Goal: Information Seeking & Learning: Learn about a topic

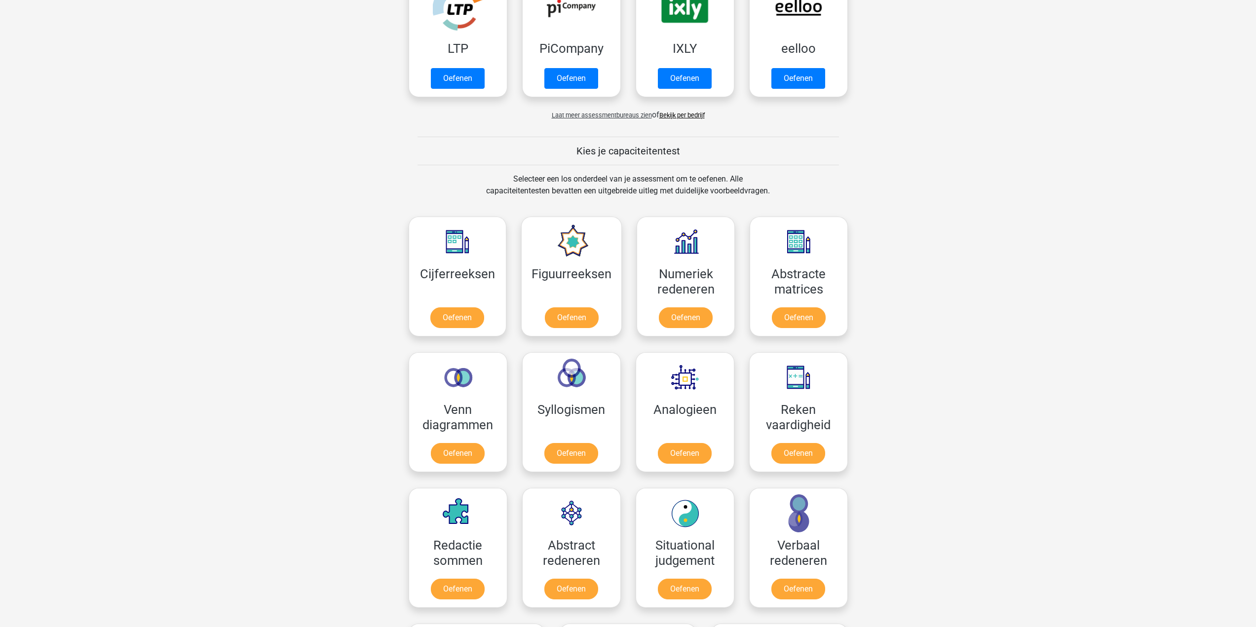
scroll to position [247, 0]
click at [576, 319] on link "Oefenen" at bounding box center [571, 319] width 56 height 22
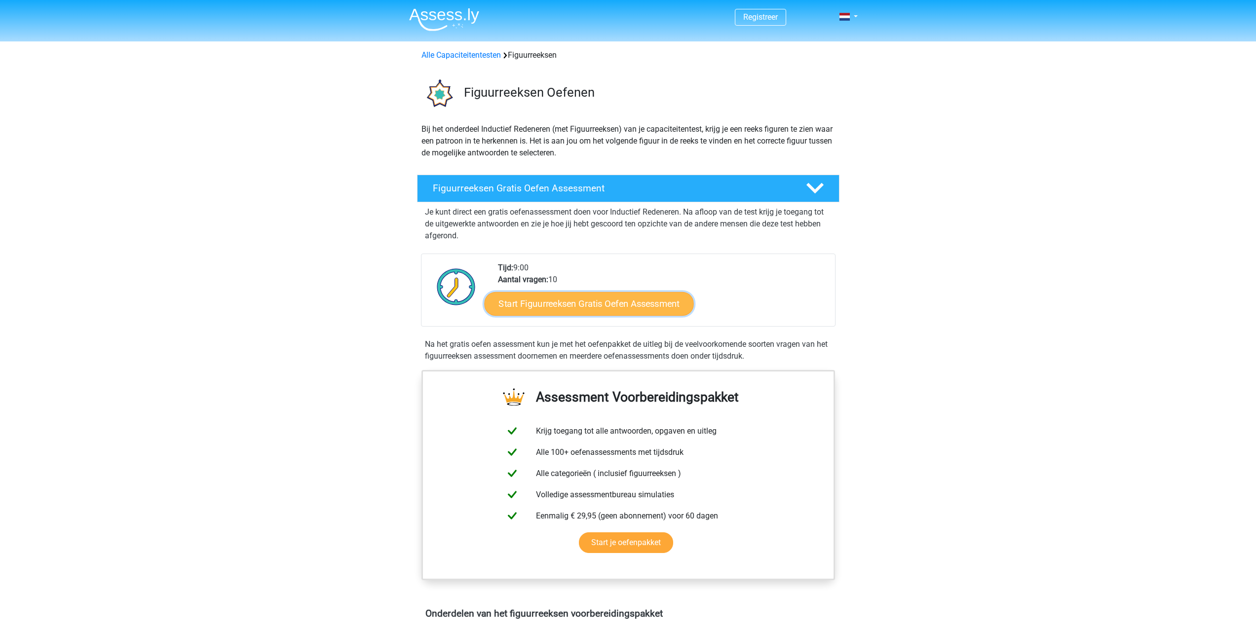
click at [601, 309] on link "Start Figuurreeksen Gratis Oefen Assessment" at bounding box center [588, 304] width 209 height 24
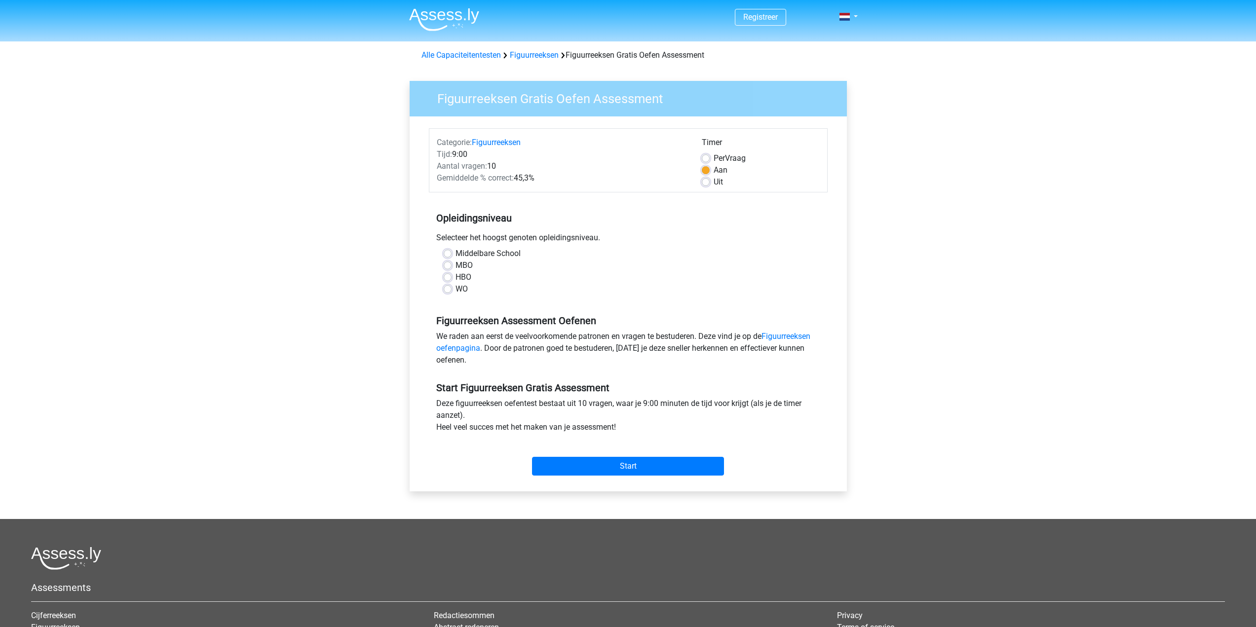
click at [452, 278] on div "HBO" at bounding box center [628, 277] width 369 height 12
click at [456, 276] on label "HBO" at bounding box center [464, 277] width 16 height 12
click at [448, 276] on input "HBO" at bounding box center [448, 276] width 8 height 10
radio input "true"
click at [628, 467] on input "Start" at bounding box center [628, 466] width 192 height 19
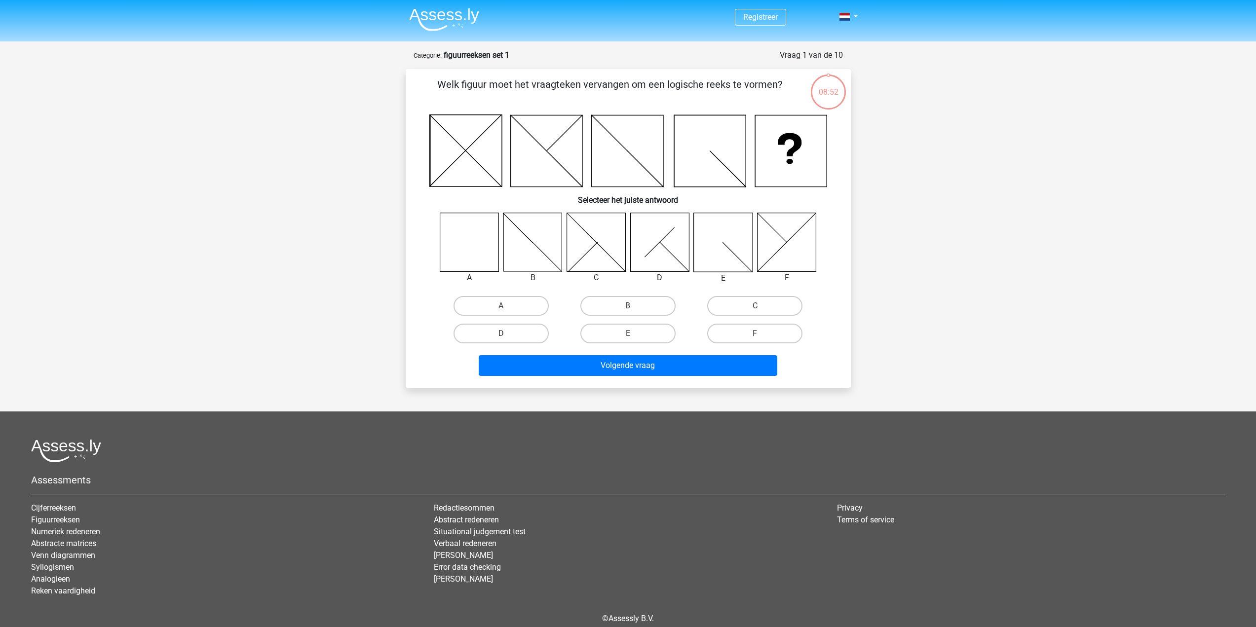
click at [462, 260] on icon at bounding box center [469, 242] width 59 height 59
click at [507, 314] on label "A" at bounding box center [501, 306] width 95 height 20
click at [507, 312] on input "A" at bounding box center [504, 309] width 6 height 6
radio input "true"
click at [597, 371] on button "Volgende vraag" at bounding box center [628, 365] width 299 height 21
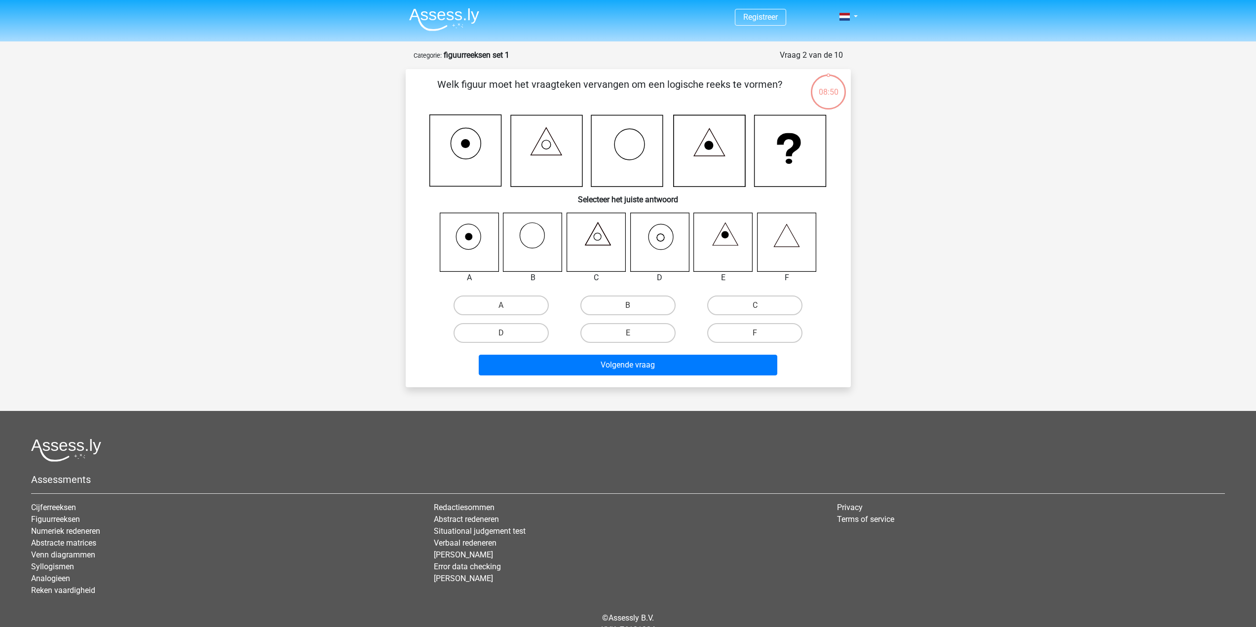
scroll to position [44, 0]
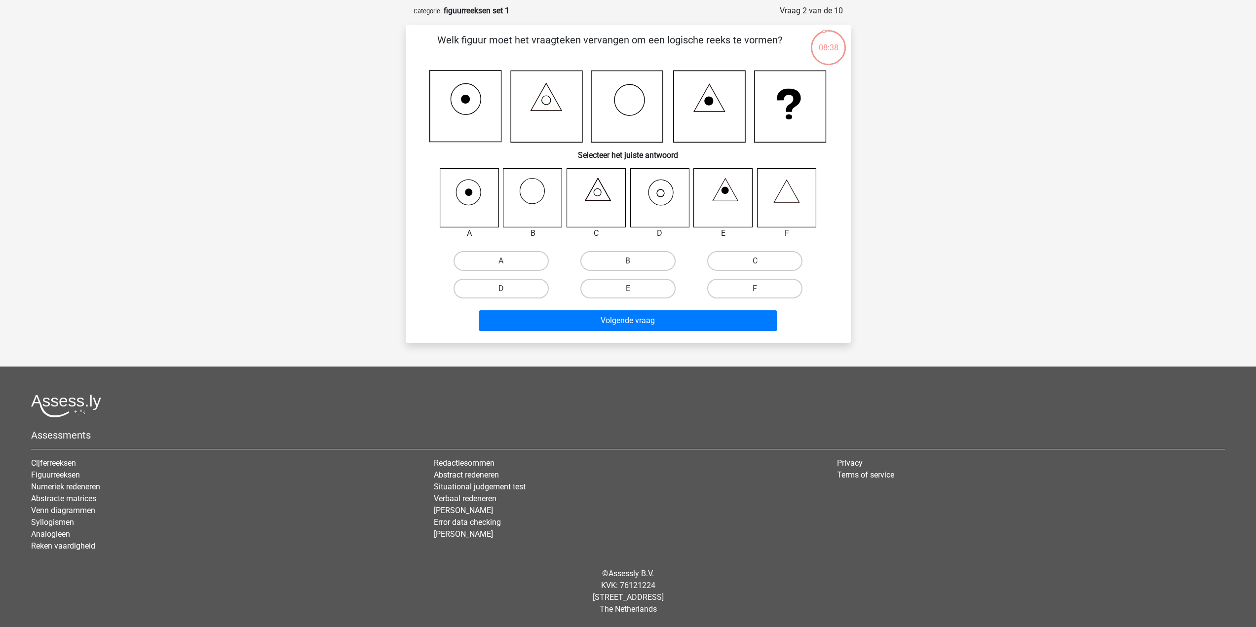
click at [666, 218] on icon at bounding box center [659, 197] width 59 height 59
click at [510, 283] on label "D" at bounding box center [501, 289] width 95 height 20
click at [507, 289] on input "D" at bounding box center [504, 292] width 6 height 6
radio input "true"
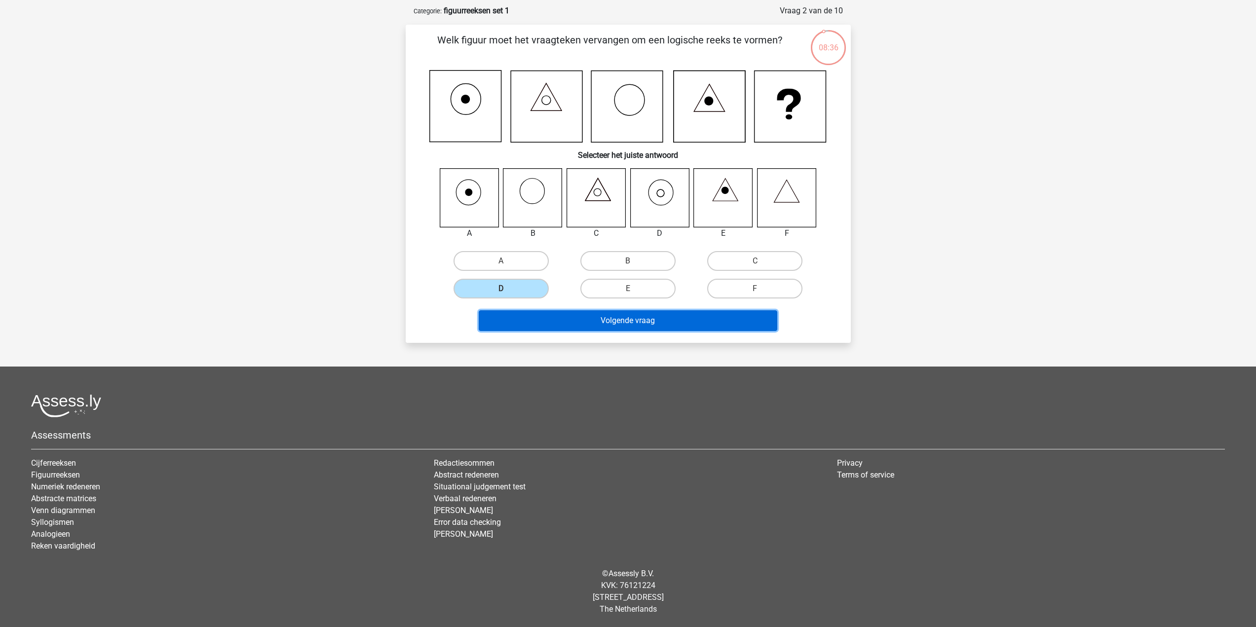
click at [606, 322] on button "Volgende vraag" at bounding box center [628, 320] width 299 height 21
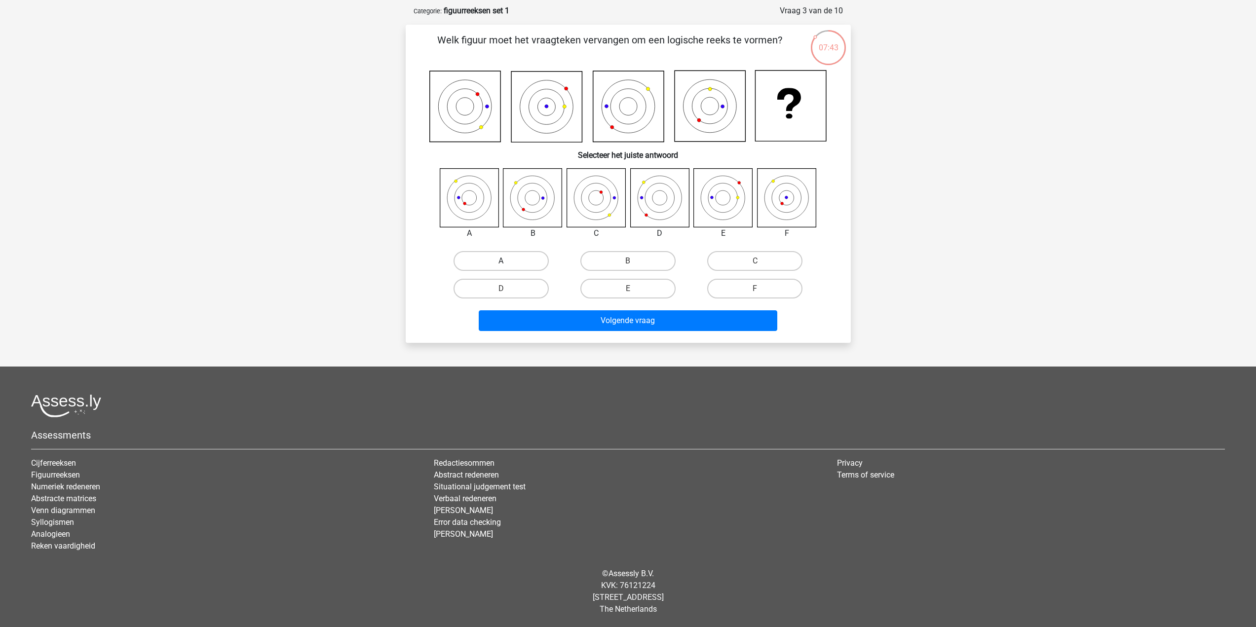
click at [531, 257] on label "A" at bounding box center [501, 261] width 95 height 20
click at [507, 261] on input "A" at bounding box center [504, 264] width 6 height 6
radio input "true"
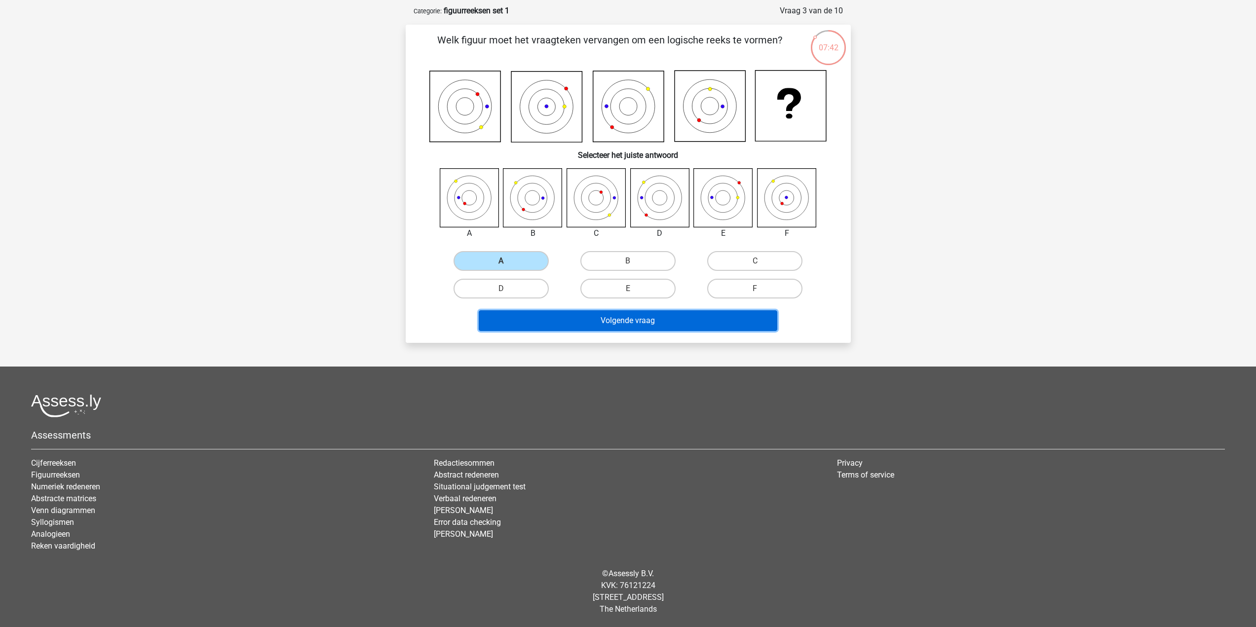
click at [634, 326] on button "Volgende vraag" at bounding box center [628, 320] width 299 height 21
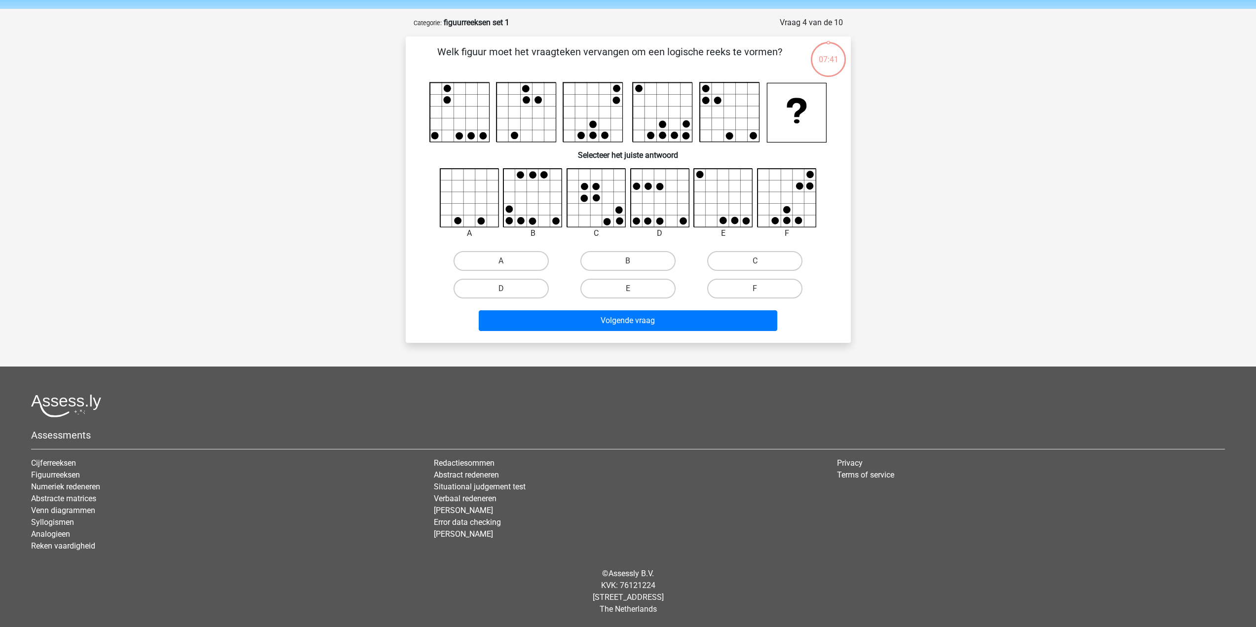
scroll to position [33, 0]
click at [627, 257] on label "B" at bounding box center [627, 261] width 95 height 20
click at [628, 261] on input "B" at bounding box center [631, 264] width 6 height 6
radio input "true"
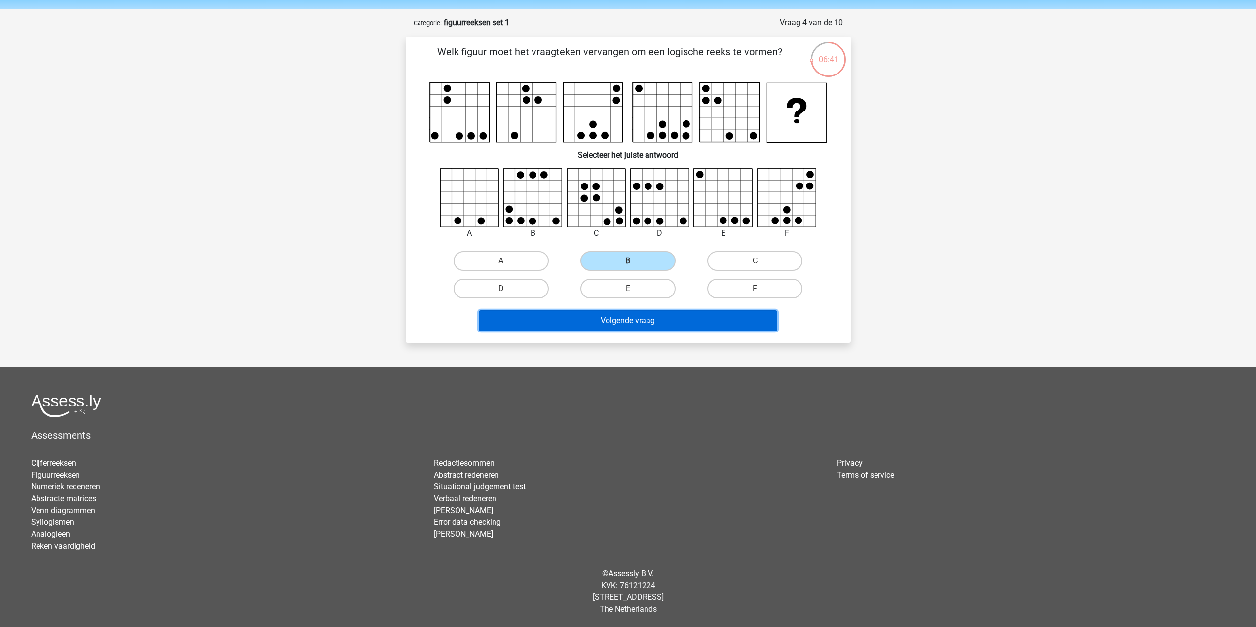
click at [646, 328] on button "Volgende vraag" at bounding box center [628, 320] width 299 height 21
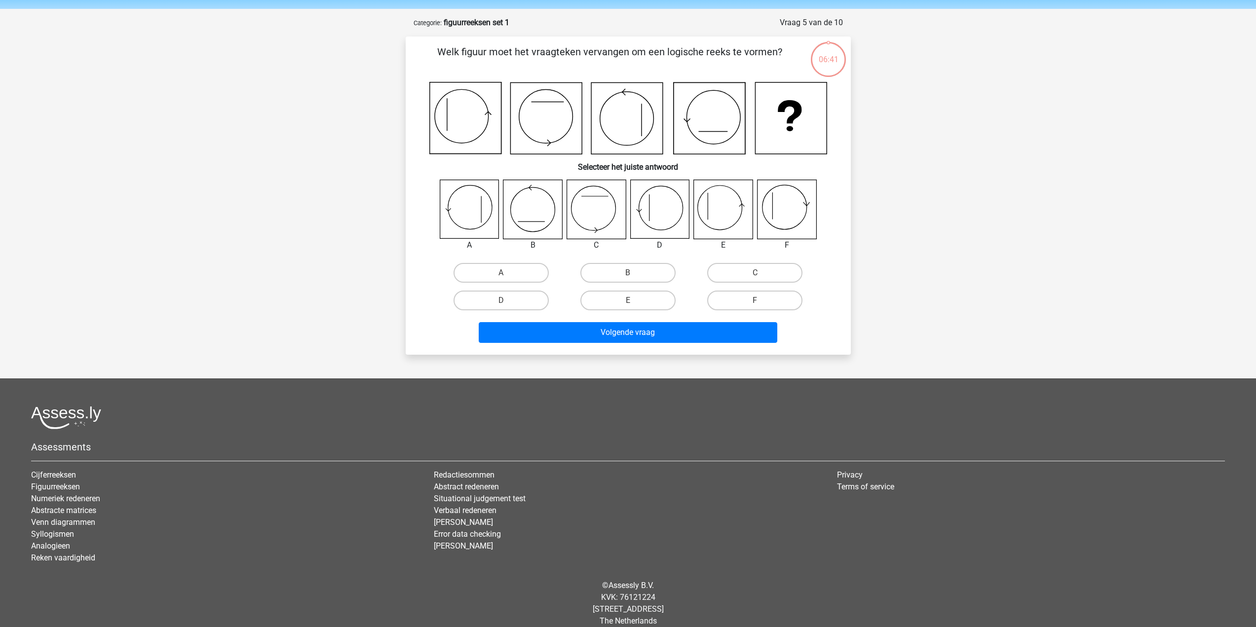
scroll to position [44, 0]
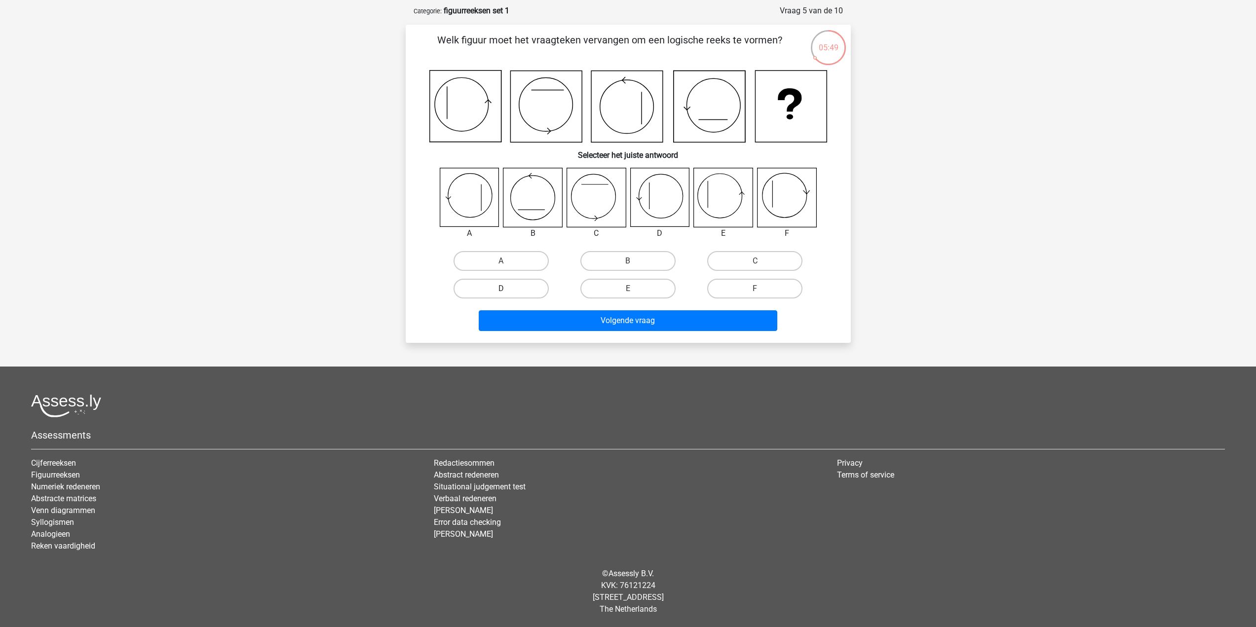
click at [497, 285] on label "D" at bounding box center [501, 289] width 95 height 20
click at [501, 289] on input "D" at bounding box center [504, 292] width 6 height 6
radio input "true"
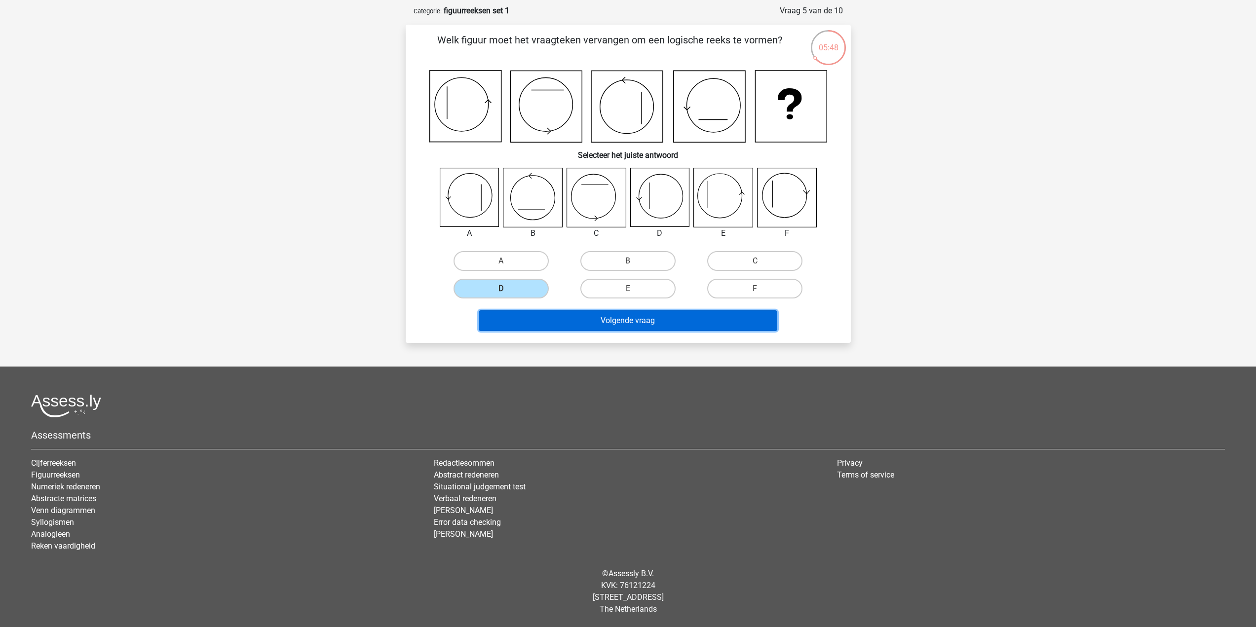
click at [606, 324] on button "Volgende vraag" at bounding box center [628, 320] width 299 height 21
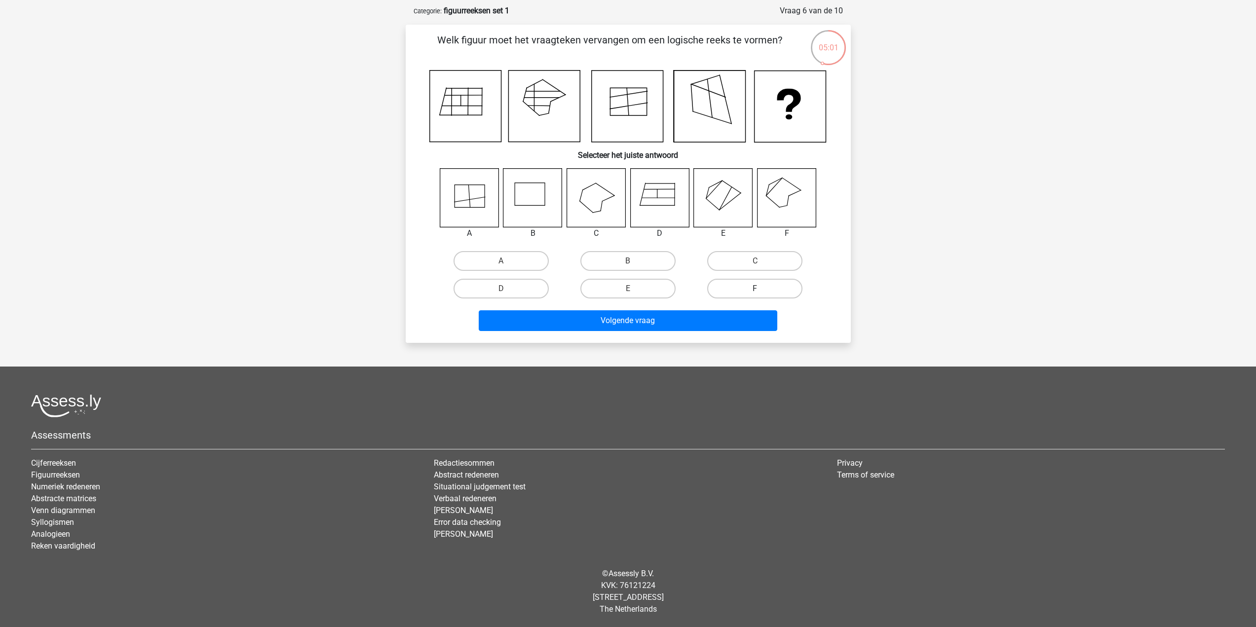
click at [763, 284] on label "F" at bounding box center [754, 289] width 95 height 20
click at [762, 289] on input "F" at bounding box center [758, 292] width 6 height 6
radio input "true"
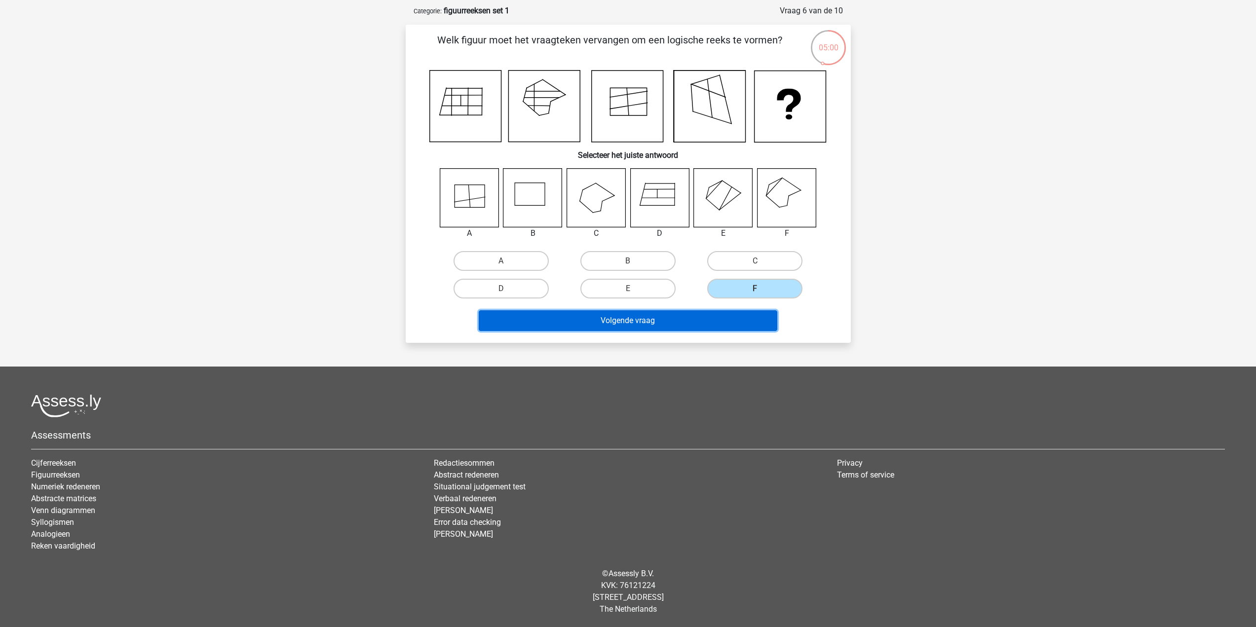
click at [705, 315] on button "Volgende vraag" at bounding box center [628, 320] width 299 height 21
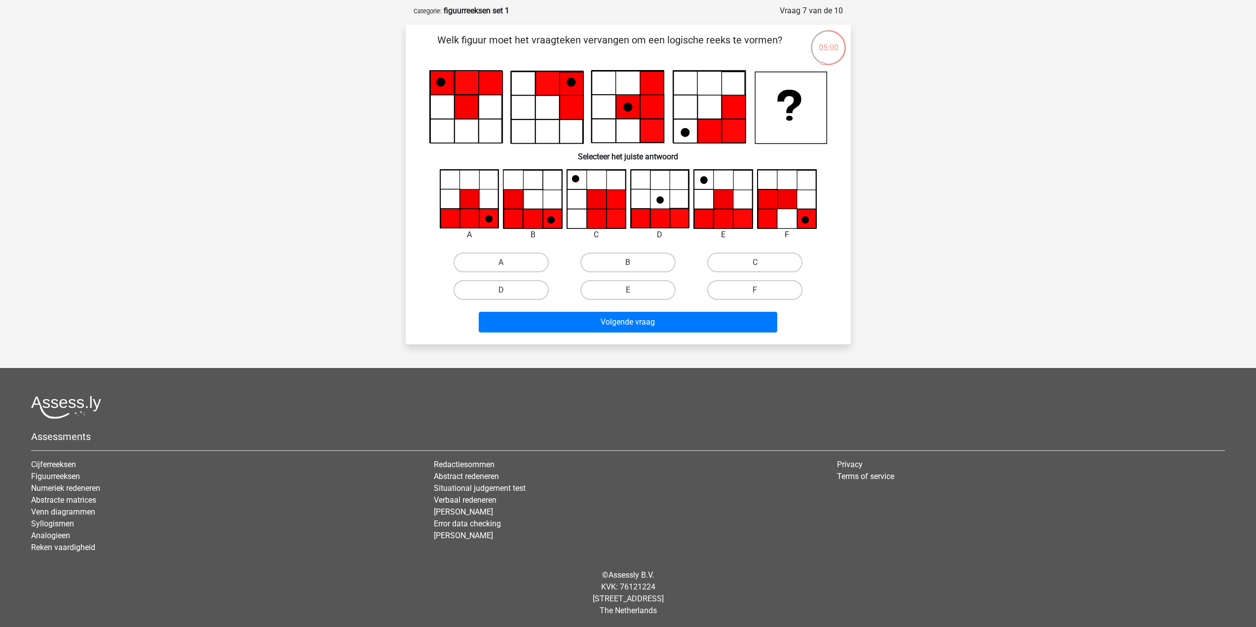
scroll to position [46, 0]
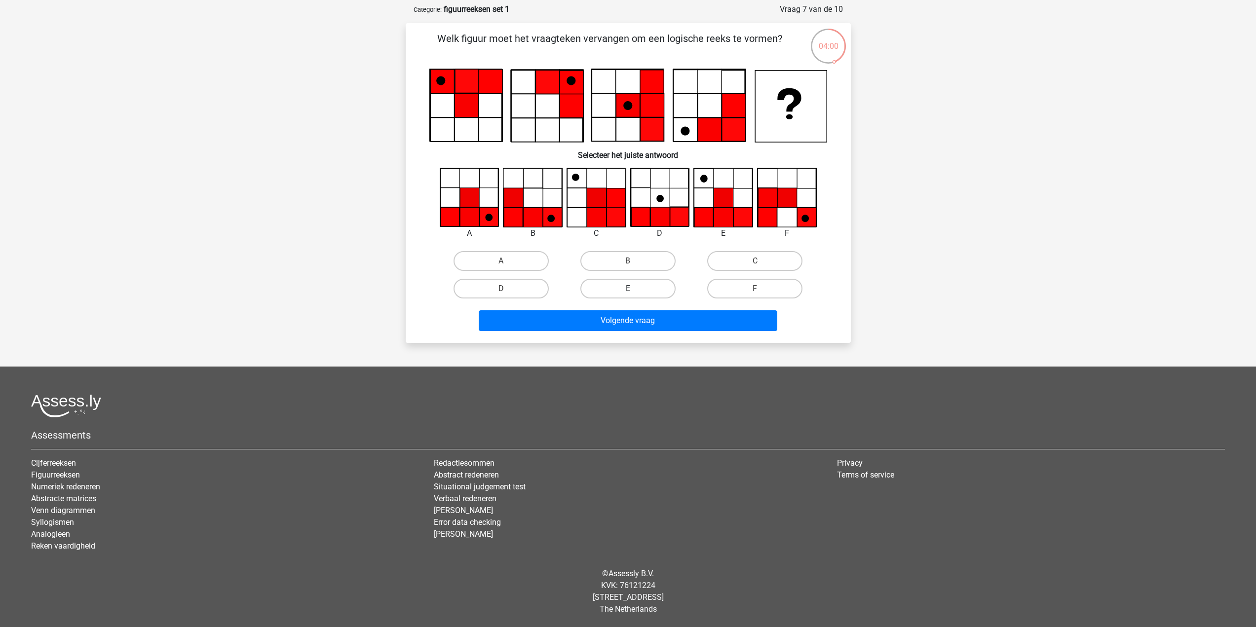
click at [635, 297] on label "E" at bounding box center [627, 289] width 95 height 20
click at [634, 295] on input "E" at bounding box center [631, 292] width 6 height 6
radio input "true"
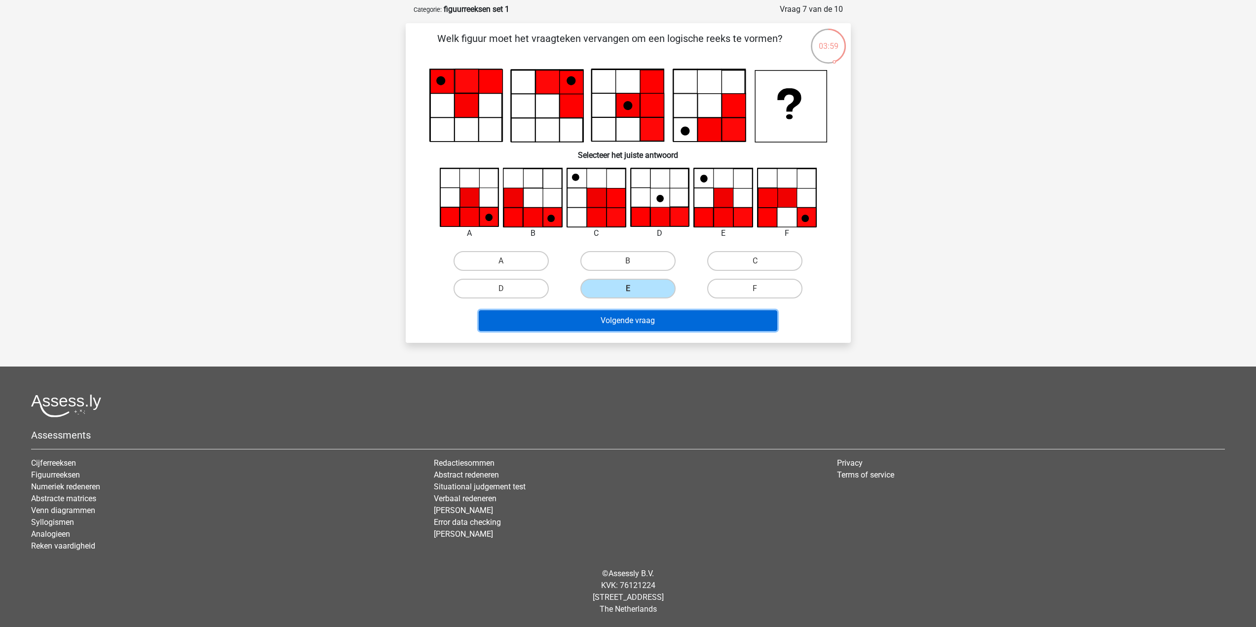
click at [630, 322] on button "Volgende vraag" at bounding box center [628, 320] width 299 height 21
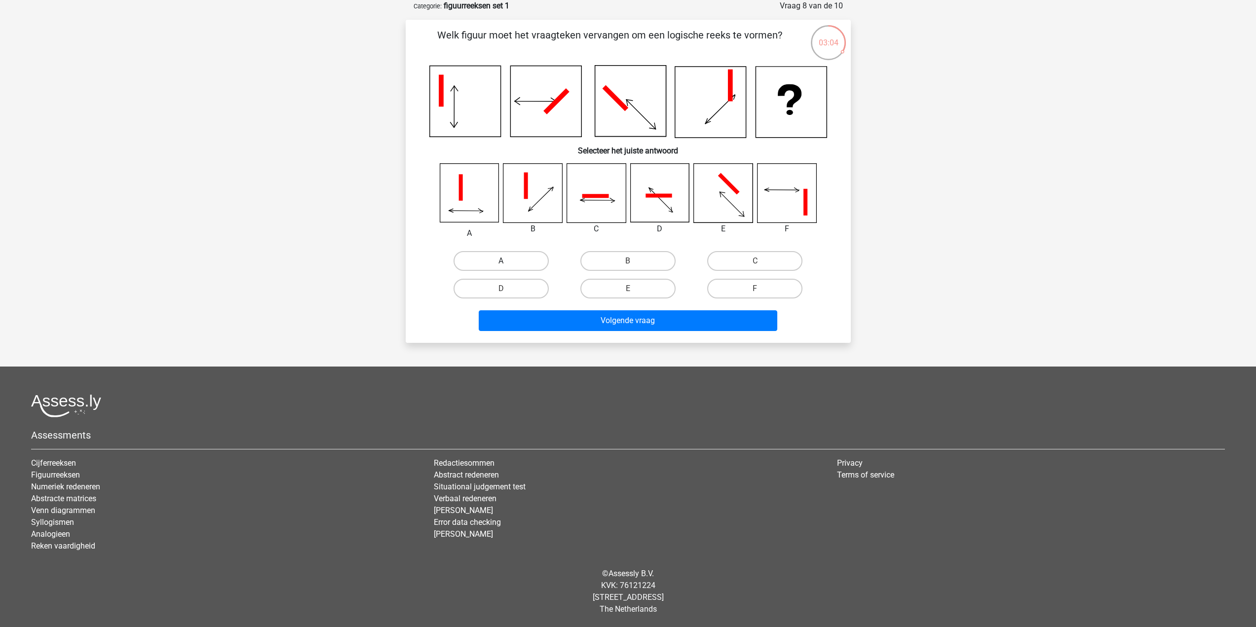
click at [500, 258] on label "A" at bounding box center [501, 261] width 95 height 20
click at [501, 261] on input "A" at bounding box center [504, 264] width 6 height 6
radio input "true"
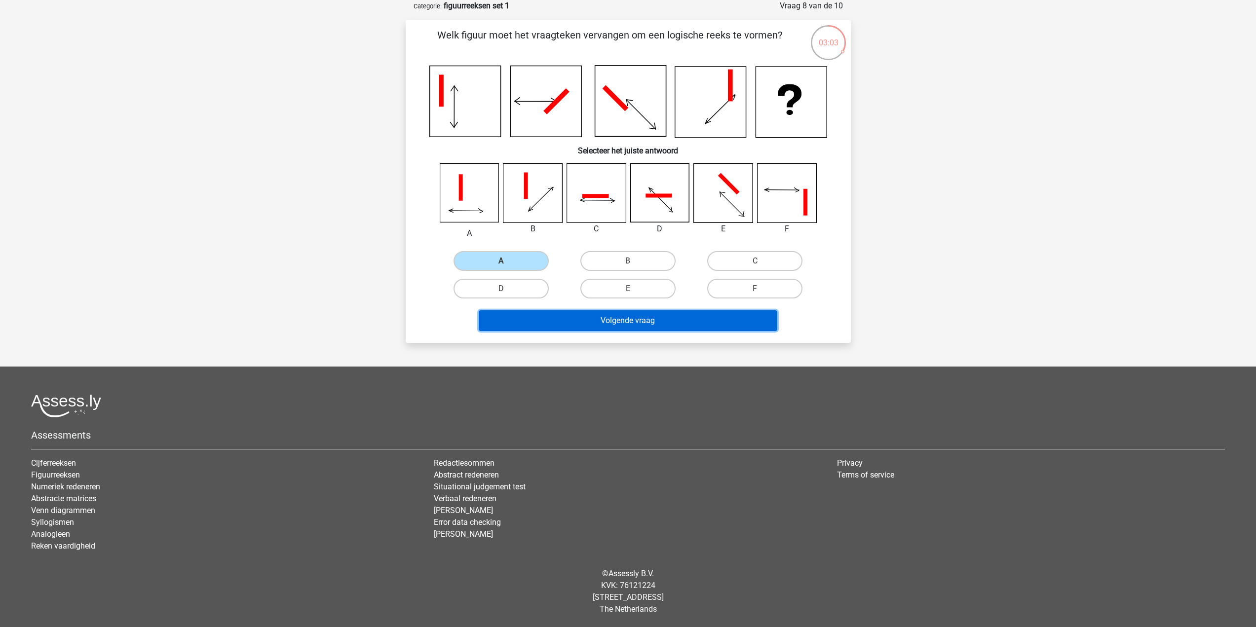
click at [627, 311] on button "Volgende vraag" at bounding box center [628, 320] width 299 height 21
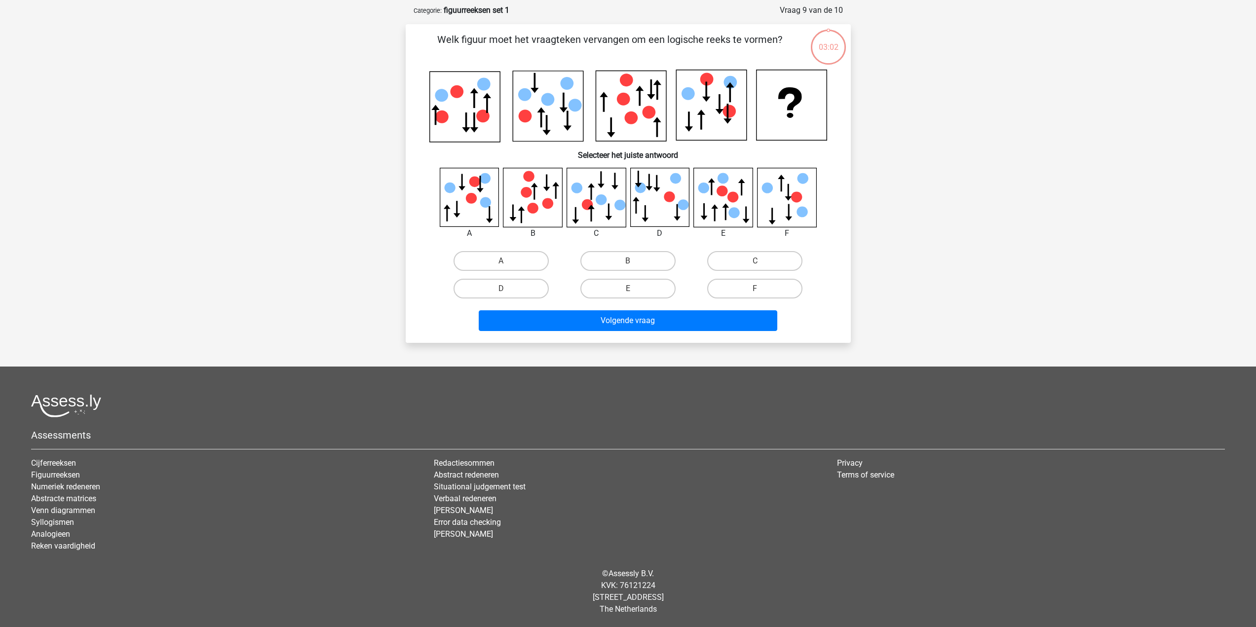
scroll to position [45, 0]
click at [763, 259] on label "C" at bounding box center [754, 261] width 95 height 20
click at [762, 261] on input "C" at bounding box center [758, 264] width 6 height 6
radio input "true"
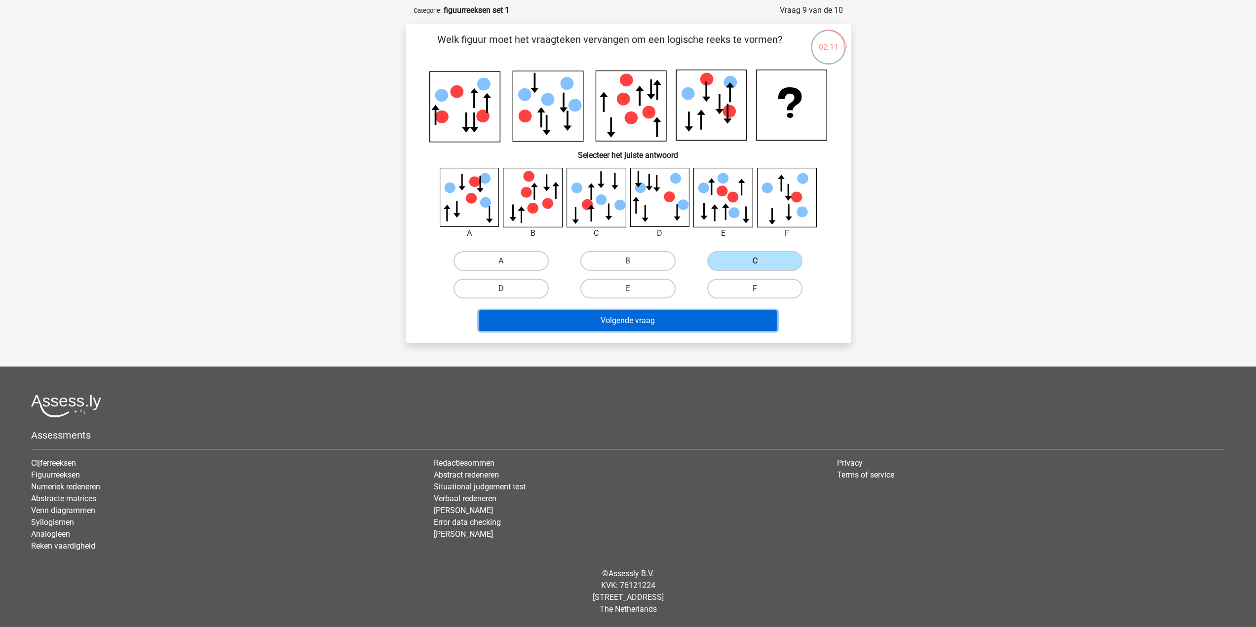
click at [695, 318] on button "Volgende vraag" at bounding box center [628, 320] width 299 height 21
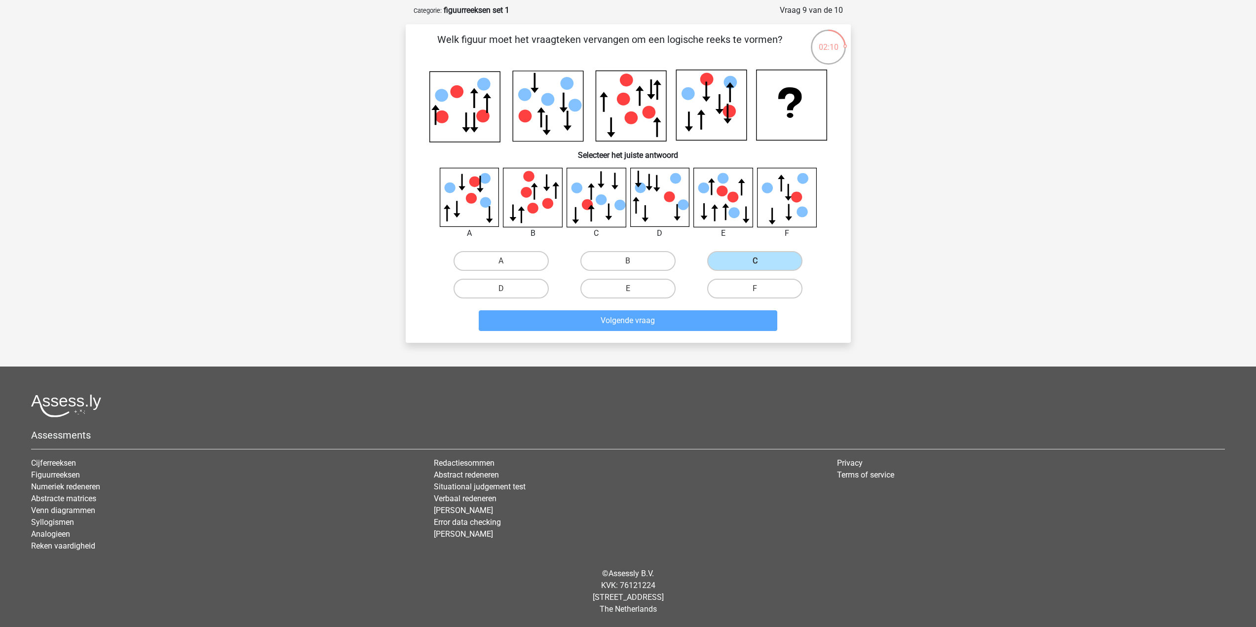
scroll to position [33, 0]
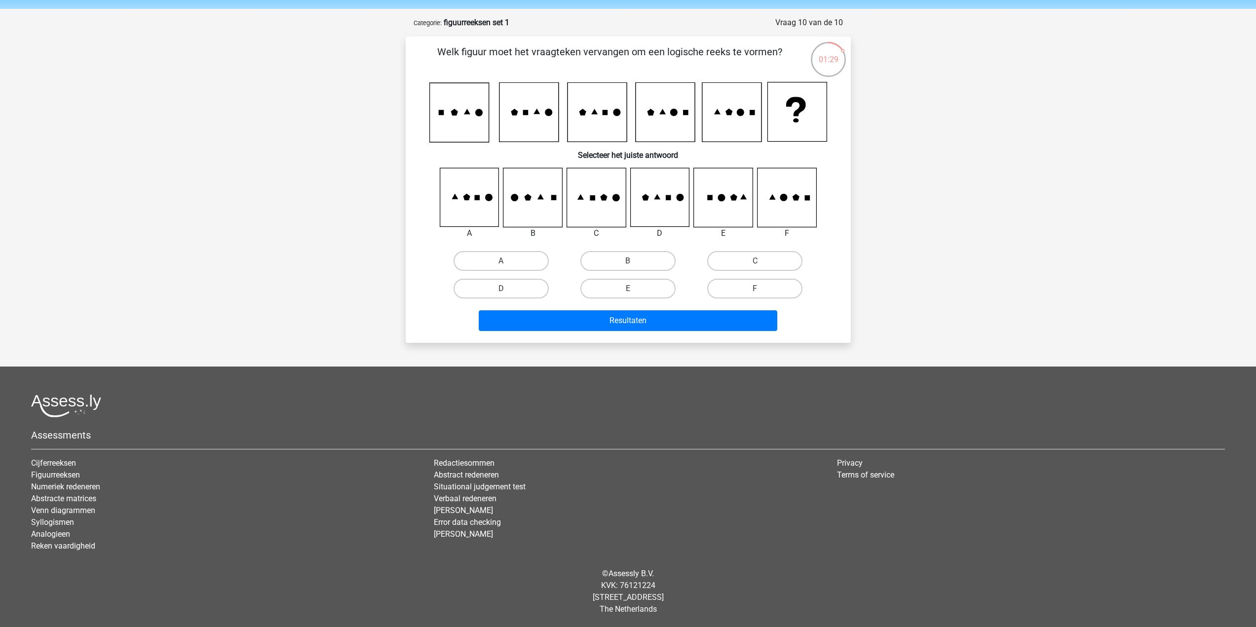
click at [791, 208] on icon at bounding box center [786, 197] width 59 height 59
click at [790, 204] on icon at bounding box center [786, 197] width 59 height 59
click at [751, 289] on label "F" at bounding box center [754, 289] width 95 height 20
click at [755, 289] on input "F" at bounding box center [758, 292] width 6 height 6
radio input "true"
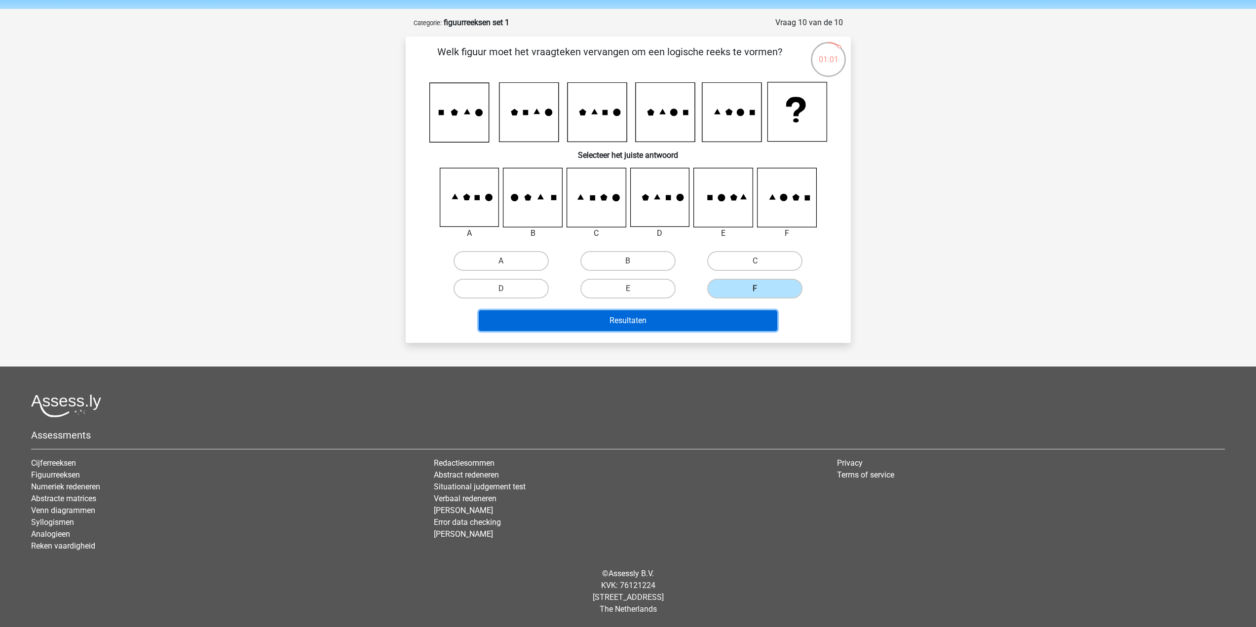
click at [674, 321] on button "Resultaten" at bounding box center [628, 320] width 299 height 21
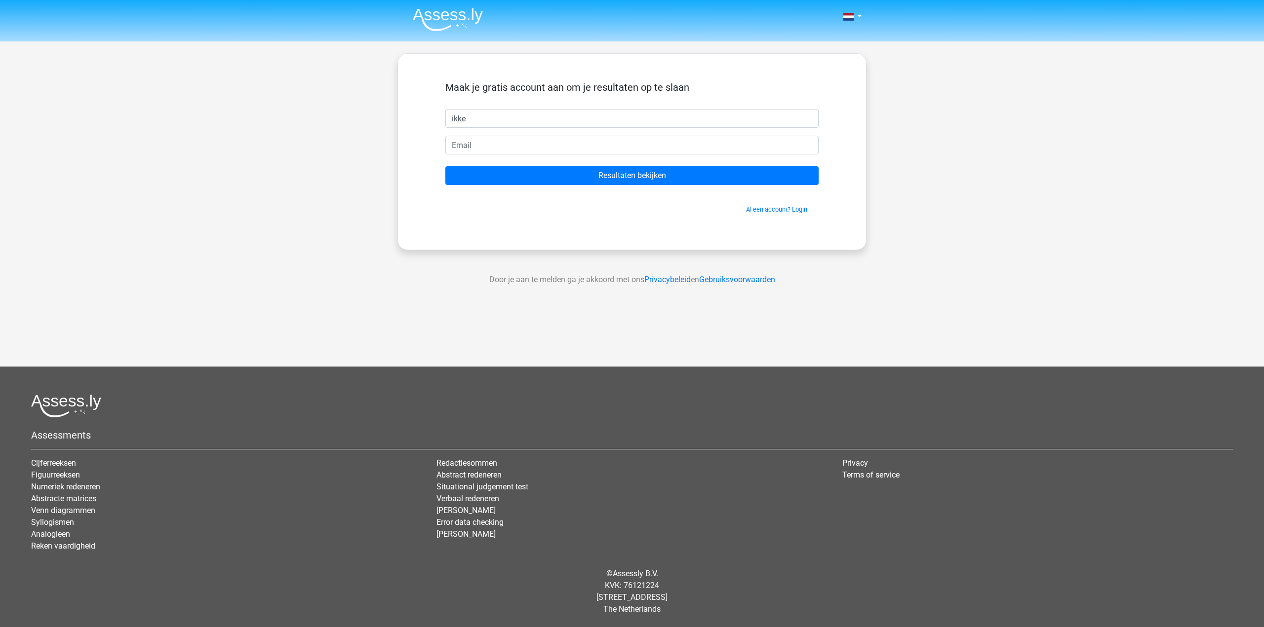
type input "ikke"
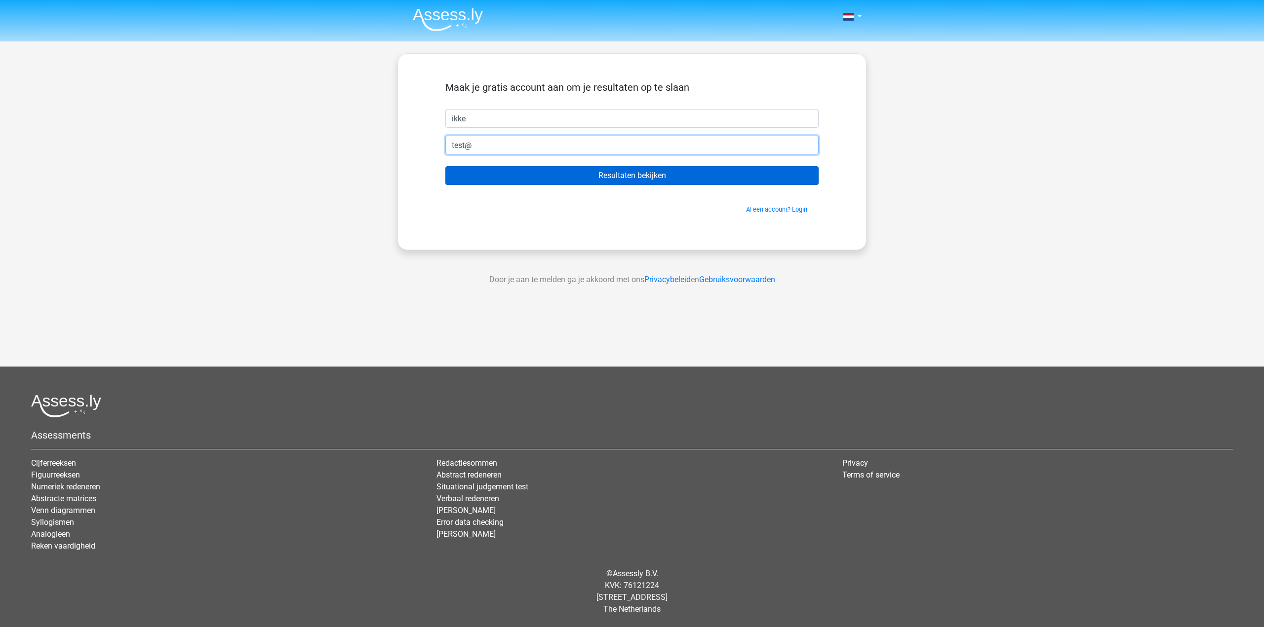
type input "[EMAIL_ADDRESS][DOMAIN_NAME]"
click at [634, 183] on input "Resultaten bekijken" at bounding box center [631, 175] width 373 height 19
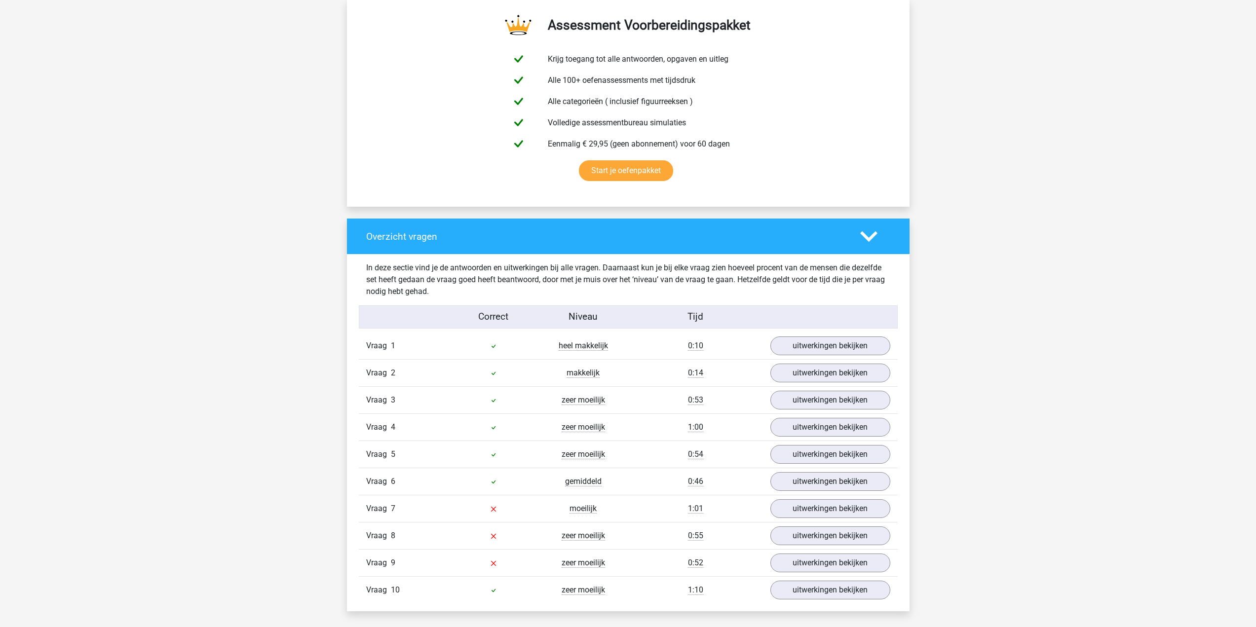
scroll to position [543, 0]
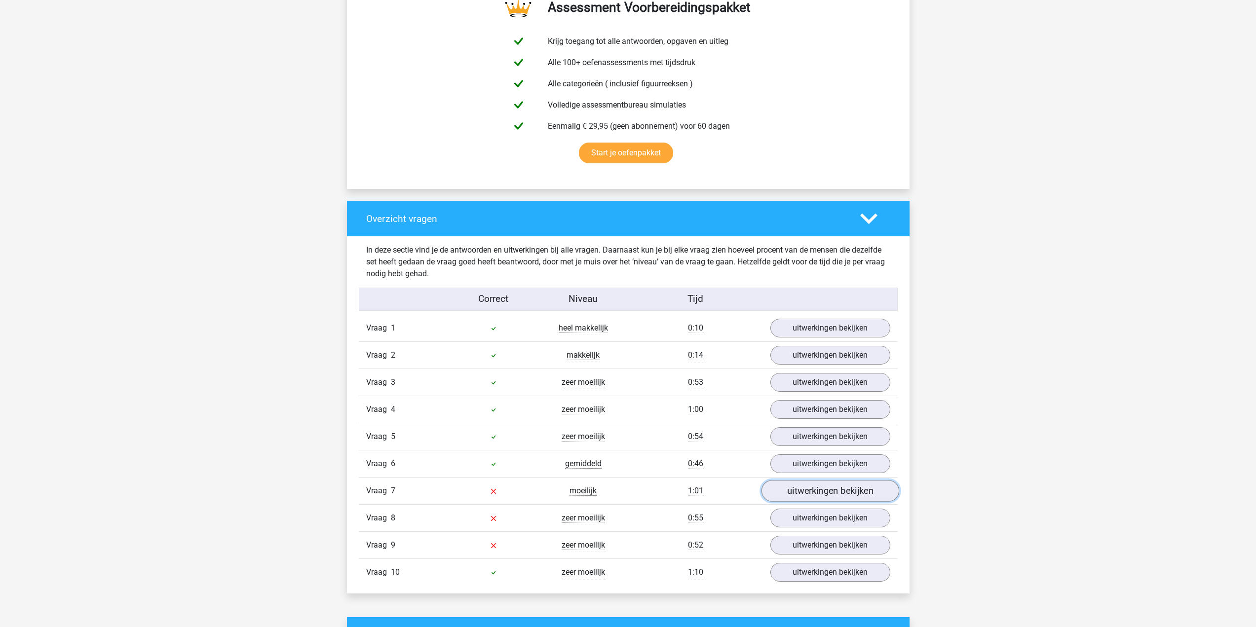
click at [840, 492] on link "uitwerkingen bekijken" at bounding box center [830, 491] width 138 height 22
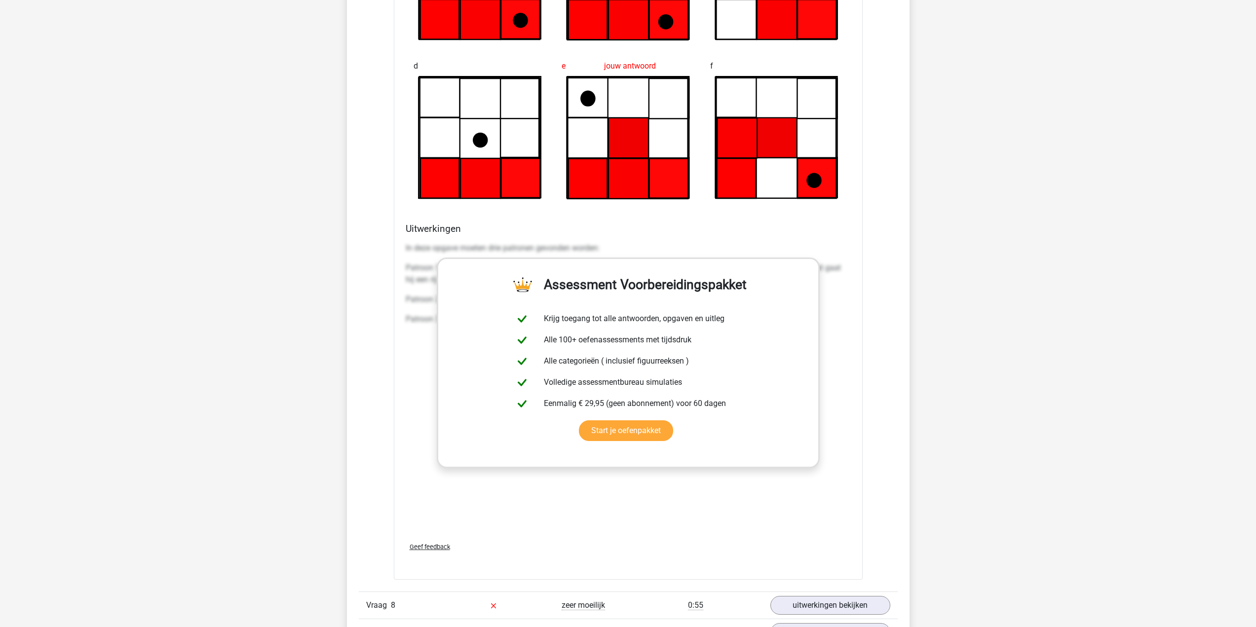
scroll to position [1530, 0]
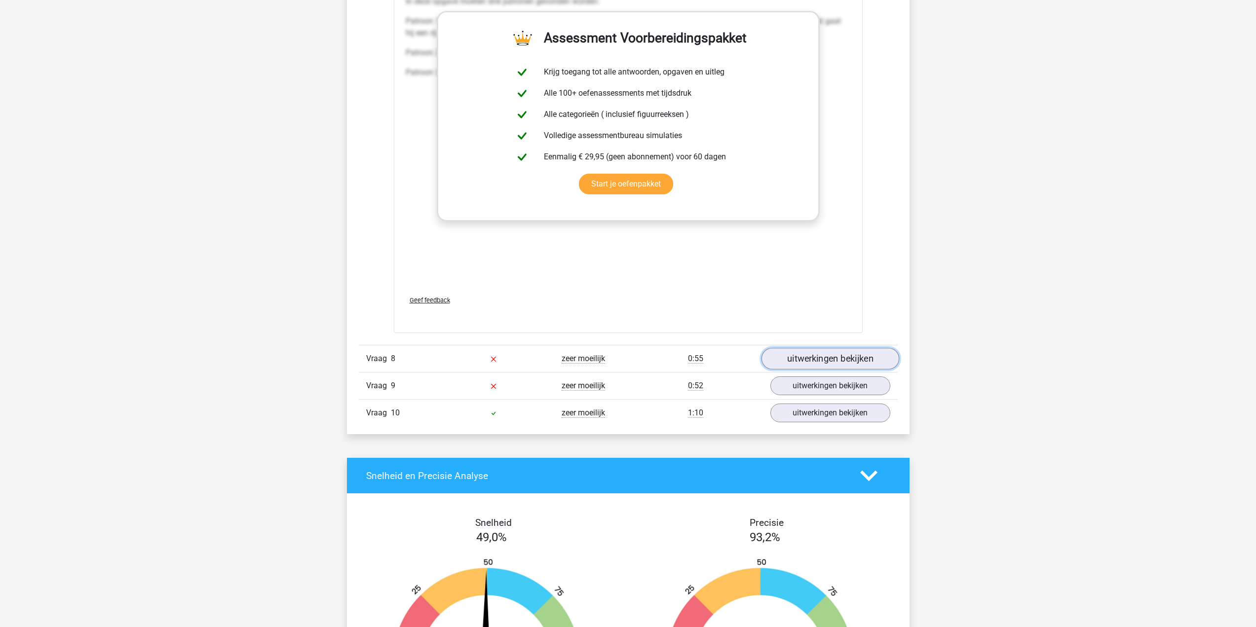
click at [835, 362] on link "uitwerkingen bekijken" at bounding box center [830, 359] width 138 height 22
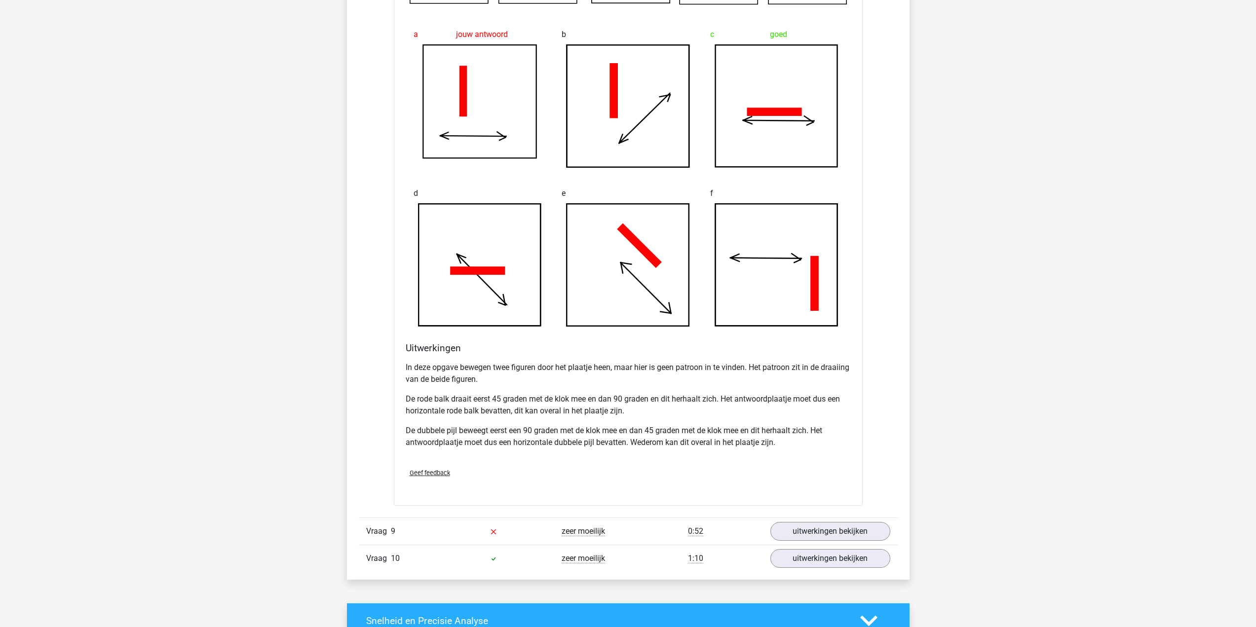
scroll to position [2024, 0]
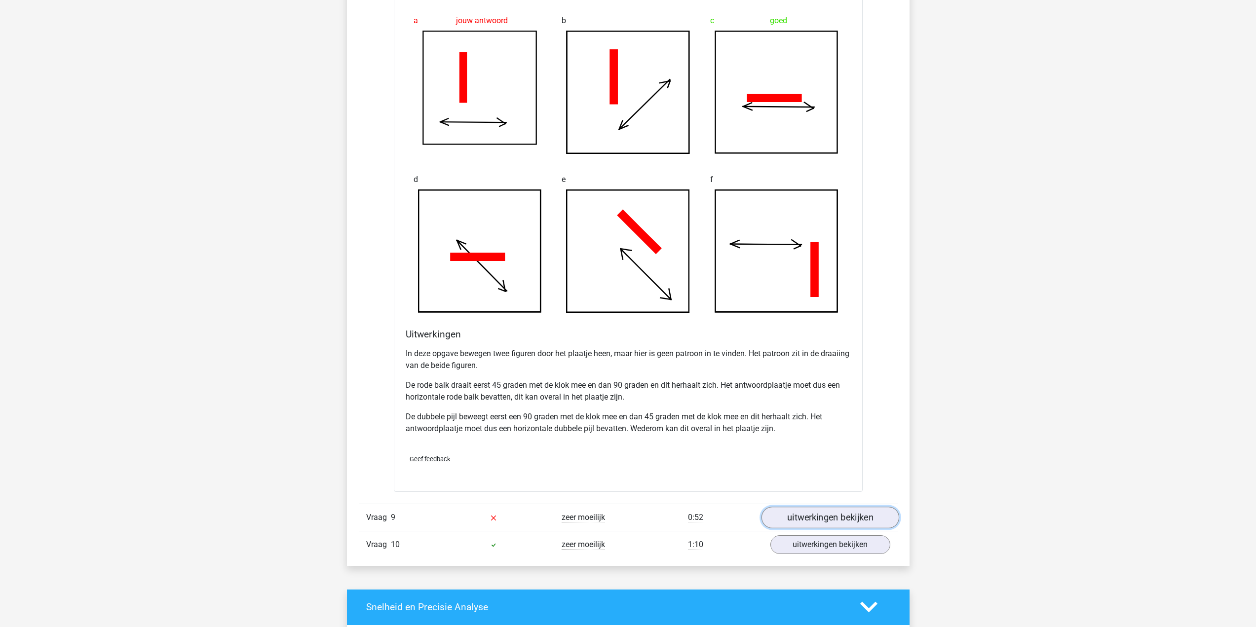
click at [850, 515] on link "uitwerkingen bekijken" at bounding box center [830, 518] width 138 height 22
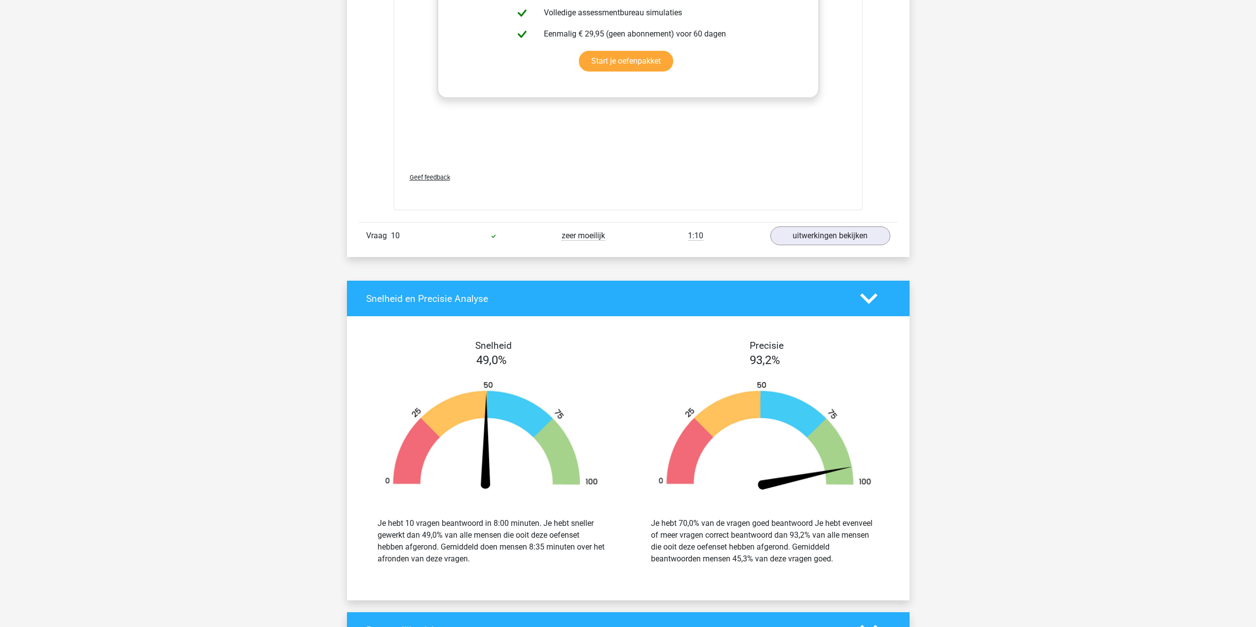
scroll to position [3208, 0]
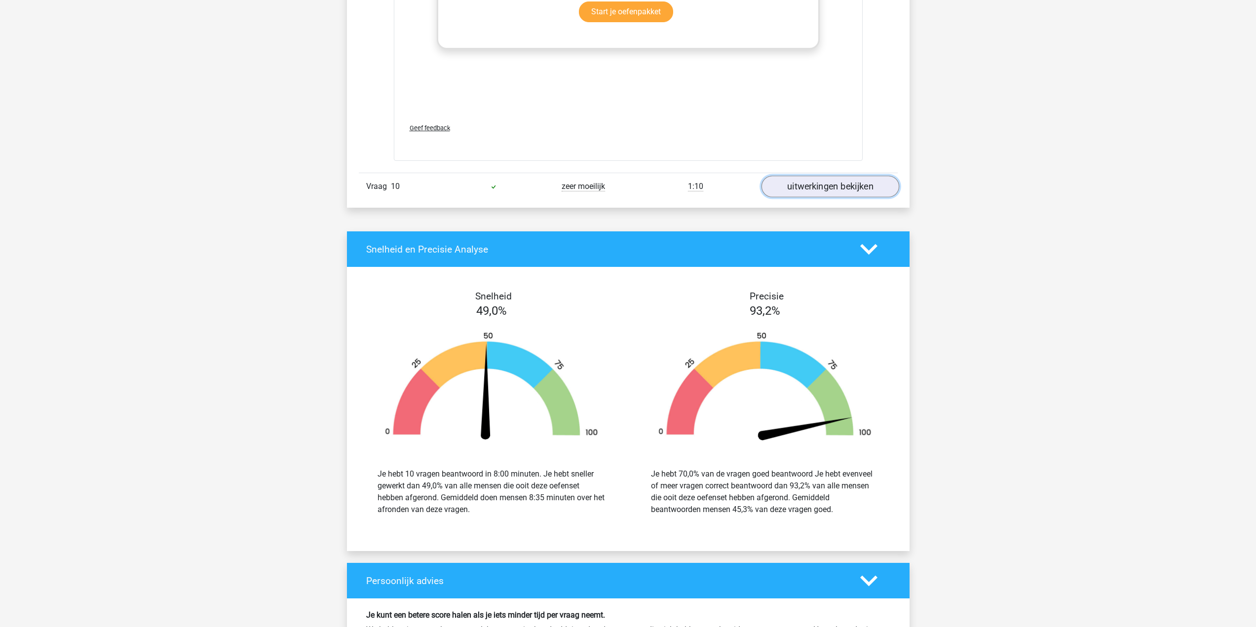
click at [828, 192] on link "uitwerkingen bekijken" at bounding box center [830, 187] width 138 height 22
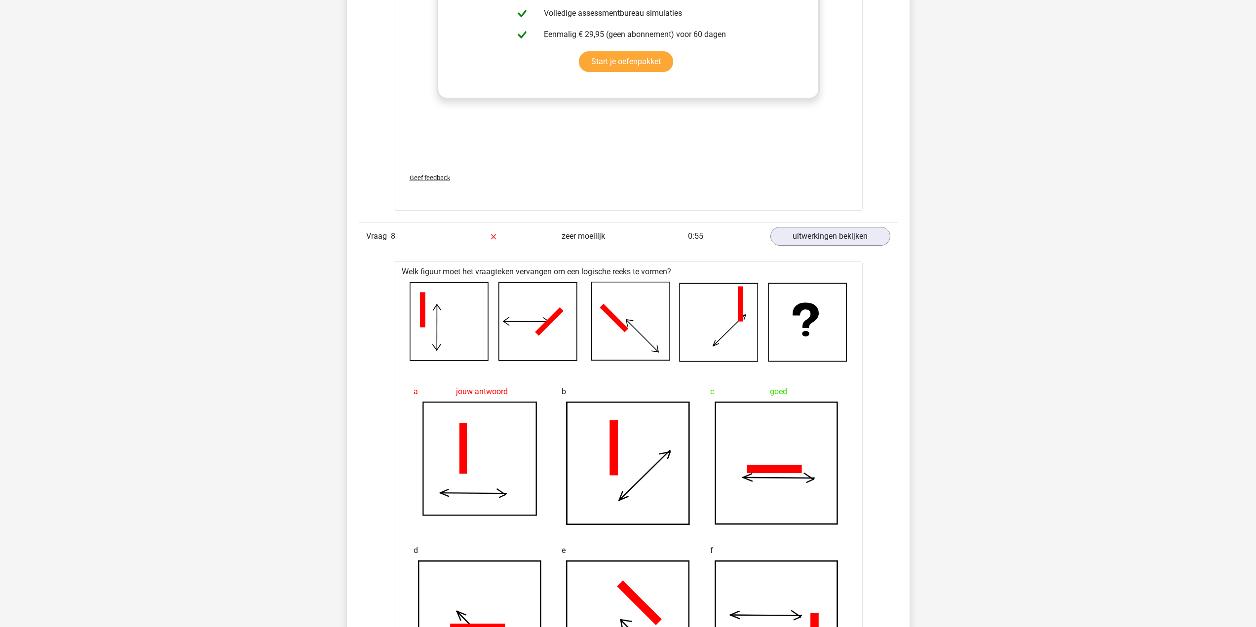
scroll to position [1629, 0]
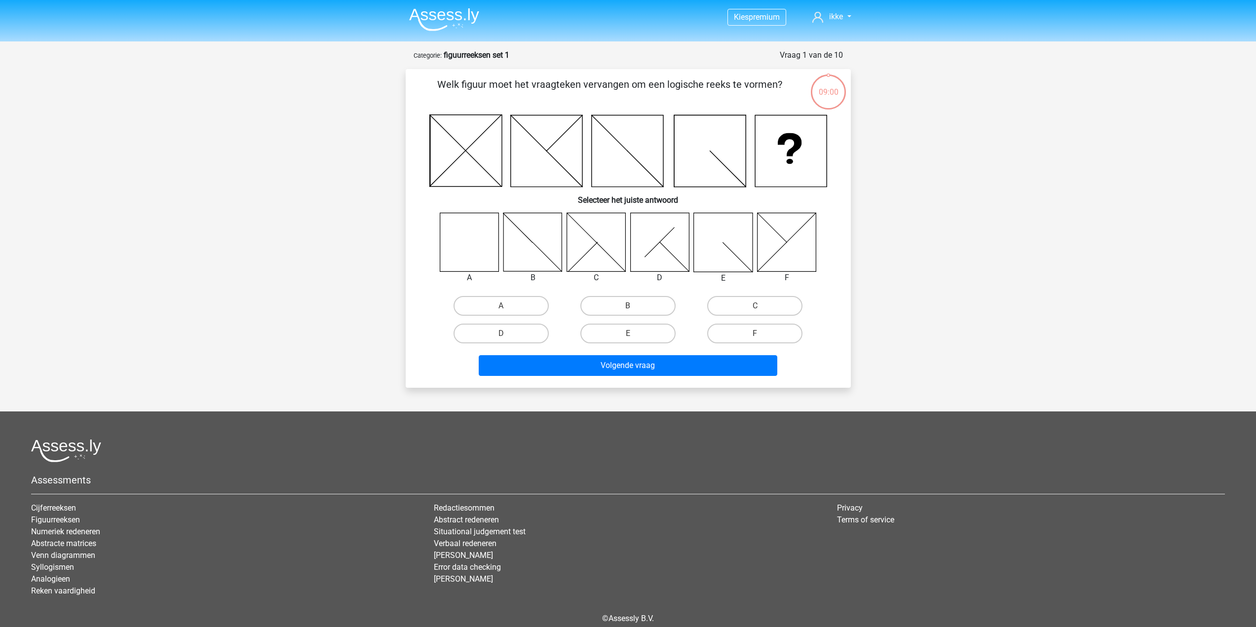
scroll to position [33, 0]
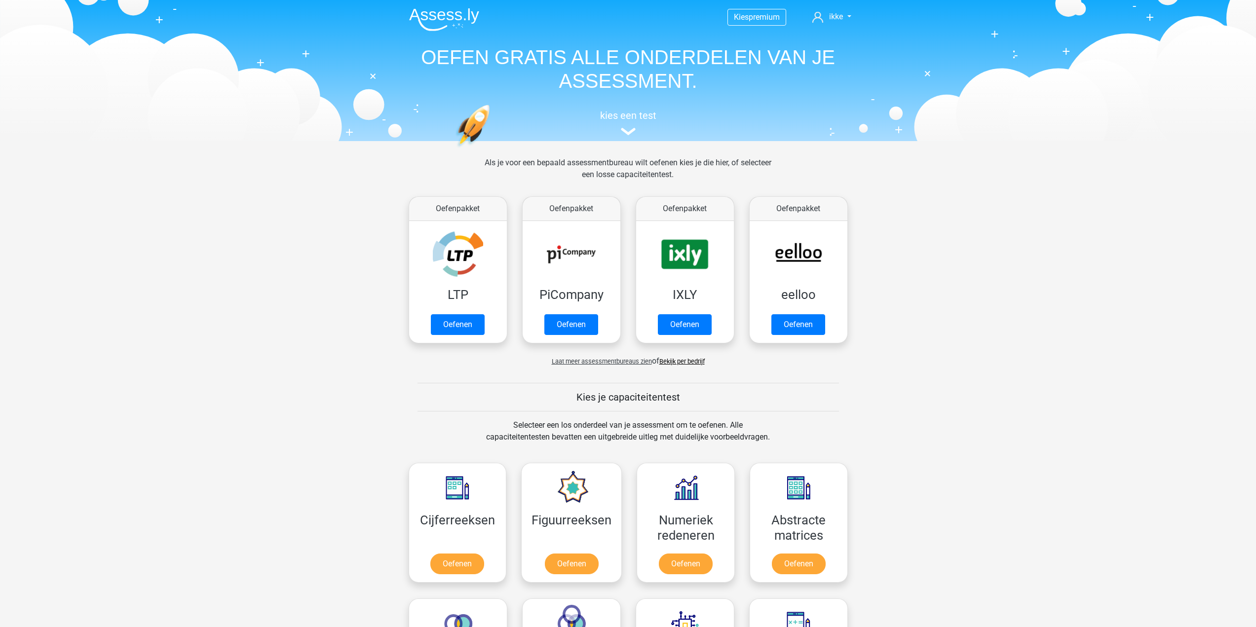
scroll to position [247, 0]
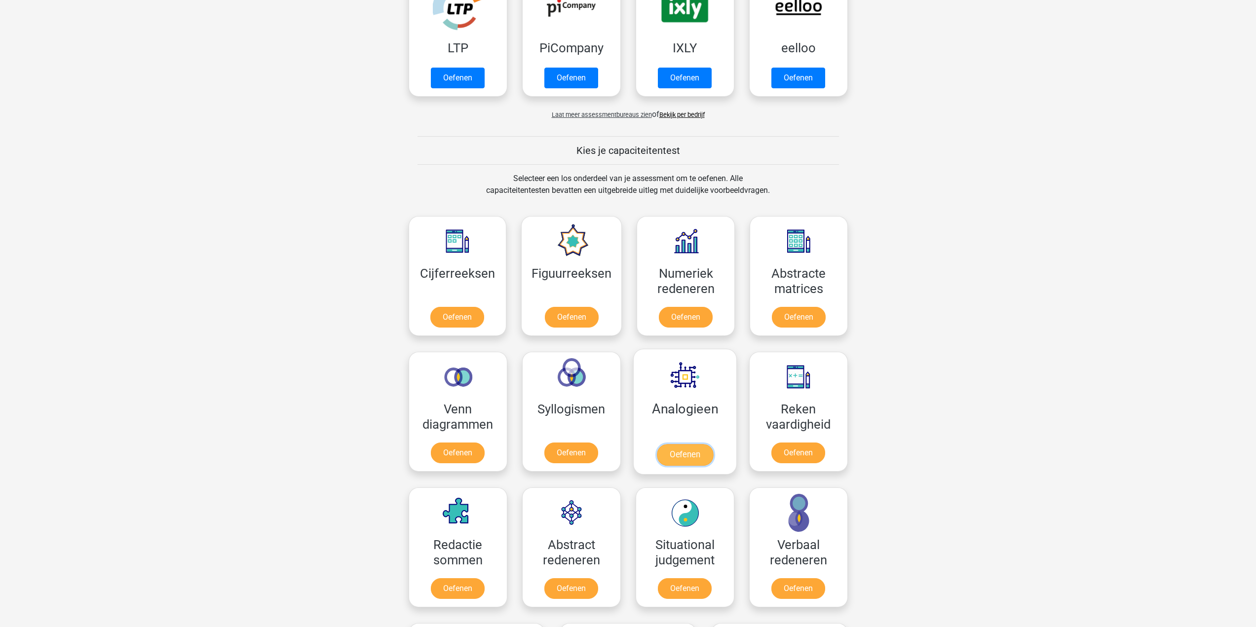
click at [678, 456] on link "Oefenen" at bounding box center [684, 455] width 56 height 22
click at [799, 584] on link "Oefenen" at bounding box center [798, 591] width 56 height 22
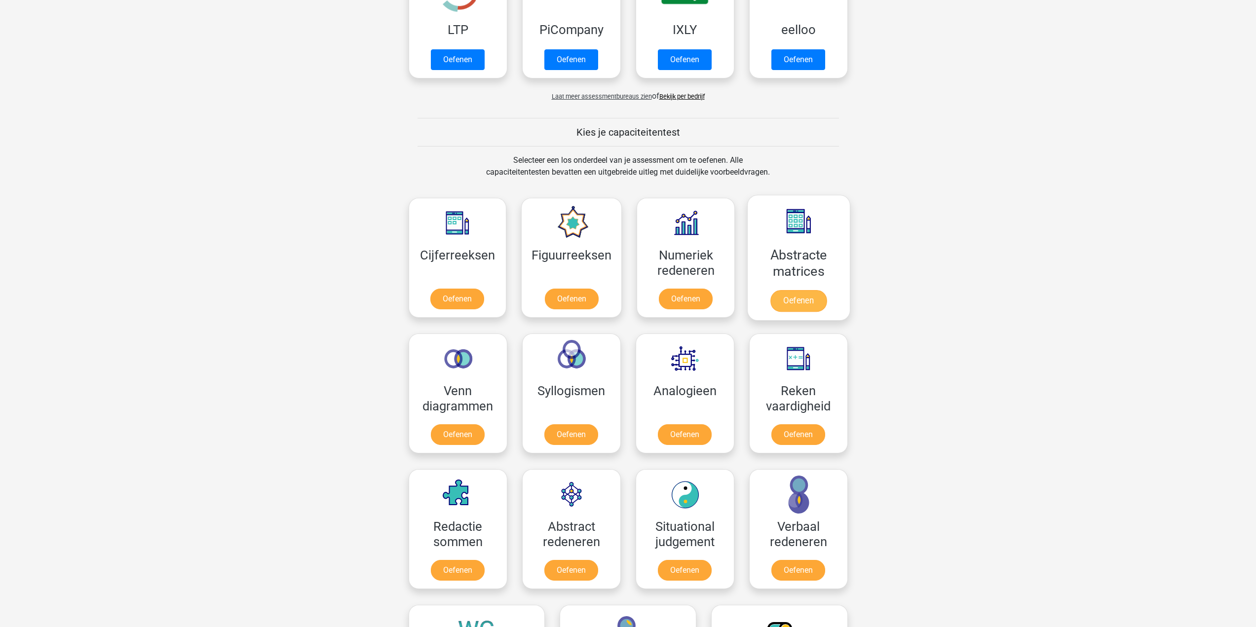
scroll to position [296, 0]
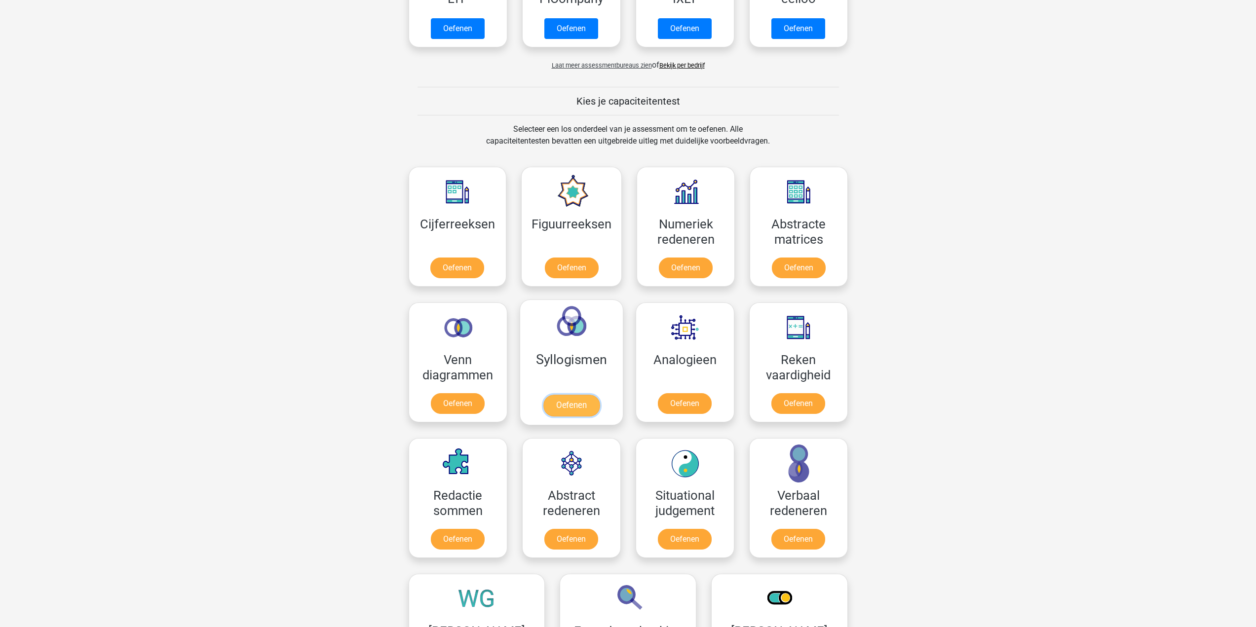
click at [574, 400] on link "Oefenen" at bounding box center [571, 406] width 56 height 22
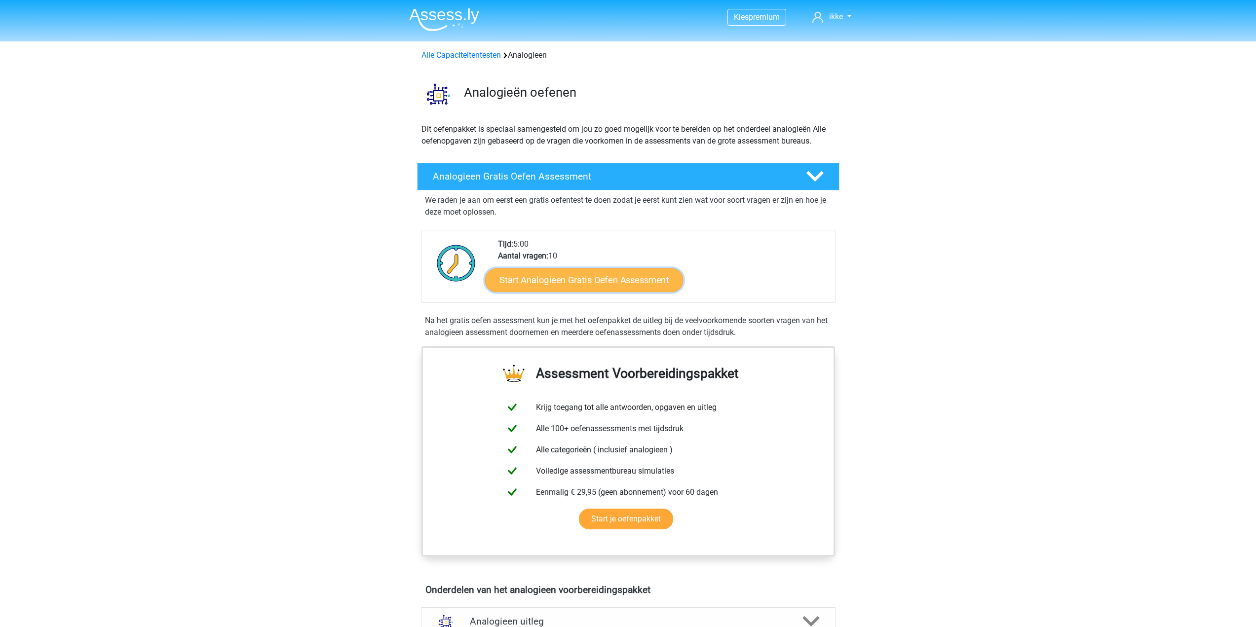
click at [598, 279] on link "Start Analogieen Gratis Oefen Assessment" at bounding box center [584, 280] width 198 height 24
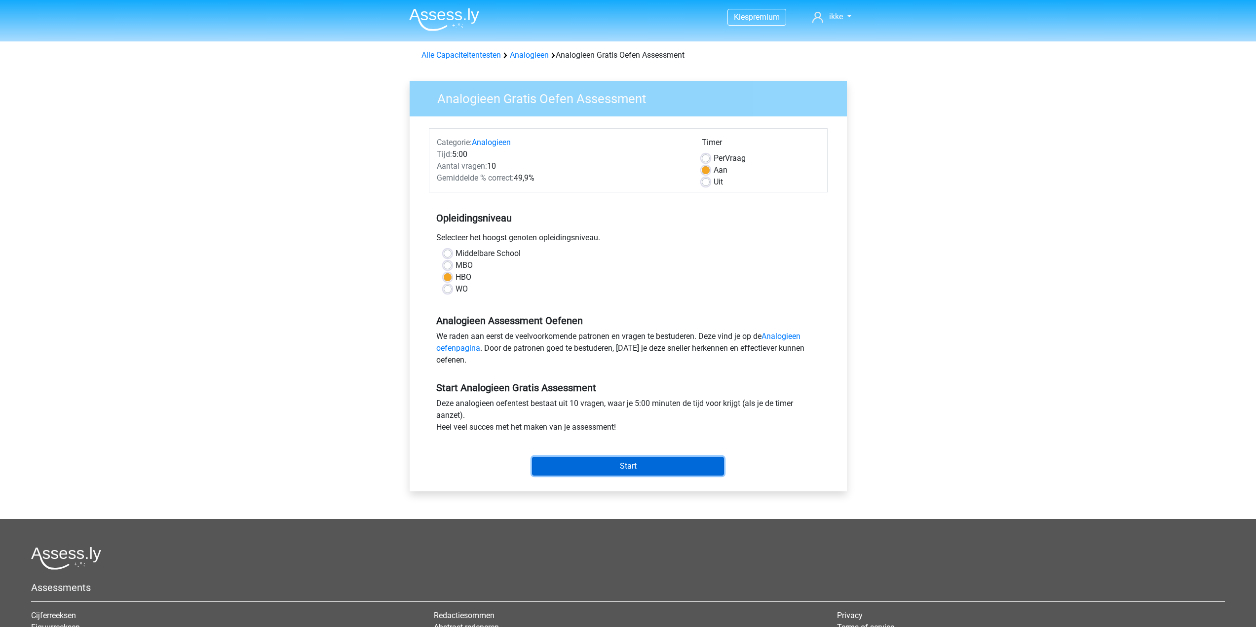
click at [646, 464] on input "Start" at bounding box center [628, 466] width 192 height 19
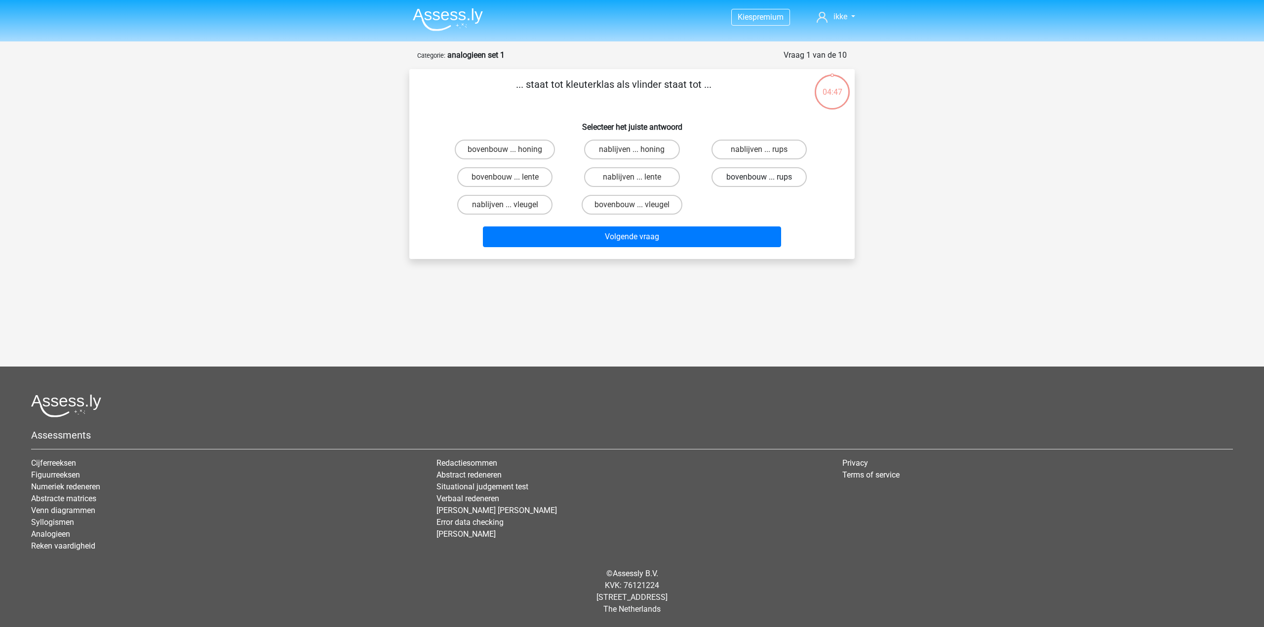
click at [757, 178] on label "bovenbouw ... rups" at bounding box center [758, 177] width 95 height 20
click at [759, 178] on input "bovenbouw ... rups" at bounding box center [762, 180] width 6 height 6
radio input "true"
click at [642, 234] on button "Volgende vraag" at bounding box center [632, 237] width 299 height 21
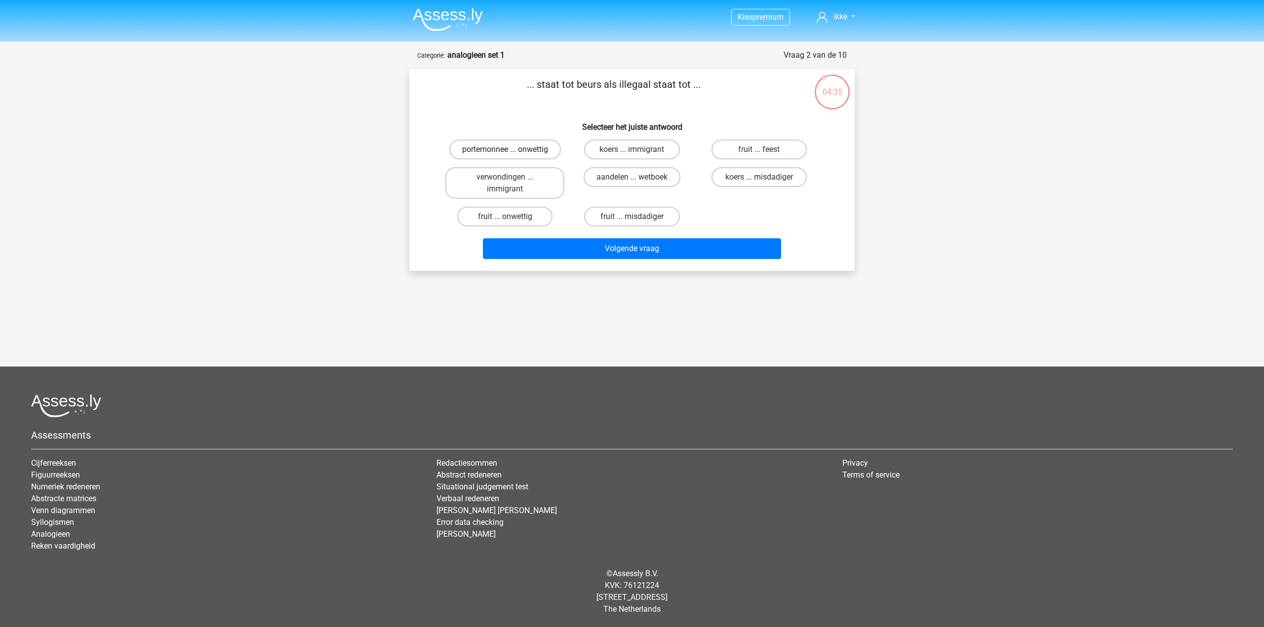
click at [457, 148] on label "portemonnee ... onwettig" at bounding box center [505, 150] width 112 height 20
click at [505, 150] on input "portemonnee ... onwettig" at bounding box center [508, 153] width 6 height 6
radio input "true"
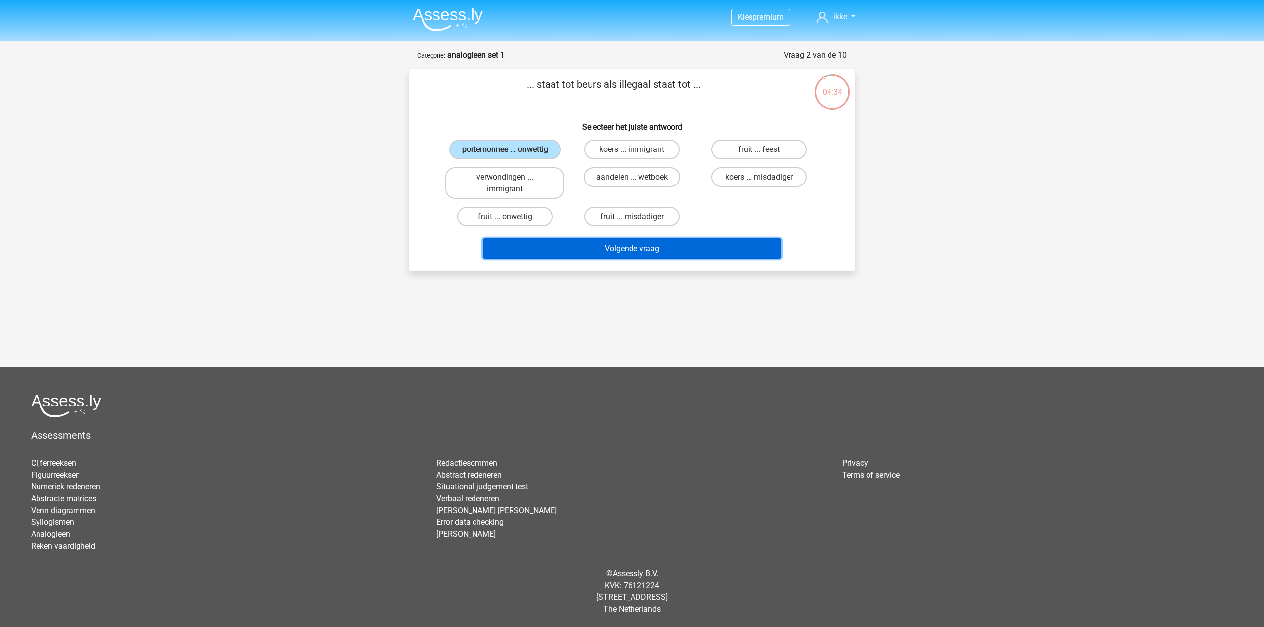
click at [640, 252] on button "Volgende vraag" at bounding box center [632, 248] width 299 height 21
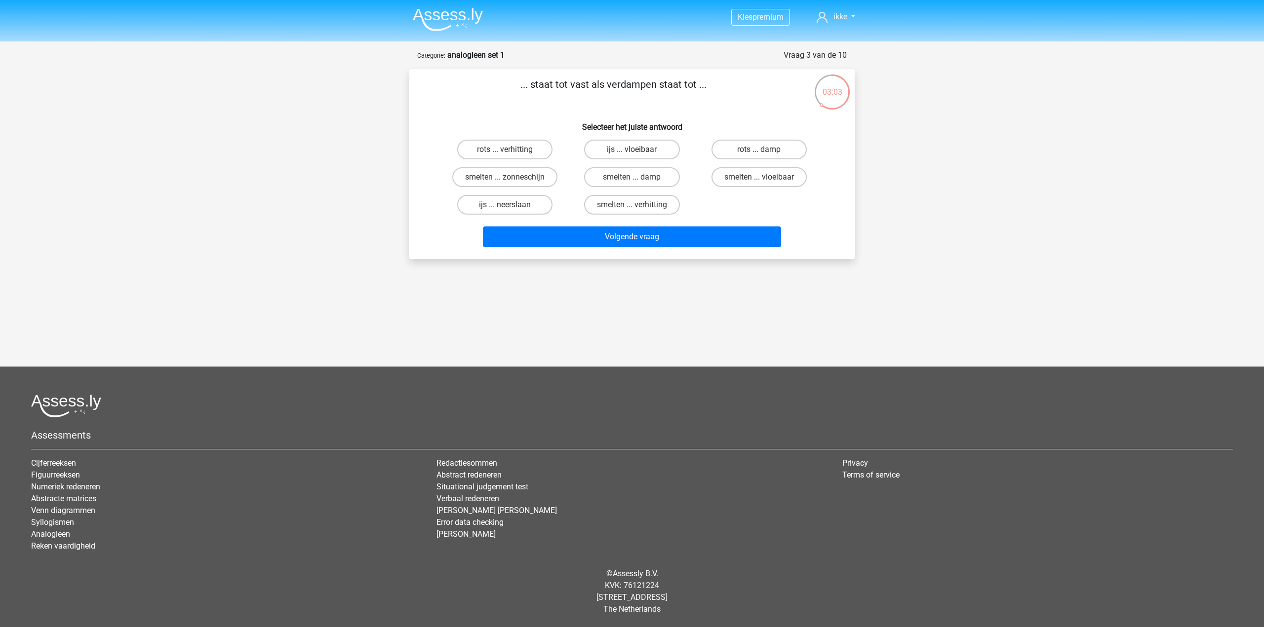
click at [763, 179] on input "smelten ... vloeibaar" at bounding box center [762, 180] width 6 height 6
radio input "true"
click at [643, 235] on button "Volgende vraag" at bounding box center [632, 237] width 299 height 21
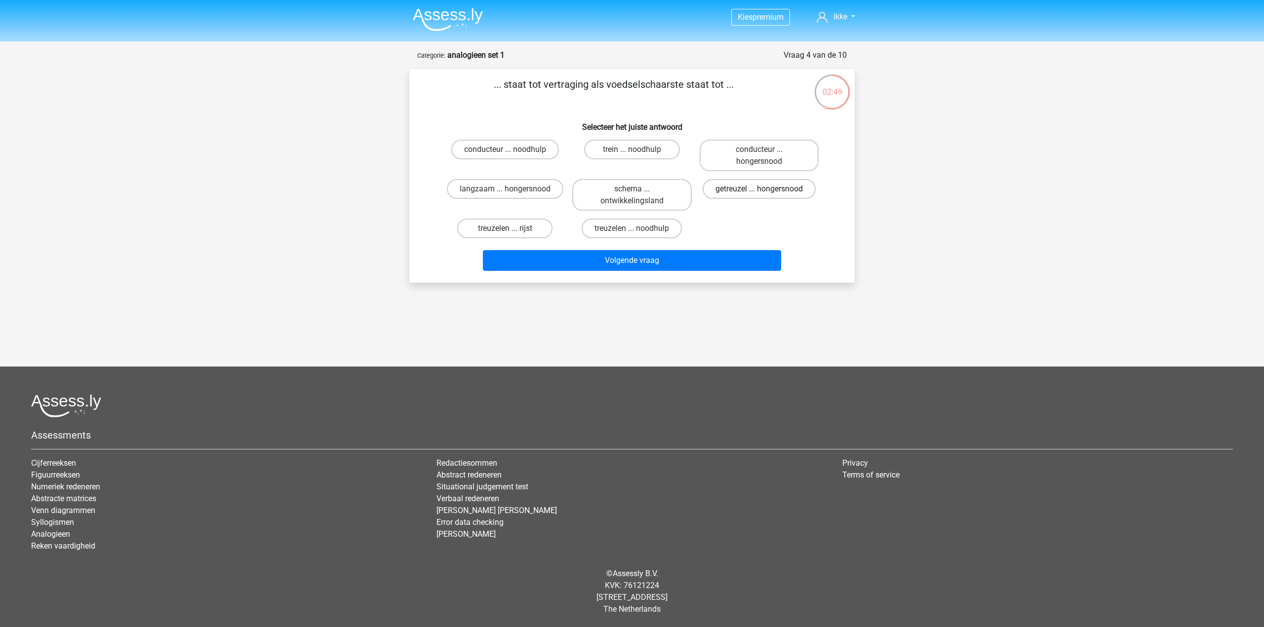
click at [755, 189] on label "getreuzel ... hongersnood" at bounding box center [758, 189] width 113 height 20
click at [759, 189] on input "getreuzel ... hongersnood" at bounding box center [762, 192] width 6 height 6
radio input "true"
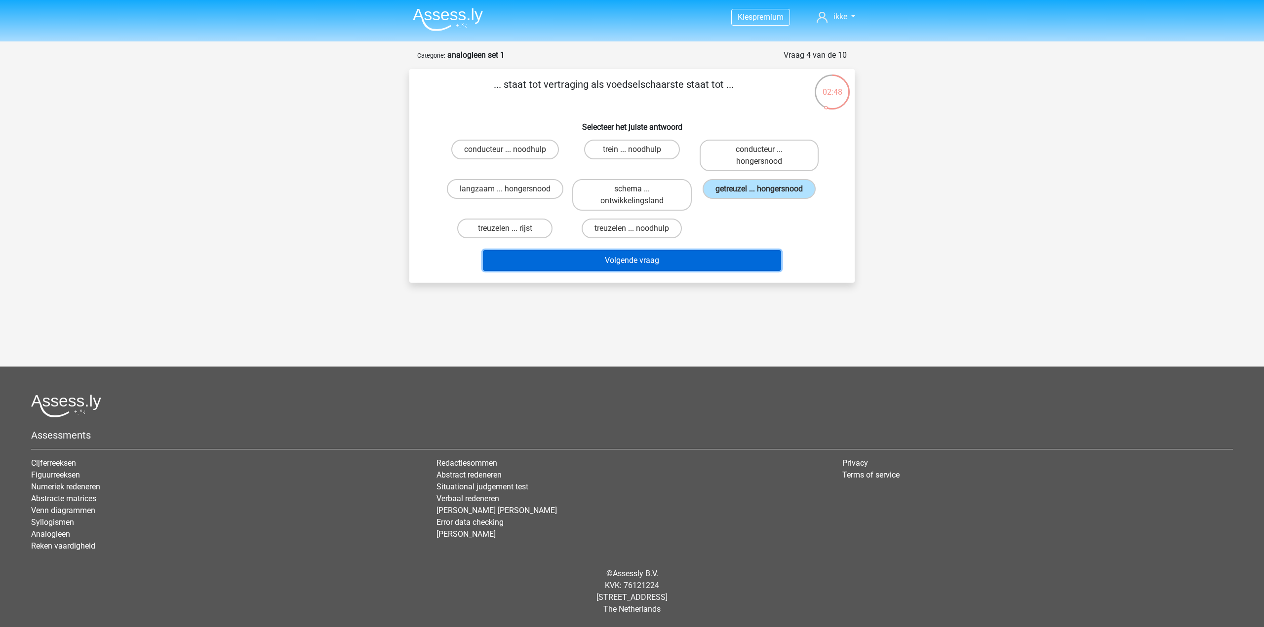
click at [707, 266] on button "Volgende vraag" at bounding box center [632, 260] width 299 height 21
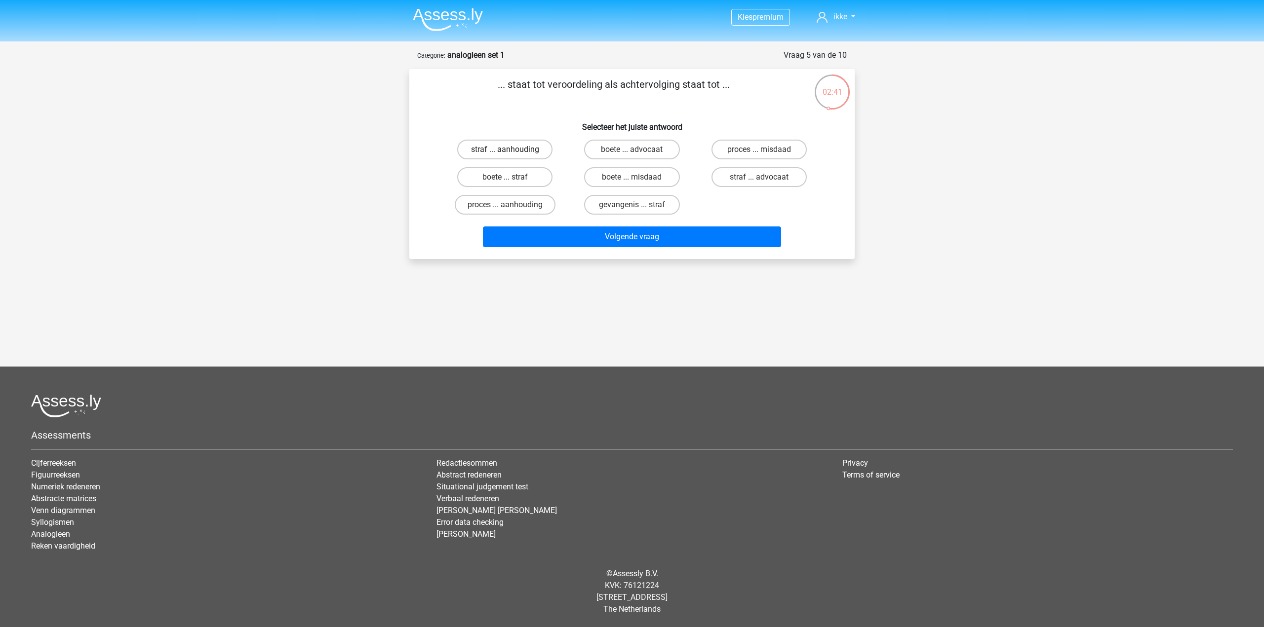
click at [505, 149] on label "straf ... aanhouding" at bounding box center [504, 150] width 95 height 20
click at [505, 150] on input "straf ... aanhouding" at bounding box center [508, 153] width 6 height 6
radio input "true"
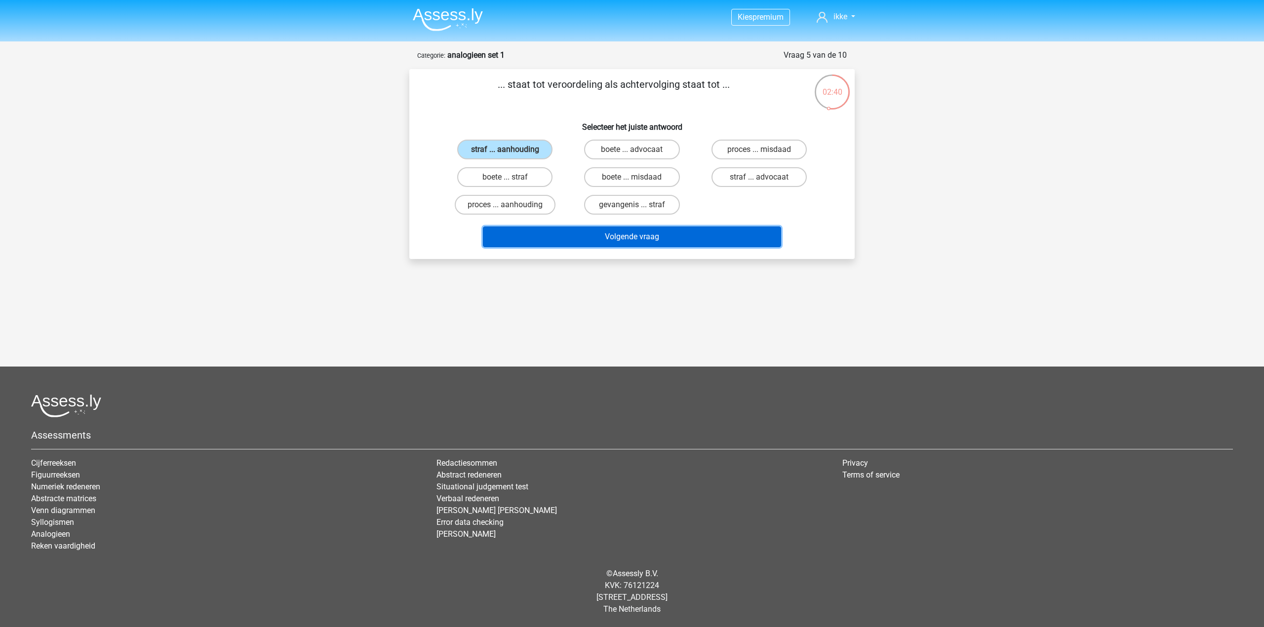
click at [652, 236] on button "Volgende vraag" at bounding box center [632, 237] width 299 height 21
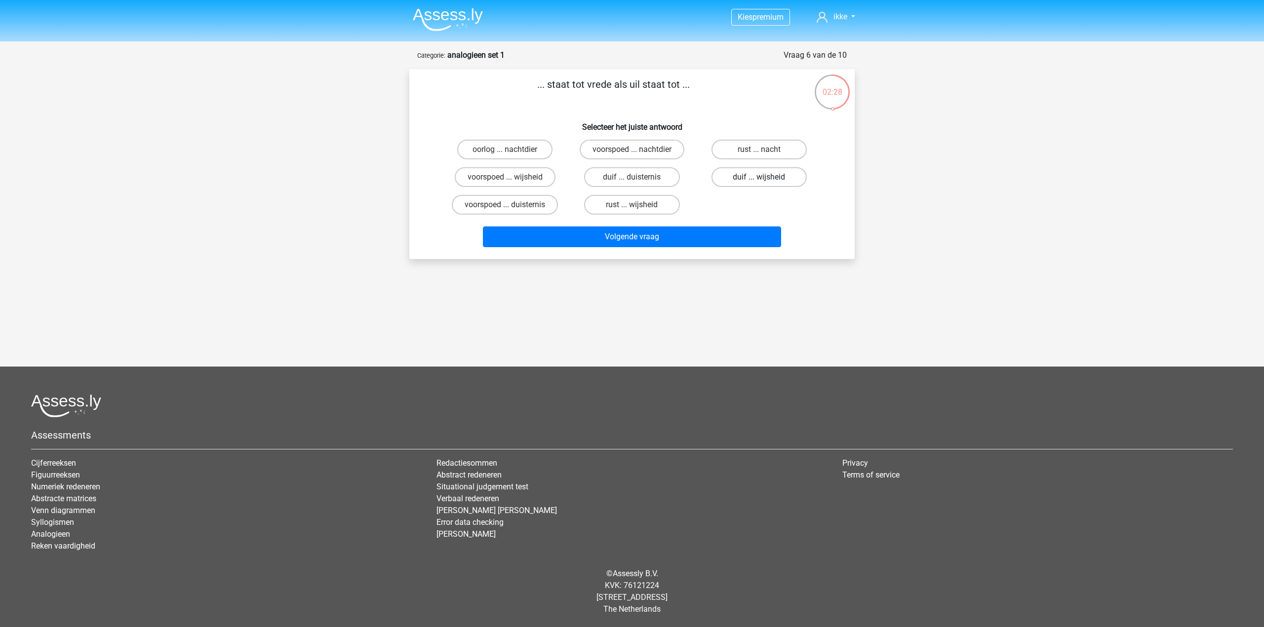
click at [761, 175] on label "duif ... wijsheid" at bounding box center [758, 177] width 95 height 20
click at [761, 177] on input "duif ... wijsheid" at bounding box center [762, 180] width 6 height 6
radio input "true"
drag, startPoint x: 659, startPoint y: 225, endPoint x: 664, endPoint y: 221, distance: 6.3
click at [659, 225] on div "Volgende vraag" at bounding box center [632, 235] width 414 height 33
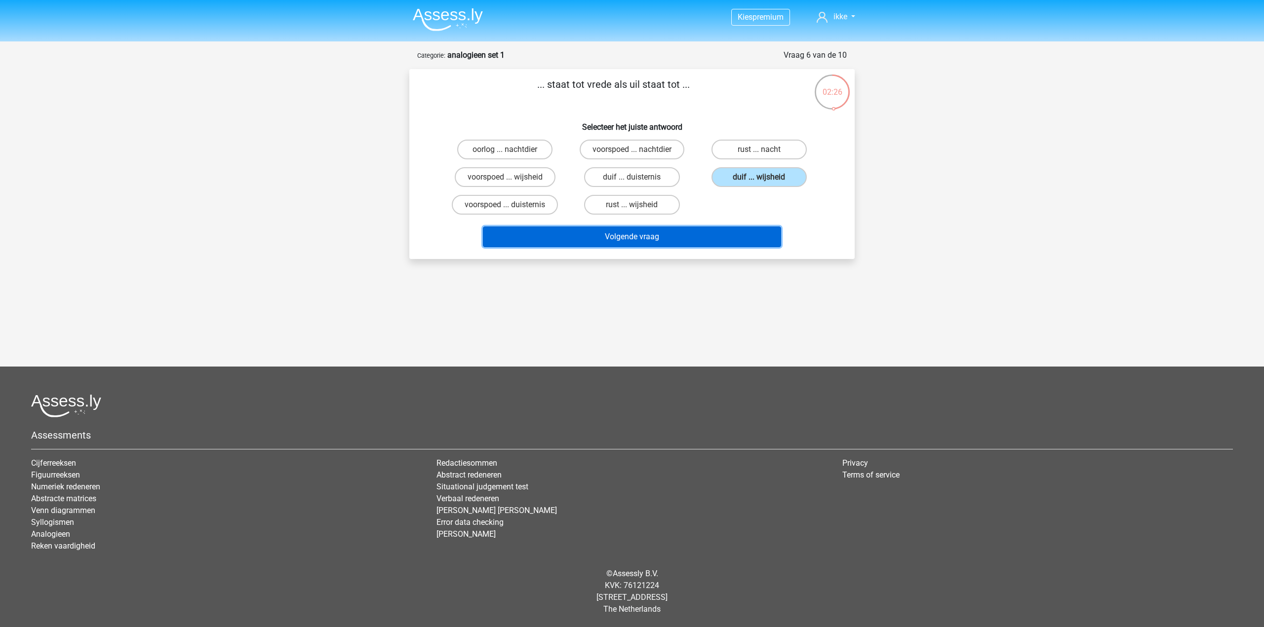
click at [671, 235] on button "Volgende vraag" at bounding box center [632, 237] width 299 height 21
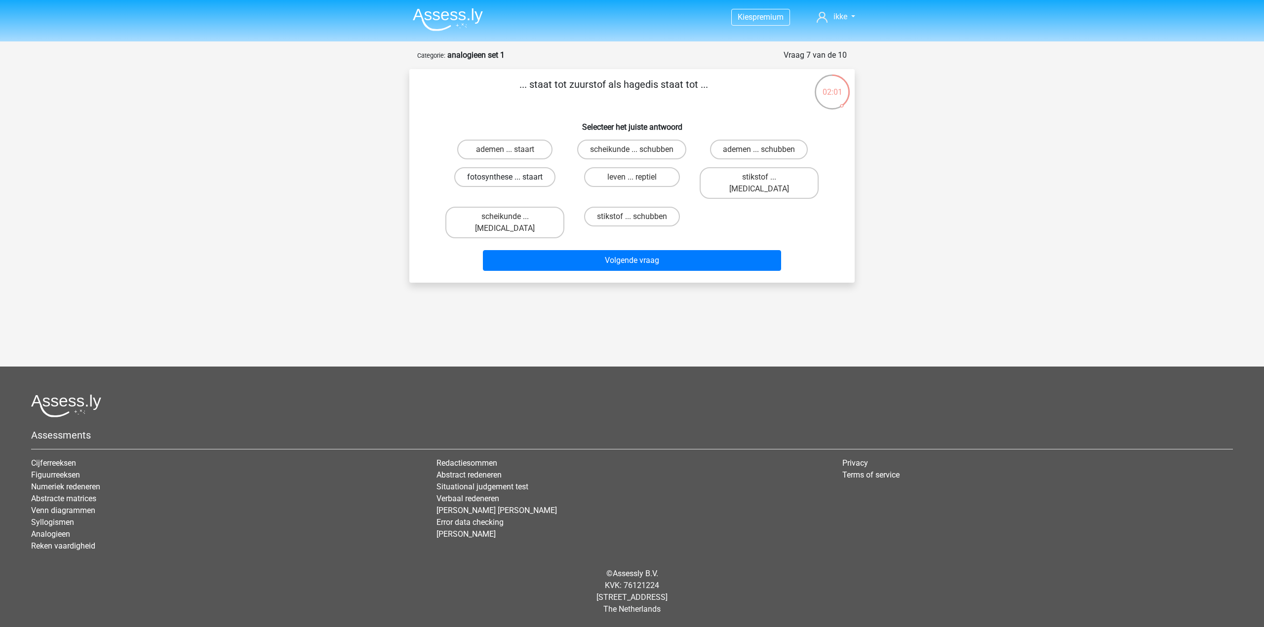
click at [505, 177] on label "fotosynthese ... staart" at bounding box center [504, 177] width 101 height 20
click at [505, 177] on input "fotosynthese ... staart" at bounding box center [508, 180] width 6 height 6
radio input "true"
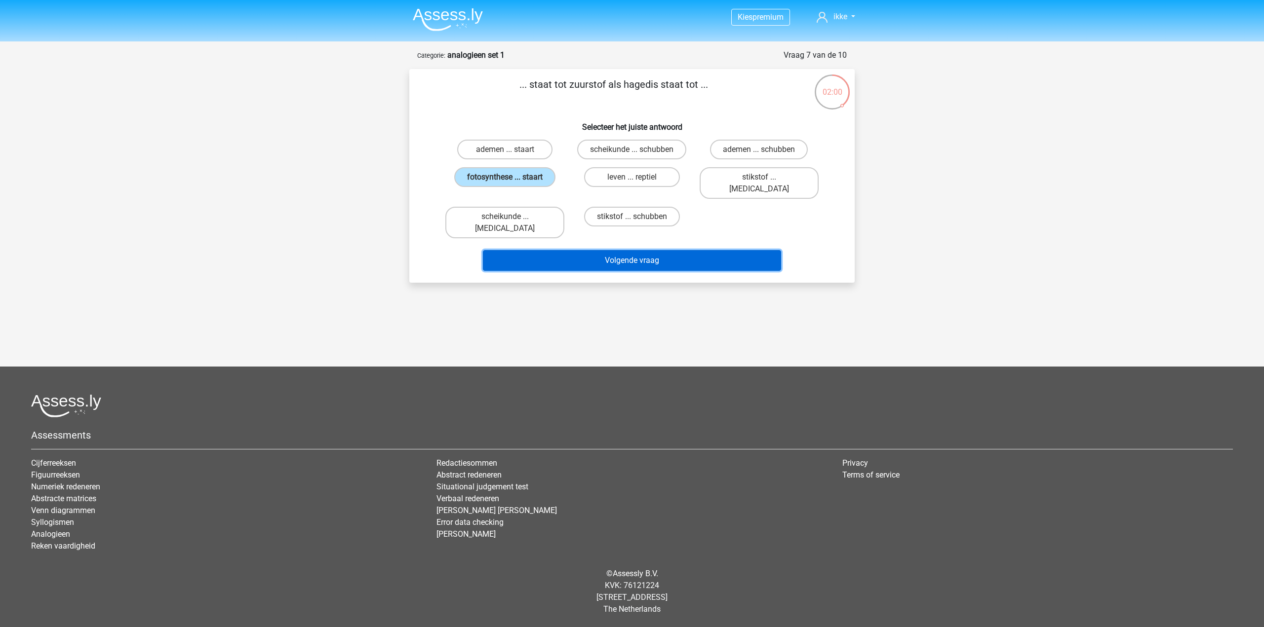
click at [622, 250] on button "Volgende vraag" at bounding box center [632, 260] width 299 height 21
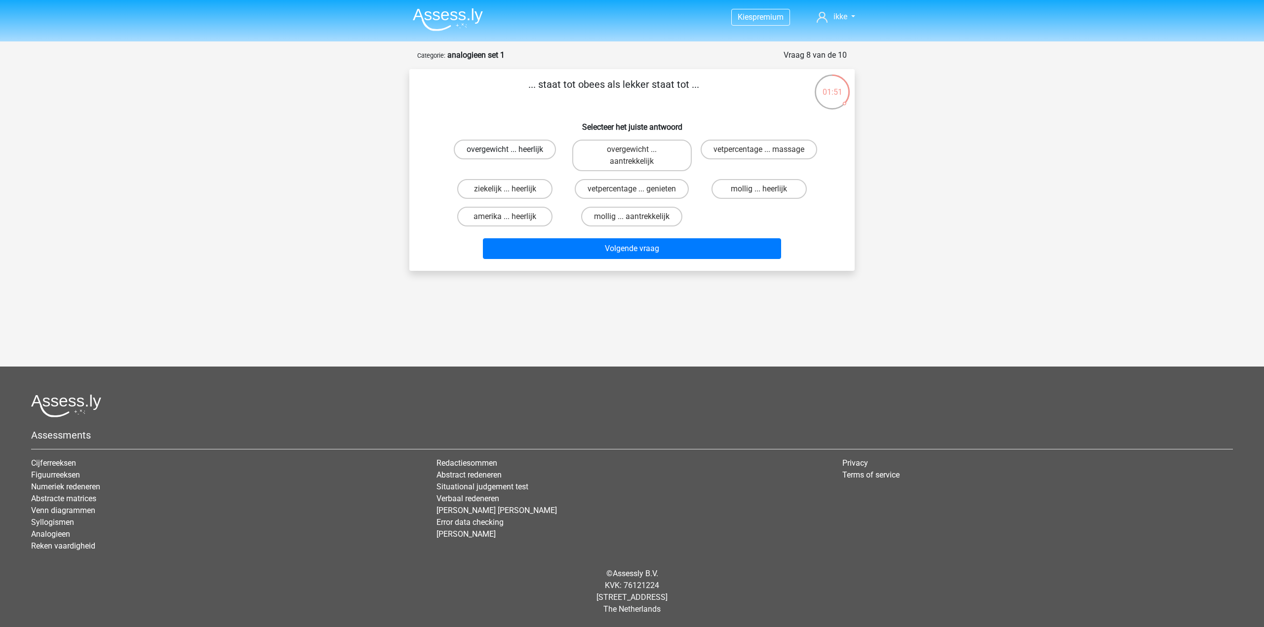
click at [497, 150] on label "overgewicht ... heerlijk" at bounding box center [505, 150] width 102 height 20
click at [505, 150] on input "overgewicht ... heerlijk" at bounding box center [508, 153] width 6 height 6
radio input "true"
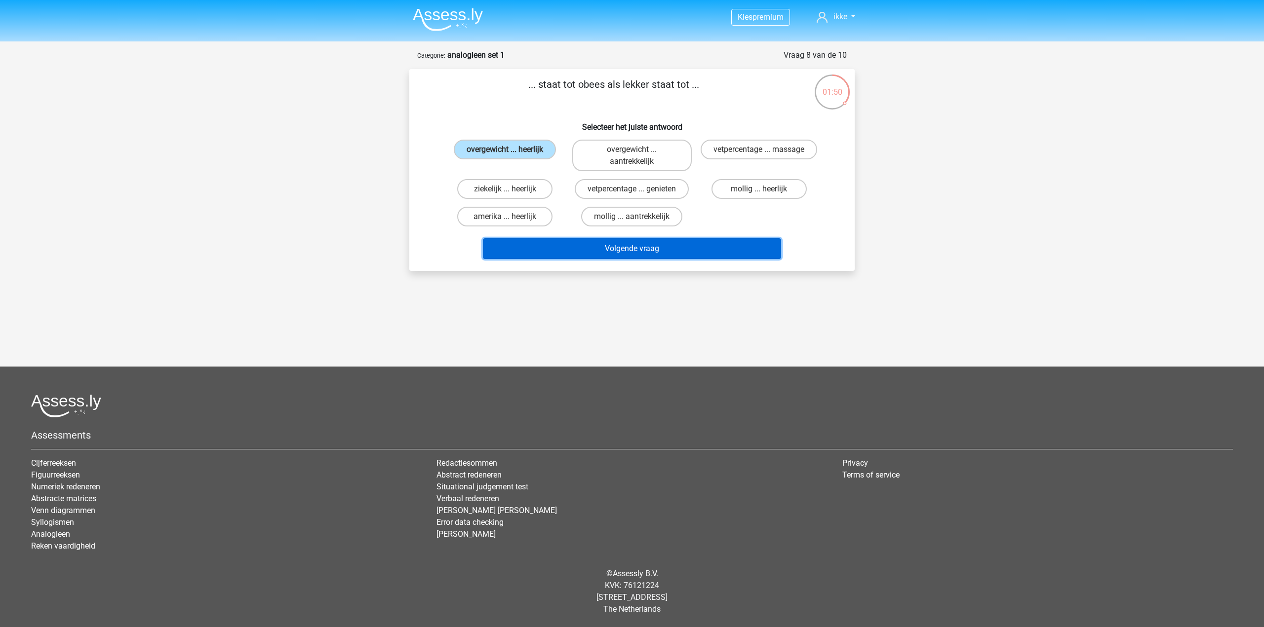
click at [632, 246] on button "Volgende vraag" at bounding box center [632, 248] width 299 height 21
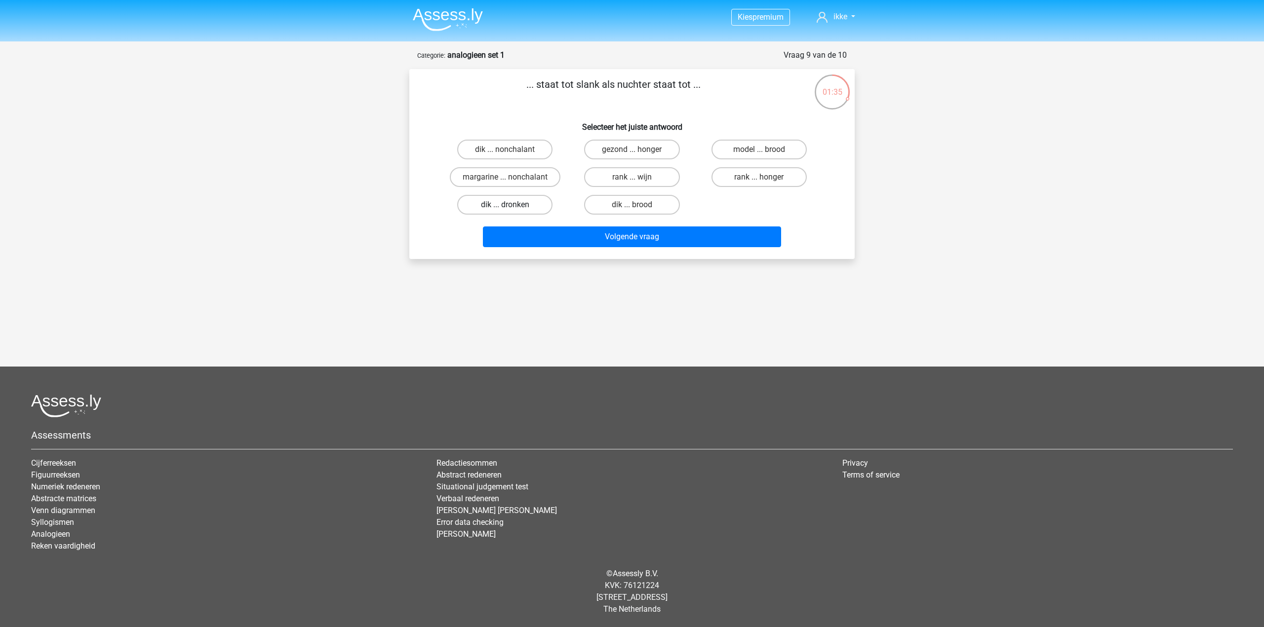
click at [513, 207] on label "dik ... dronken" at bounding box center [504, 205] width 95 height 20
click at [511, 207] on input "dik ... dronken" at bounding box center [508, 208] width 6 height 6
radio input "true"
click at [586, 235] on button "Volgende vraag" at bounding box center [632, 237] width 299 height 21
click at [505, 180] on input "marmer ... staal" at bounding box center [508, 180] width 6 height 6
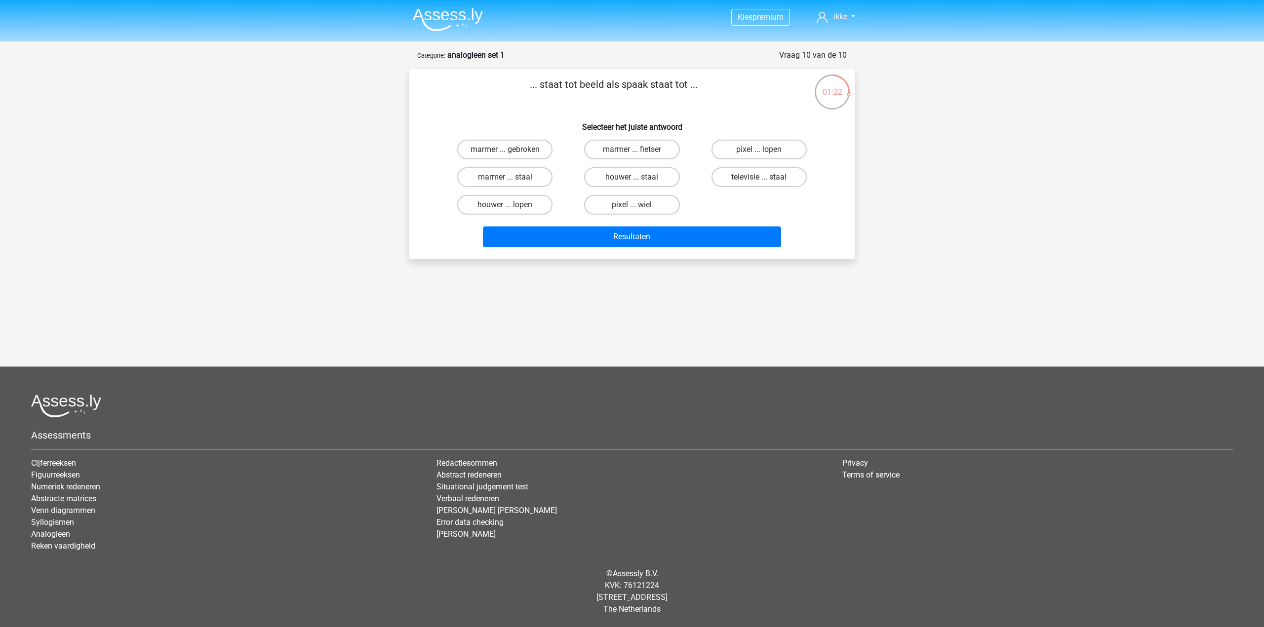
radio input "true"
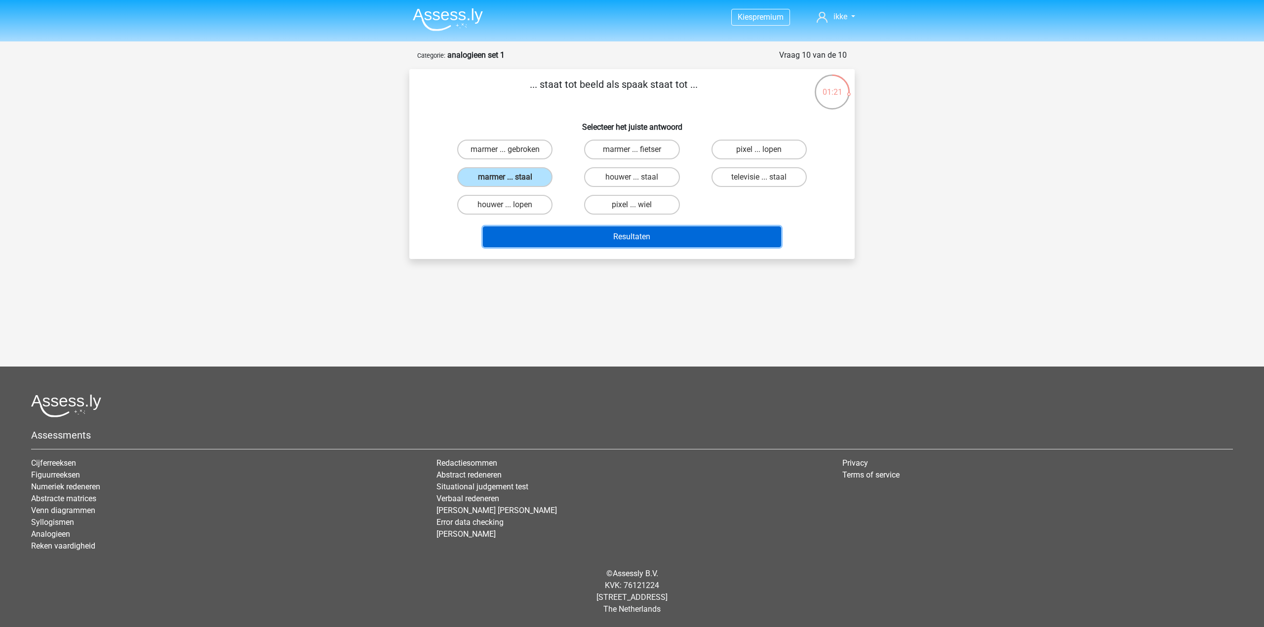
click at [563, 230] on button "Resultaten" at bounding box center [632, 237] width 299 height 21
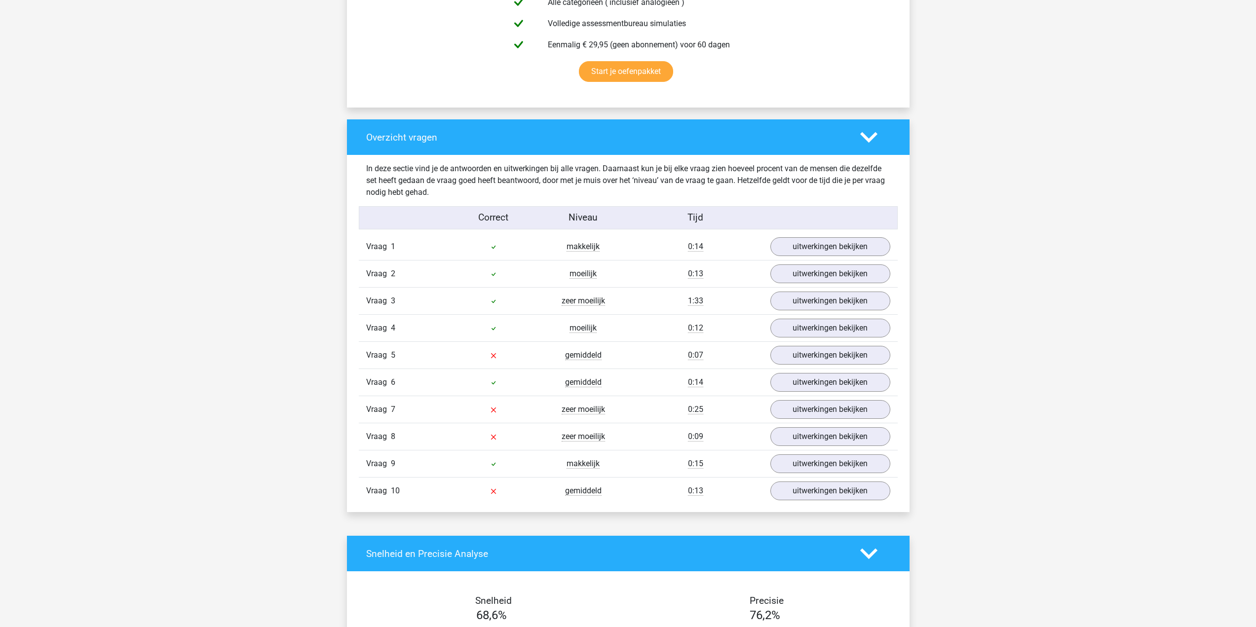
scroll to position [642, 0]
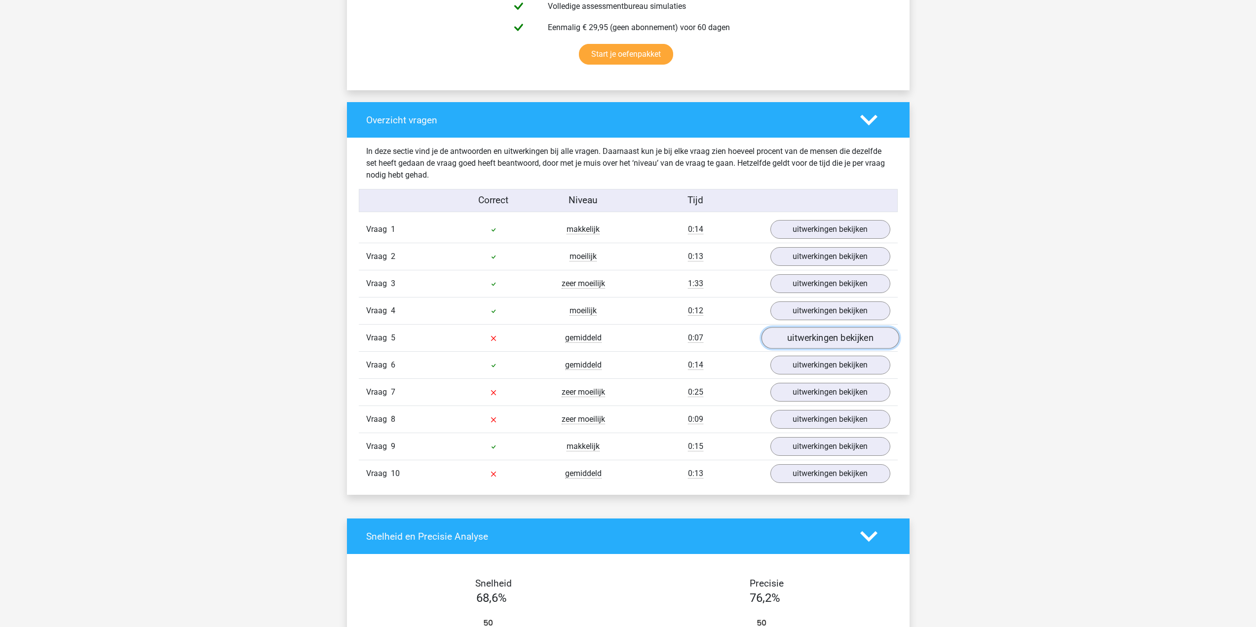
click at [822, 334] on link "uitwerkingen bekijken" at bounding box center [830, 338] width 138 height 22
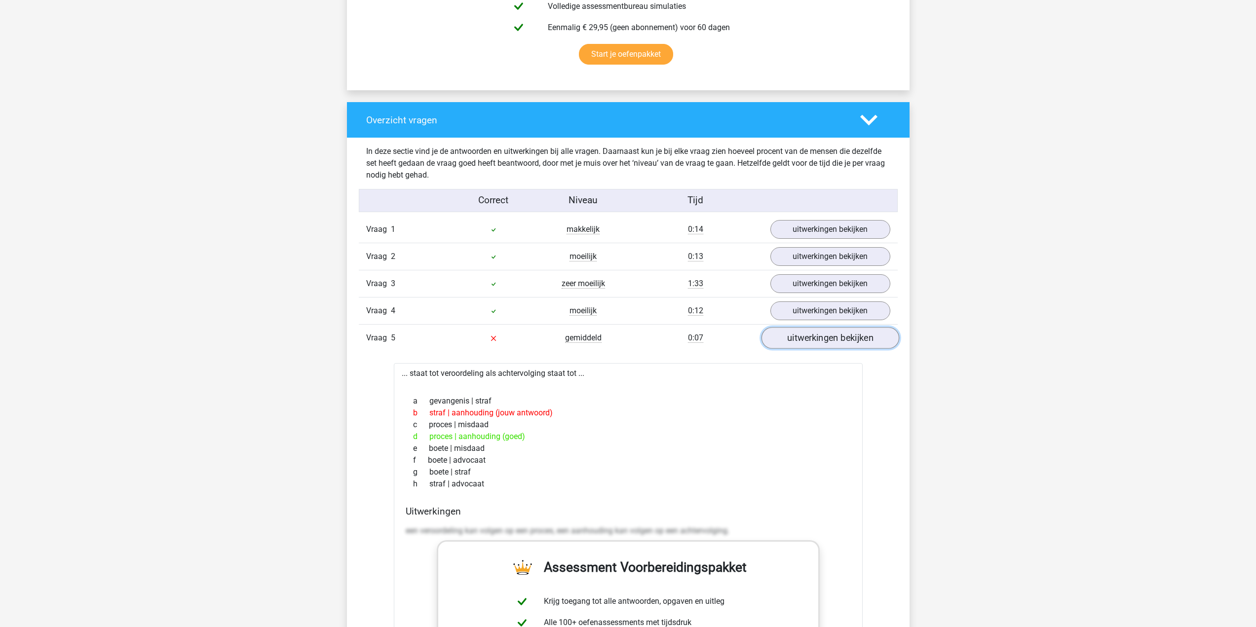
click at [802, 338] on link "uitwerkingen bekijken" at bounding box center [830, 338] width 138 height 22
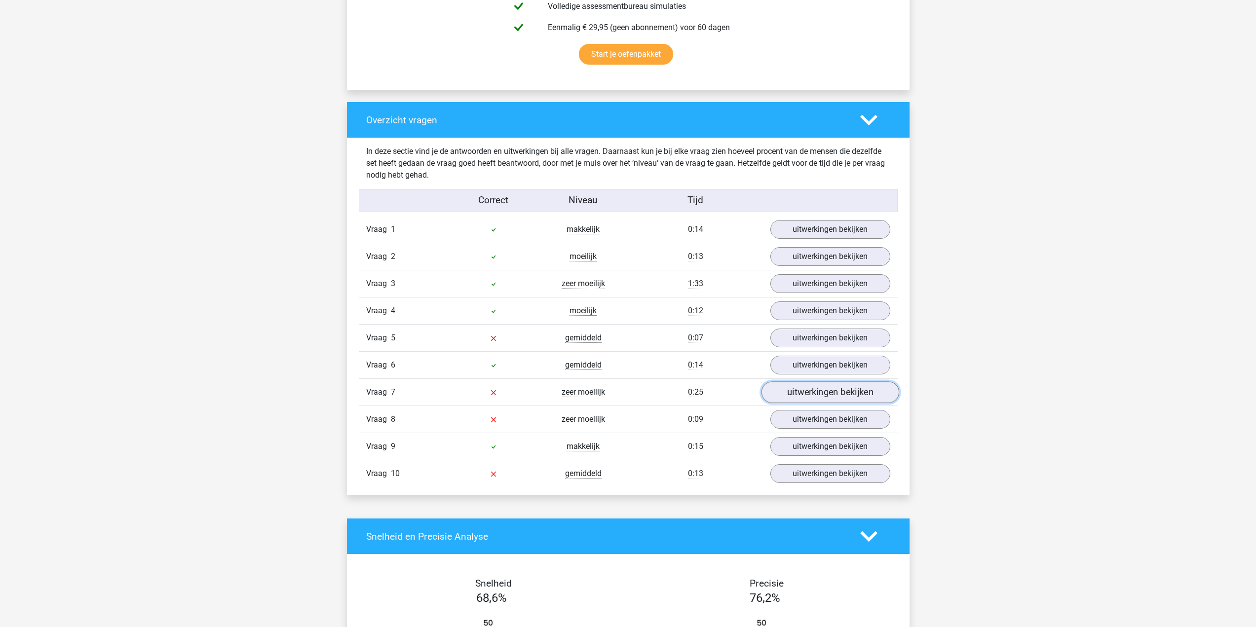
click at [806, 393] on link "uitwerkingen bekijken" at bounding box center [830, 393] width 138 height 22
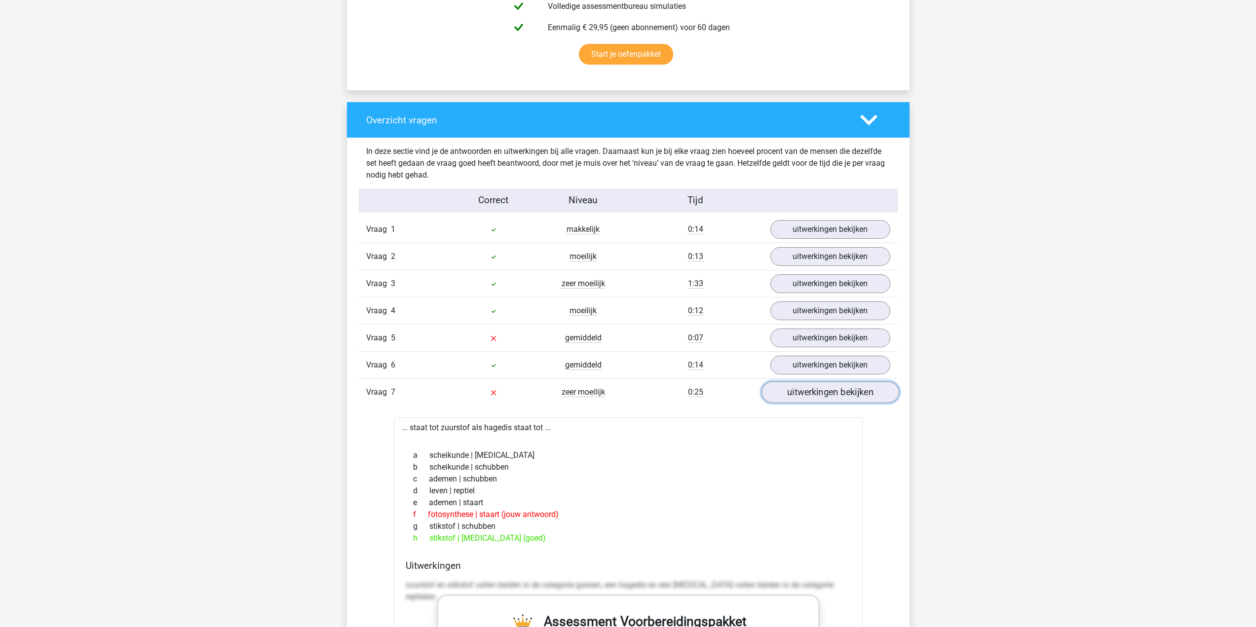
click at [806, 393] on link "uitwerkingen bekijken" at bounding box center [830, 393] width 138 height 22
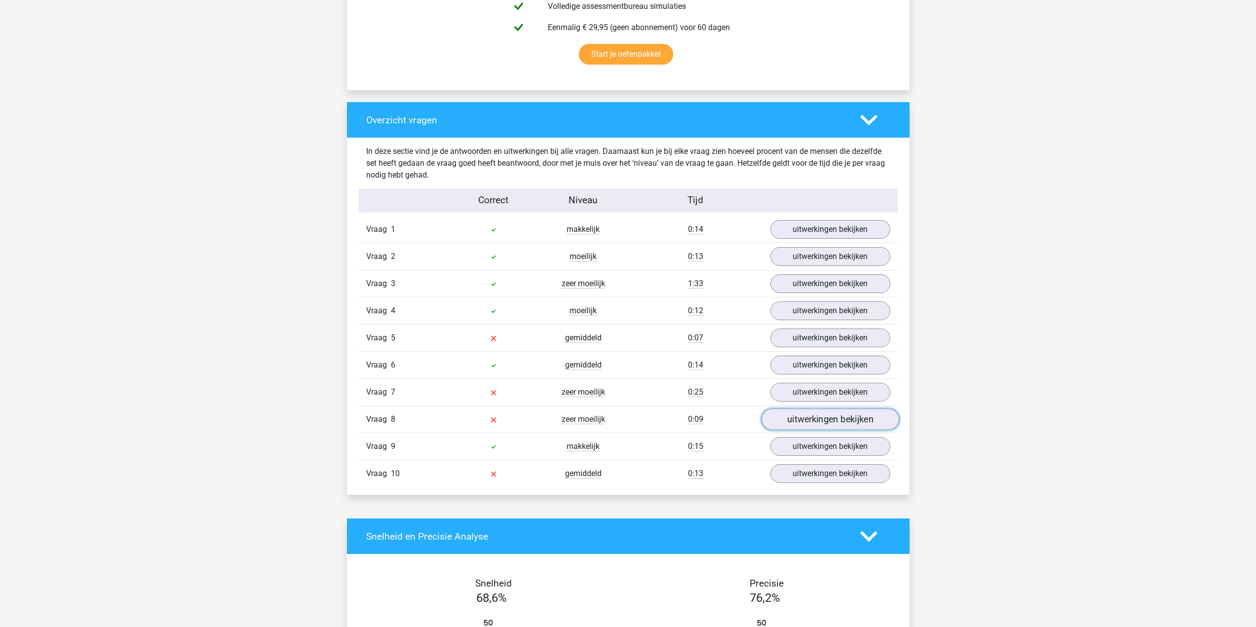
click at [807, 421] on link "uitwerkingen bekijken" at bounding box center [830, 420] width 138 height 22
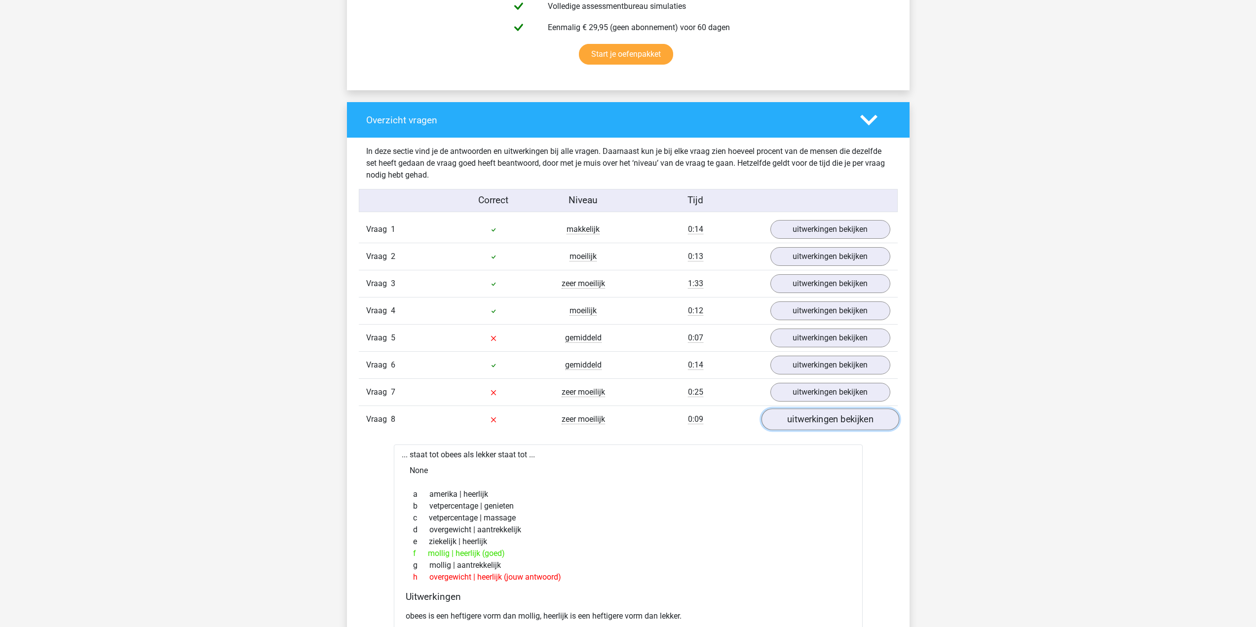
click at [810, 419] on link "uitwerkingen bekijken" at bounding box center [830, 420] width 138 height 22
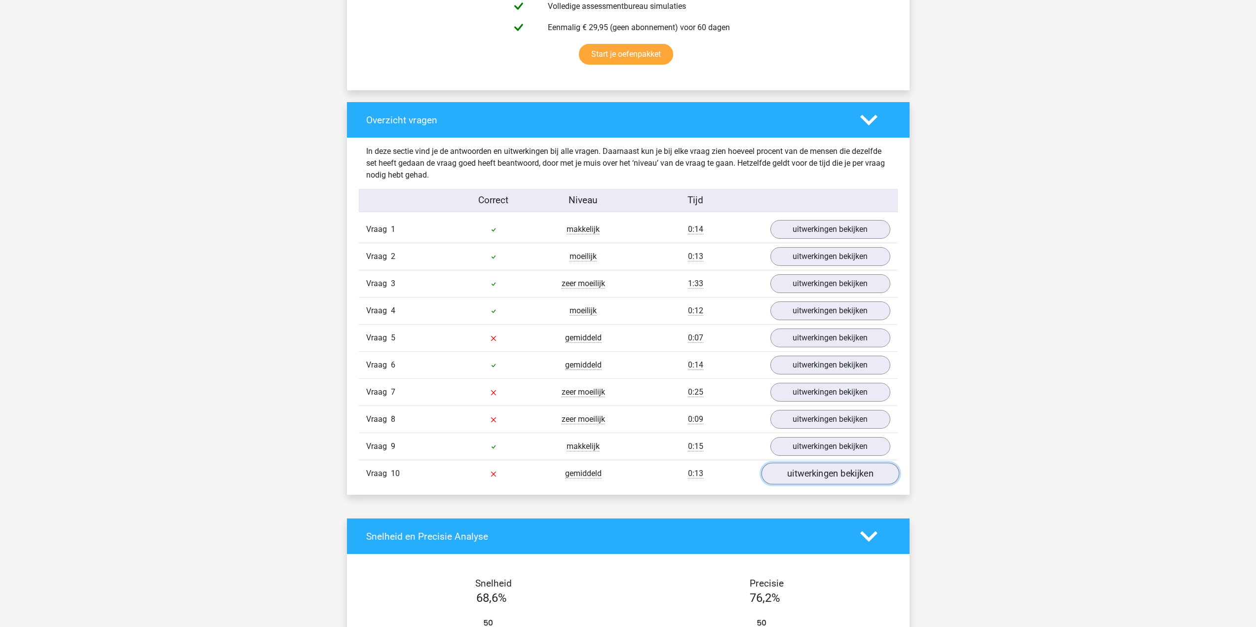
click at [810, 475] on link "uitwerkingen bekijken" at bounding box center [830, 474] width 138 height 22
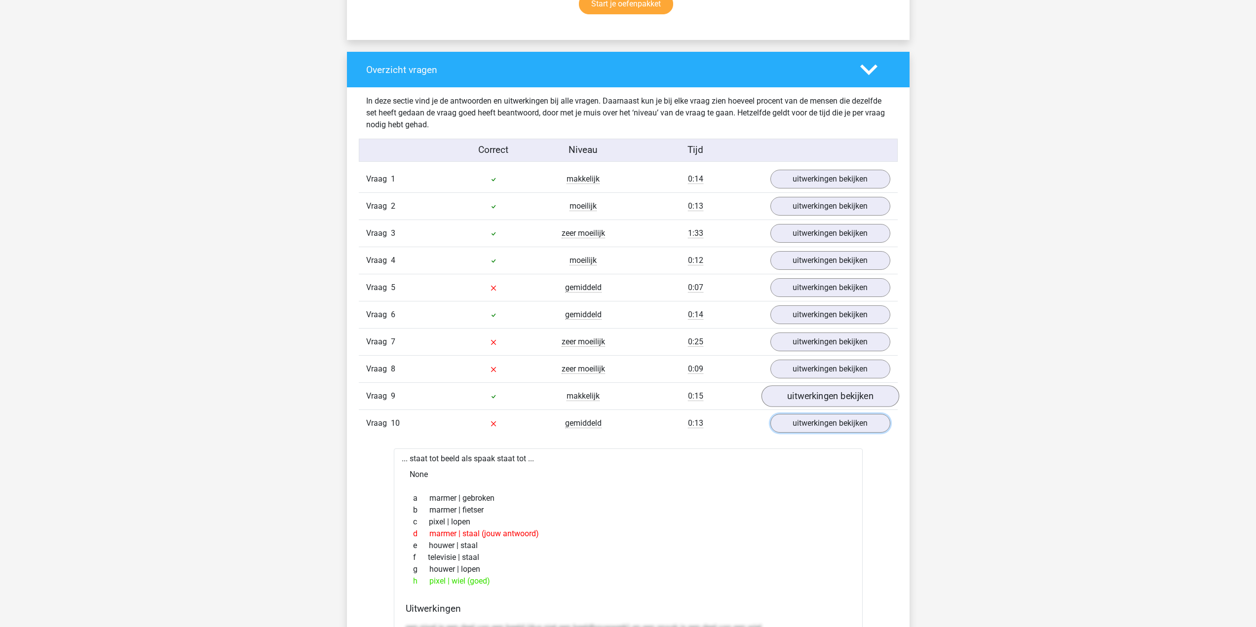
scroll to position [691, 0]
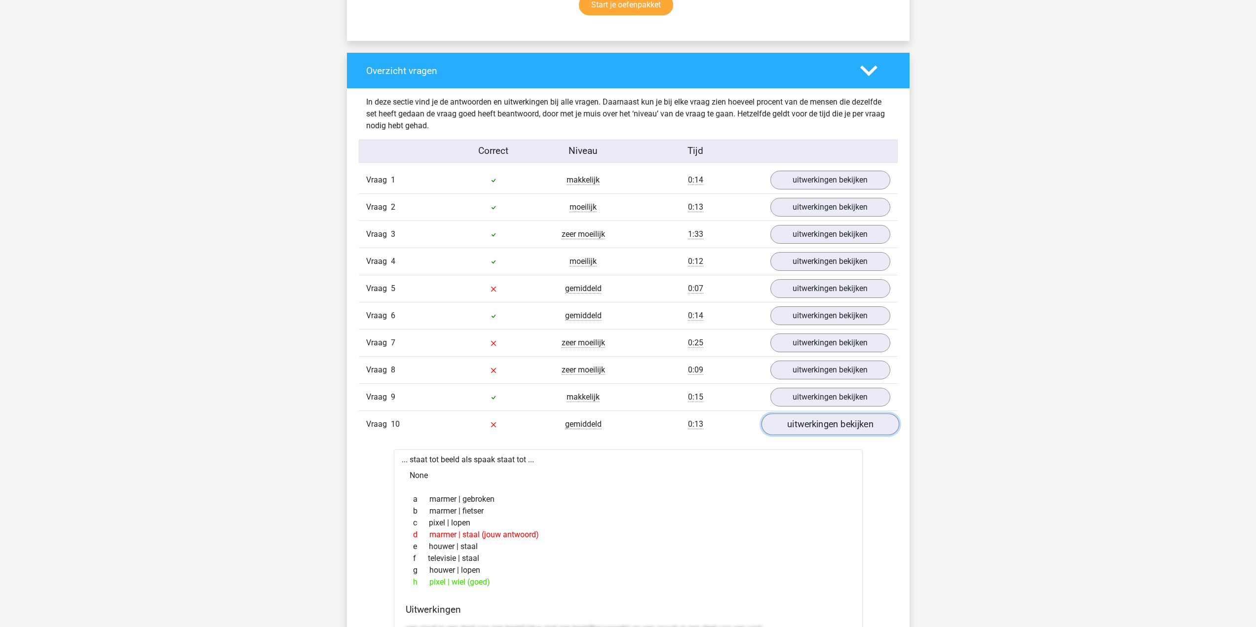
click at [814, 423] on link "uitwerkingen bekijken" at bounding box center [830, 425] width 138 height 22
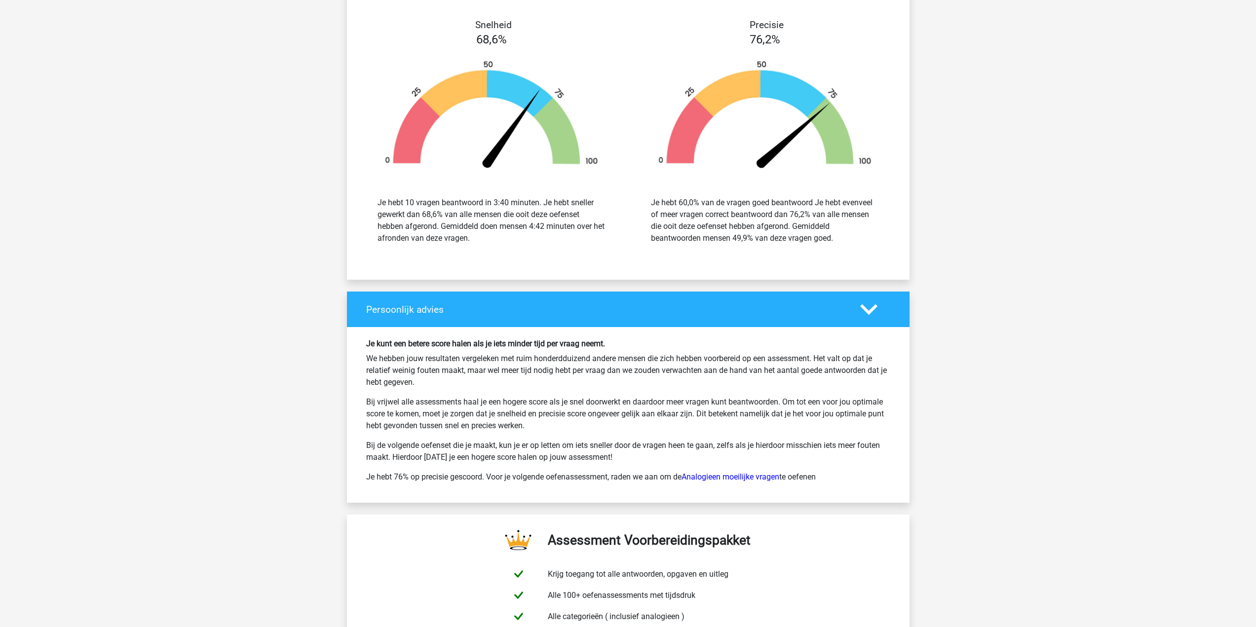
scroll to position [1234, 0]
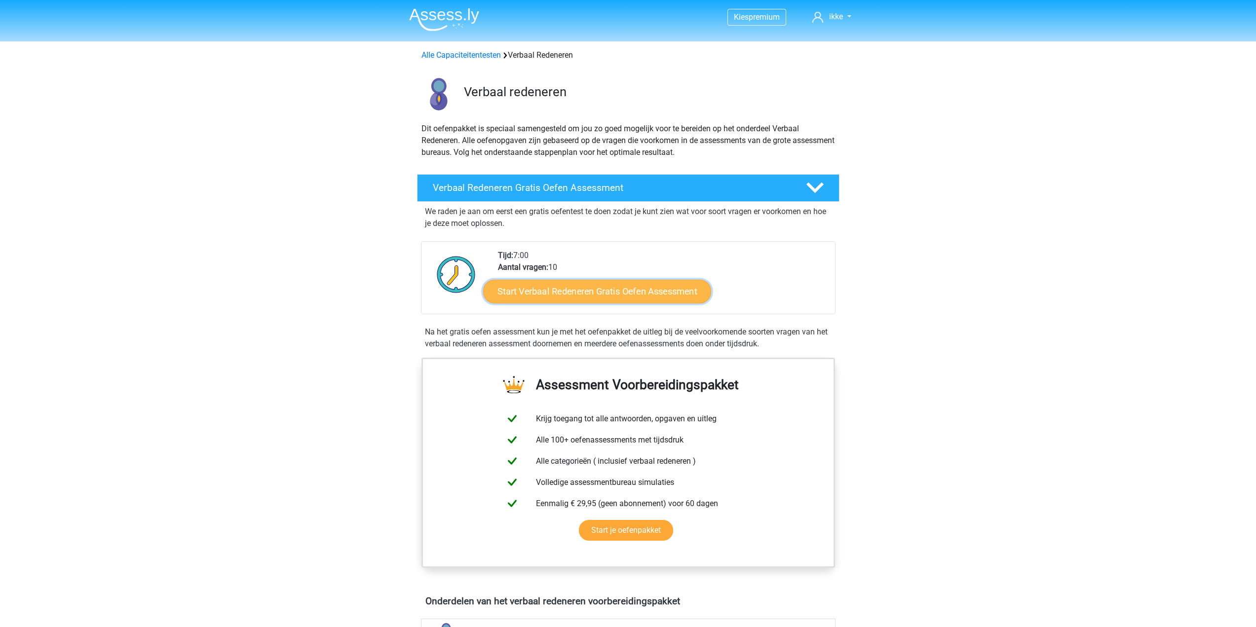
click at [616, 291] on link "Start Verbaal Redeneren Gratis Oefen Assessment" at bounding box center [597, 292] width 228 height 24
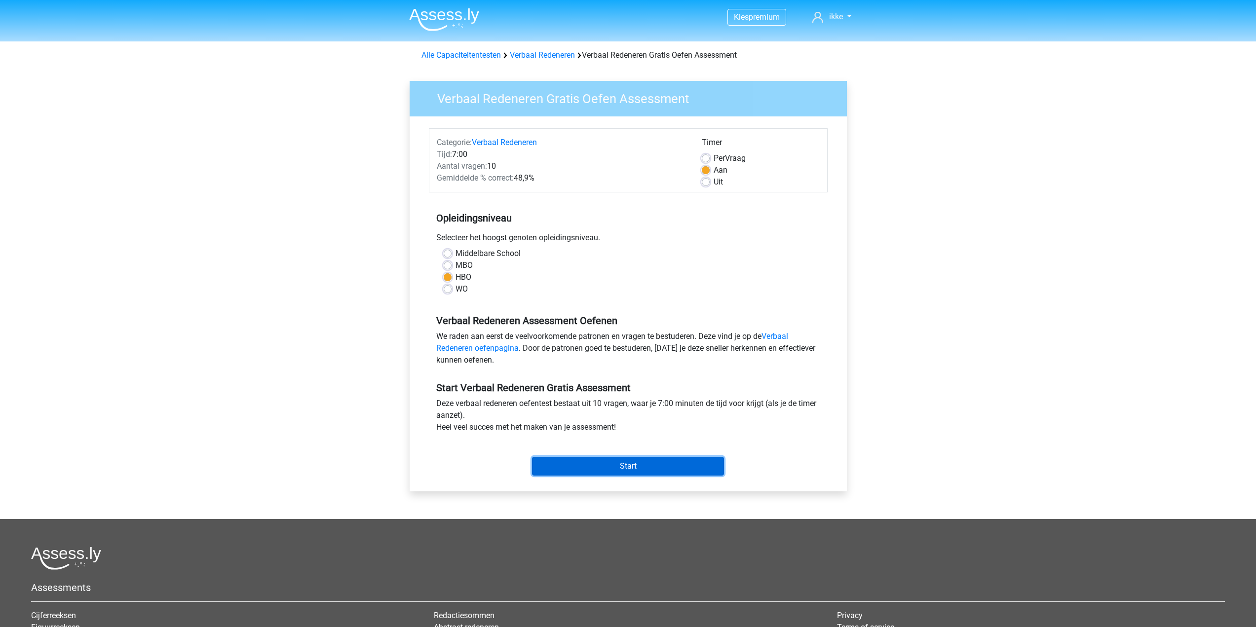
click at [632, 469] on input "Start" at bounding box center [628, 466] width 192 height 19
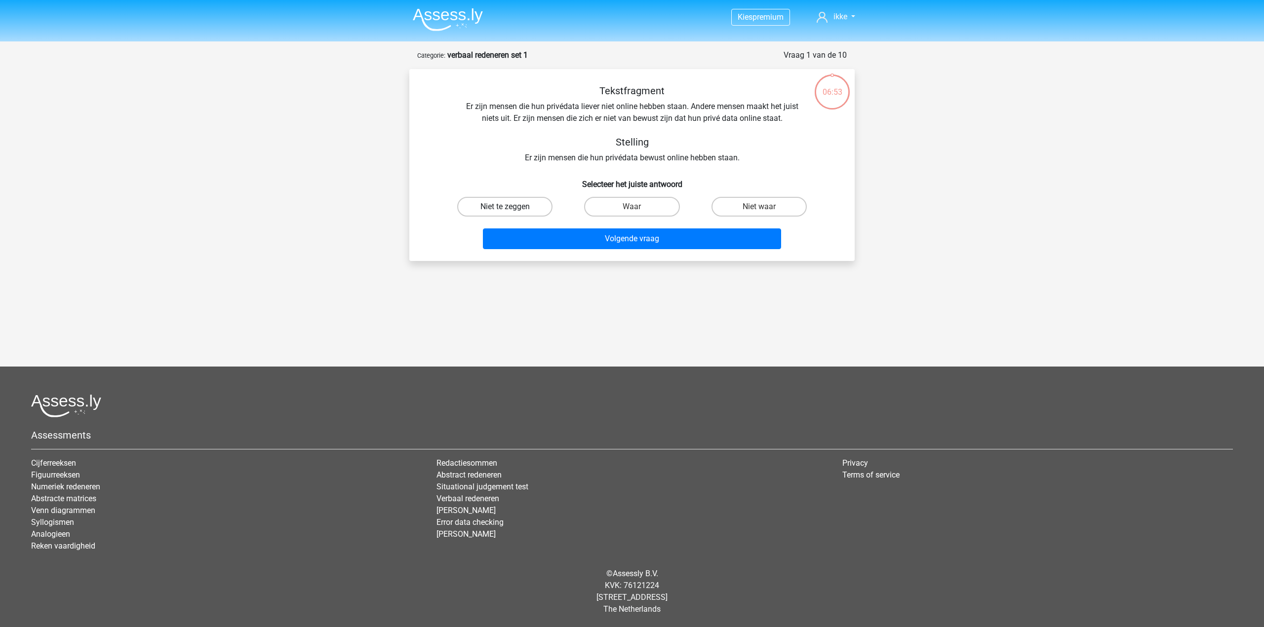
click at [504, 206] on label "Niet te zeggen" at bounding box center [504, 207] width 95 height 20
click at [505, 207] on input "Niet te zeggen" at bounding box center [508, 210] width 6 height 6
radio input "true"
click at [558, 240] on button "Volgende vraag" at bounding box center [632, 239] width 299 height 21
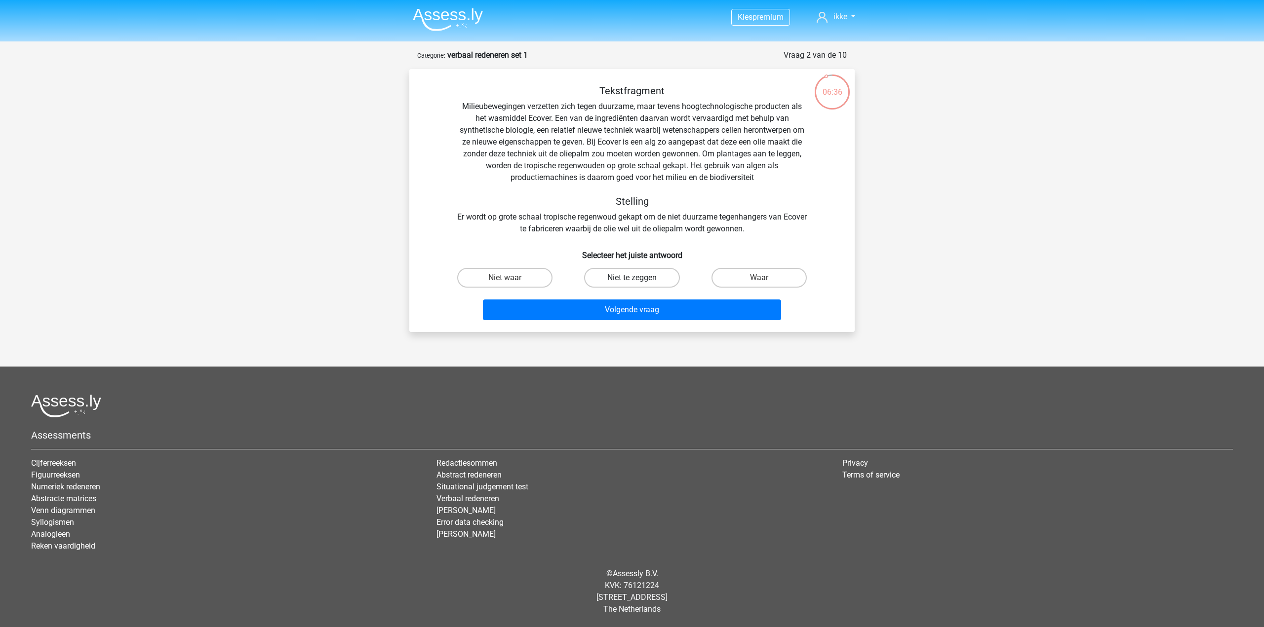
click at [646, 275] on label "Niet te zeggen" at bounding box center [631, 278] width 95 height 20
click at [638, 278] on input "Niet te zeggen" at bounding box center [635, 281] width 6 height 6
radio input "true"
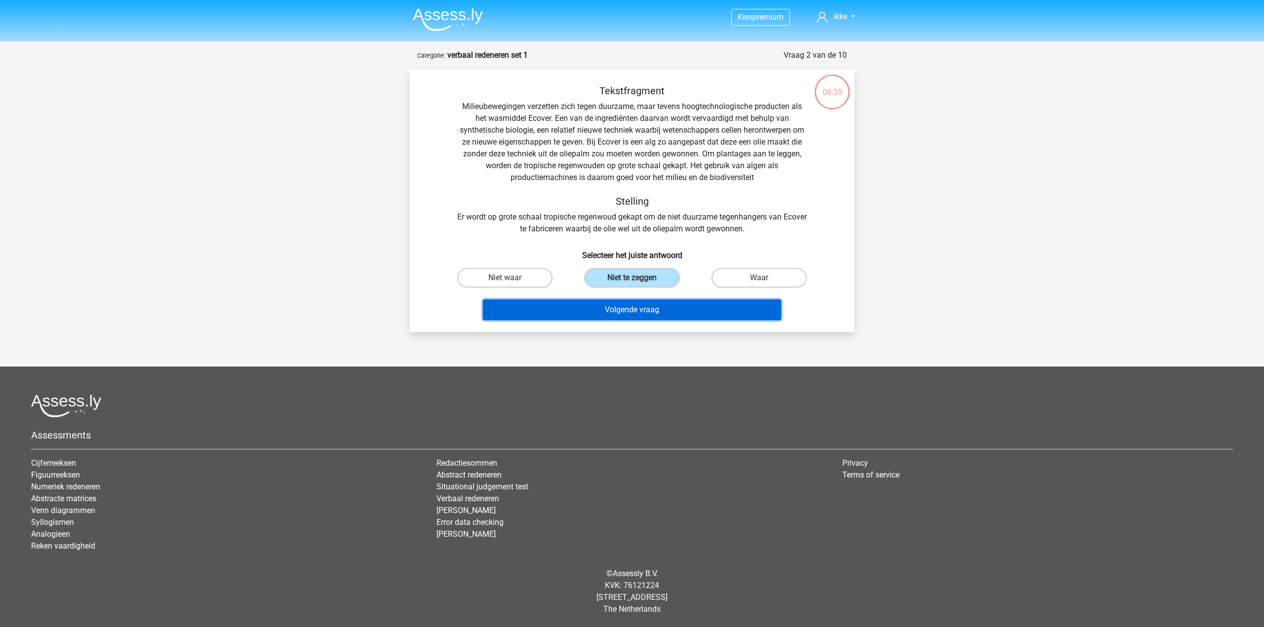
click at [634, 308] on button "Volgende vraag" at bounding box center [632, 310] width 299 height 21
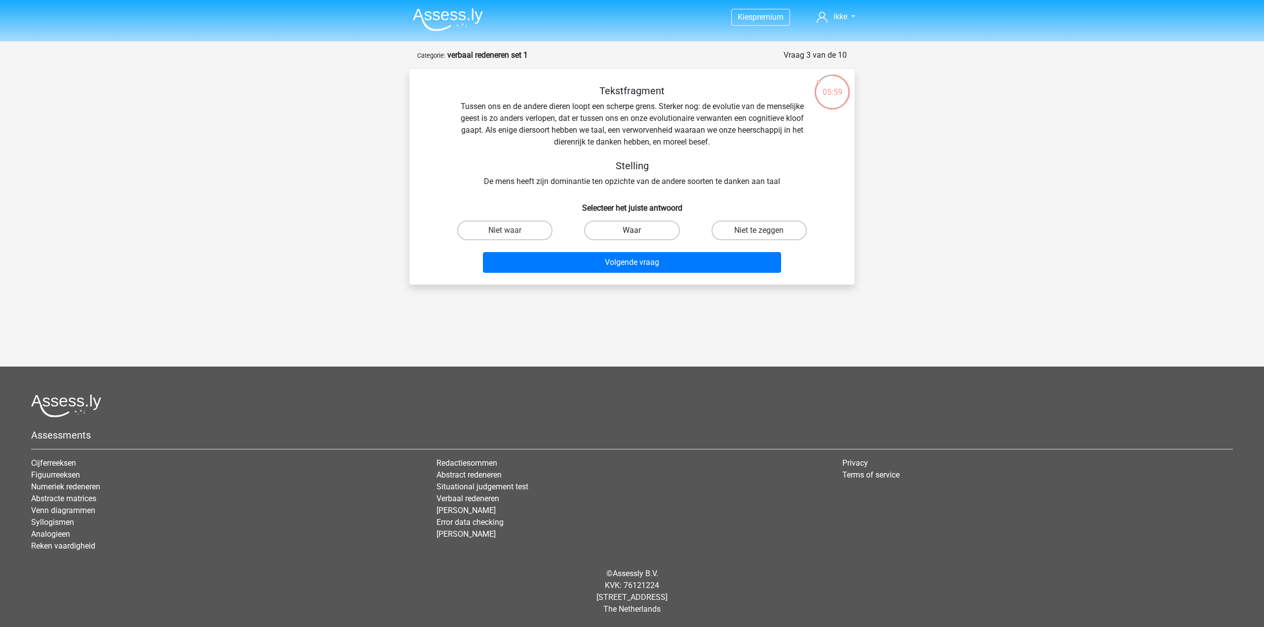
click at [636, 230] on label "Waar" at bounding box center [631, 231] width 95 height 20
click at [636, 231] on input "Waar" at bounding box center [635, 234] width 6 height 6
radio input "true"
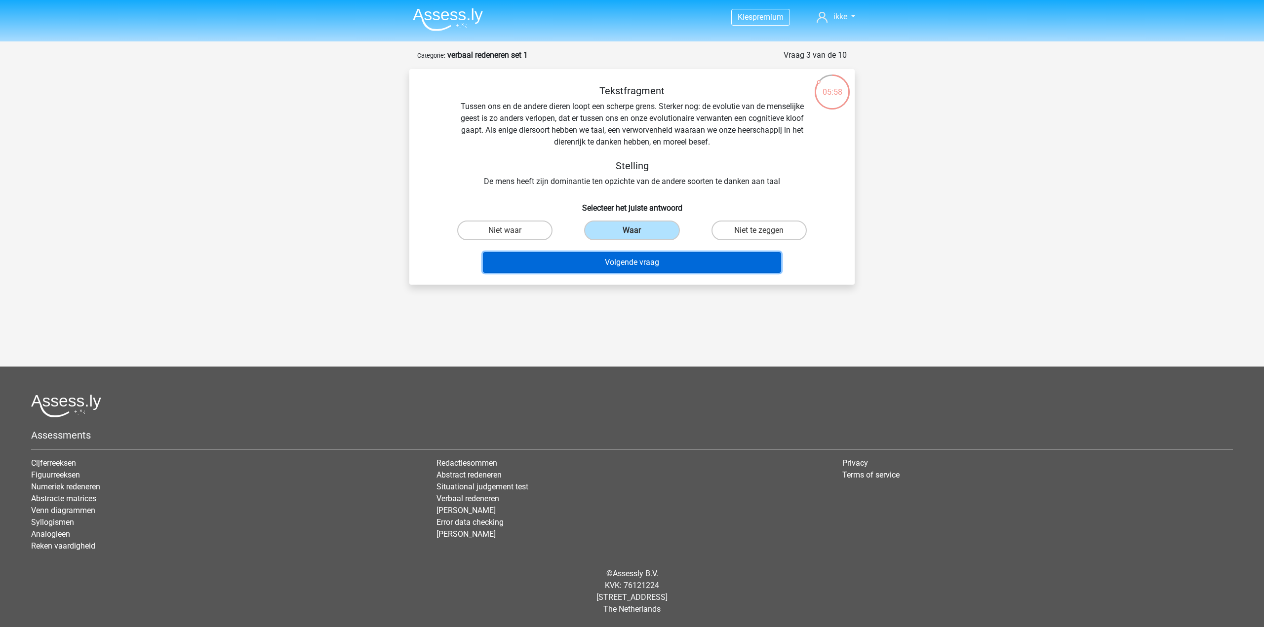
click at [633, 266] on button "Volgende vraag" at bounding box center [632, 262] width 299 height 21
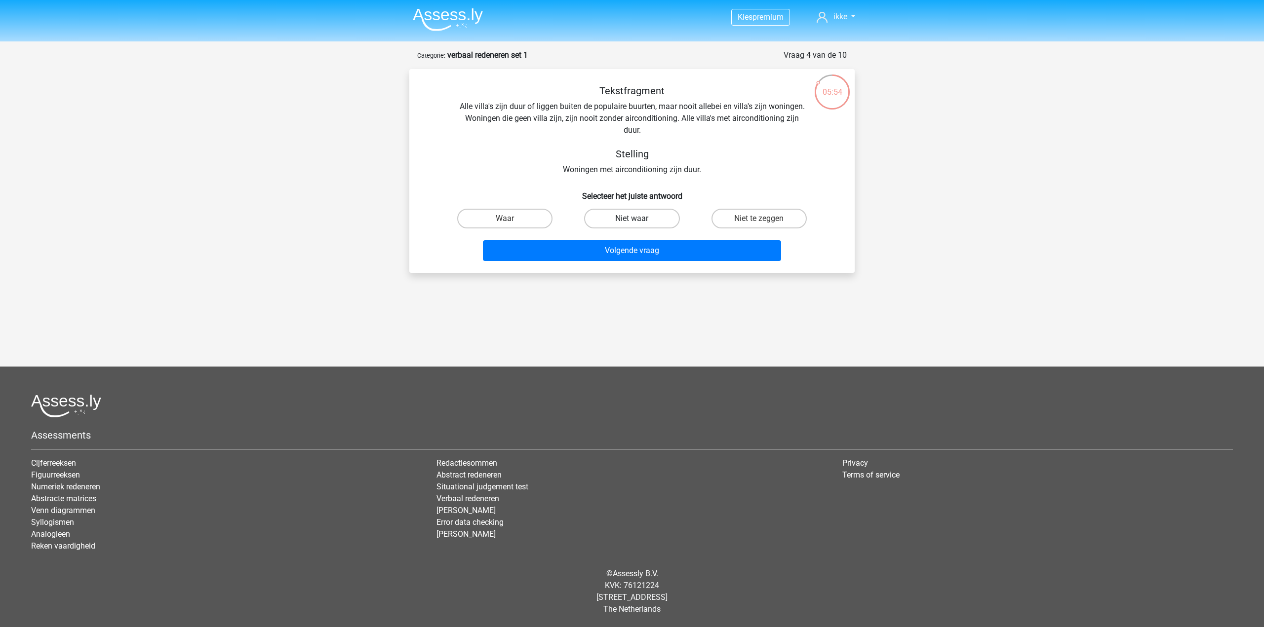
click at [650, 218] on label "Niet waar" at bounding box center [631, 219] width 95 height 20
click at [638, 219] on input "Niet waar" at bounding box center [635, 222] width 6 height 6
radio input "true"
click at [646, 251] on button "Volgende vraag" at bounding box center [632, 250] width 299 height 21
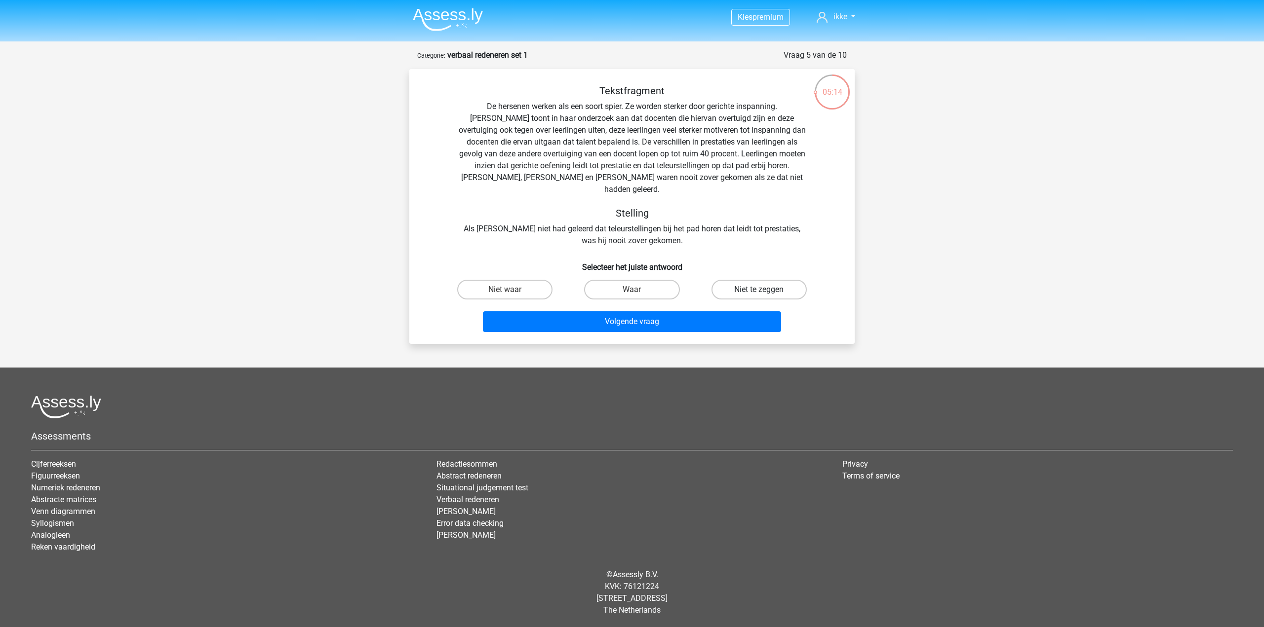
click at [759, 280] on label "Niet te zeggen" at bounding box center [758, 290] width 95 height 20
click at [759, 290] on input "Niet te zeggen" at bounding box center [762, 293] width 6 height 6
radio input "true"
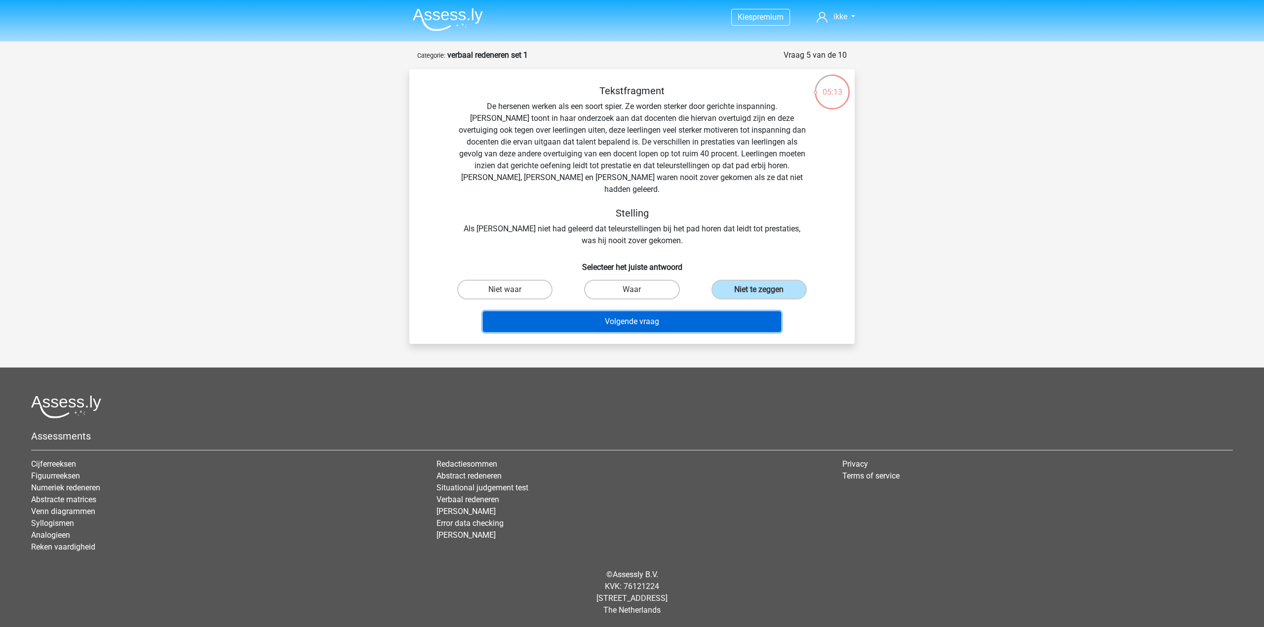
click at [633, 311] on button "Volgende vraag" at bounding box center [632, 321] width 299 height 21
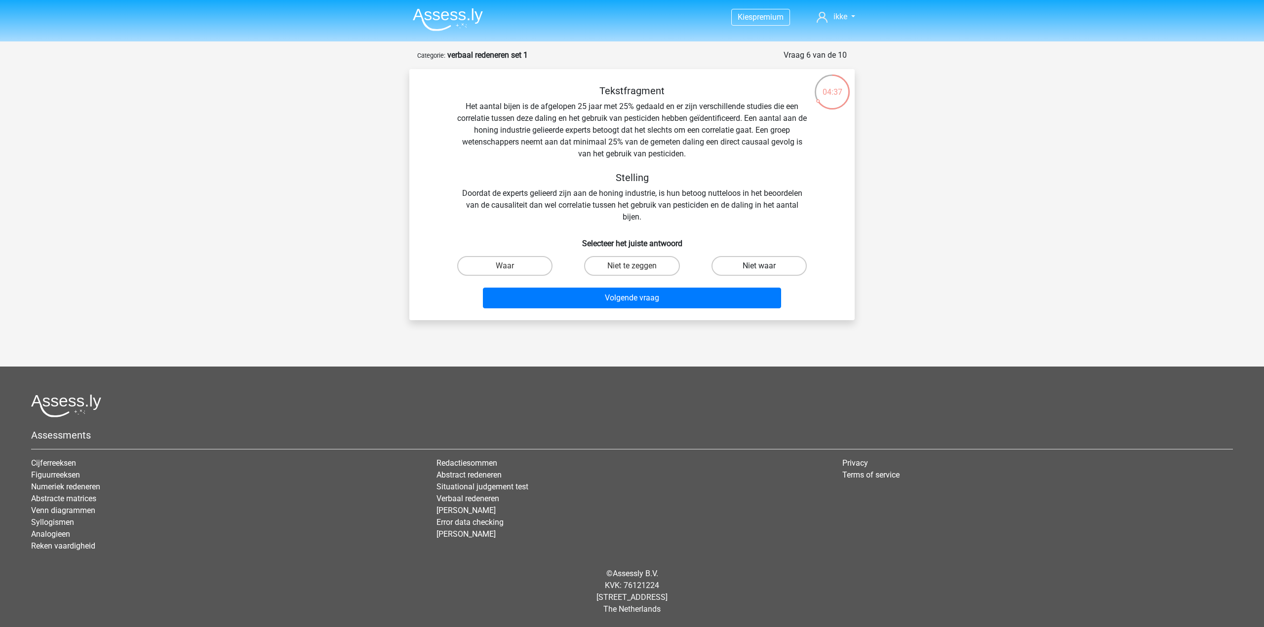
click at [746, 267] on label "Niet waar" at bounding box center [758, 266] width 95 height 20
click at [759, 267] on input "Niet waar" at bounding box center [762, 269] width 6 height 6
radio input "true"
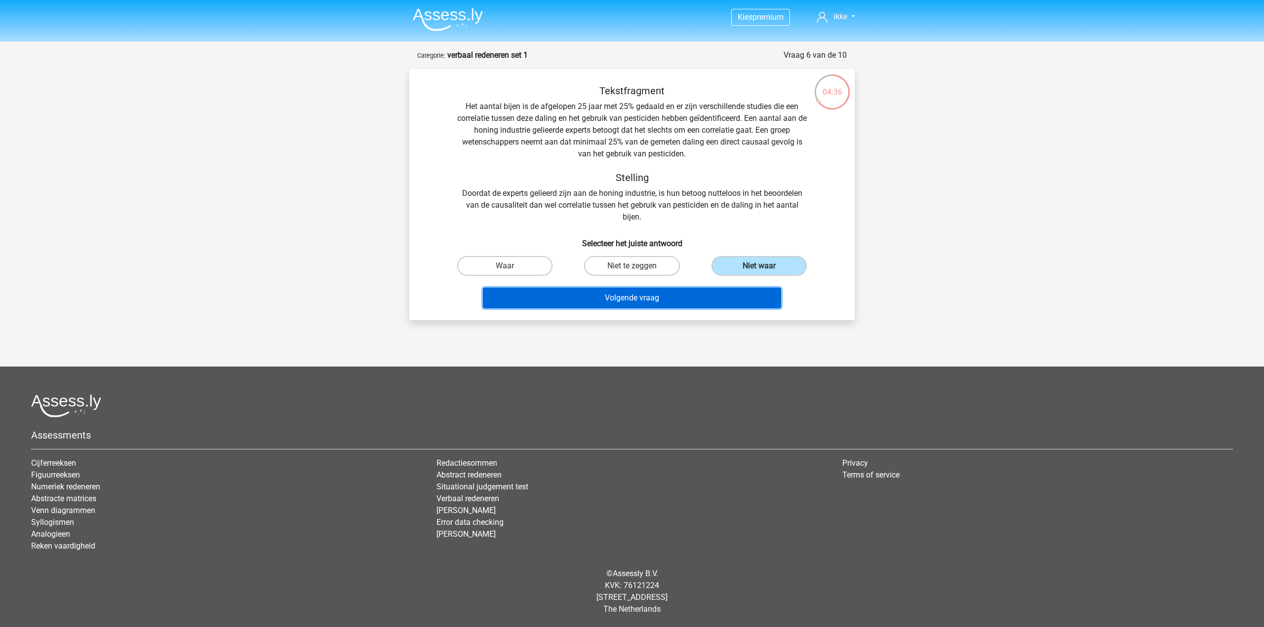
click at [691, 306] on button "Volgende vraag" at bounding box center [632, 298] width 299 height 21
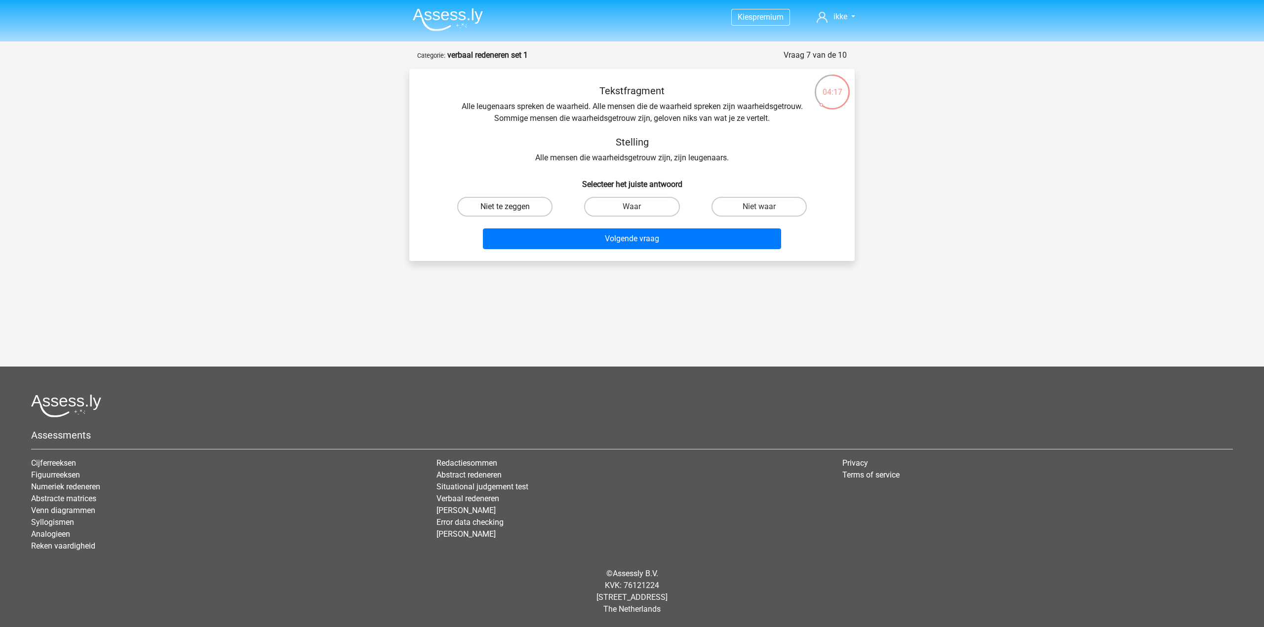
click at [513, 208] on label "Niet te zeggen" at bounding box center [504, 207] width 95 height 20
click at [511, 208] on input "Niet te zeggen" at bounding box center [508, 210] width 6 height 6
radio input "true"
click at [596, 253] on div "Volgende vraag" at bounding box center [631, 241] width 381 height 25
click at [599, 245] on button "Volgende vraag" at bounding box center [632, 239] width 299 height 21
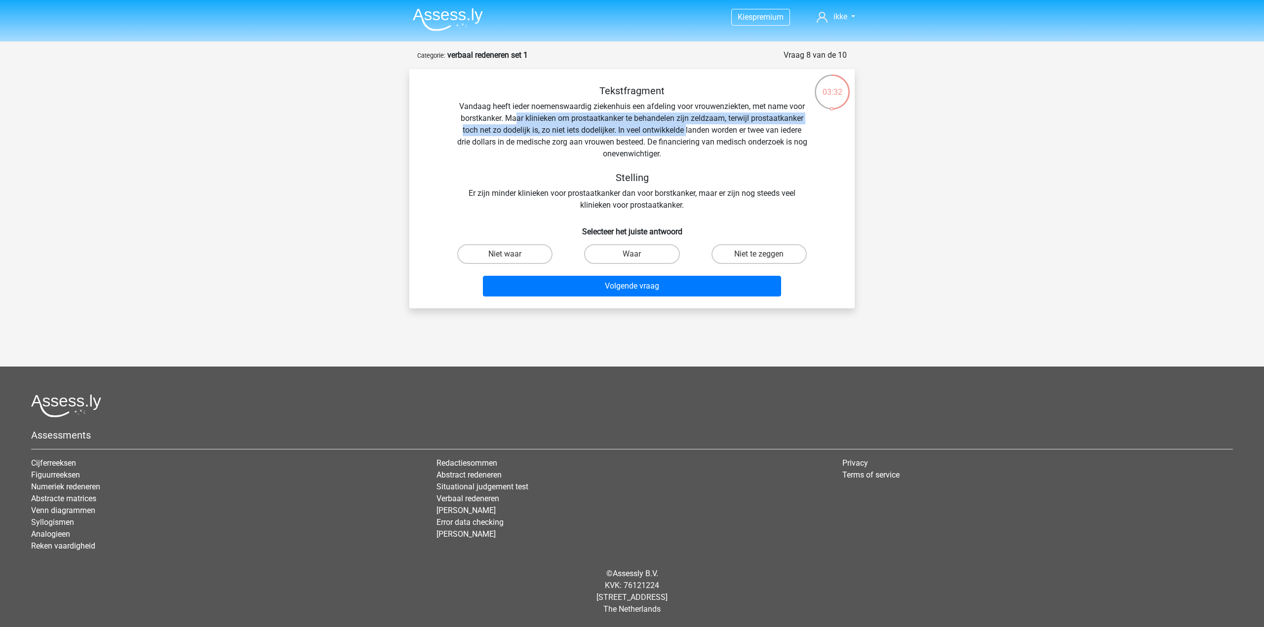
drag, startPoint x: 514, startPoint y: 119, endPoint x: 686, endPoint y: 131, distance: 172.2
click at [686, 130] on div "Tekstfragment Vandaag heeft ieder noemenswaardig ziekenhuis een afdeling voor v…" at bounding box center [632, 148] width 414 height 126
click at [640, 249] on label "Waar" at bounding box center [631, 254] width 95 height 20
click at [638, 254] on input "Waar" at bounding box center [635, 257] width 6 height 6
radio input "true"
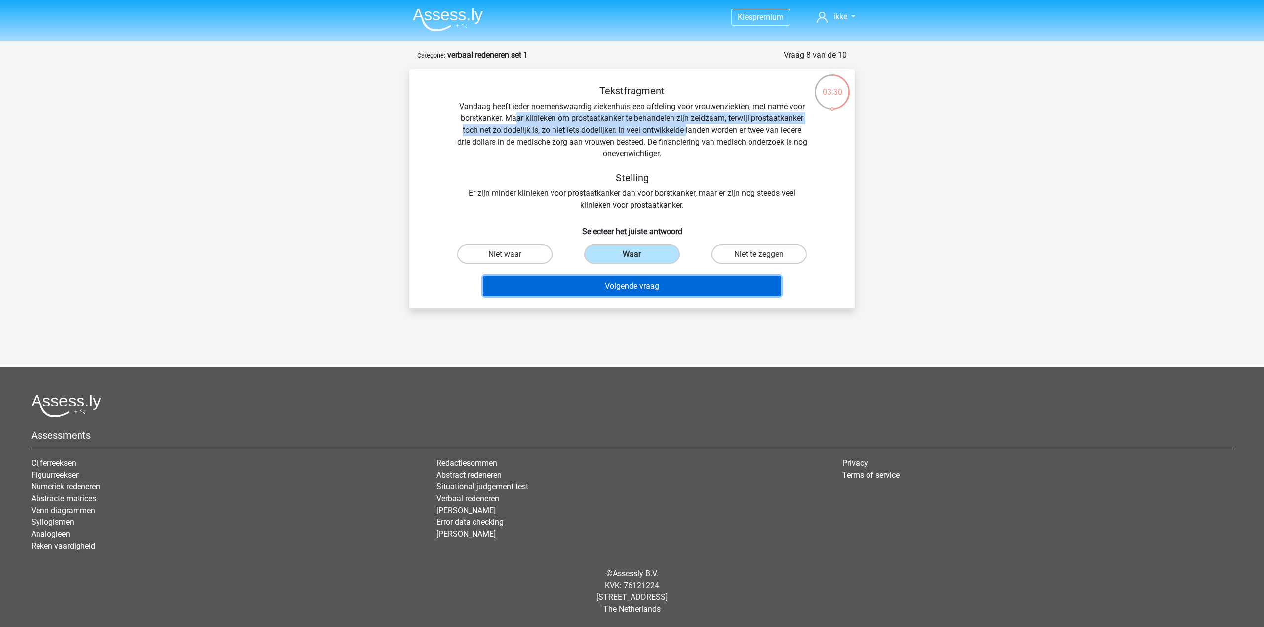
click at [636, 287] on button "Volgende vraag" at bounding box center [632, 286] width 299 height 21
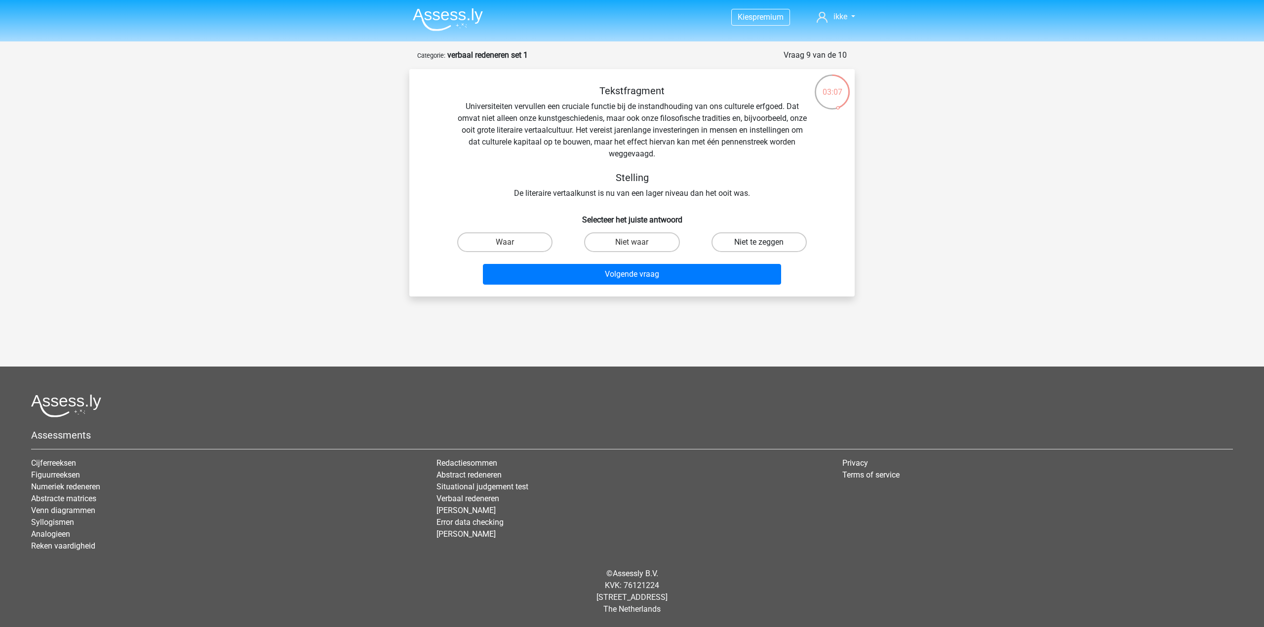
click at [745, 247] on label "Niet te zeggen" at bounding box center [758, 242] width 95 height 20
click at [759, 247] on input "Niet te zeggen" at bounding box center [762, 245] width 6 height 6
radio input "true"
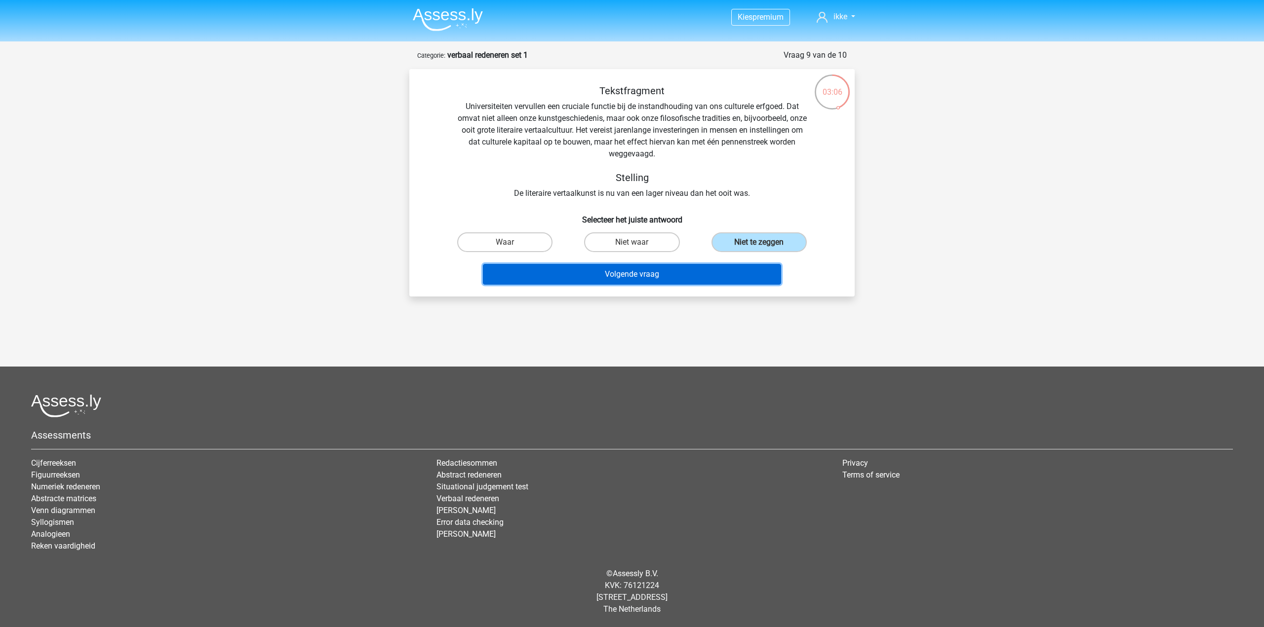
click at [656, 274] on button "Volgende vraag" at bounding box center [632, 274] width 299 height 21
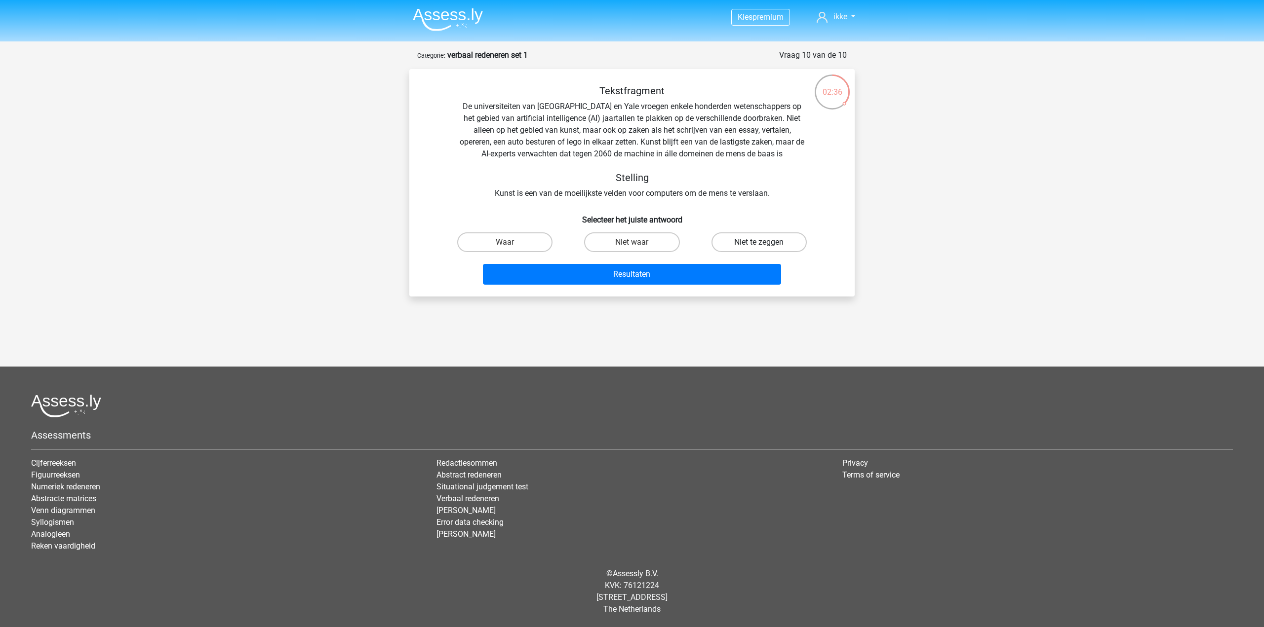
click at [749, 242] on label "Niet te zeggen" at bounding box center [758, 242] width 95 height 20
click at [759, 242] on input "Niet te zeggen" at bounding box center [762, 245] width 6 height 6
radio input "true"
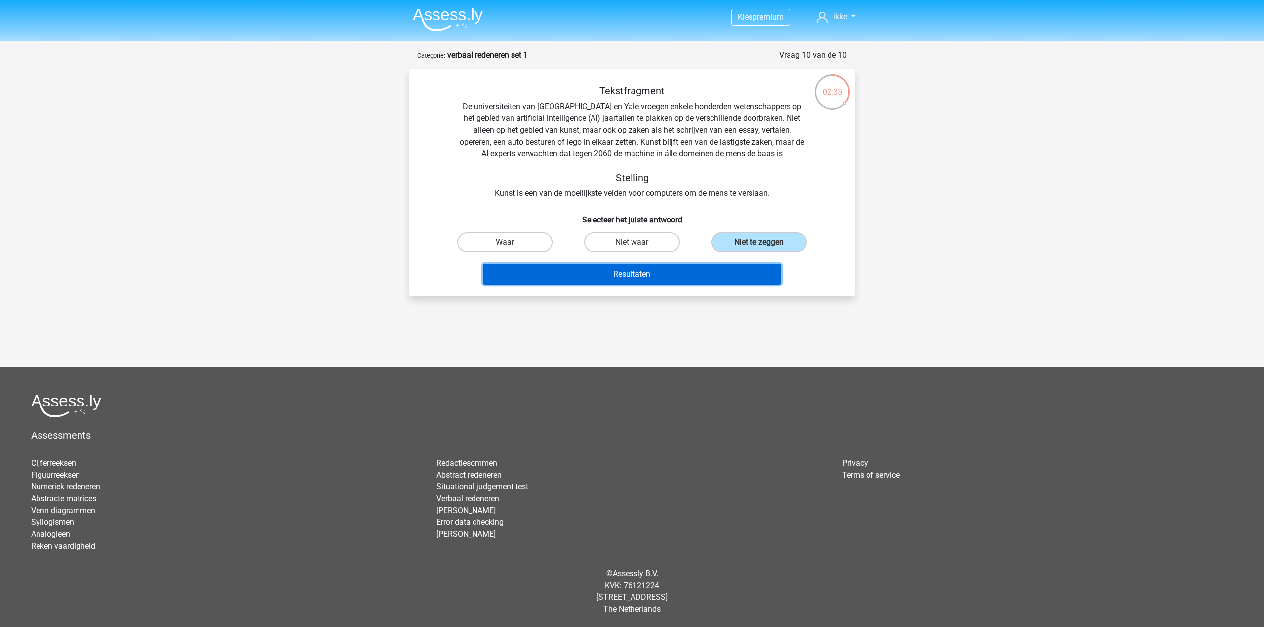
click at [656, 274] on button "Resultaten" at bounding box center [632, 274] width 299 height 21
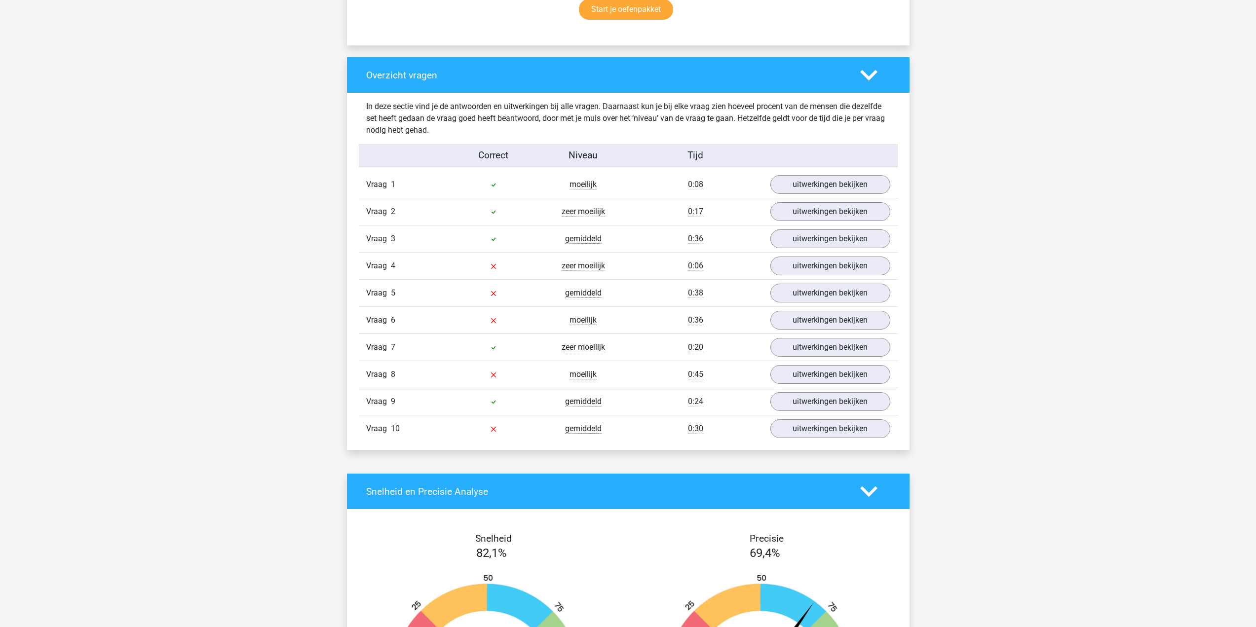
scroll to position [691, 0]
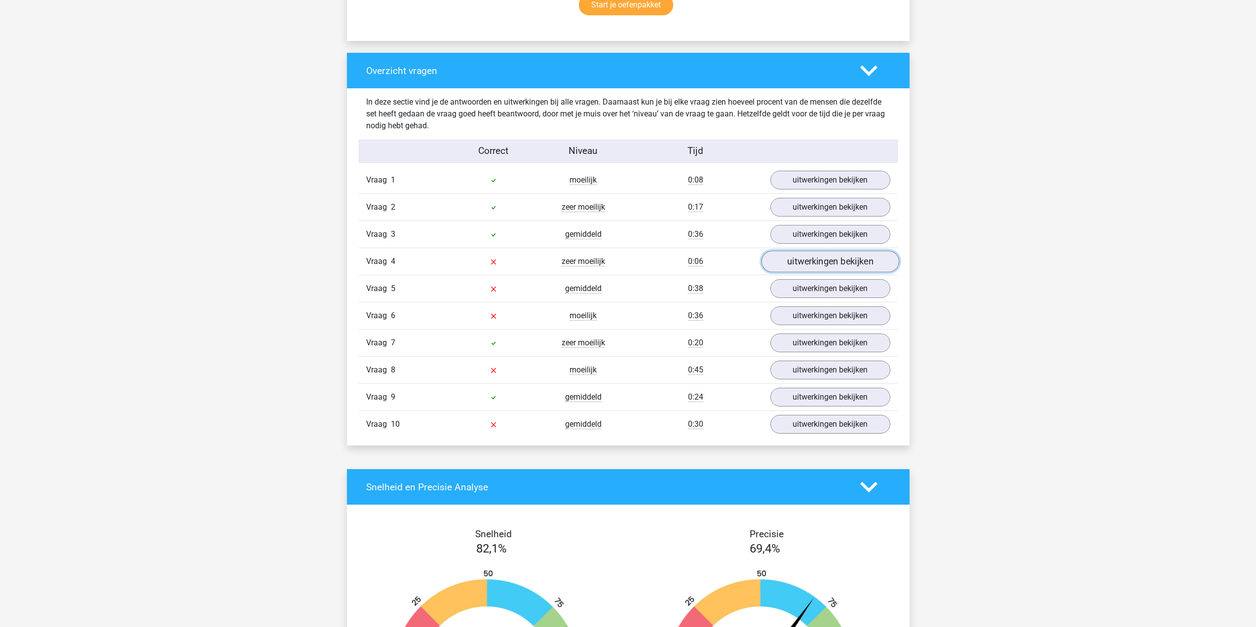
click at [825, 259] on link "uitwerkingen bekijken" at bounding box center [830, 262] width 138 height 22
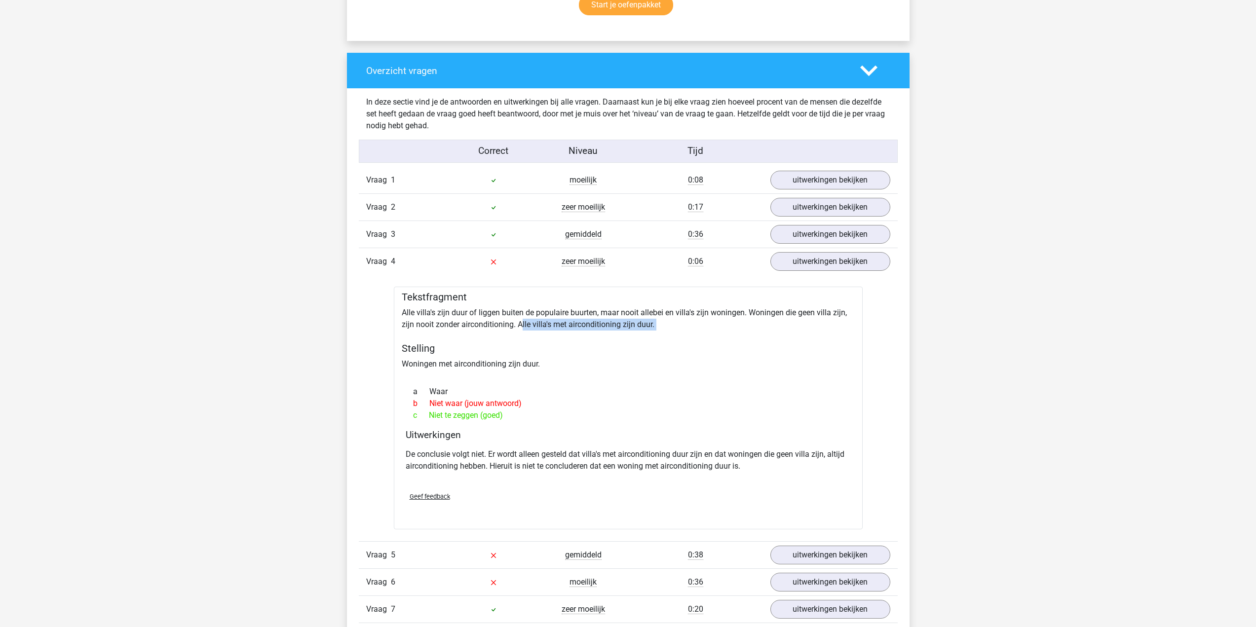
drag, startPoint x: 522, startPoint y: 324, endPoint x: 652, endPoint y: 331, distance: 130.0
click at [652, 331] on div "Tekstfragment Alle villa's zijn duur of liggen buiten de populaire buurten, maa…" at bounding box center [628, 408] width 469 height 243
click at [822, 264] on link "uitwerkingen bekijken" at bounding box center [830, 262] width 138 height 22
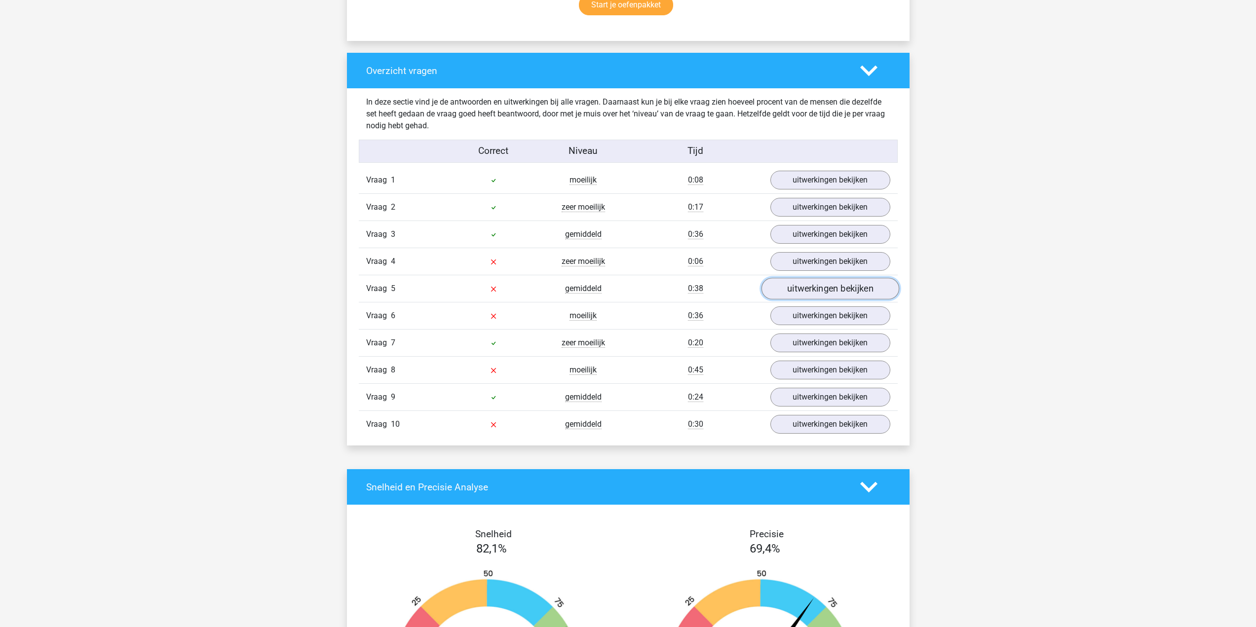
click at [811, 289] on link "uitwerkingen bekijken" at bounding box center [830, 289] width 138 height 22
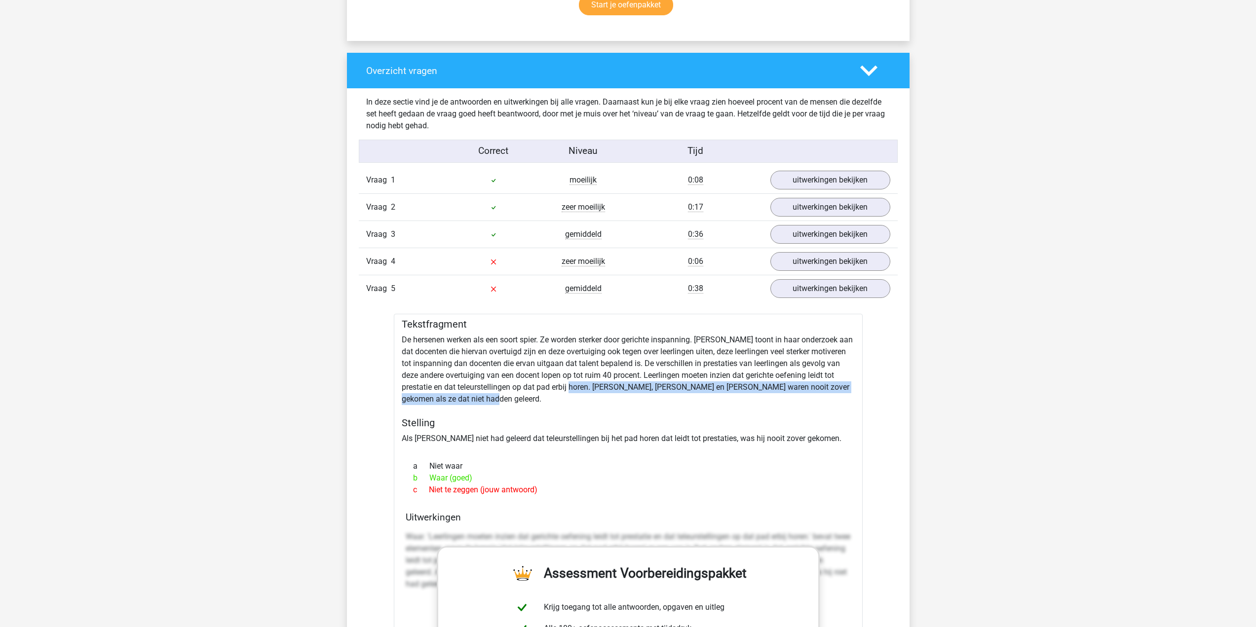
drag, startPoint x: 566, startPoint y: 385, endPoint x: 503, endPoint y: 395, distance: 63.5
click at [503, 395] on div "Tekstfragment De hersenen werken als een soort spier. Ze worden sterker door ge…" at bounding box center [628, 591] width 469 height 555
click at [847, 281] on link "uitwerkingen bekijken" at bounding box center [830, 289] width 138 height 22
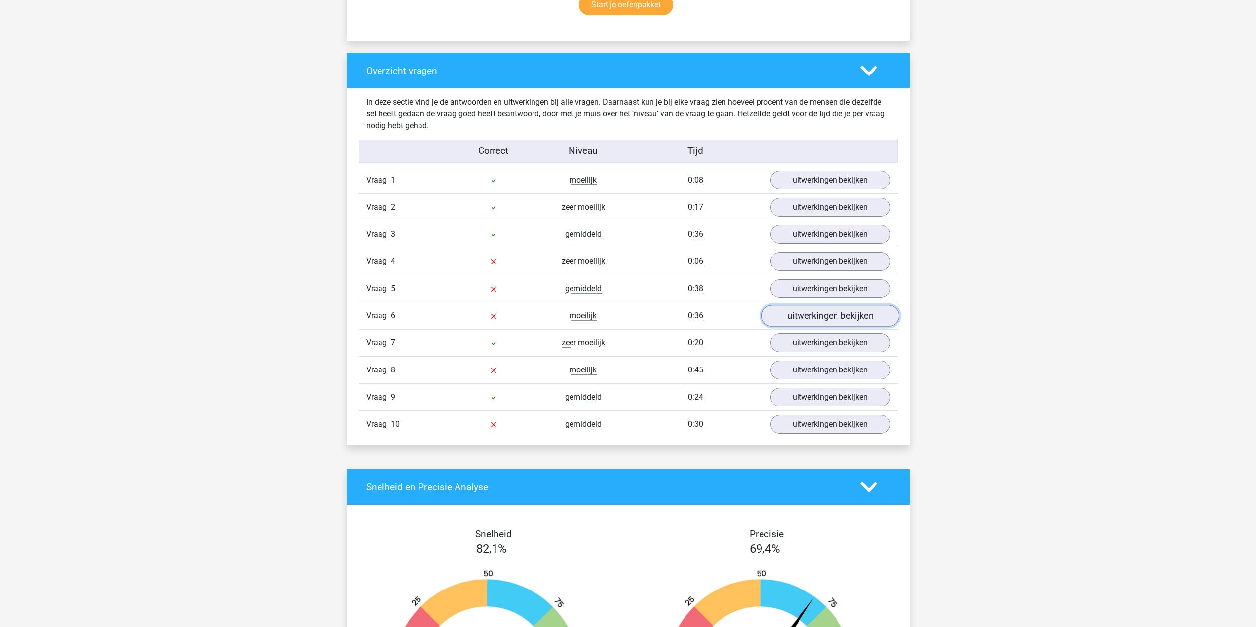
click at [818, 316] on link "uitwerkingen bekijken" at bounding box center [830, 316] width 138 height 22
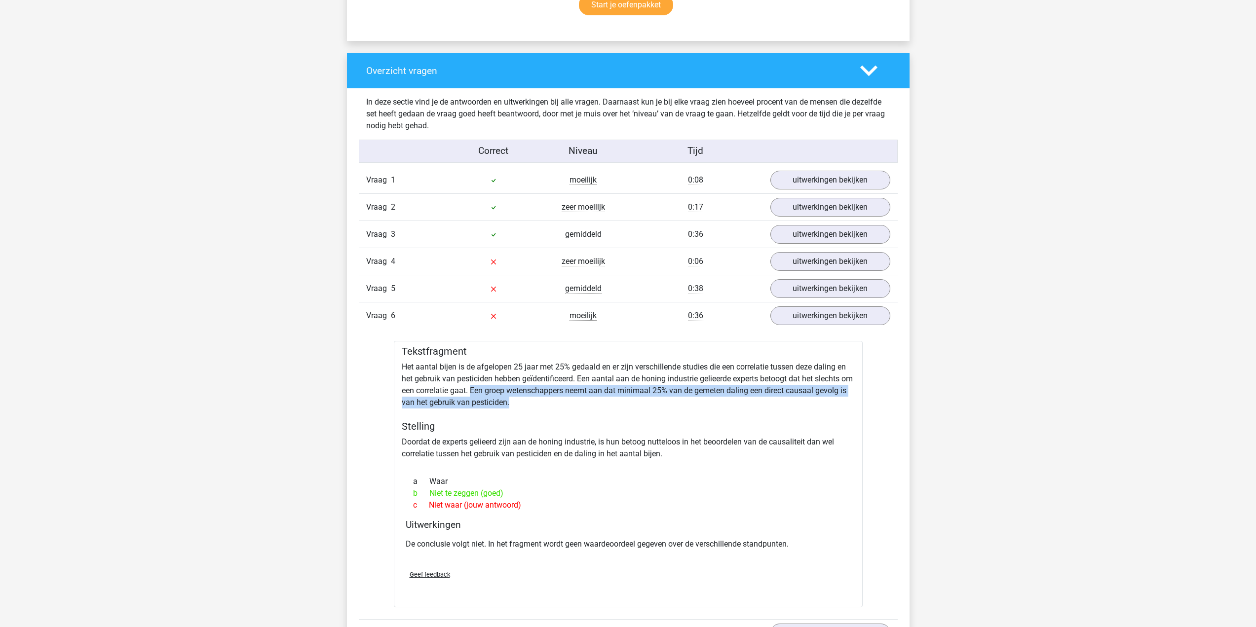
drag, startPoint x: 484, startPoint y: 390, endPoint x: 569, endPoint y: 406, distance: 86.0
click at [569, 406] on div "Tekstfragment Het aantal bijen is de afgelopen 25 jaar met 25% gedaald en er zi…" at bounding box center [628, 474] width 469 height 267
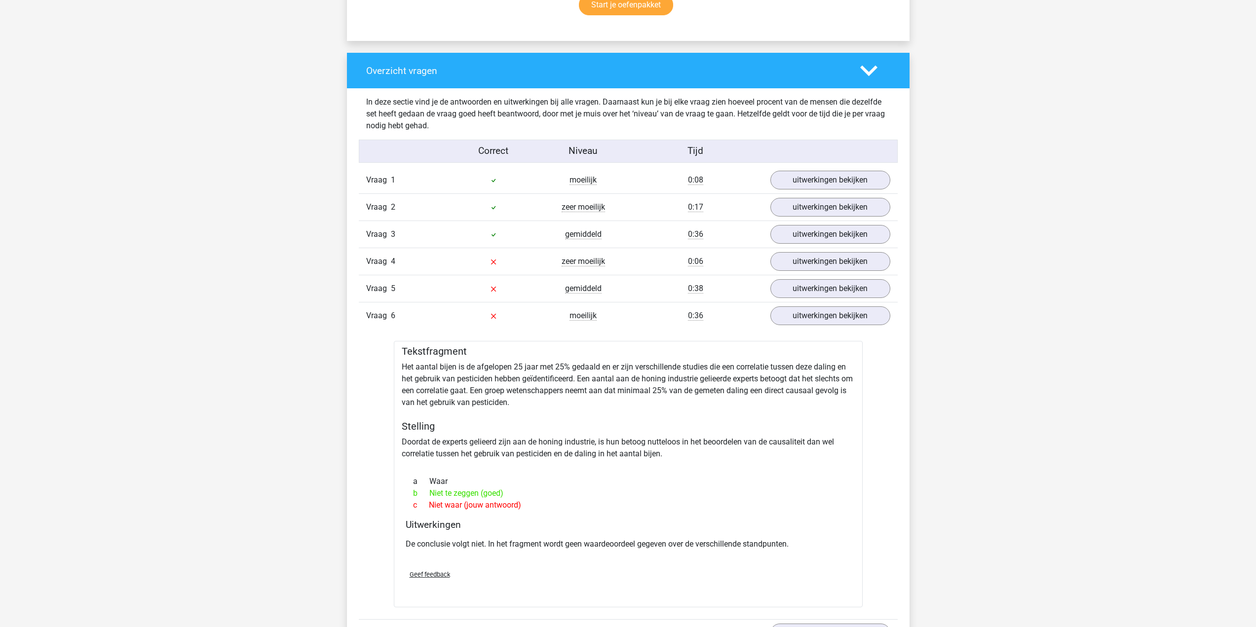
click at [585, 381] on div "Tekstfragment Het aantal bijen is de afgelopen 25 jaar met 25% gedaald en er zi…" at bounding box center [628, 474] width 469 height 267
drag, startPoint x: 426, startPoint y: 390, endPoint x: 481, endPoint y: 390, distance: 54.8
click at [481, 390] on div "Tekstfragment Het aantal bijen is de afgelopen 25 jaar met 25% gedaald en er zi…" at bounding box center [628, 474] width 469 height 267
click at [575, 461] on div at bounding box center [628, 464] width 453 height 8
drag, startPoint x: 478, startPoint y: 440, endPoint x: 618, endPoint y: 442, distance: 140.2
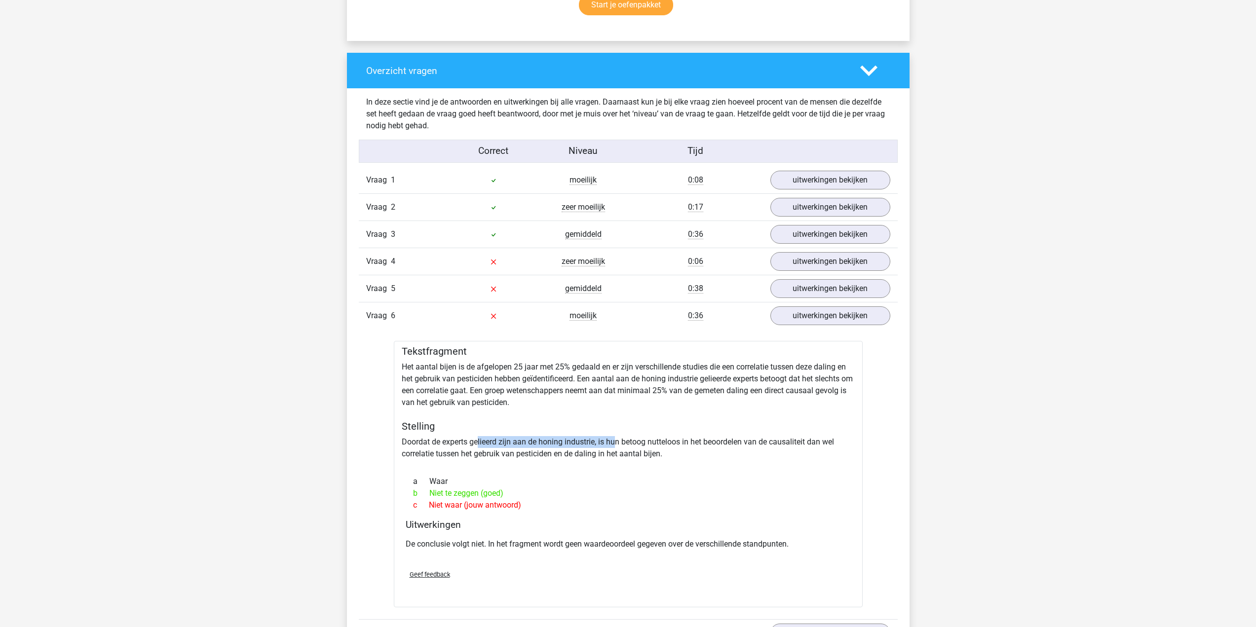
click at [618, 442] on div "Tekstfragment Het aantal bijen is de afgelopen 25 jaar met 25% gedaald en er zi…" at bounding box center [628, 474] width 469 height 267
click at [842, 320] on link "uitwerkingen bekijken" at bounding box center [830, 316] width 138 height 22
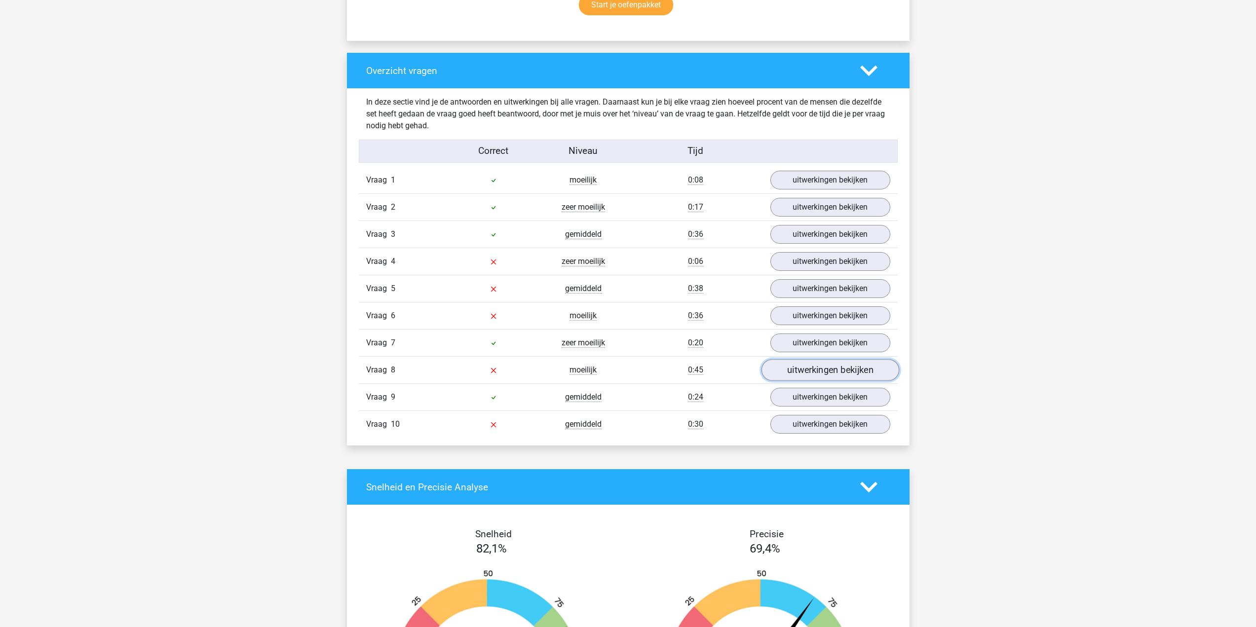
click at [832, 368] on link "uitwerkingen bekijken" at bounding box center [830, 370] width 138 height 22
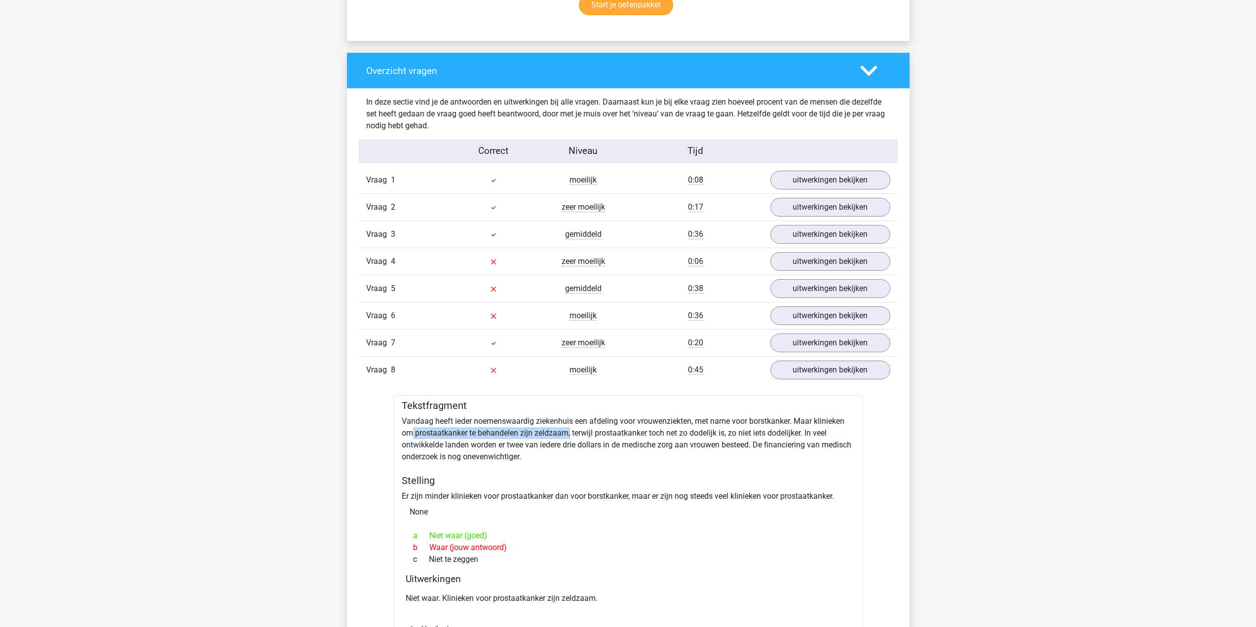
drag, startPoint x: 414, startPoint y: 430, endPoint x: 570, endPoint y: 434, distance: 156.5
click at [570, 434] on div "Tekstfragment Vandaag heeft ieder noemenswaardig ziekenhuis een afdeling voor v…" at bounding box center [628, 528] width 469 height 267
click at [802, 378] on div "Vraag 8 moeilijk 0:45 uitwerkingen bekijken" at bounding box center [628, 369] width 539 height 27
click at [801, 372] on link "uitwerkingen bekijken" at bounding box center [830, 370] width 138 height 22
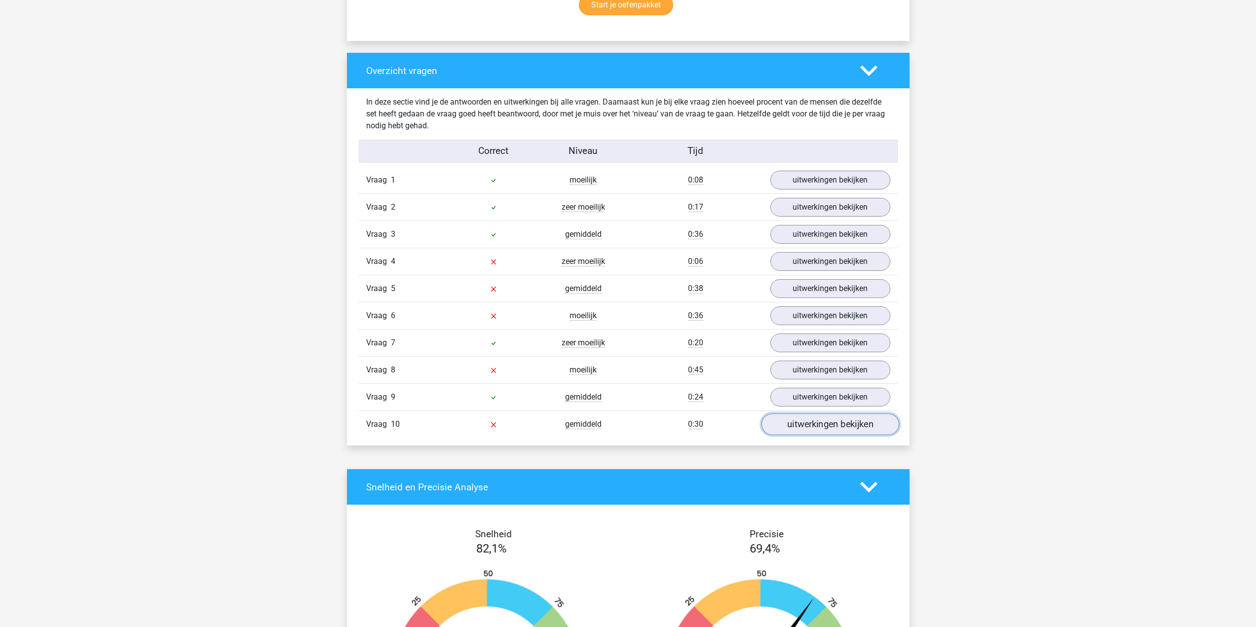
click at [805, 428] on link "uitwerkingen bekijken" at bounding box center [830, 425] width 138 height 22
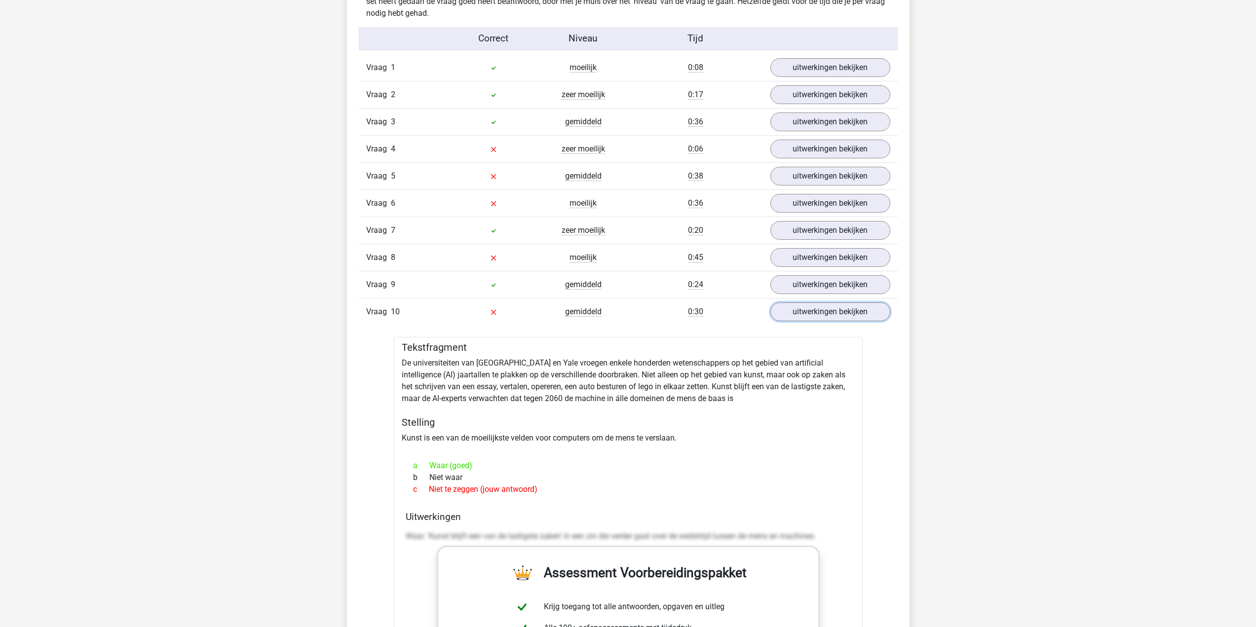
scroll to position [839, 0]
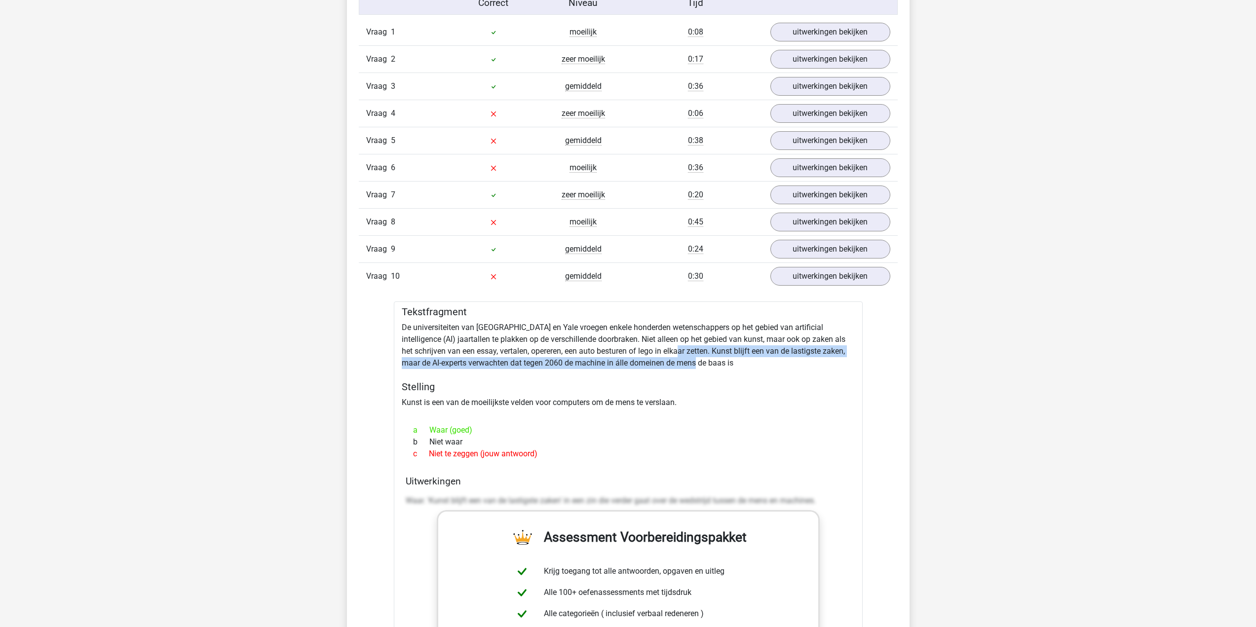
drag, startPoint x: 655, startPoint y: 350, endPoint x: 700, endPoint y: 365, distance: 47.8
click at [700, 365] on div "Tekstfragment De universiteiten van Oxford en Yale vroegen enkele honderden wet…" at bounding box center [628, 567] width 469 height 531
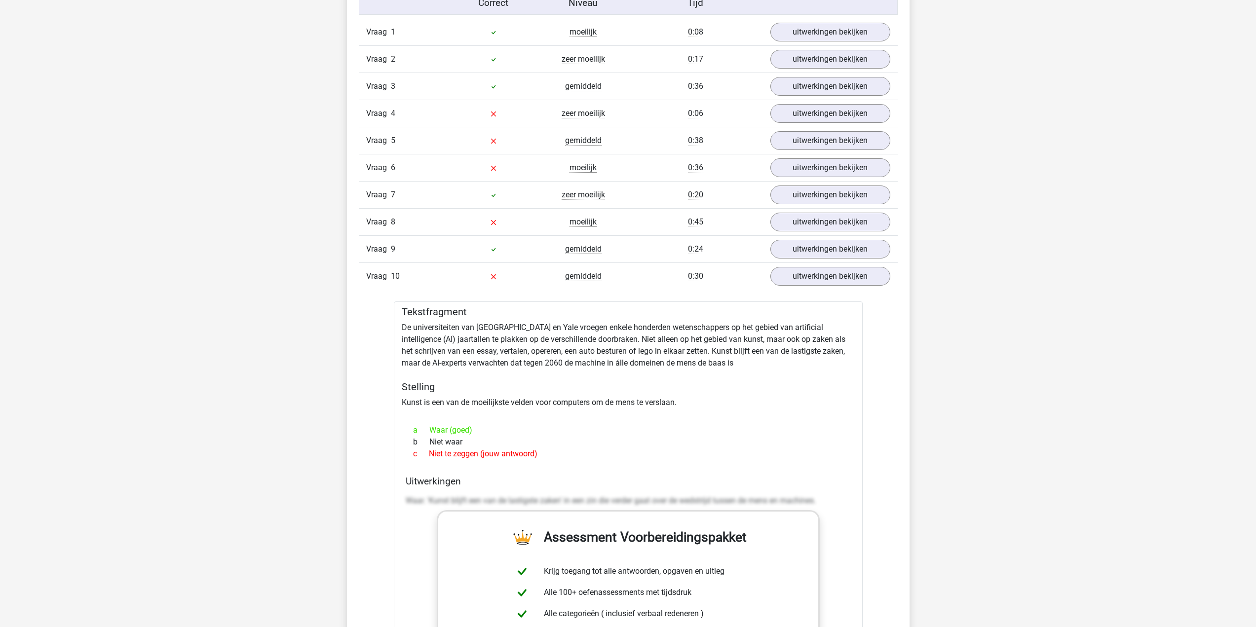
click at [814, 371] on div "Tekstfragment De universiteiten van Oxford en Yale vroegen enkele honderden wet…" at bounding box center [628, 567] width 469 height 531
click at [827, 280] on link "uitwerkingen bekijken" at bounding box center [830, 277] width 138 height 22
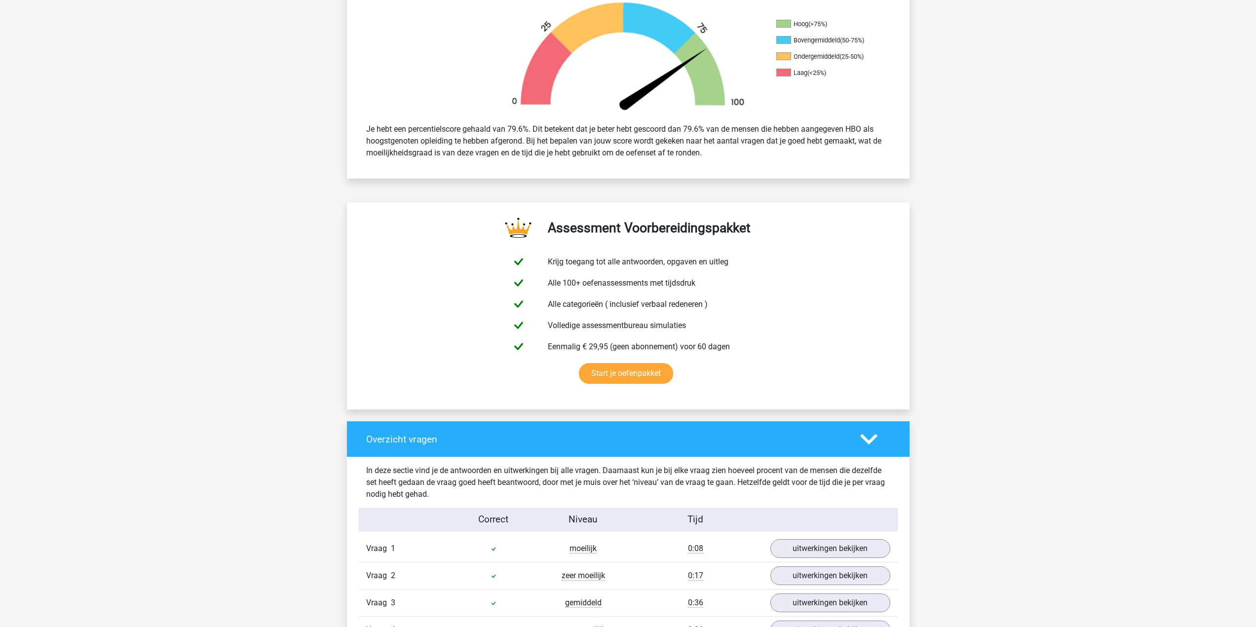
scroll to position [197, 0]
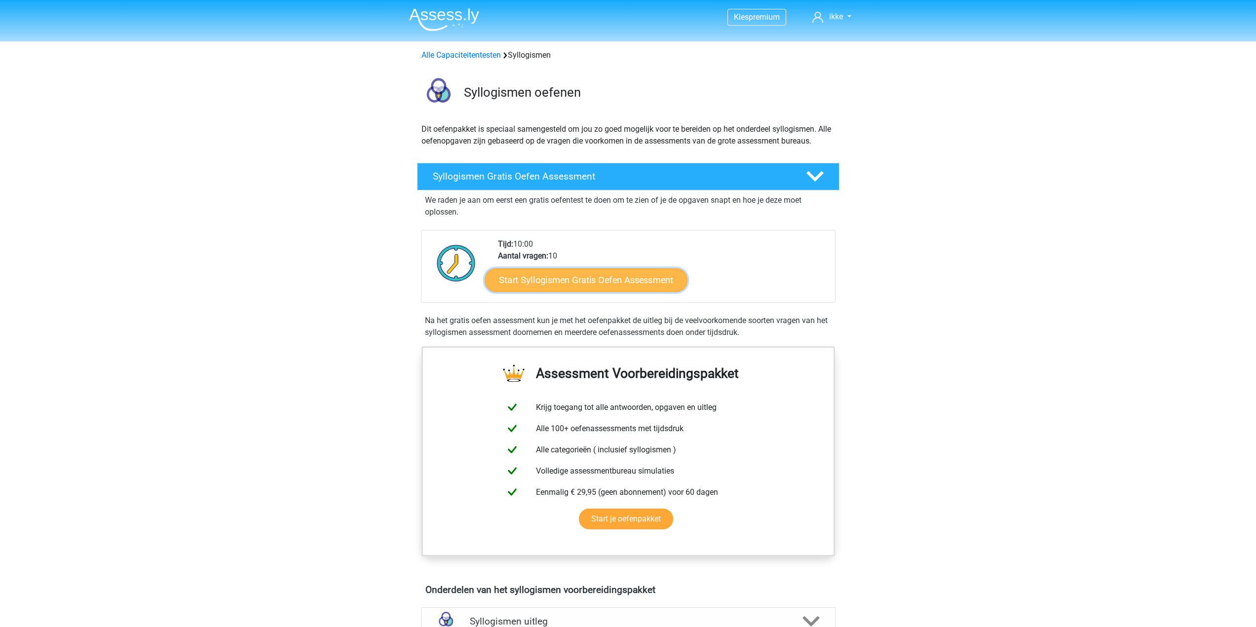
click at [605, 271] on link "Start Syllogismen Gratis Oefen Assessment" at bounding box center [586, 280] width 203 height 24
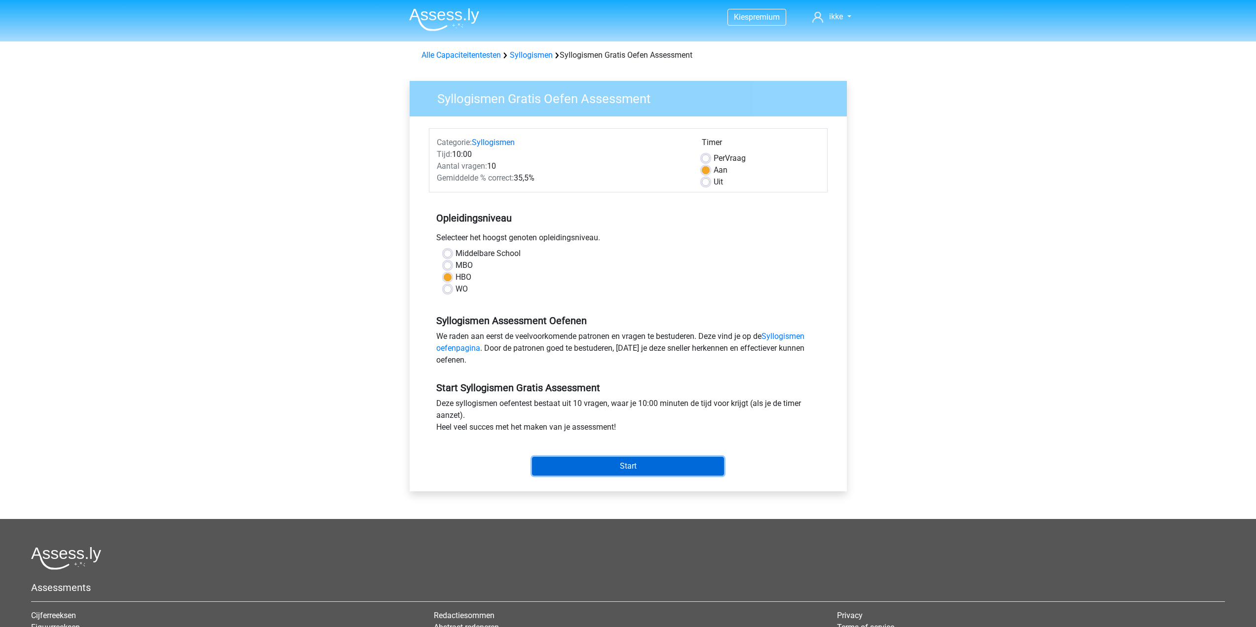
click at [631, 470] on input "Start" at bounding box center [628, 466] width 192 height 19
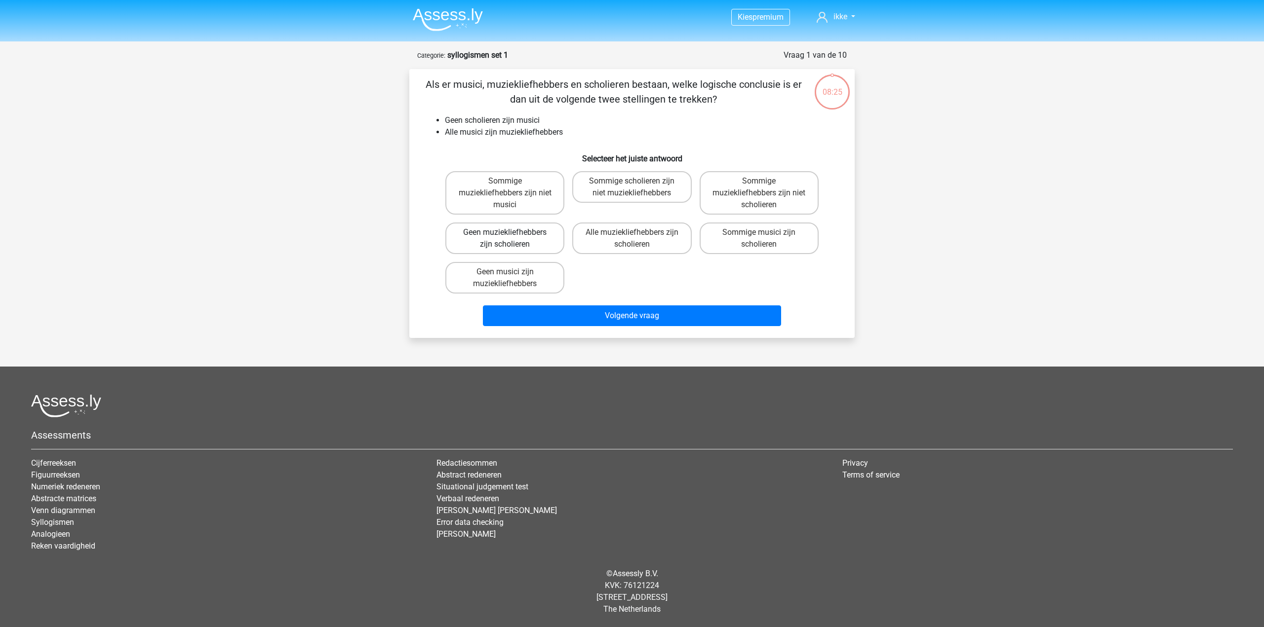
click at [519, 242] on label "Geen muziekliefhebbers zijn scholieren" at bounding box center [504, 239] width 119 height 32
click at [511, 239] on input "Geen muziekliefhebbers zijn scholieren" at bounding box center [508, 235] width 6 height 6
radio input "true"
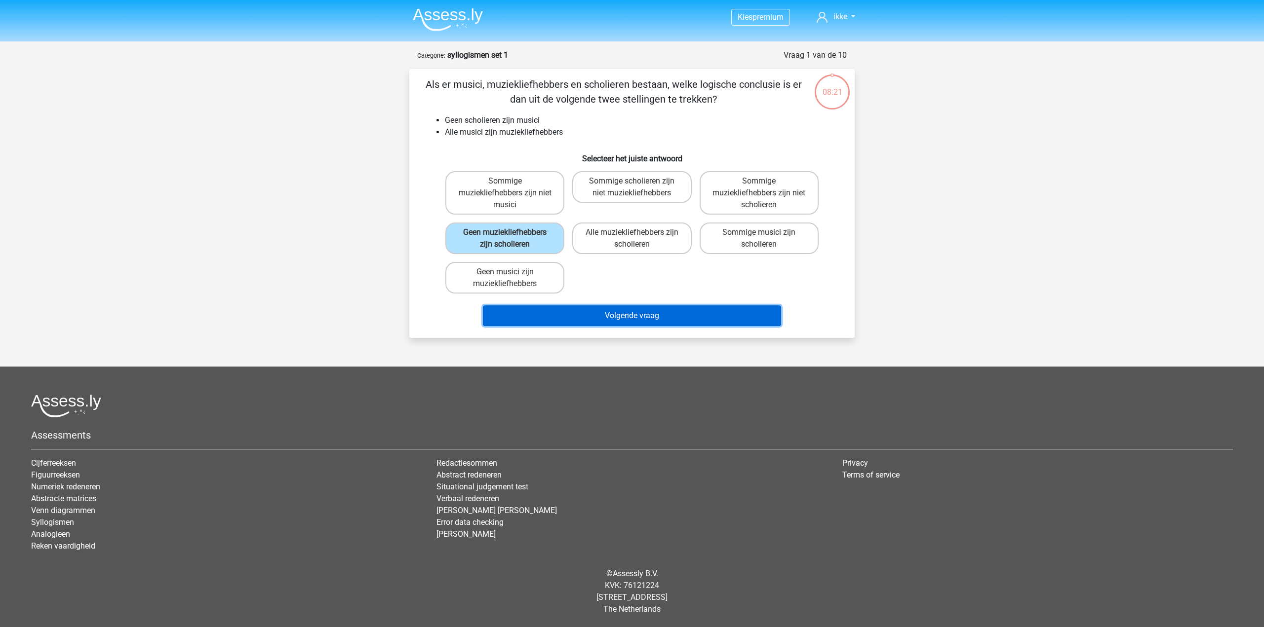
click at [630, 312] on button "Volgende vraag" at bounding box center [632, 316] width 299 height 21
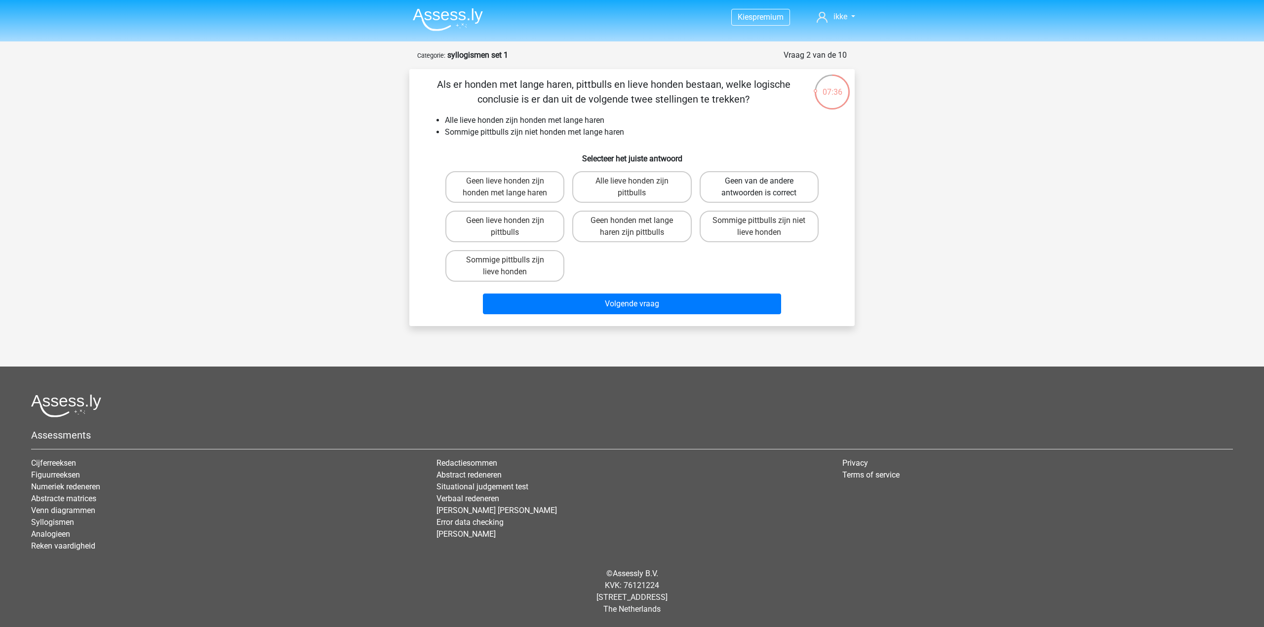
click at [750, 189] on label "Geen van de andere antwoorden is correct" at bounding box center [758, 187] width 119 height 32
click at [759, 188] on input "Geen van de andere antwoorden is correct" at bounding box center [762, 184] width 6 height 6
radio input "true"
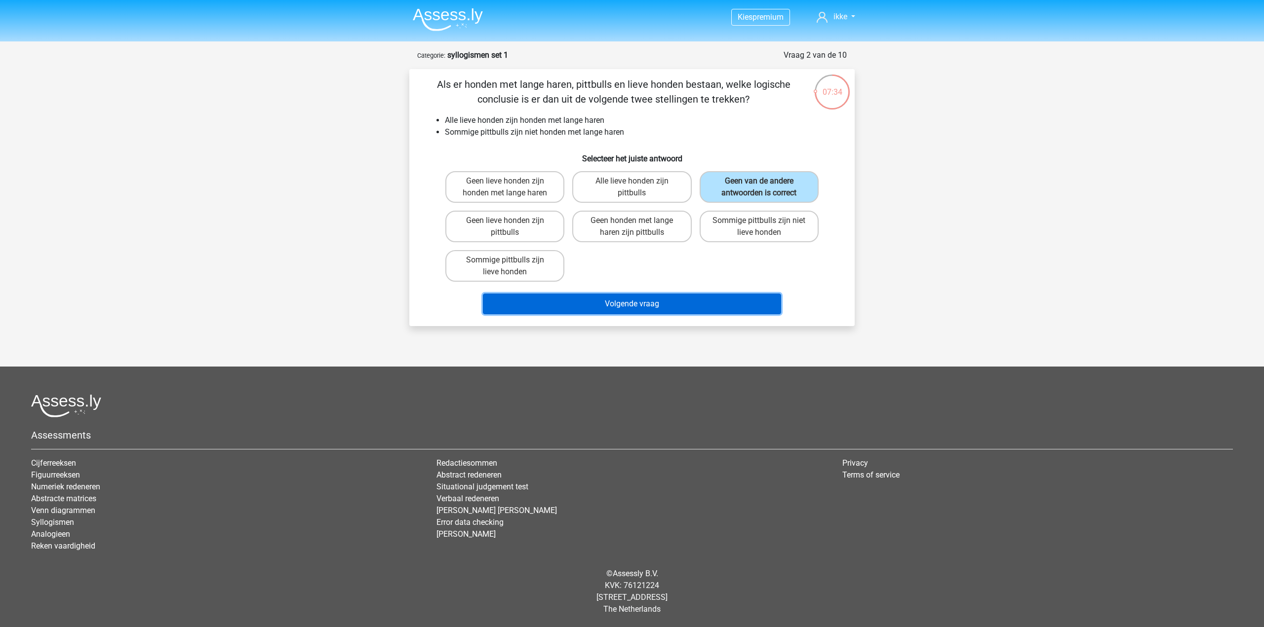
click at [638, 307] on button "Volgende vraag" at bounding box center [632, 304] width 299 height 21
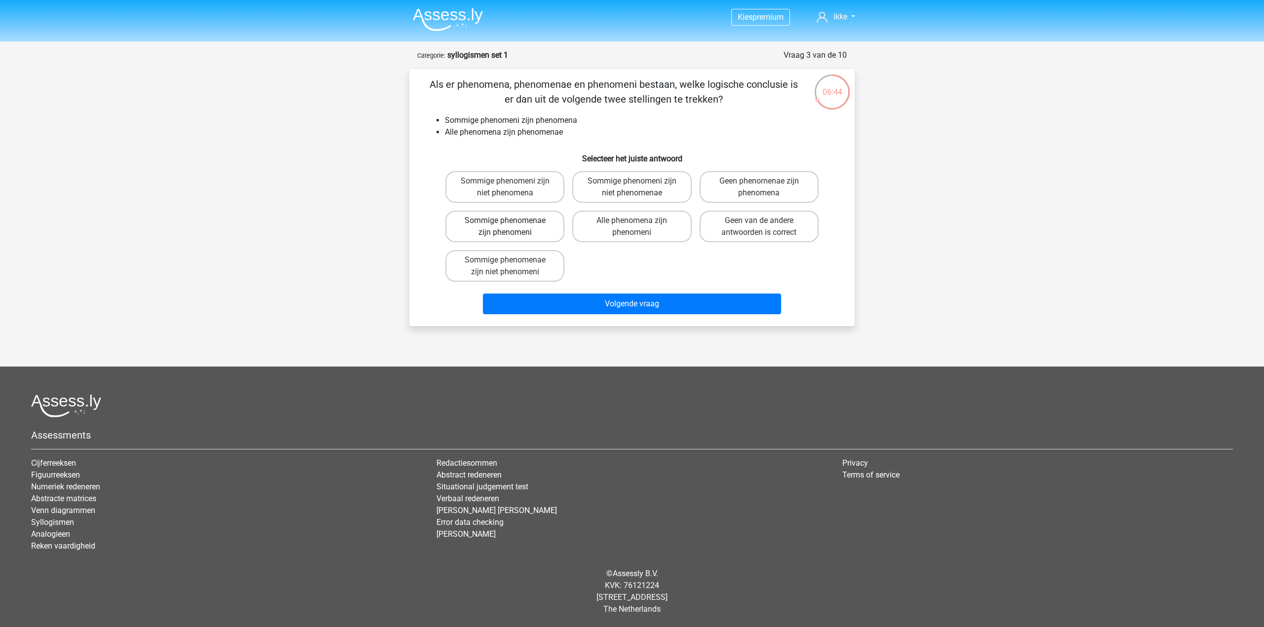
click at [525, 226] on label "Sommige phenomenae zijn phenomeni" at bounding box center [504, 227] width 119 height 32
click at [511, 226] on input "Sommige phenomenae zijn phenomeni" at bounding box center [508, 224] width 6 height 6
radio input "true"
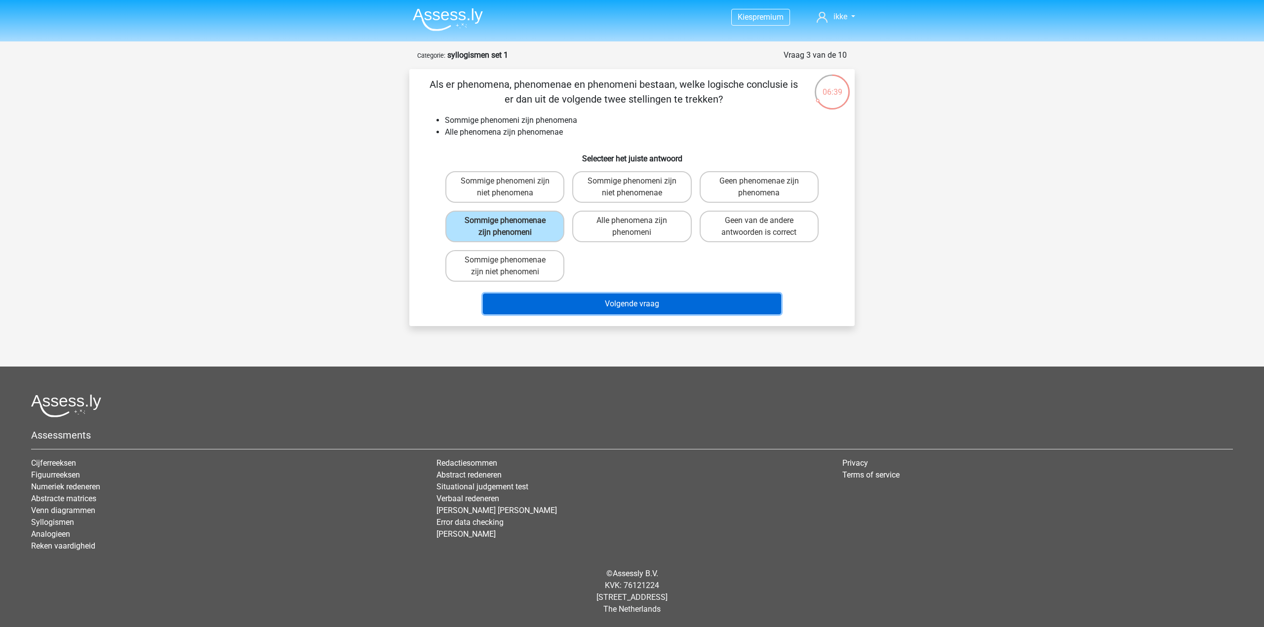
click at [646, 303] on button "Volgende vraag" at bounding box center [632, 304] width 299 height 21
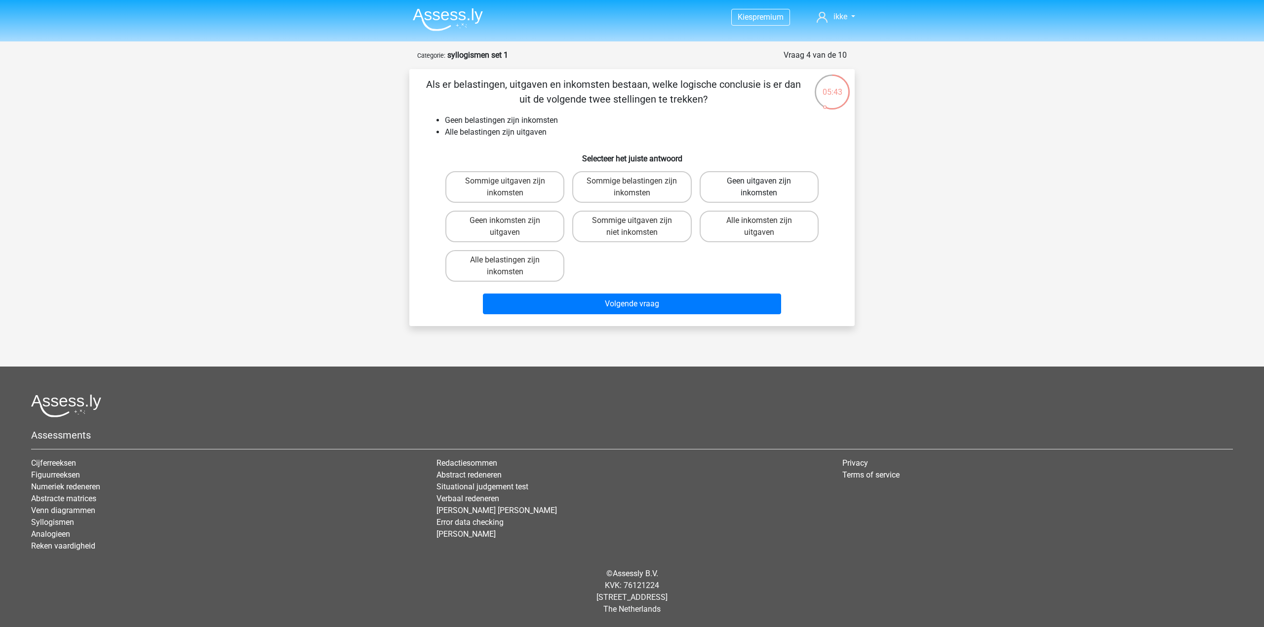
click at [792, 190] on label "Geen uitgaven zijn inkomsten" at bounding box center [758, 187] width 119 height 32
click at [765, 188] on input "Geen uitgaven zijn inkomsten" at bounding box center [762, 184] width 6 height 6
radio input "true"
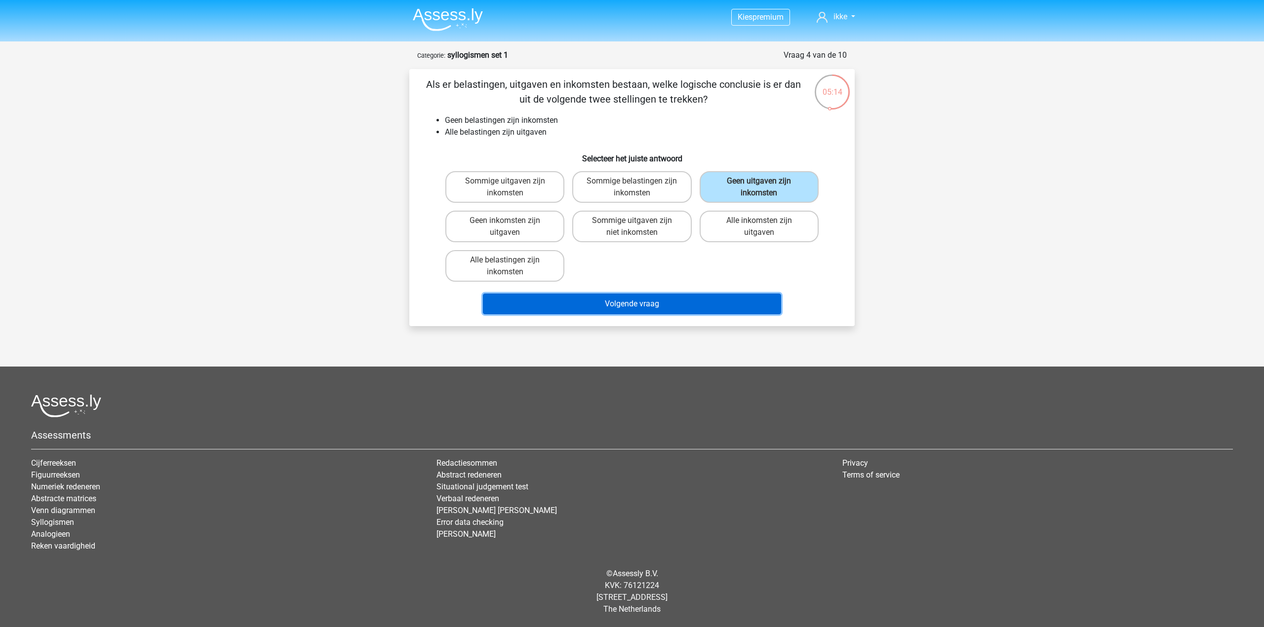
click at [627, 297] on button "Volgende vraag" at bounding box center [632, 304] width 299 height 21
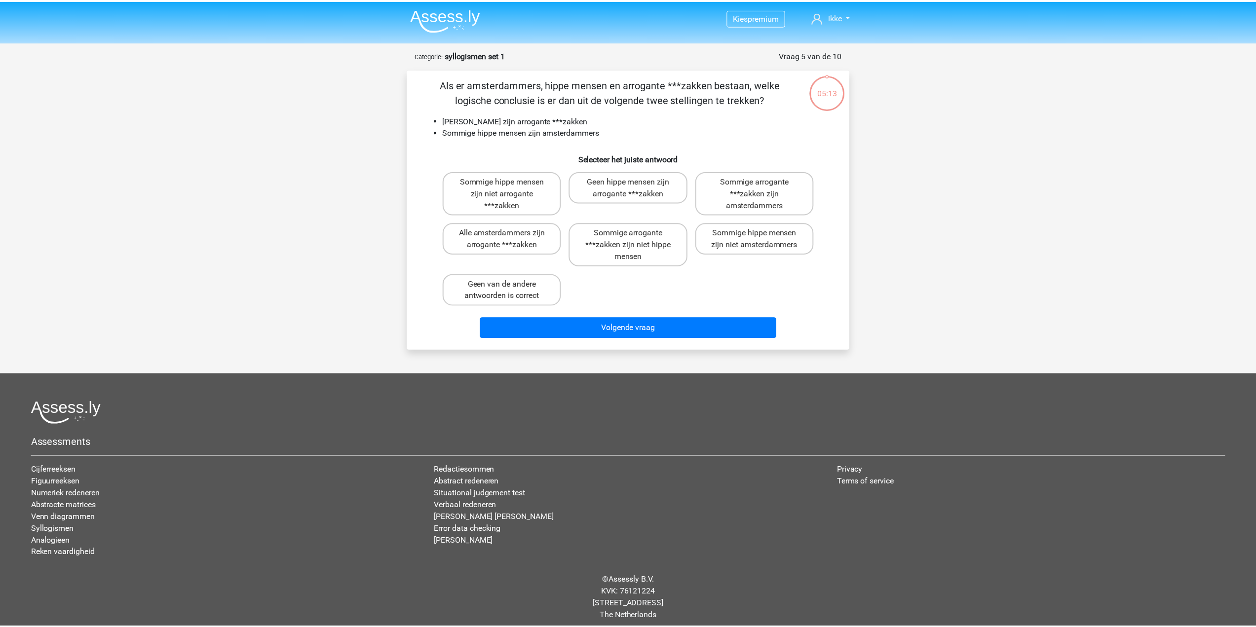
scroll to position [7, 0]
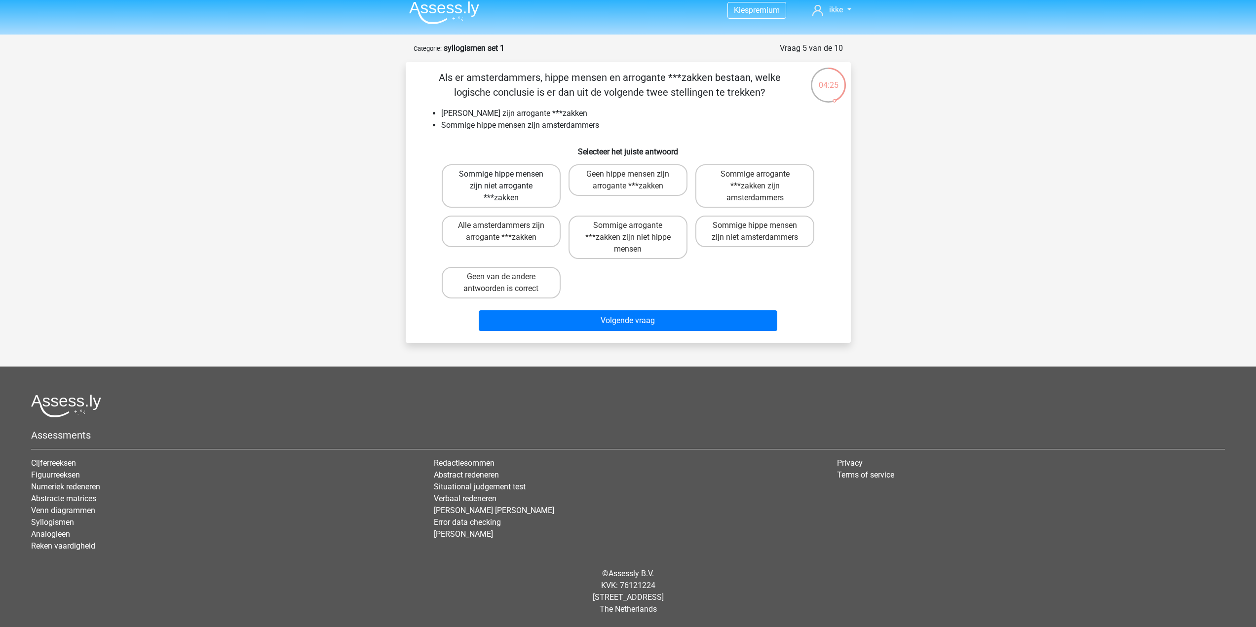
click at [542, 190] on label "Sommige hippe mensen zijn niet arrogante ***zakken" at bounding box center [501, 185] width 119 height 43
click at [507, 181] on input "Sommige hippe mensen zijn niet arrogante ***zakken" at bounding box center [504, 177] width 6 height 6
radio input "true"
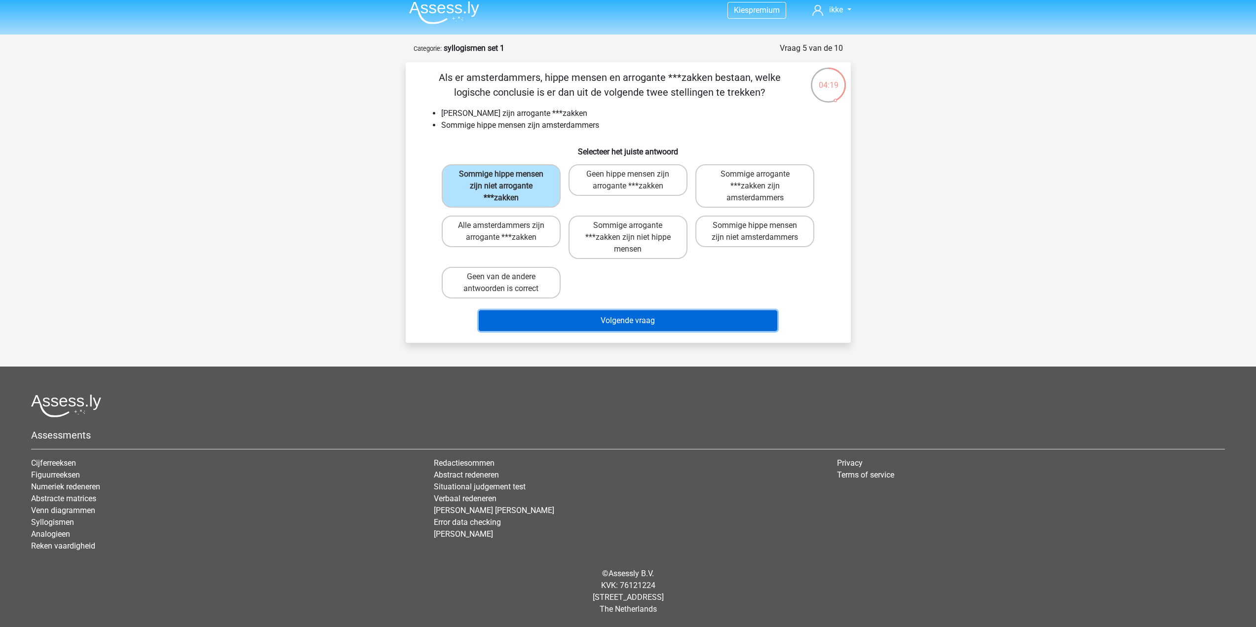
click at [632, 320] on button "Volgende vraag" at bounding box center [628, 320] width 299 height 21
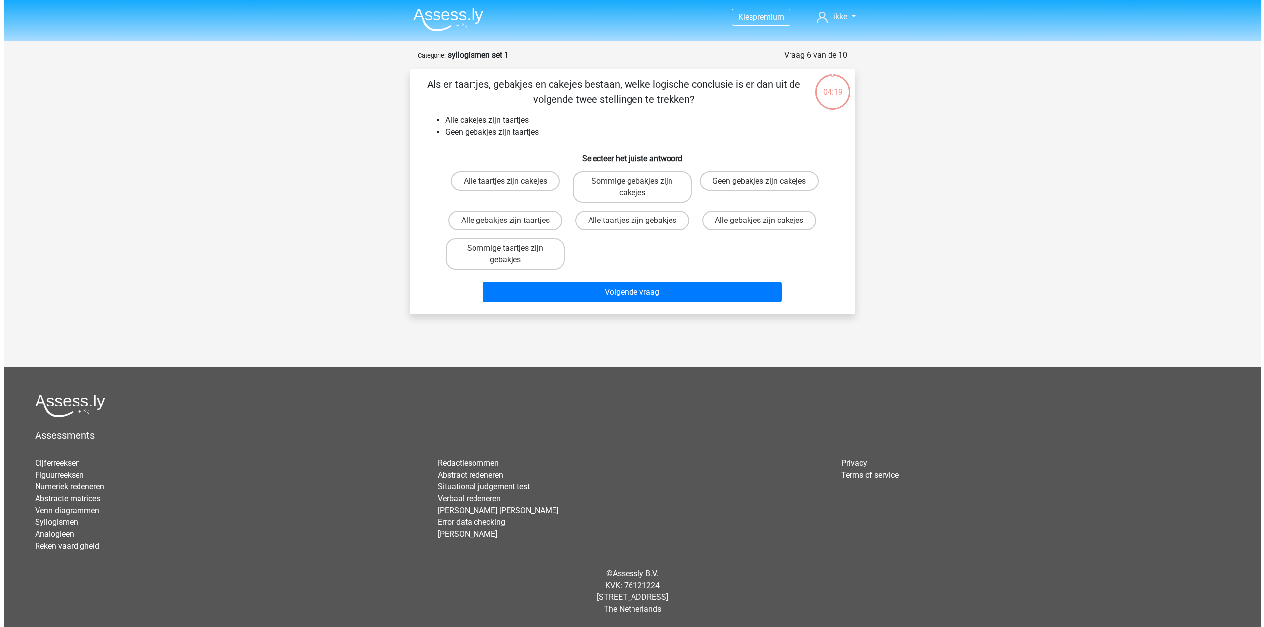
scroll to position [0, 0]
click at [739, 188] on label "Geen gebakjes zijn cakejes" at bounding box center [758, 181] width 119 height 20
click at [759, 188] on input "Geen gebakjes zijn cakejes" at bounding box center [762, 184] width 6 height 6
radio input "true"
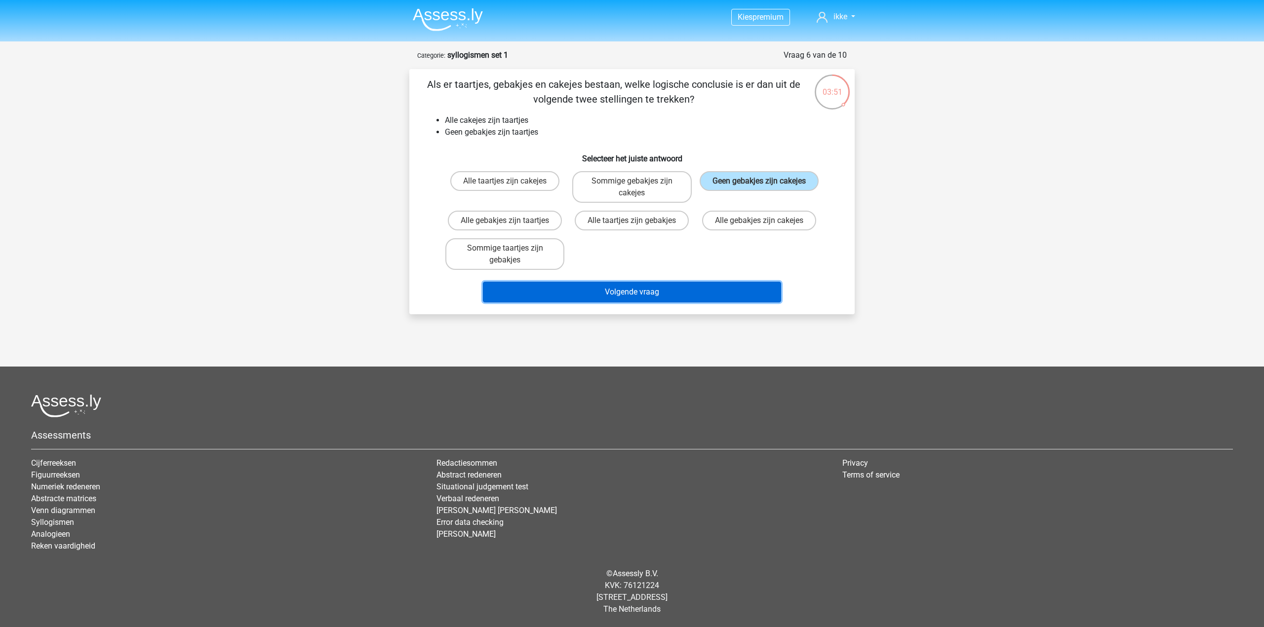
click at [625, 289] on button "Volgende vraag" at bounding box center [632, 292] width 299 height 21
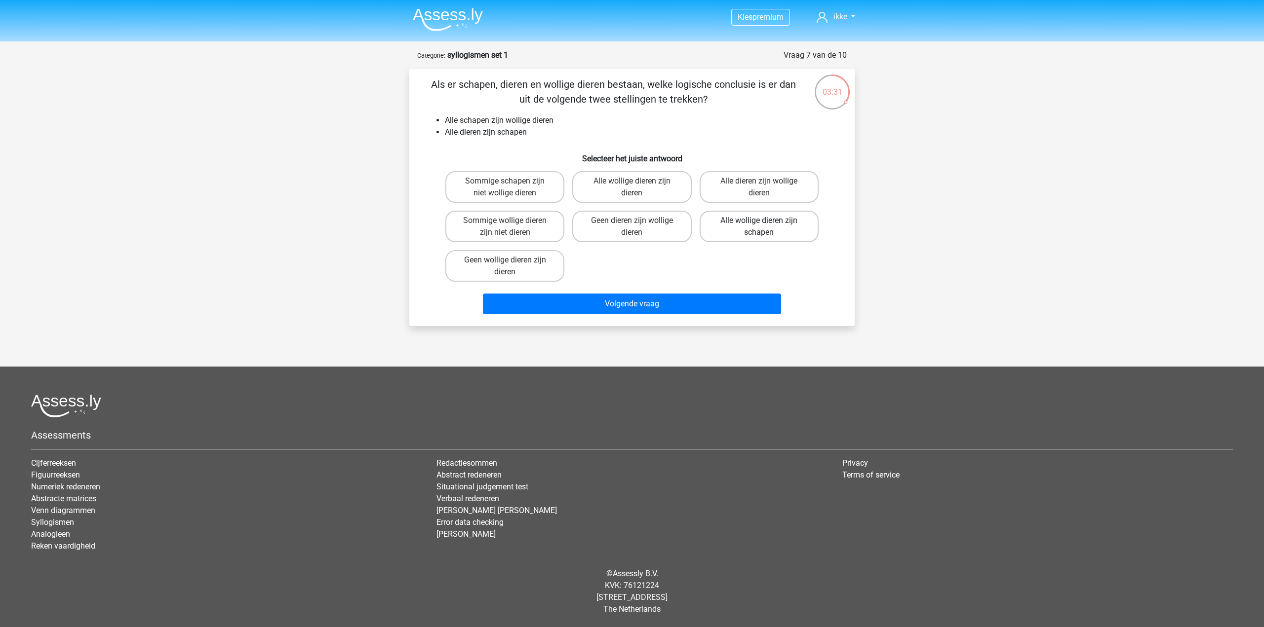
click at [790, 227] on label "Alle wollige dieren zijn schapen" at bounding box center [758, 227] width 119 height 32
click at [765, 227] on input "Alle wollige dieren zijn schapen" at bounding box center [762, 224] width 6 height 6
radio input "true"
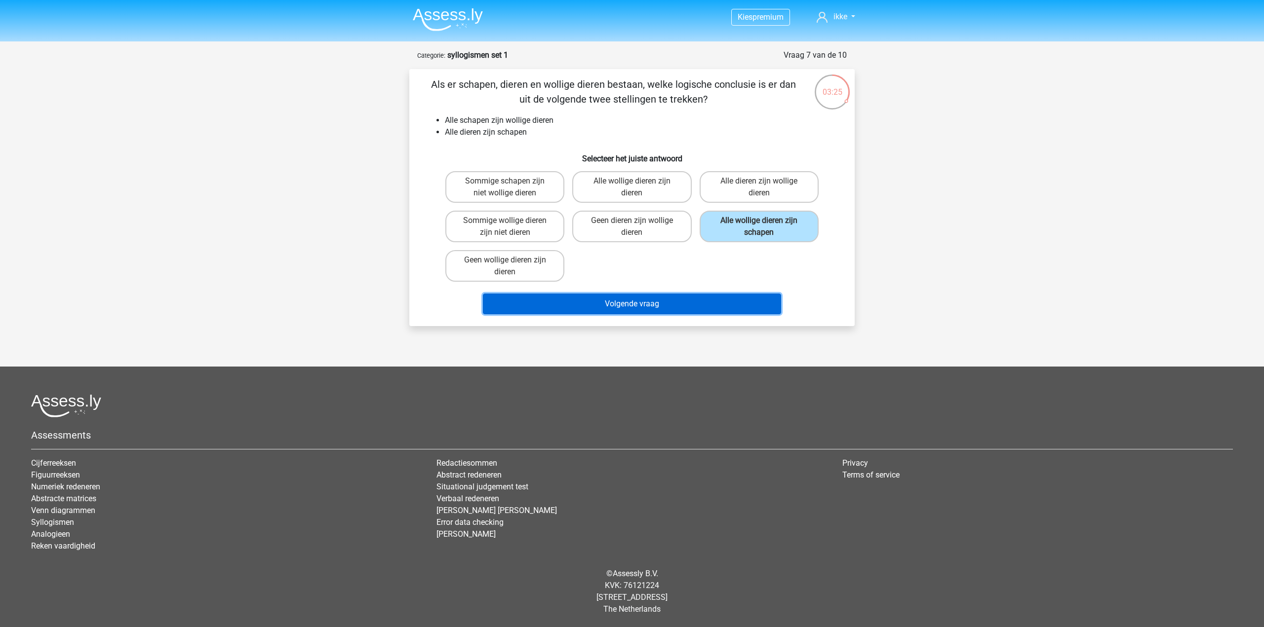
click at [632, 303] on button "Volgende vraag" at bounding box center [632, 304] width 299 height 21
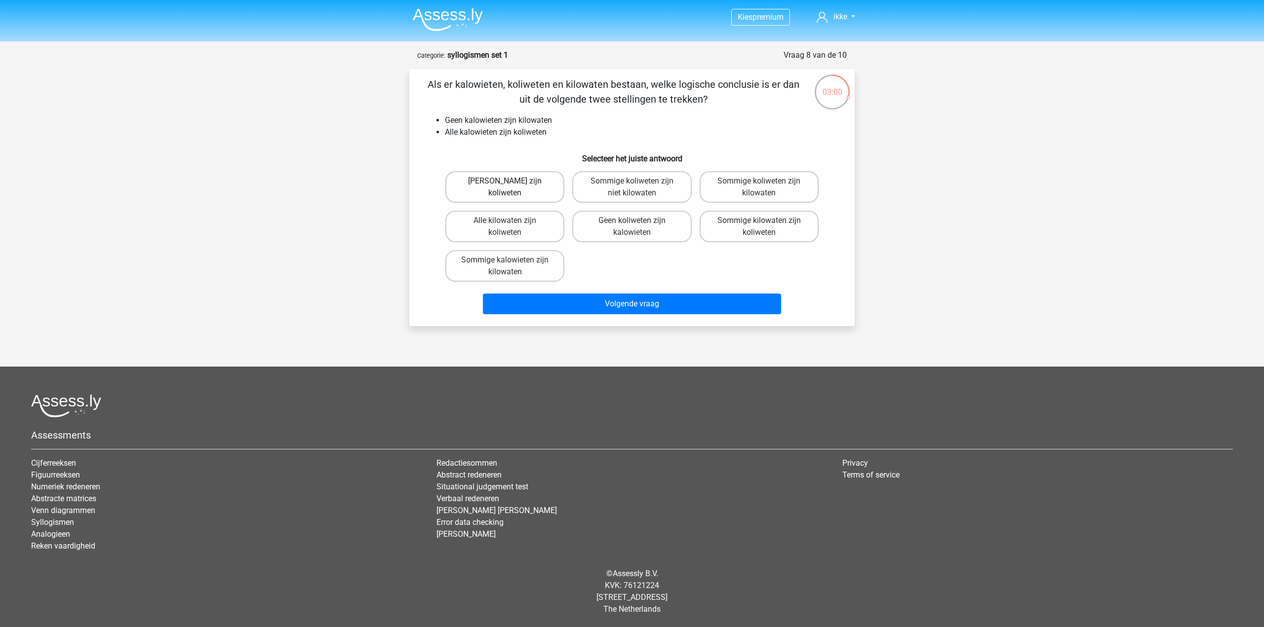
click at [533, 192] on label "Geen kilowaten zijn koliweten" at bounding box center [504, 187] width 119 height 32
click at [511, 188] on input "Geen kilowaten zijn koliweten" at bounding box center [508, 184] width 6 height 6
radio input "true"
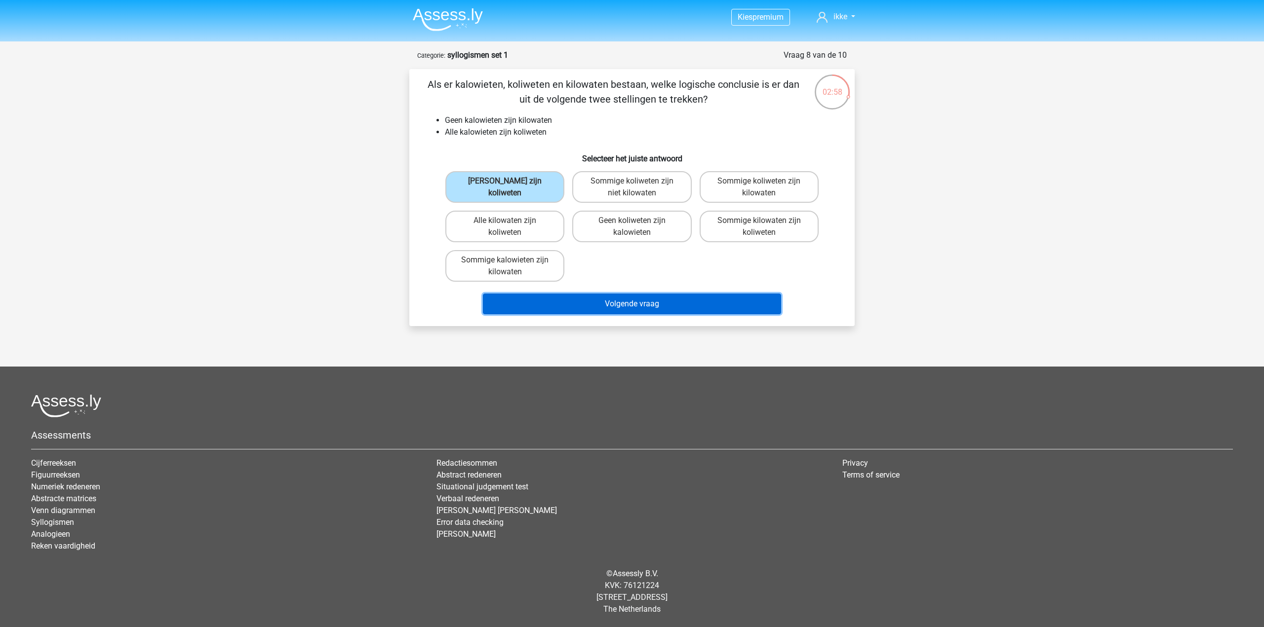
click at [630, 306] on button "Volgende vraag" at bounding box center [632, 304] width 299 height 21
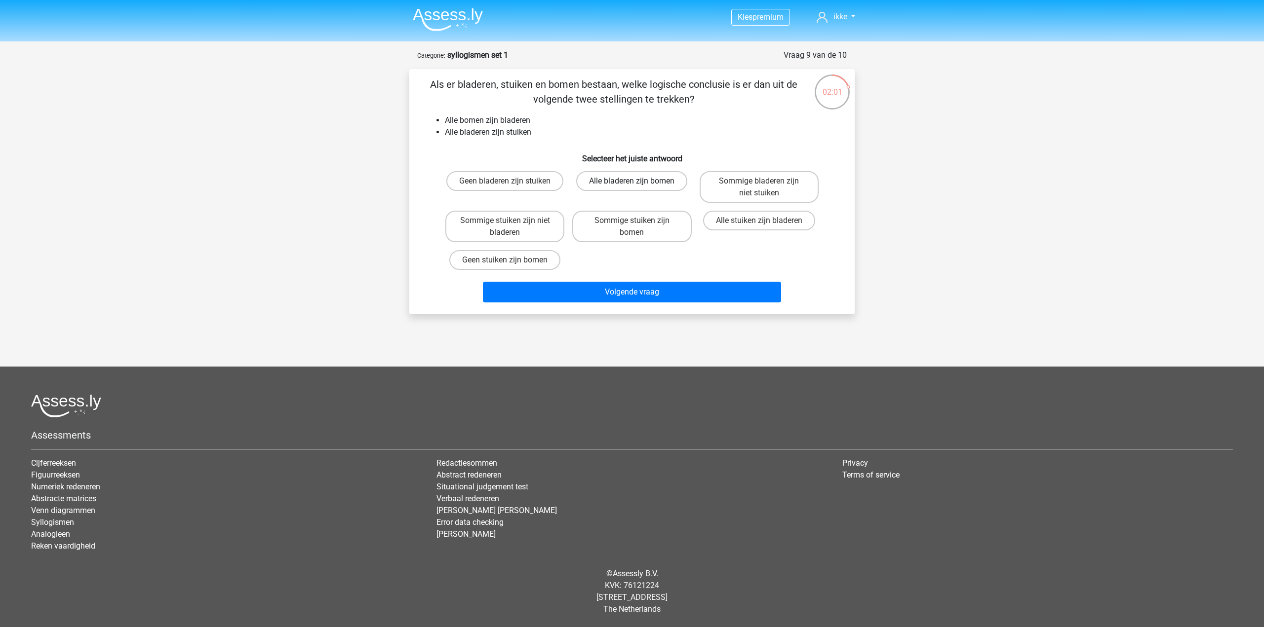
click at [650, 184] on label "Alle bladeren zijn bomen" at bounding box center [631, 181] width 111 height 20
click at [638, 184] on input "Alle bladeren zijn bomen" at bounding box center [635, 184] width 6 height 6
radio input "true"
click at [660, 224] on label "Sommige stuiken zijn bomen" at bounding box center [631, 227] width 119 height 32
click at [638, 224] on input "Sommige stuiken zijn bomen" at bounding box center [635, 224] width 6 height 6
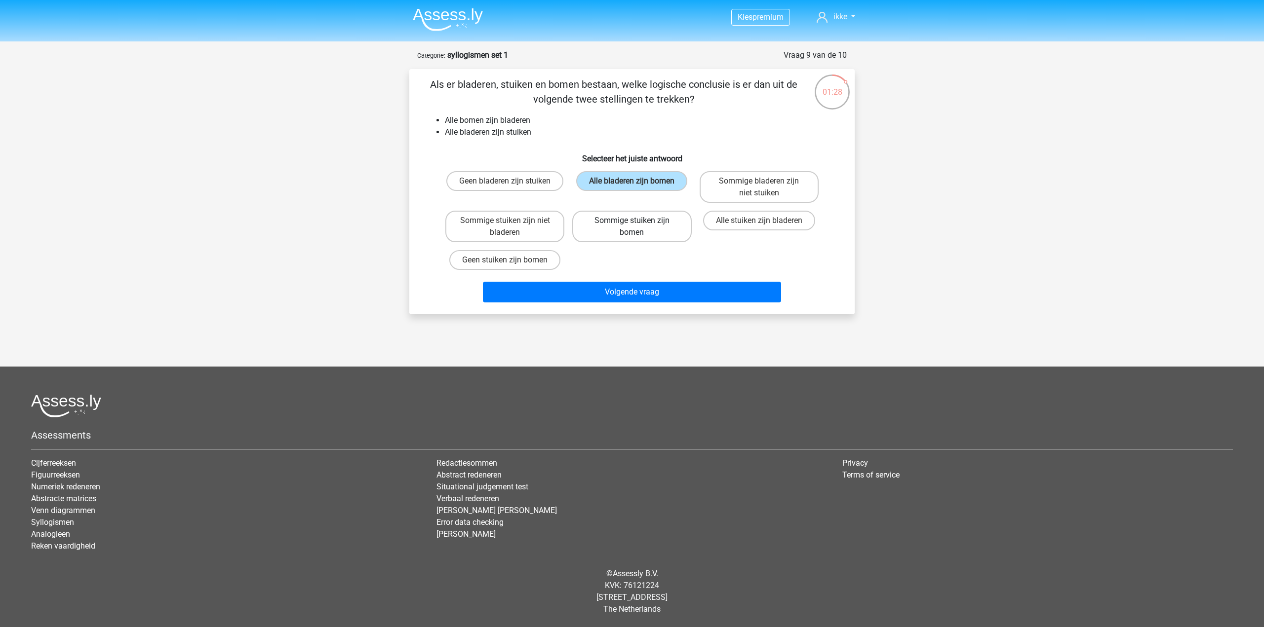
radio input "true"
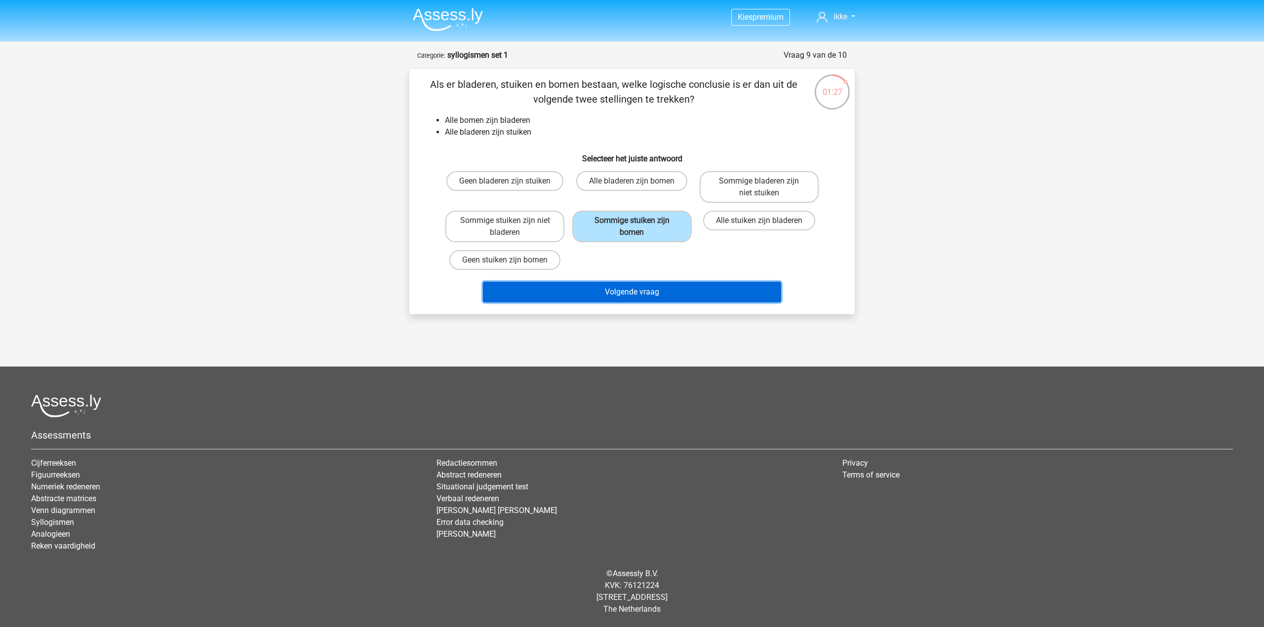
click at [644, 288] on button "Volgende vraag" at bounding box center [632, 292] width 299 height 21
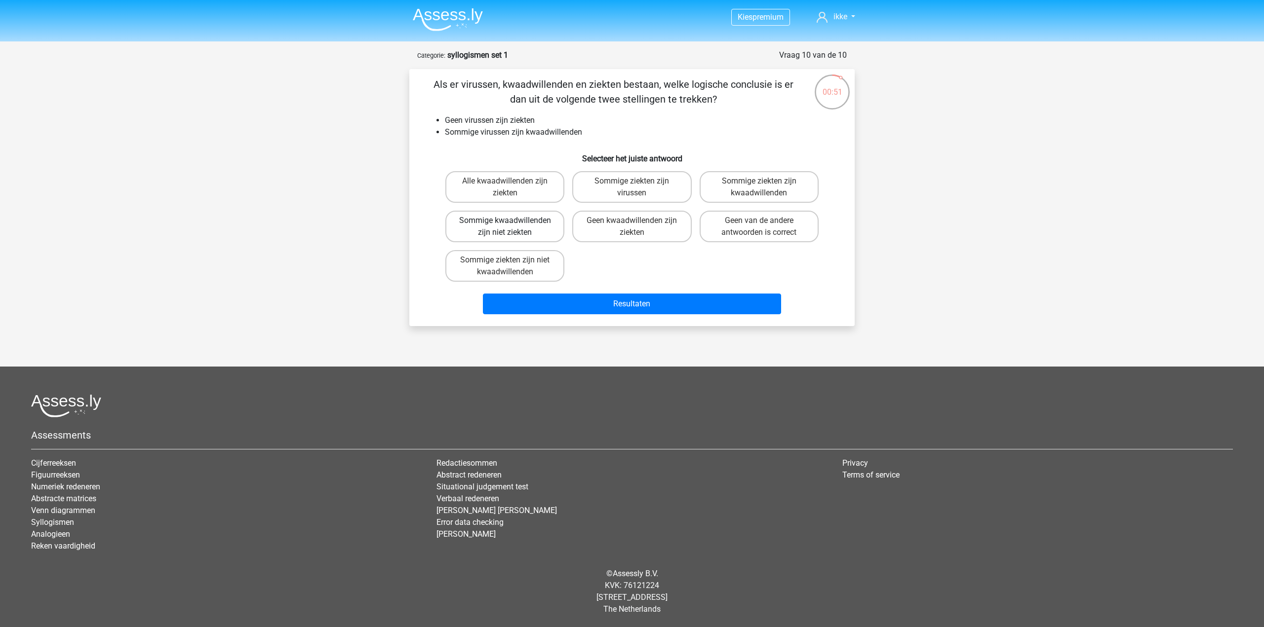
click at [547, 227] on label "Sommige kwaadwillenden zijn niet ziekten" at bounding box center [504, 227] width 119 height 32
click at [511, 227] on input "Sommige kwaadwillenden zijn niet ziekten" at bounding box center [508, 224] width 6 height 6
radio input "true"
click at [668, 230] on label "Geen kwaadwillenden zijn ziekten" at bounding box center [631, 227] width 119 height 32
click at [638, 227] on input "Geen kwaadwillenden zijn ziekten" at bounding box center [635, 224] width 6 height 6
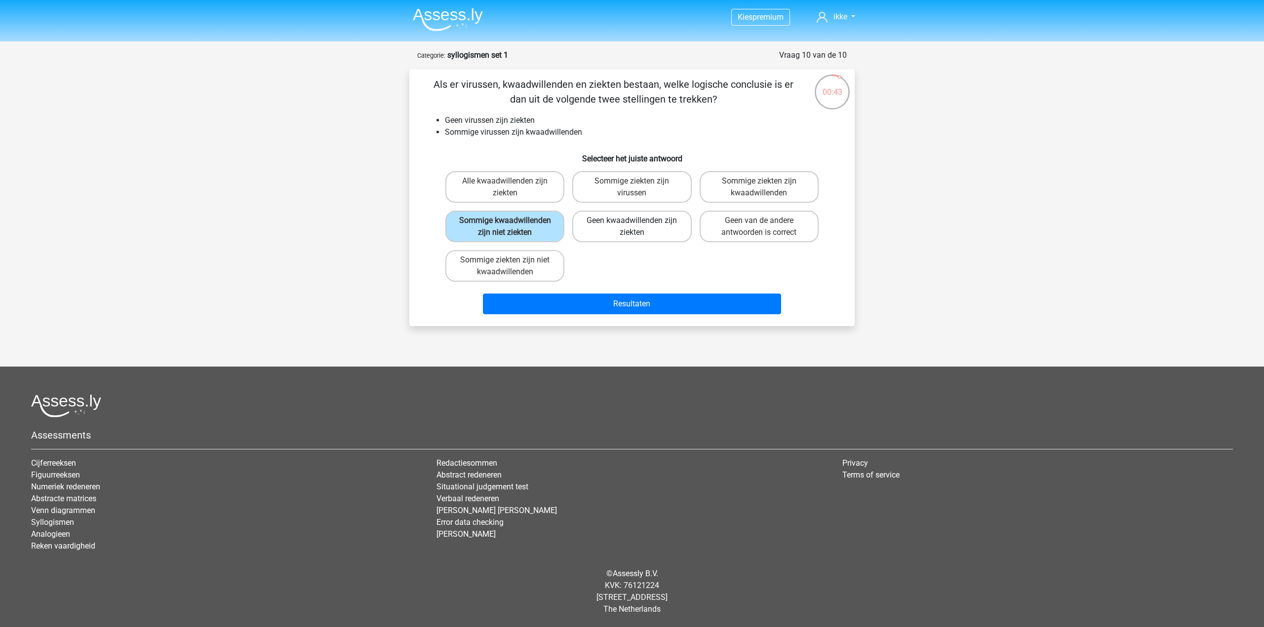
radio input "true"
click at [784, 226] on label "Geen van de andere antwoorden is correct" at bounding box center [758, 227] width 119 height 32
click at [765, 226] on input "Geen van de andere antwoorden is correct" at bounding box center [762, 224] width 6 height 6
radio input "true"
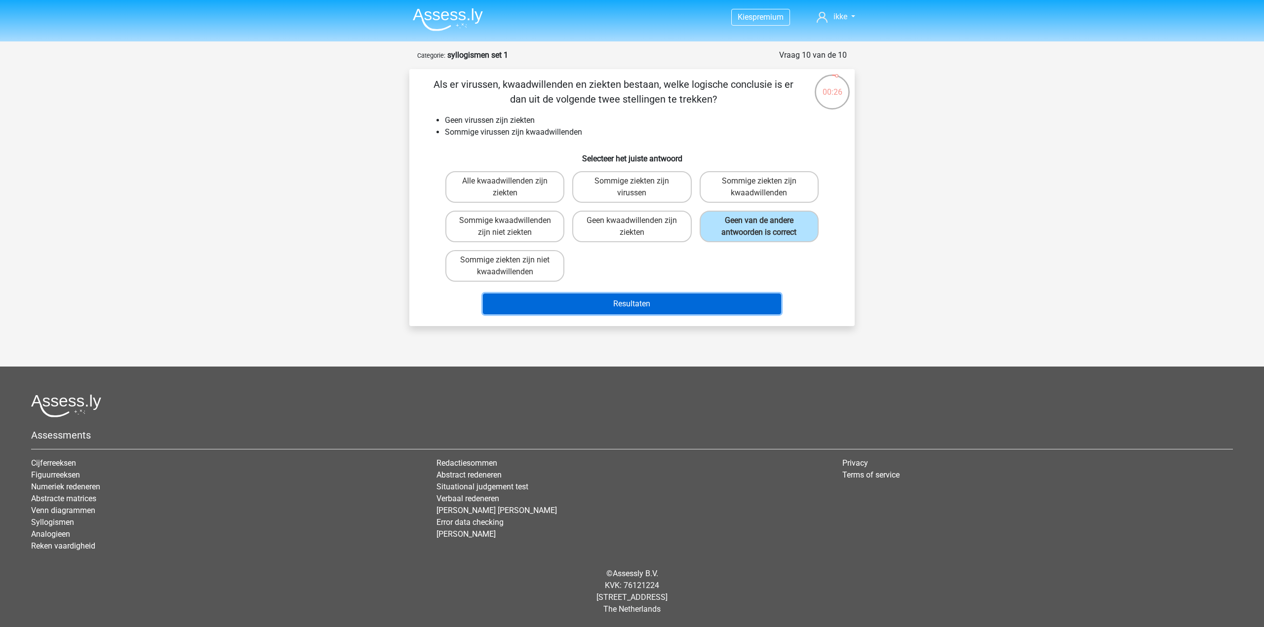
click at [639, 311] on button "Resultaten" at bounding box center [632, 304] width 299 height 21
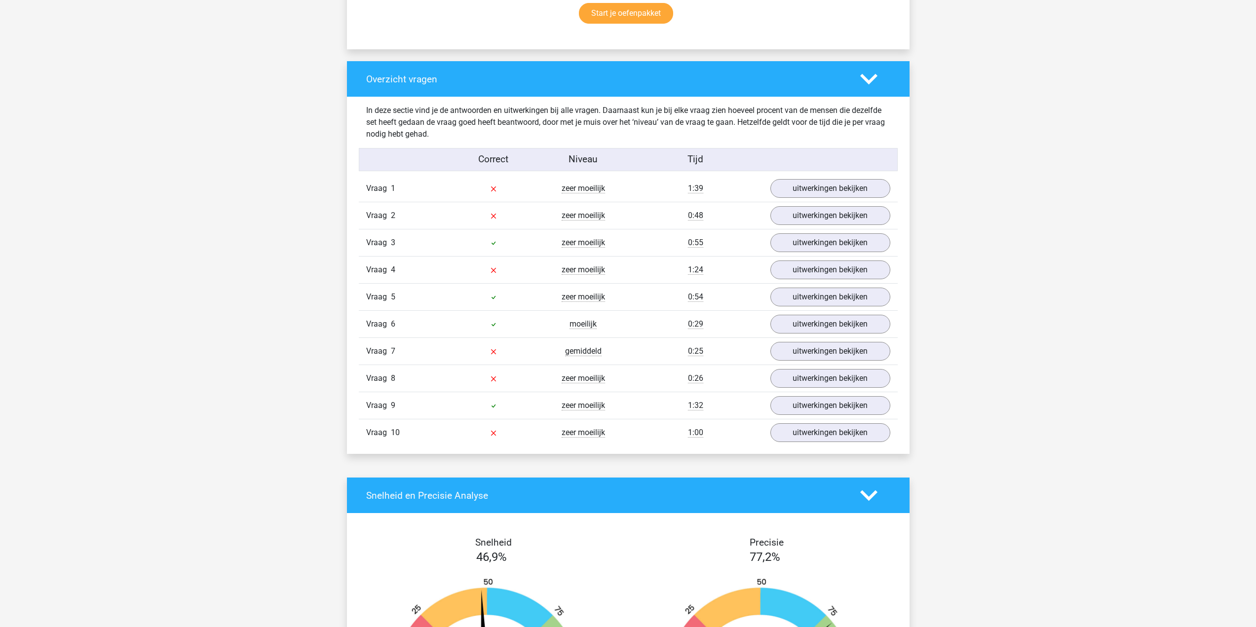
scroll to position [691, 0]
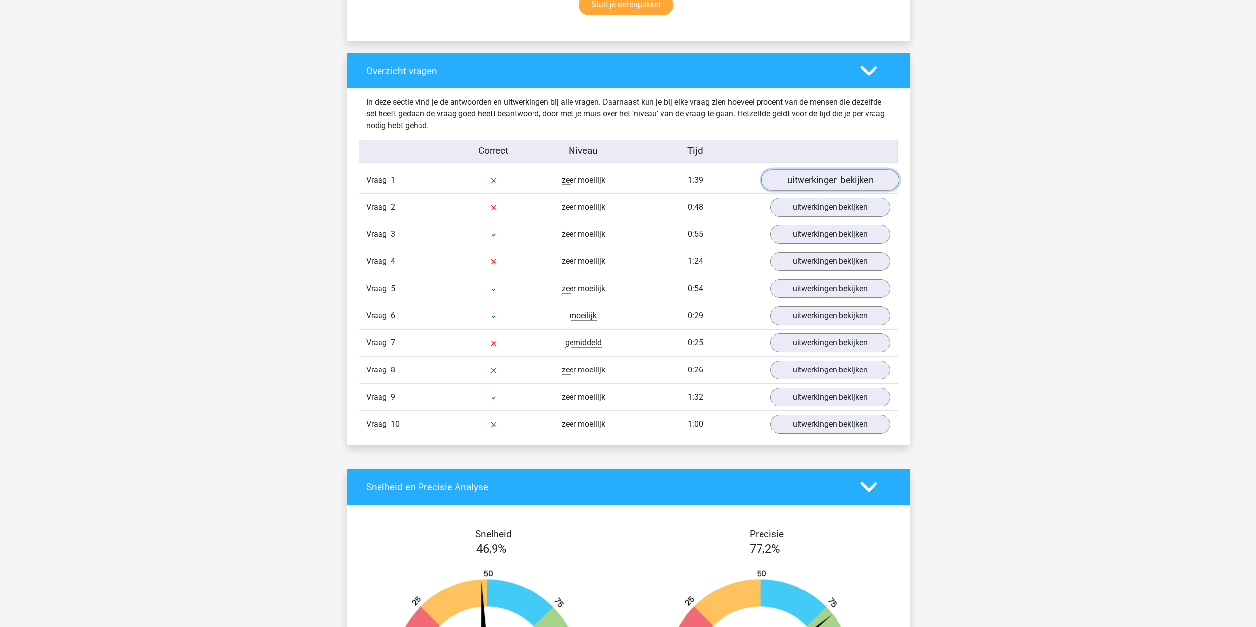
click at [820, 179] on link "uitwerkingen bekijken" at bounding box center [830, 180] width 138 height 22
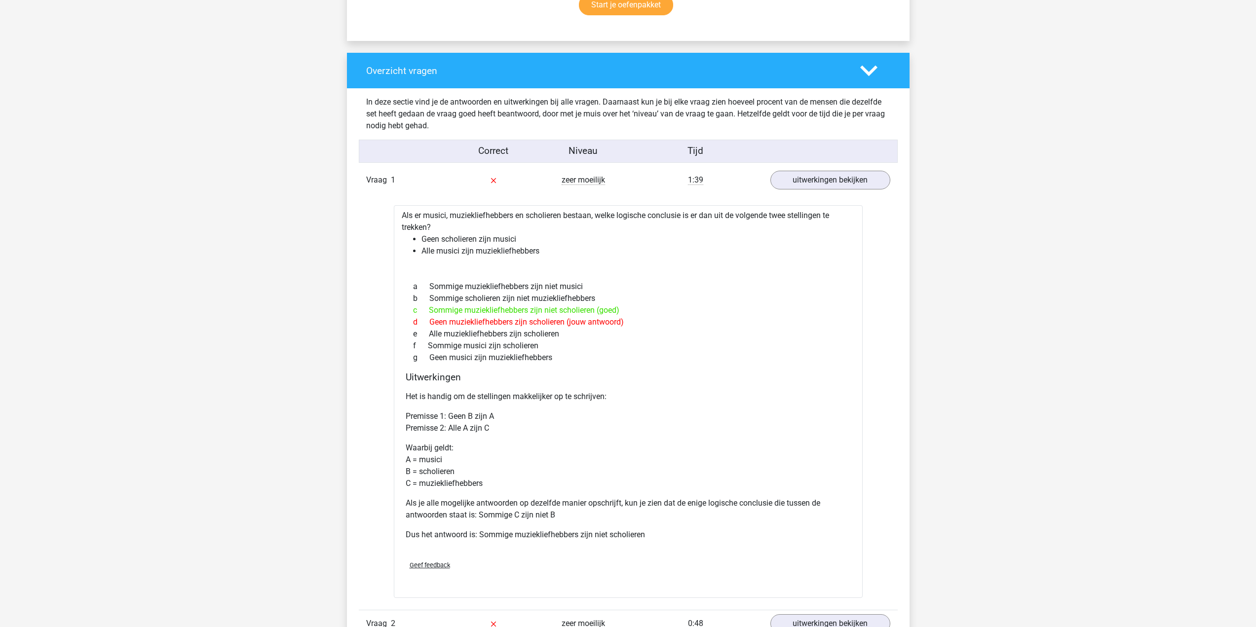
drag, startPoint x: 641, startPoint y: 322, endPoint x: 403, endPoint y: 297, distance: 238.7
click at [403, 297] on div "Als er musici, muziekliefhebbers en scholieren bestaan, welke logische conclusi…" at bounding box center [628, 401] width 469 height 393
click at [716, 298] on div "b Sommige scholieren zijn niet muziekliefhebbers" at bounding box center [628, 299] width 445 height 12
click at [872, 70] on polygon at bounding box center [868, 71] width 17 height 11
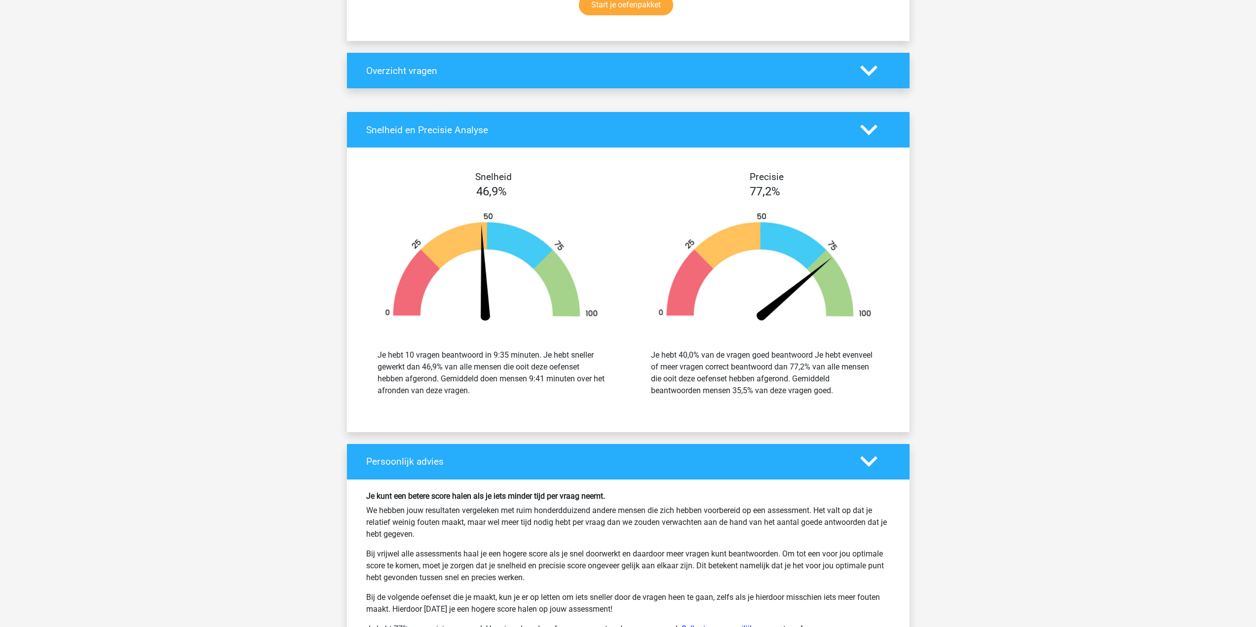
click at [872, 70] on polygon at bounding box center [868, 71] width 17 height 11
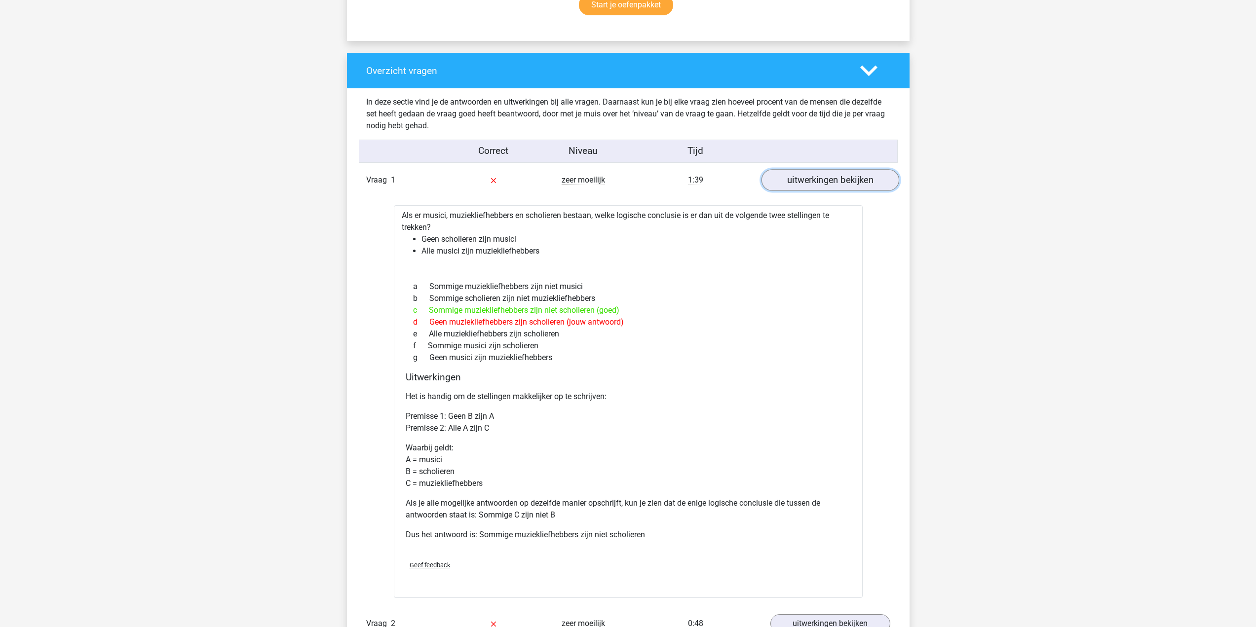
click at [859, 185] on link "uitwerkingen bekijken" at bounding box center [830, 180] width 138 height 22
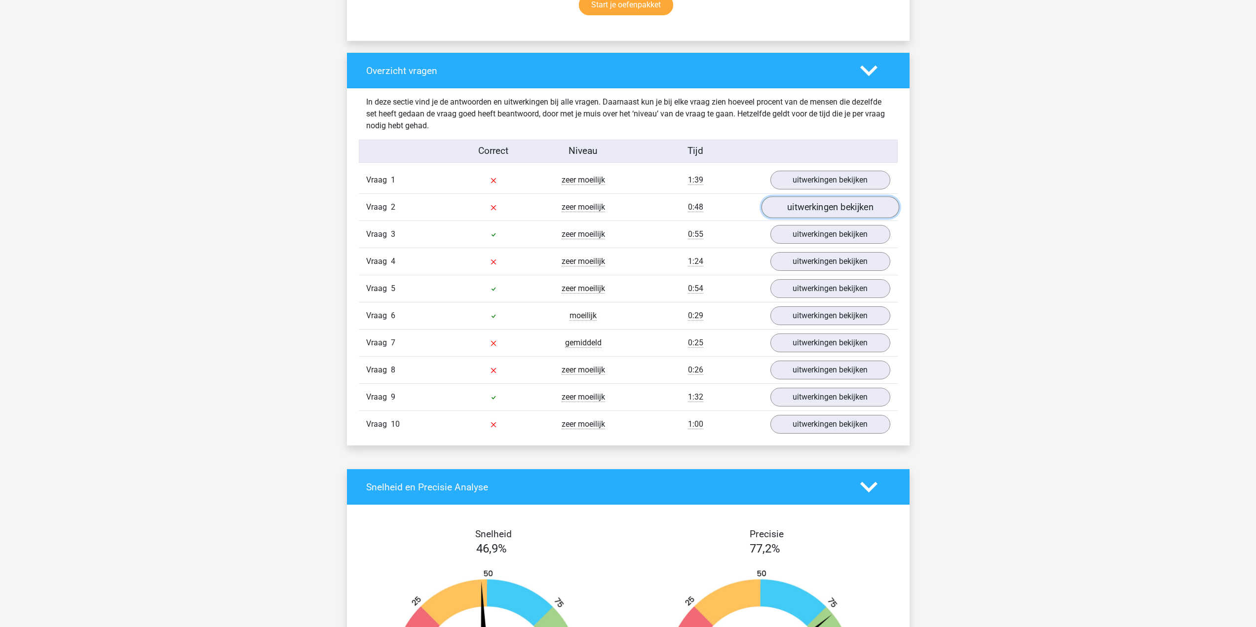
click at [855, 210] on link "uitwerkingen bekijken" at bounding box center [830, 207] width 138 height 22
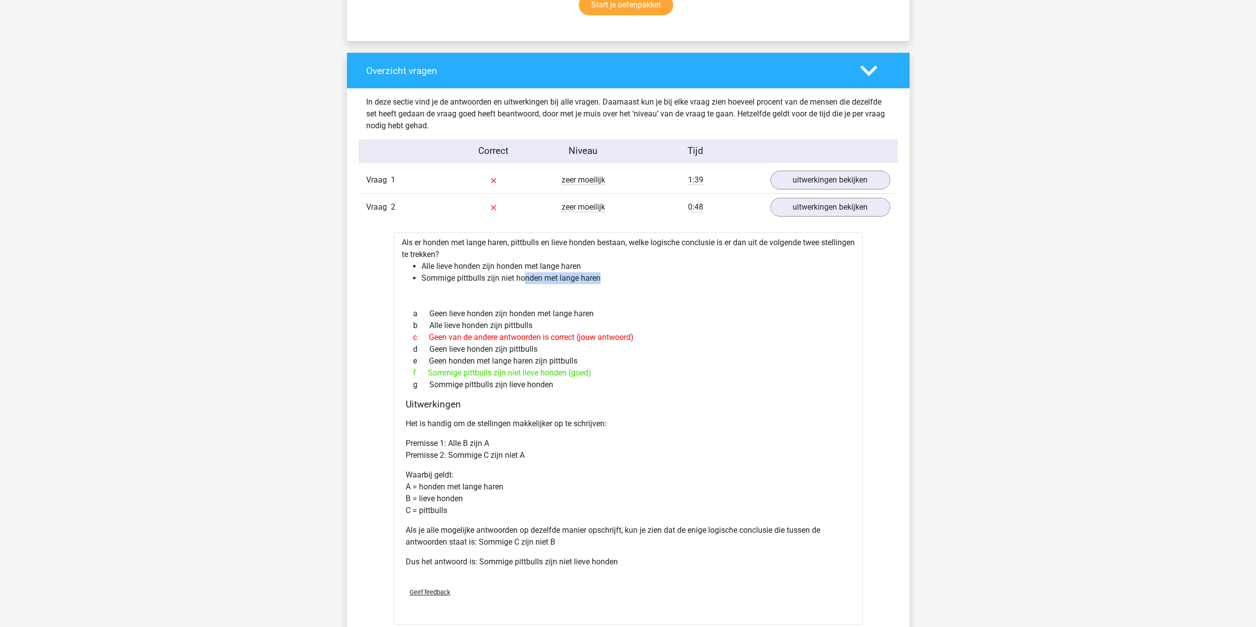
drag, startPoint x: 525, startPoint y: 278, endPoint x: 612, endPoint y: 276, distance: 86.9
click at [612, 276] on li "Sommige pittbulls zijn niet honden met lange haren" at bounding box center [638, 278] width 433 height 12
drag, startPoint x: 426, startPoint y: 265, endPoint x: 479, endPoint y: 263, distance: 52.9
click at [479, 263] on li "Alle lieve honden zijn honden met lange haren" at bounding box center [638, 267] width 433 height 12
click at [838, 206] on link "uitwerkingen bekijken" at bounding box center [830, 207] width 138 height 22
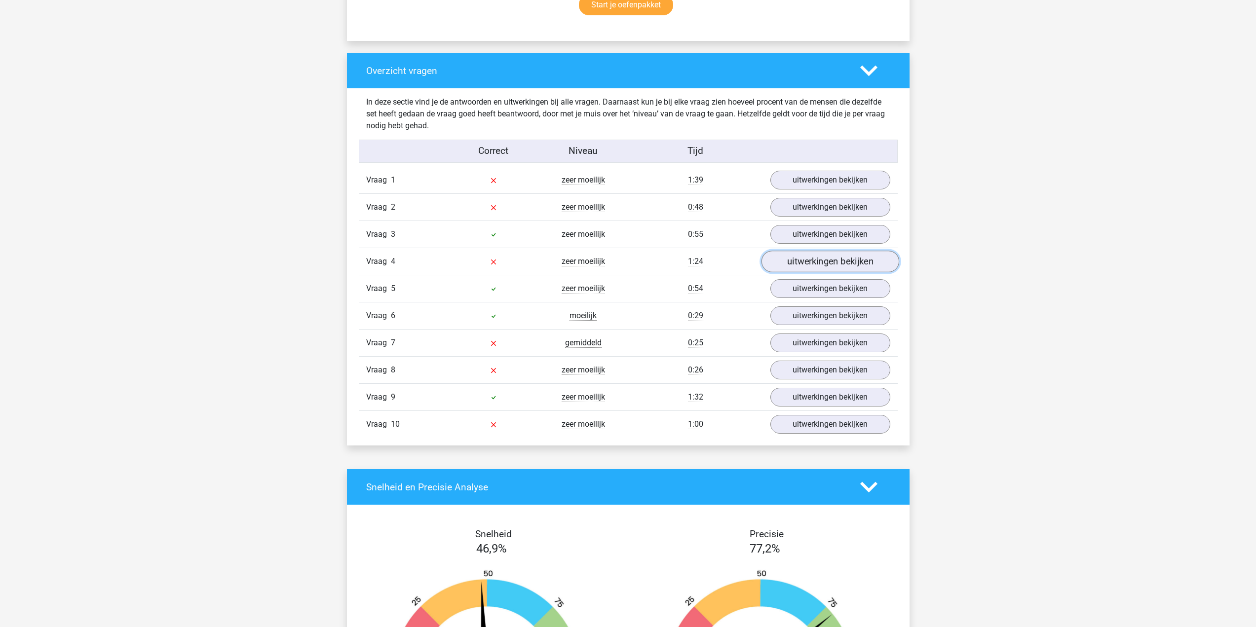
click at [810, 262] on link "uitwerkingen bekijken" at bounding box center [830, 262] width 138 height 22
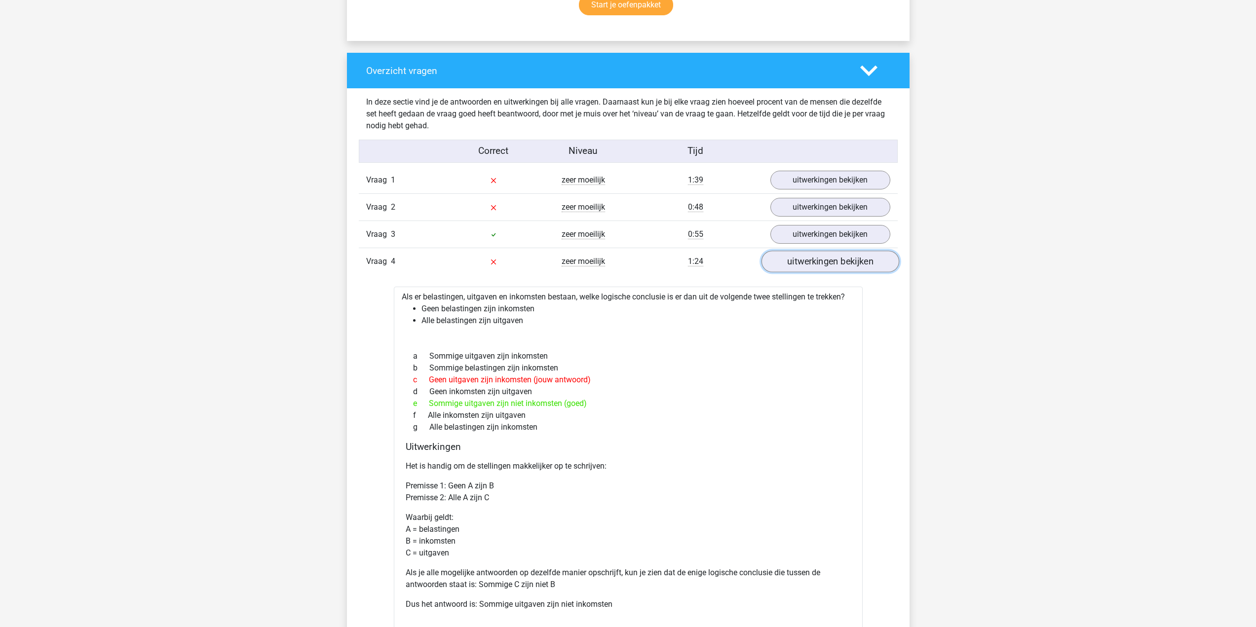
click at [838, 266] on link "uitwerkingen bekijken" at bounding box center [830, 262] width 138 height 22
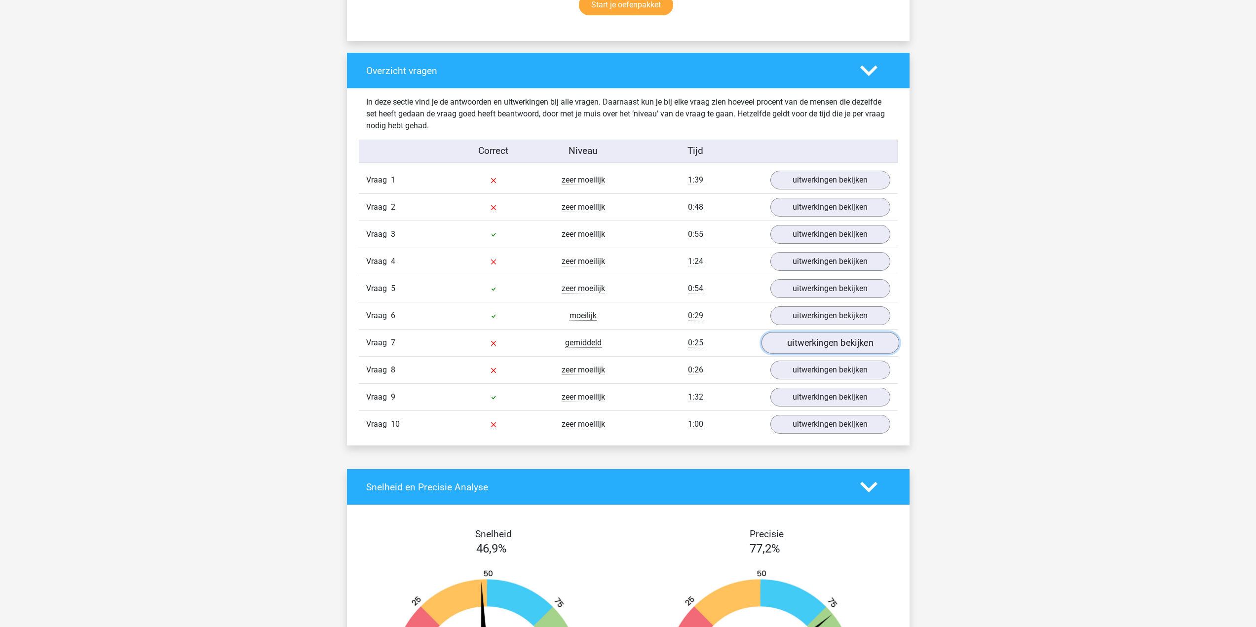
click at [831, 337] on link "uitwerkingen bekijken" at bounding box center [830, 343] width 138 height 22
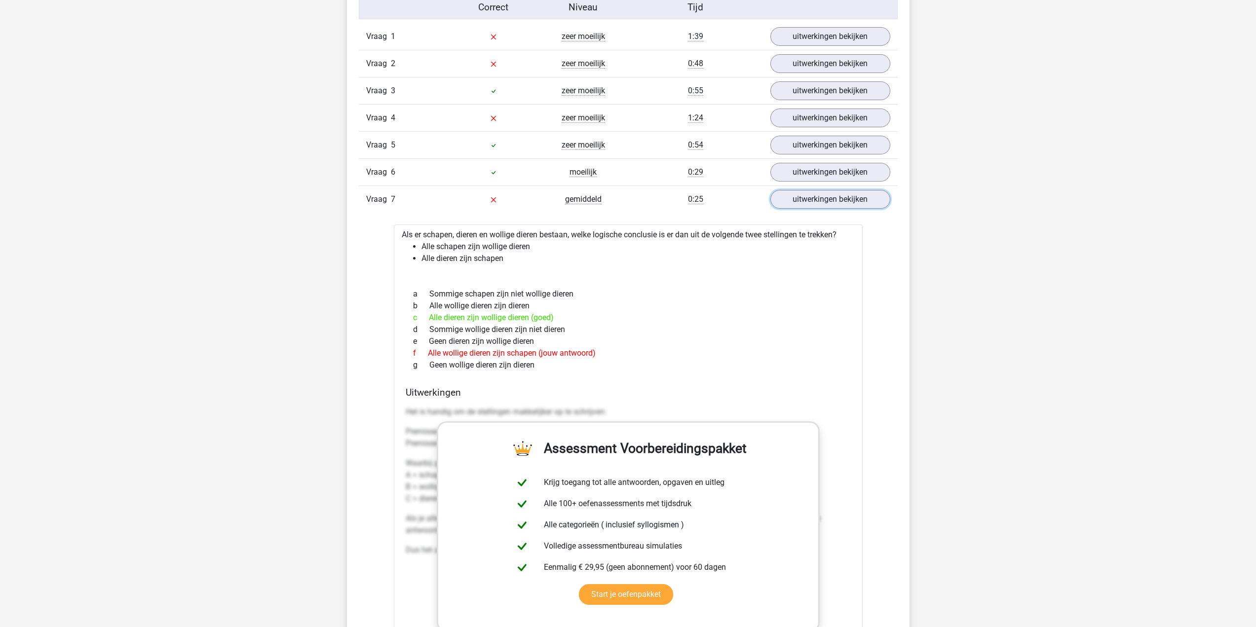
scroll to position [839, 0]
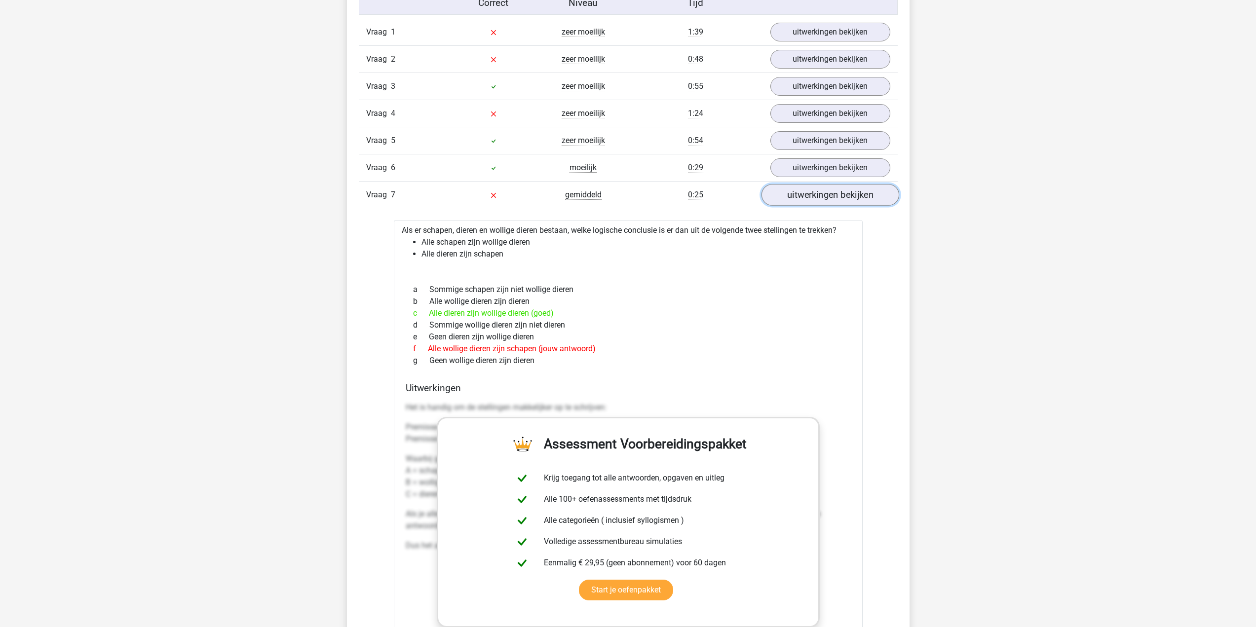
click at [808, 200] on link "uitwerkingen bekijken" at bounding box center [830, 195] width 138 height 22
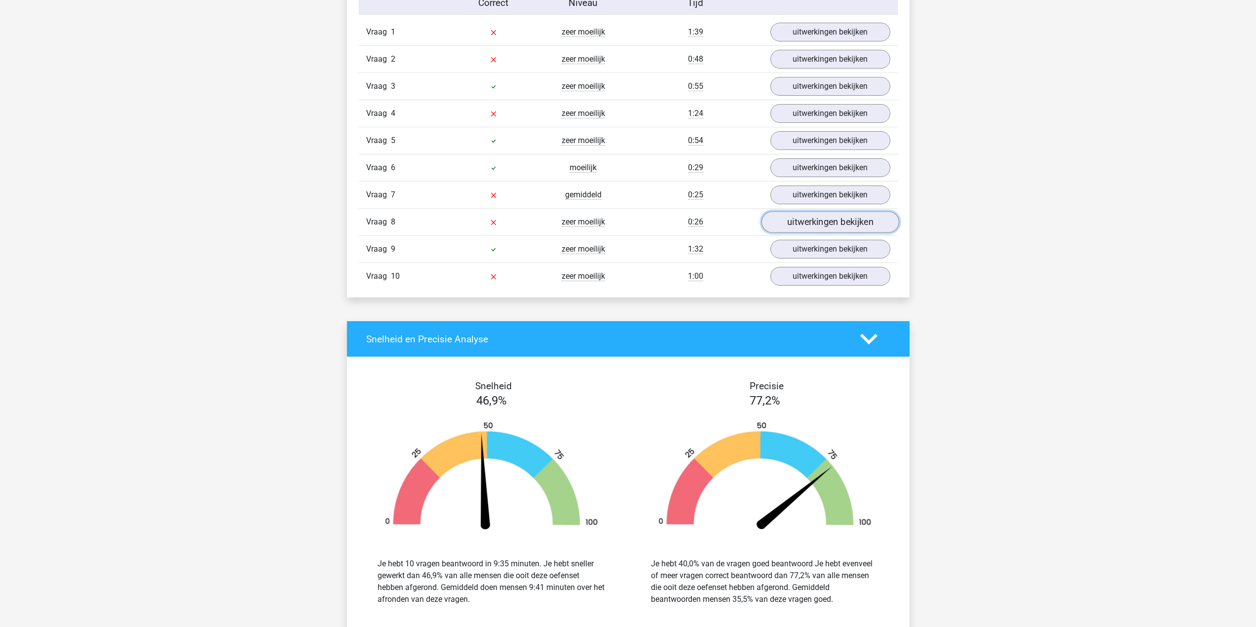
click at [805, 228] on link "uitwerkingen bekijken" at bounding box center [830, 222] width 138 height 22
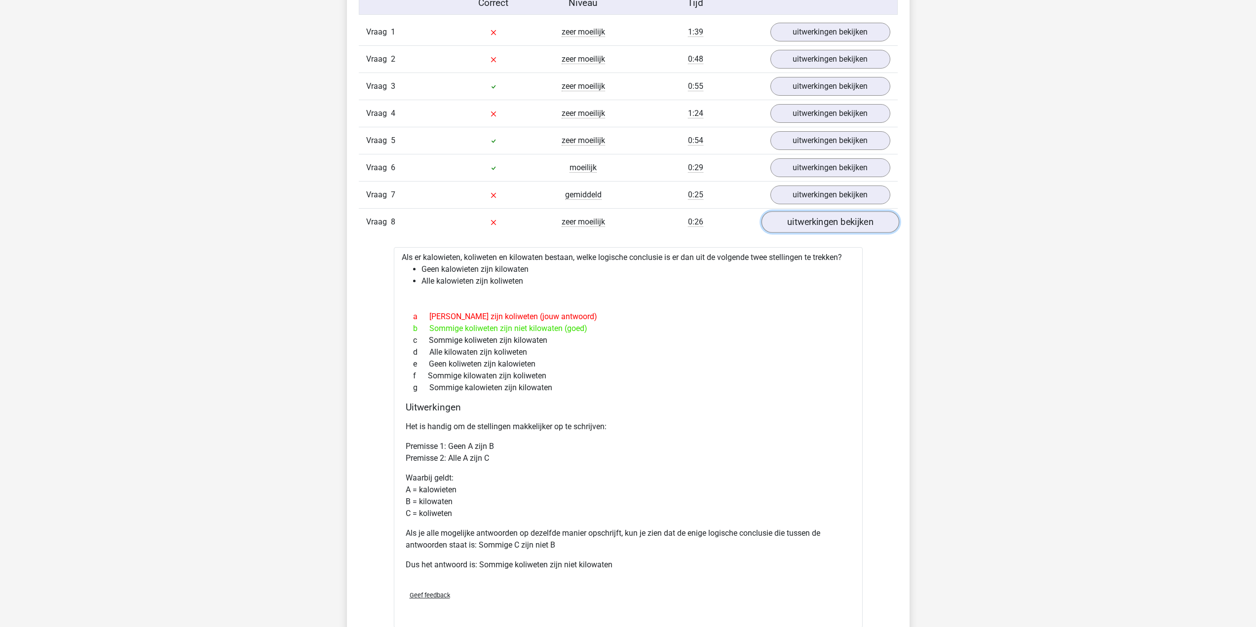
click at [807, 231] on link "uitwerkingen bekijken" at bounding box center [830, 222] width 138 height 22
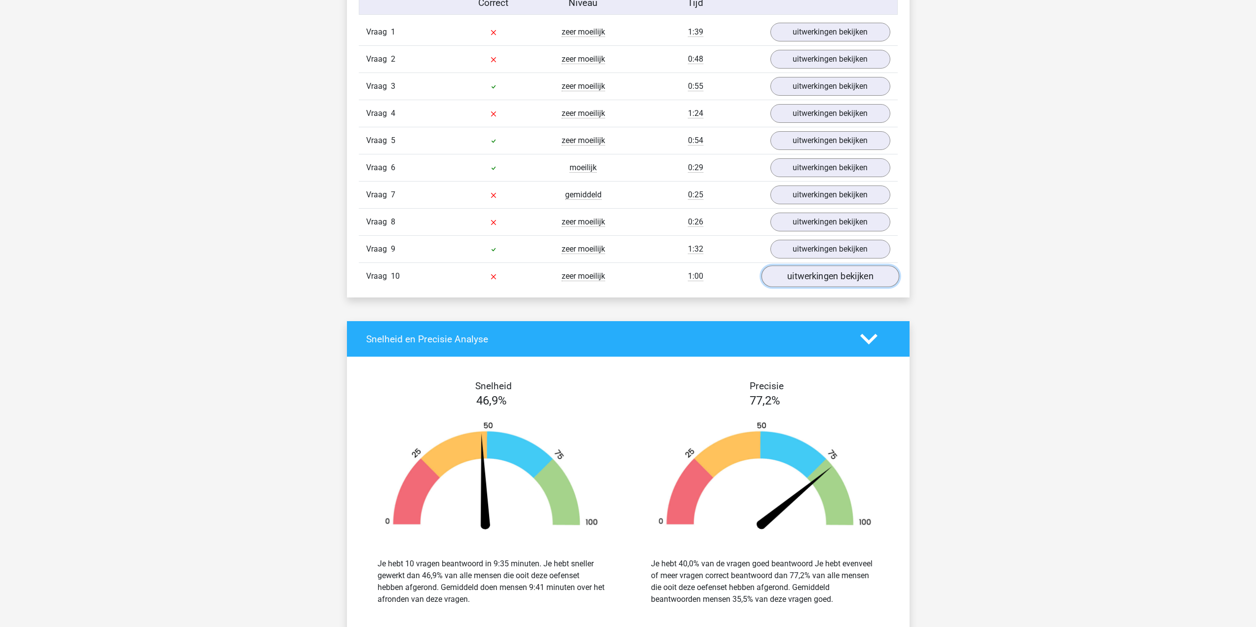
click at [826, 276] on link "uitwerkingen bekijken" at bounding box center [830, 277] width 138 height 22
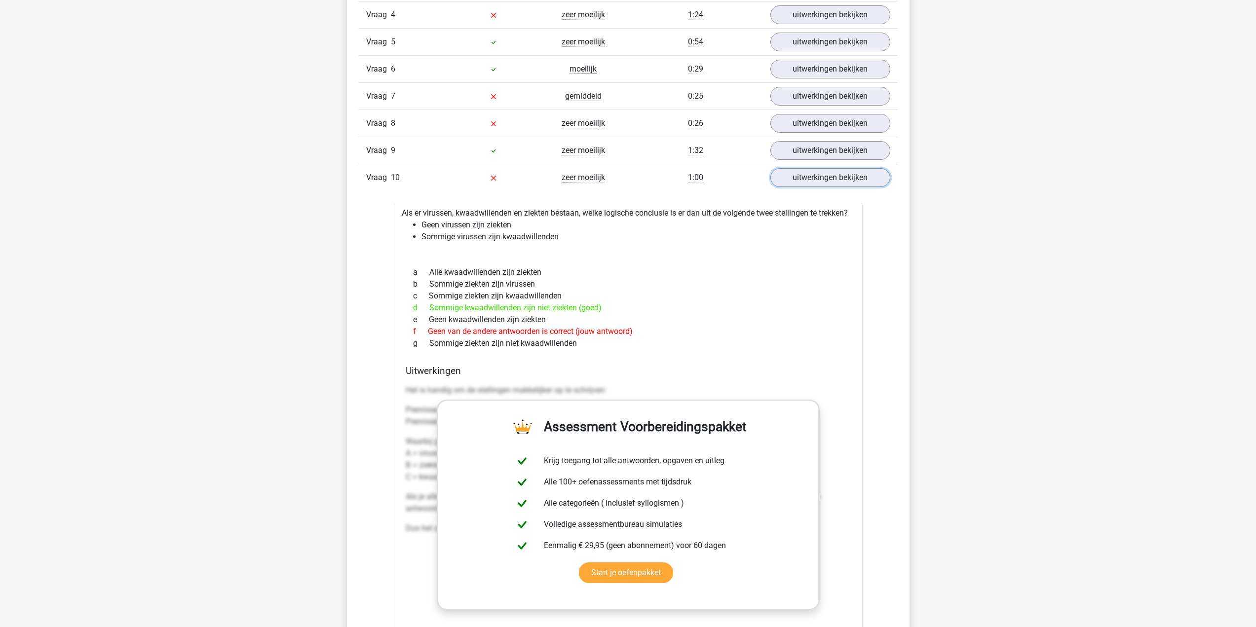
scroll to position [740, 0]
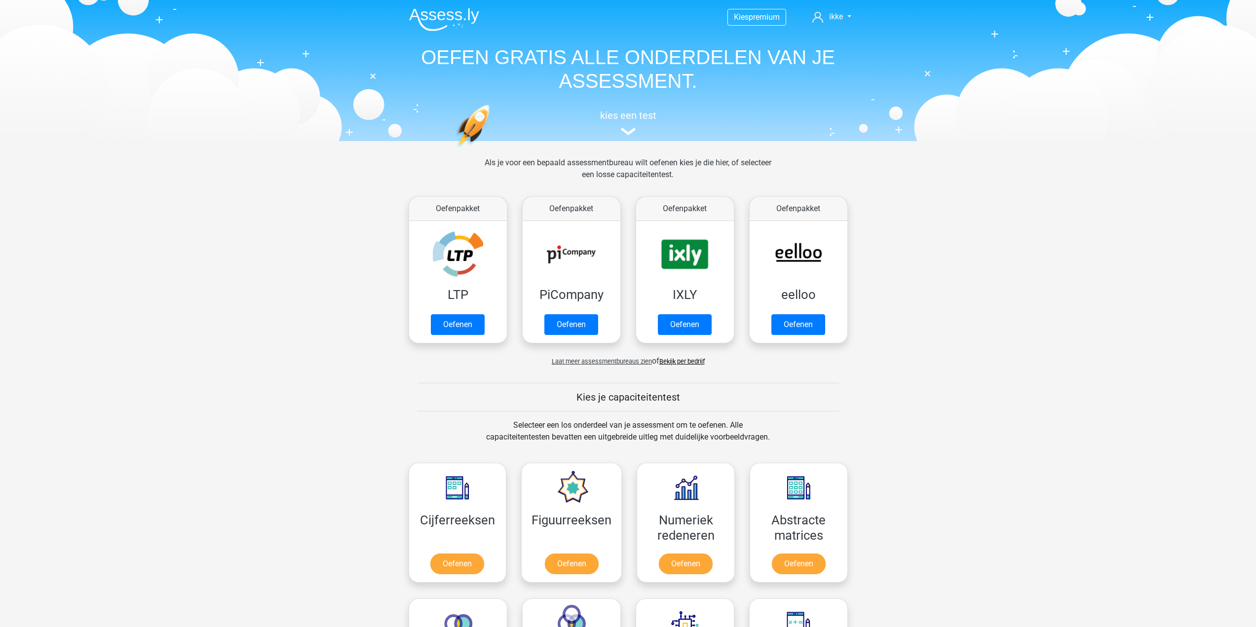
scroll to position [296, 0]
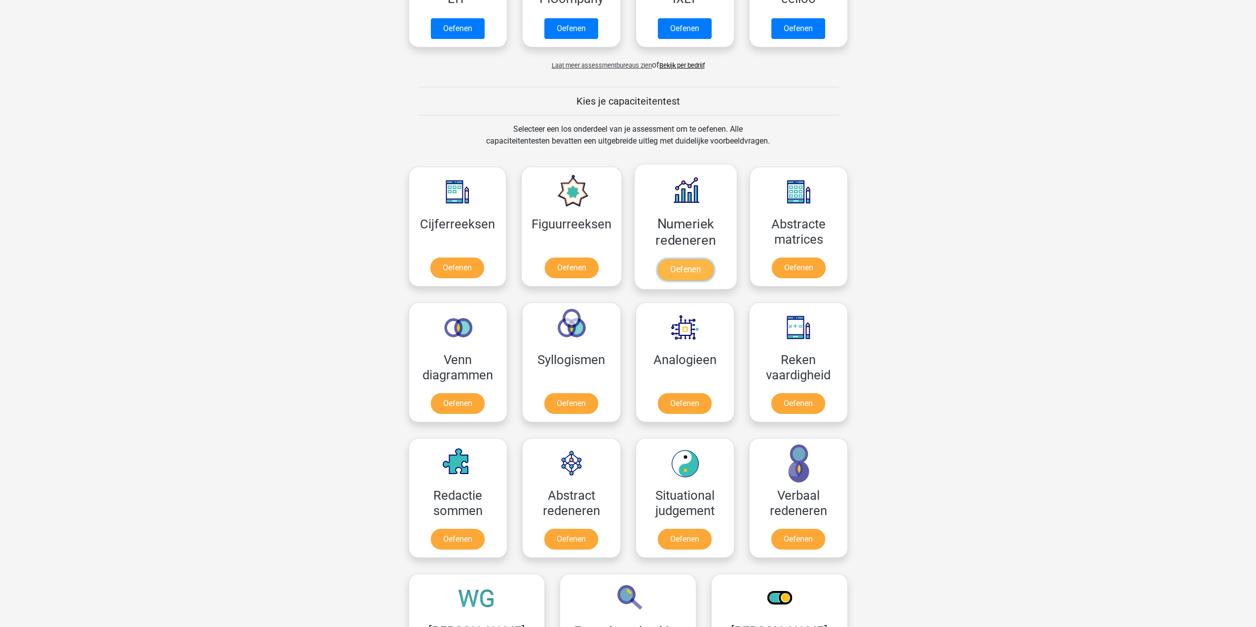
click at [686, 269] on link "Oefenen" at bounding box center [685, 270] width 56 height 22
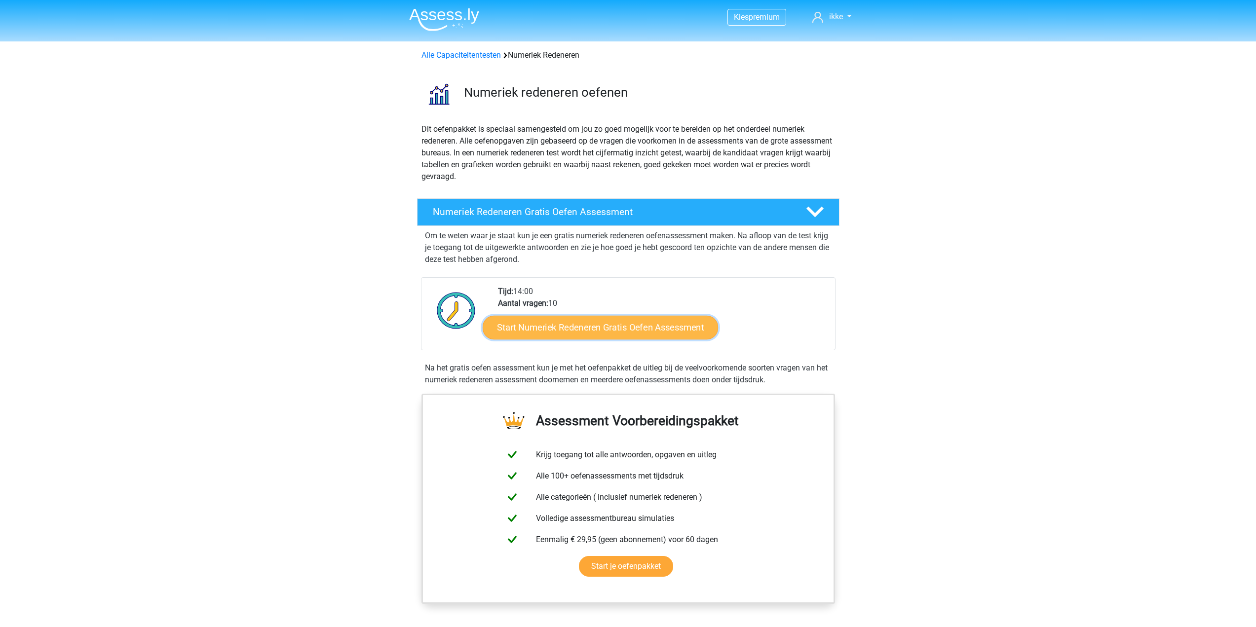
click at [608, 328] on link "Start Numeriek Redeneren Gratis Oefen Assessment" at bounding box center [600, 327] width 235 height 24
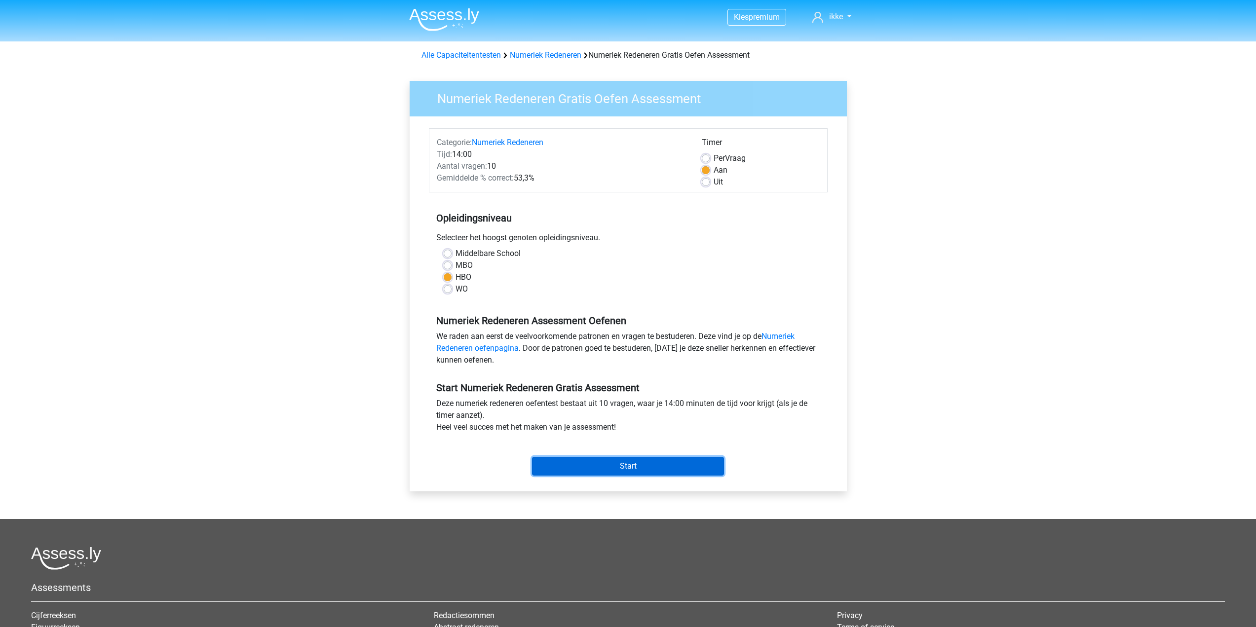
click at [638, 466] on input "Start" at bounding box center [628, 466] width 192 height 19
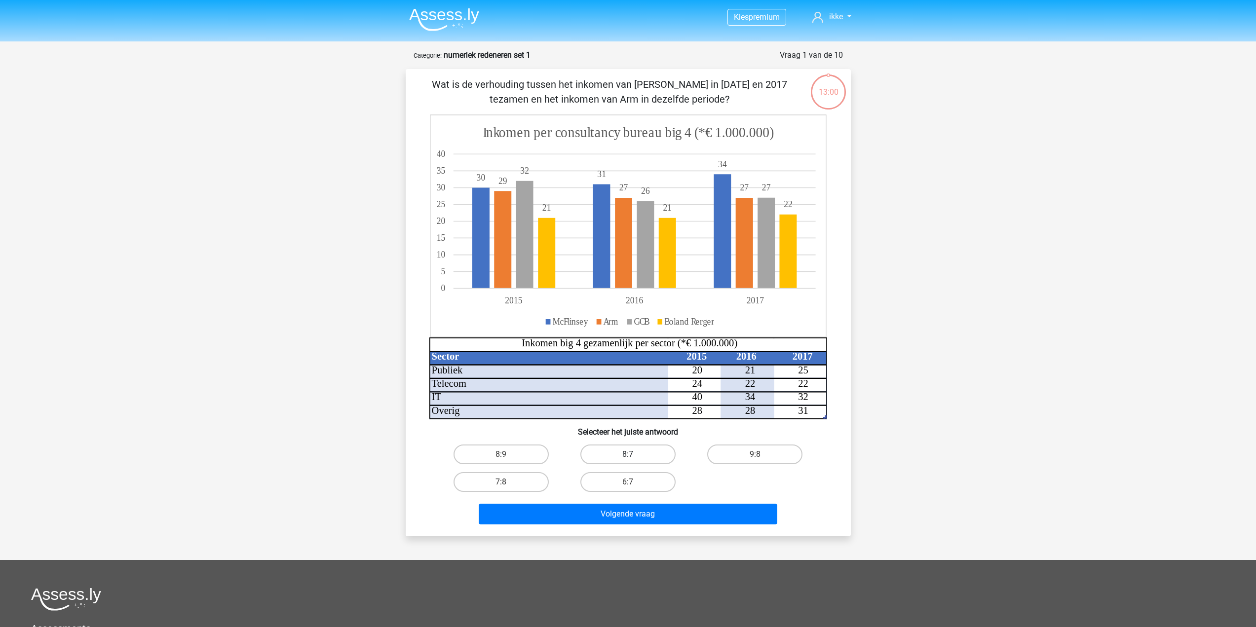
click at [622, 457] on label "8:7" at bounding box center [627, 455] width 95 height 20
click at [628, 457] on input "8:7" at bounding box center [631, 458] width 6 height 6
radio input "true"
click at [614, 514] on button "Volgende vraag" at bounding box center [628, 514] width 299 height 21
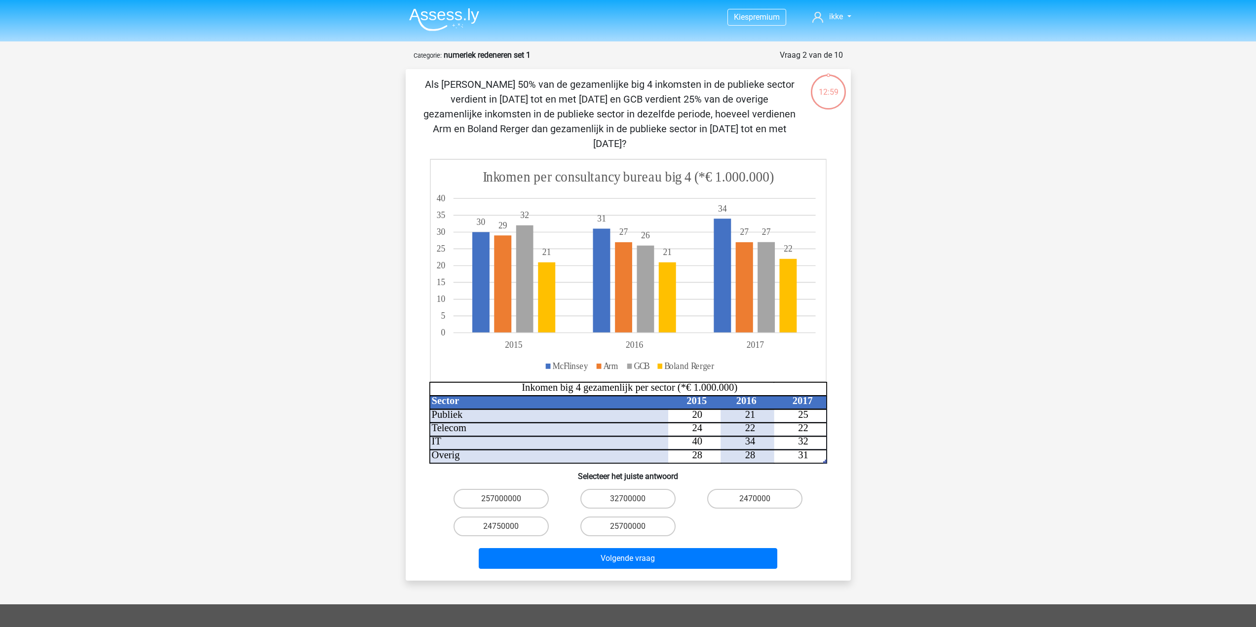
scroll to position [49, 0]
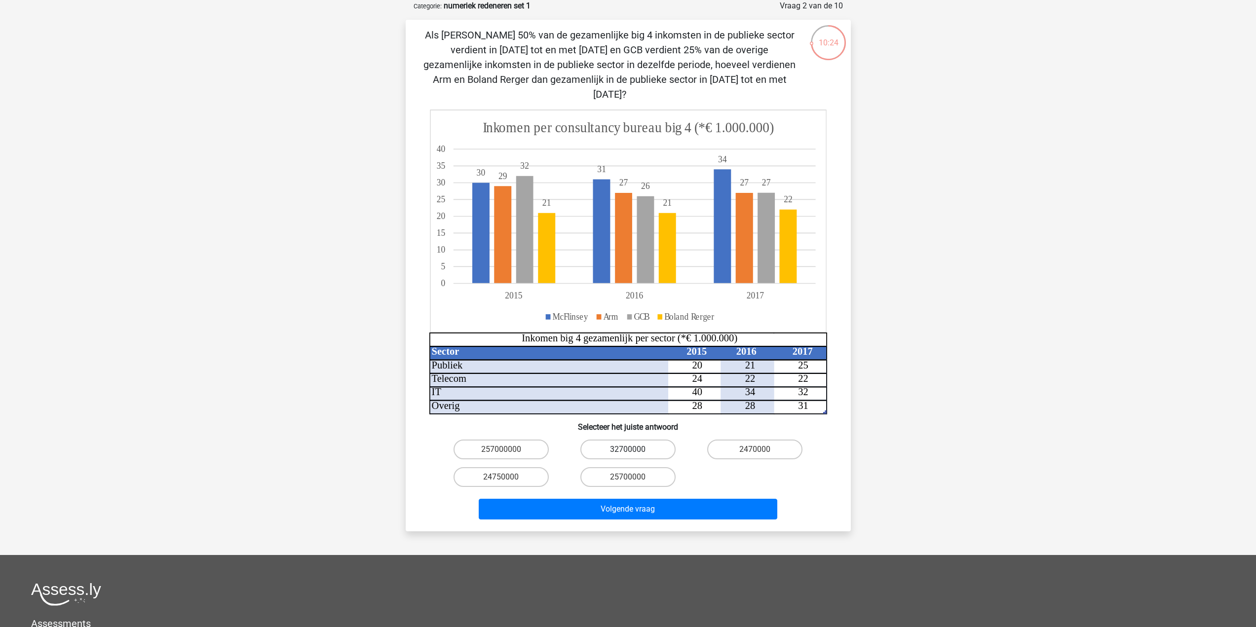
click at [631, 440] on label "32700000" at bounding box center [627, 450] width 95 height 20
click at [631, 450] on input "32700000" at bounding box center [631, 453] width 6 height 6
radio input "true"
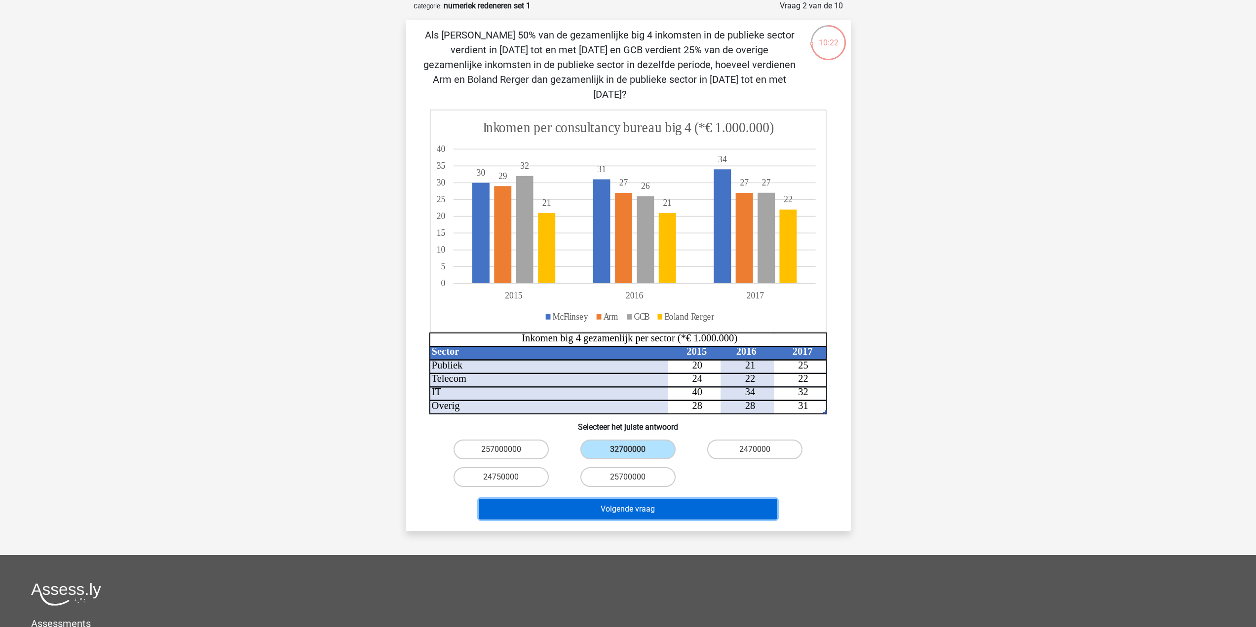
click at [635, 499] on button "Volgende vraag" at bounding box center [628, 509] width 299 height 21
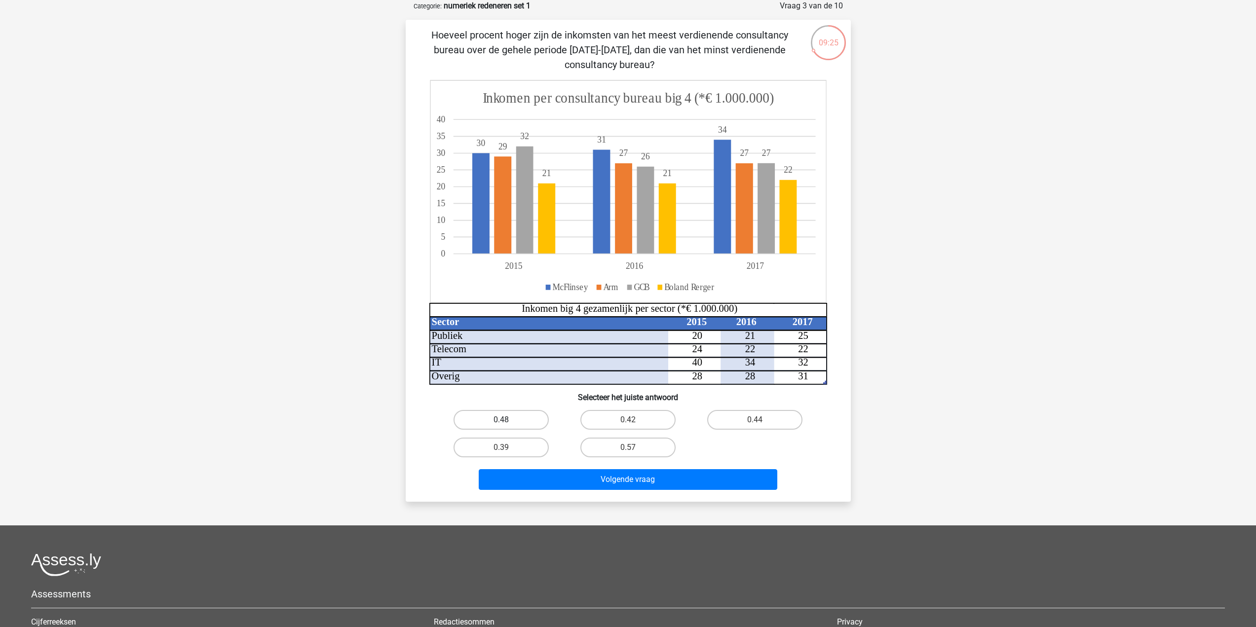
click at [516, 421] on label "0.48" at bounding box center [501, 420] width 95 height 20
click at [507, 421] on input "0.48" at bounding box center [504, 423] width 6 height 6
radio input "true"
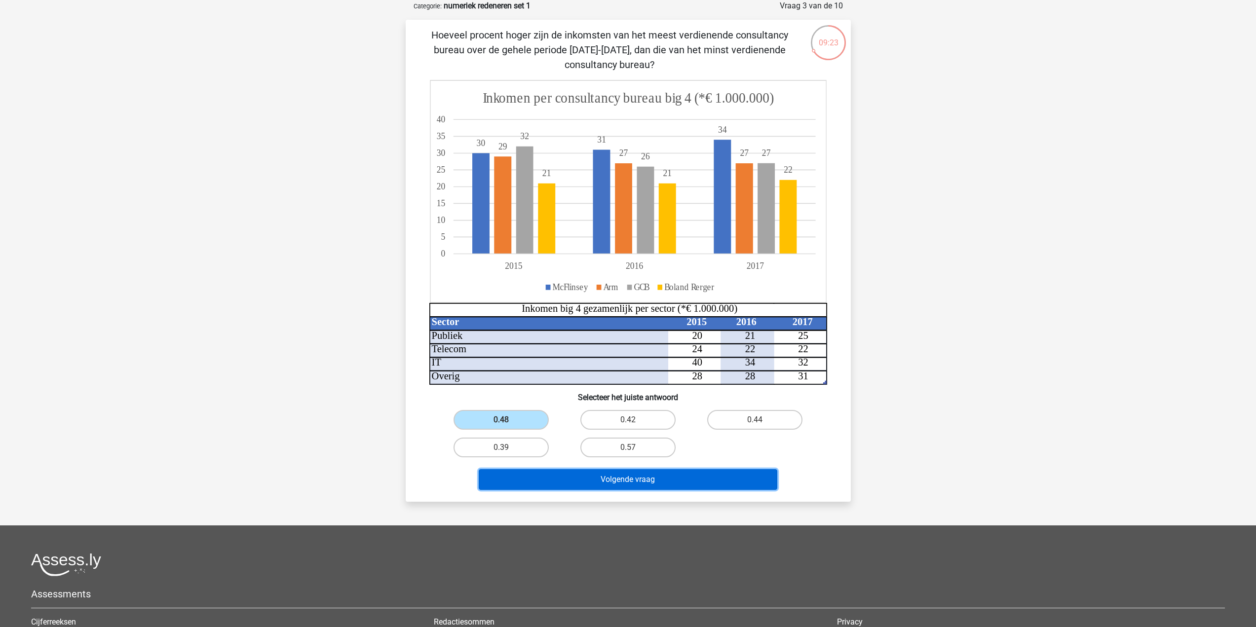
click at [641, 481] on button "Volgende vraag" at bounding box center [628, 479] width 299 height 21
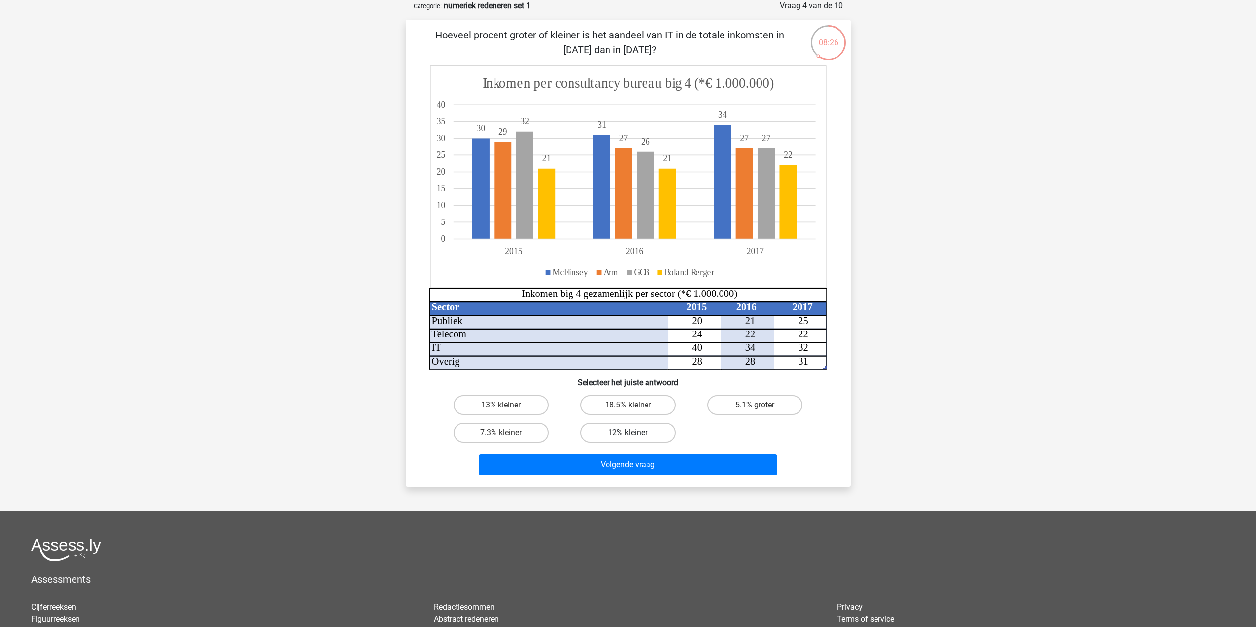
click at [644, 432] on label "12% kleiner" at bounding box center [627, 433] width 95 height 20
click at [634, 433] on input "12% kleiner" at bounding box center [631, 436] width 6 height 6
radio input "true"
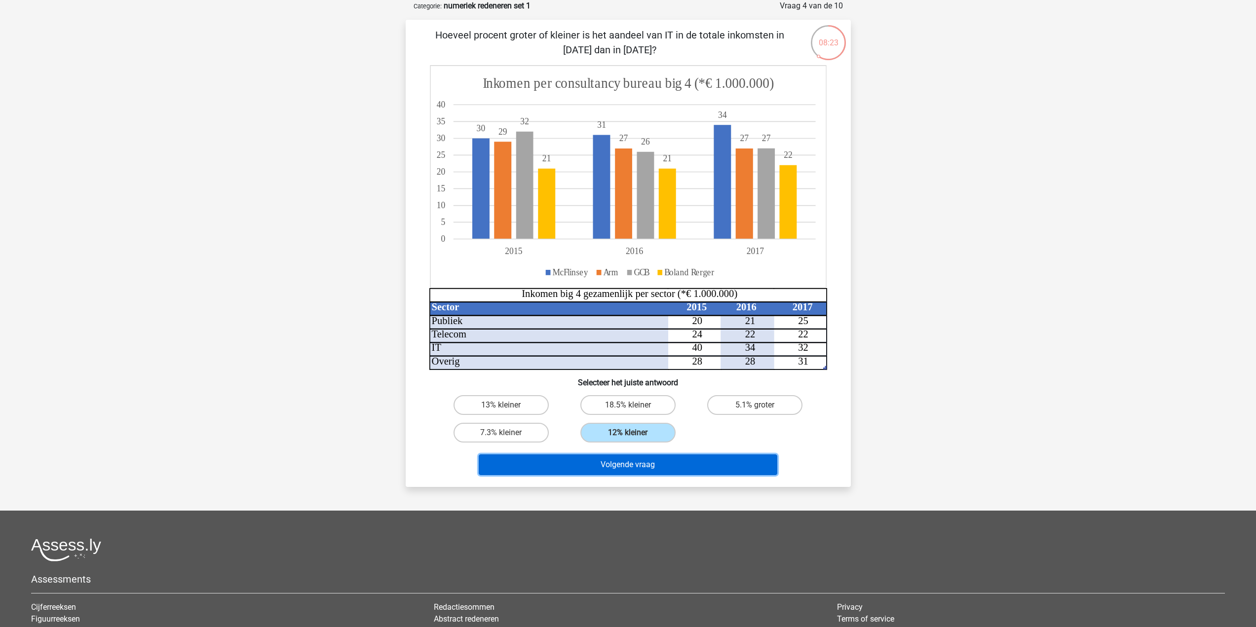
click at [625, 466] on button "Volgende vraag" at bounding box center [628, 465] width 299 height 21
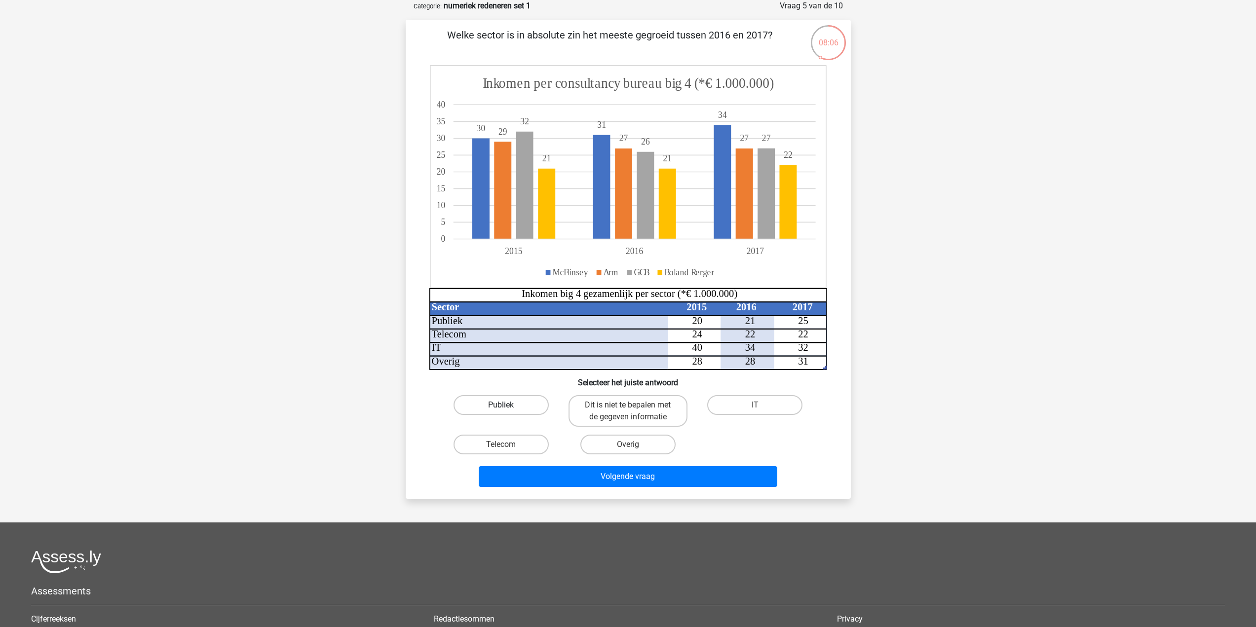
click at [507, 404] on label "Publiek" at bounding box center [501, 405] width 95 height 20
click at [507, 405] on input "Publiek" at bounding box center [504, 408] width 6 height 6
radio input "true"
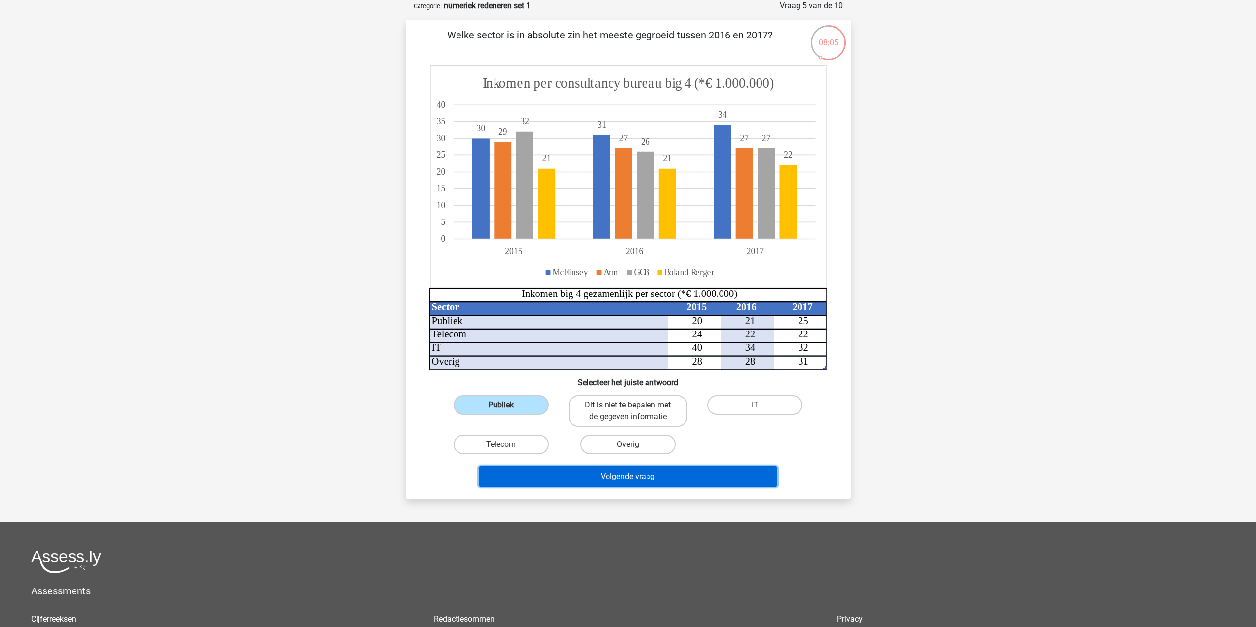
click at [652, 482] on button "Volgende vraag" at bounding box center [628, 476] width 299 height 21
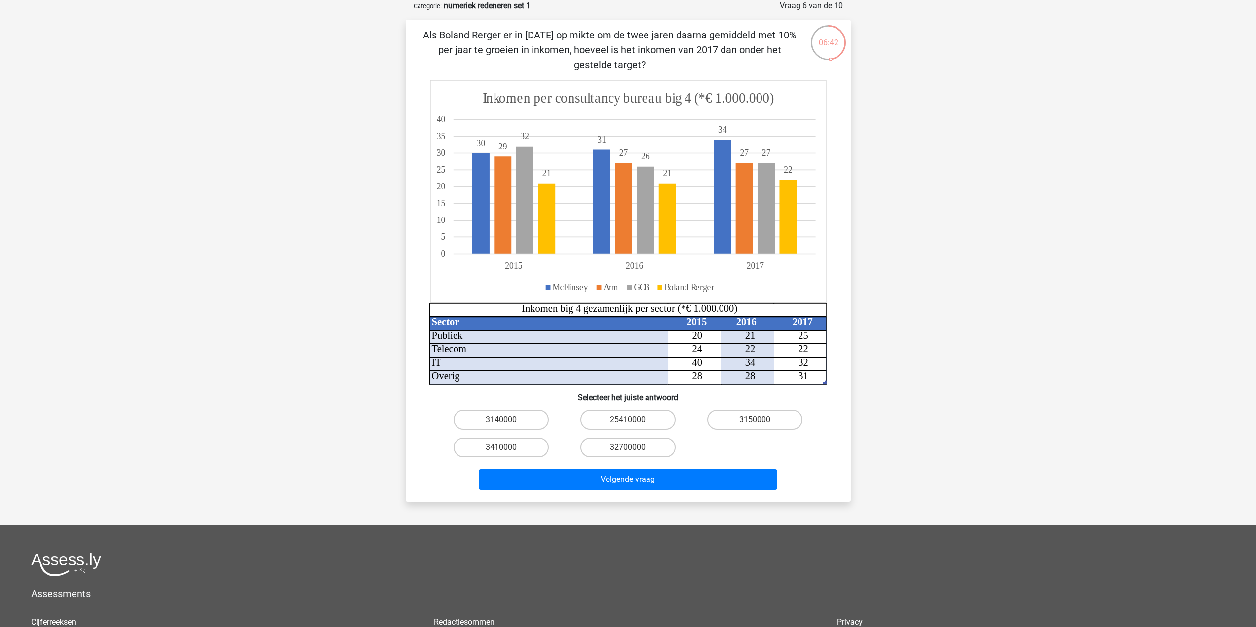
click at [630, 421] on input "25410000" at bounding box center [631, 423] width 6 height 6
radio input "true"
click at [506, 449] on input "3410000" at bounding box center [504, 451] width 6 height 6
radio input "true"
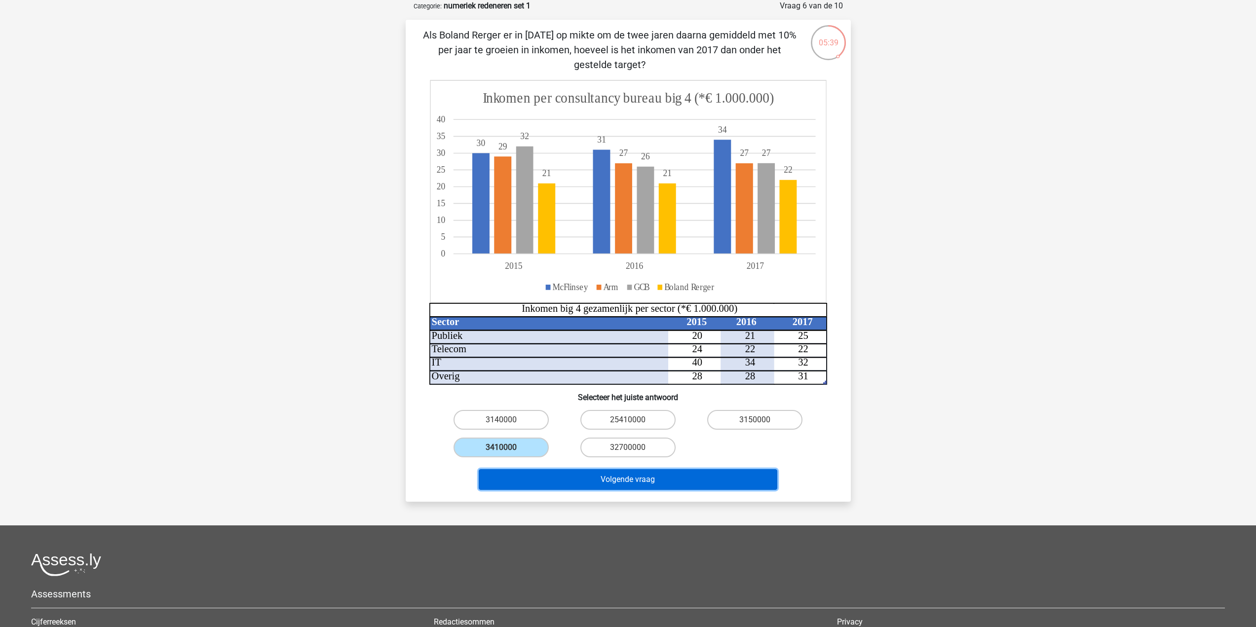
click at [668, 490] on button "Volgende vraag" at bounding box center [628, 479] width 299 height 21
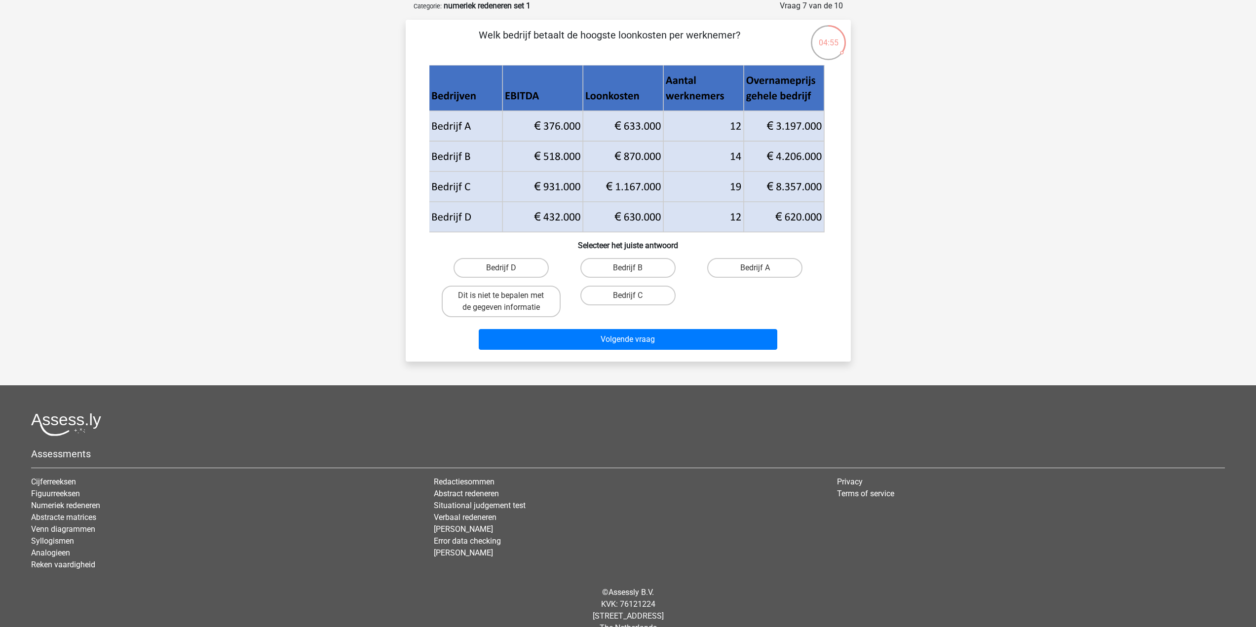
click at [635, 156] on icon at bounding box center [626, 141] width 395 height 61
click at [641, 268] on label "Bedrijf B" at bounding box center [627, 268] width 95 height 20
click at [634, 268] on input "Bedrijf B" at bounding box center [631, 271] width 6 height 6
radio input "true"
click at [661, 338] on button "Volgende vraag" at bounding box center [628, 339] width 299 height 21
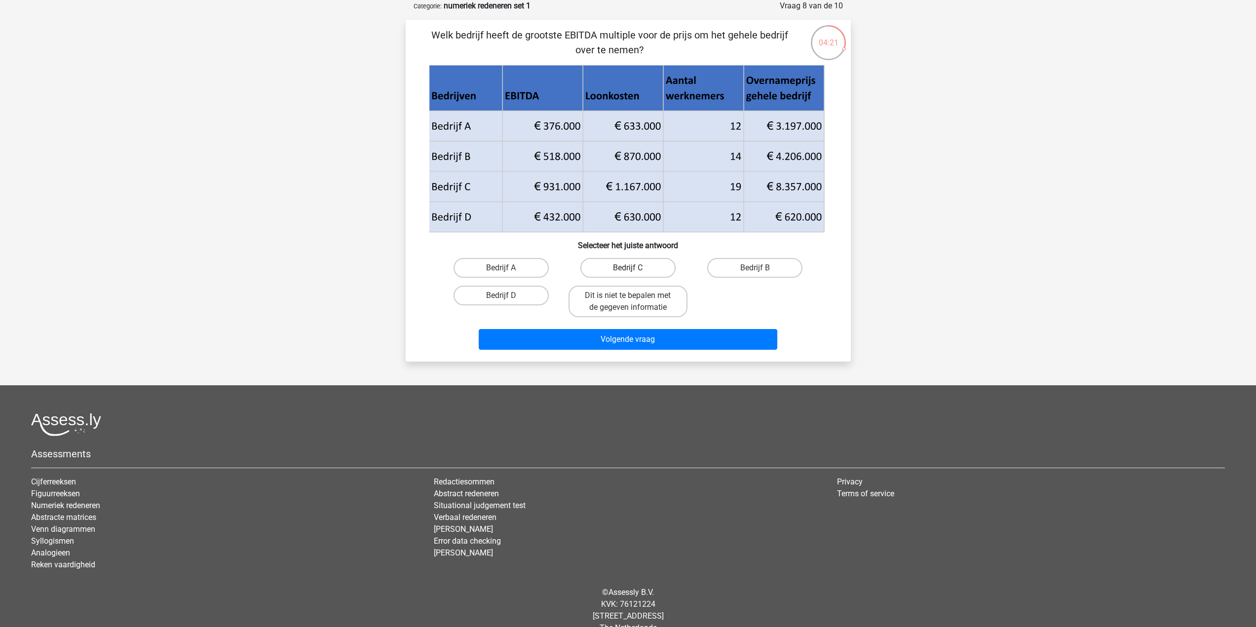
click at [654, 277] on label "Bedrijf C" at bounding box center [627, 268] width 95 height 20
click at [634, 274] on input "Bedrijf C" at bounding box center [631, 271] width 6 height 6
radio input "true"
click at [654, 340] on button "Volgende vraag" at bounding box center [628, 339] width 299 height 21
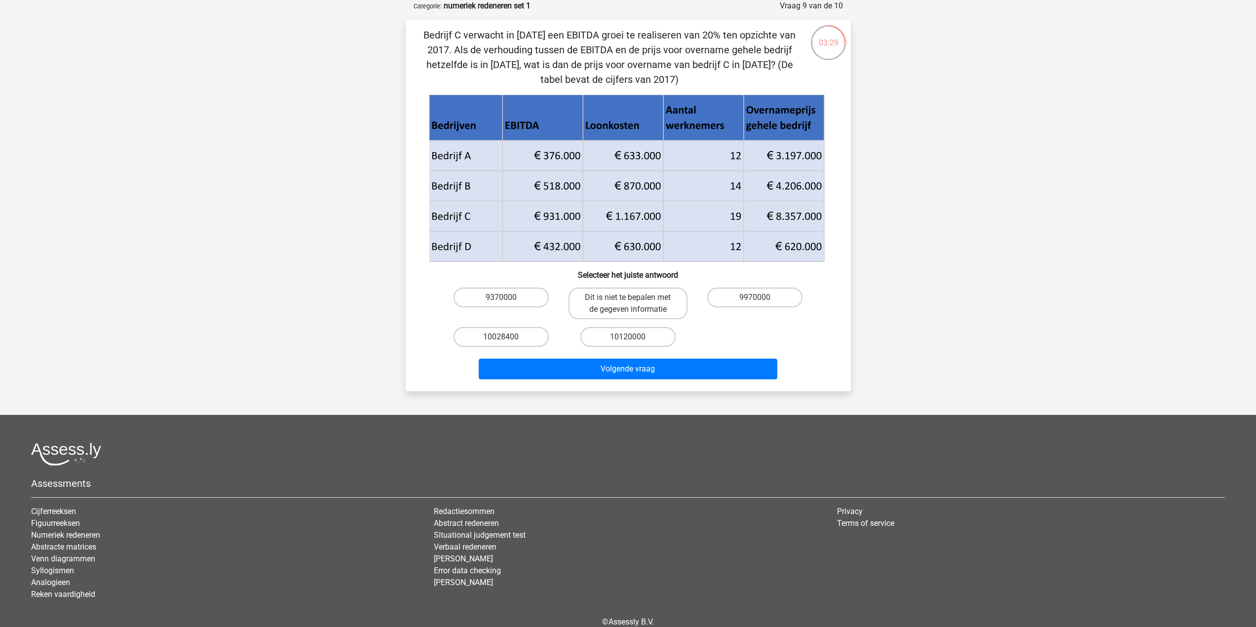
click at [630, 339] on input "10120000" at bounding box center [631, 340] width 6 height 6
radio input "true"
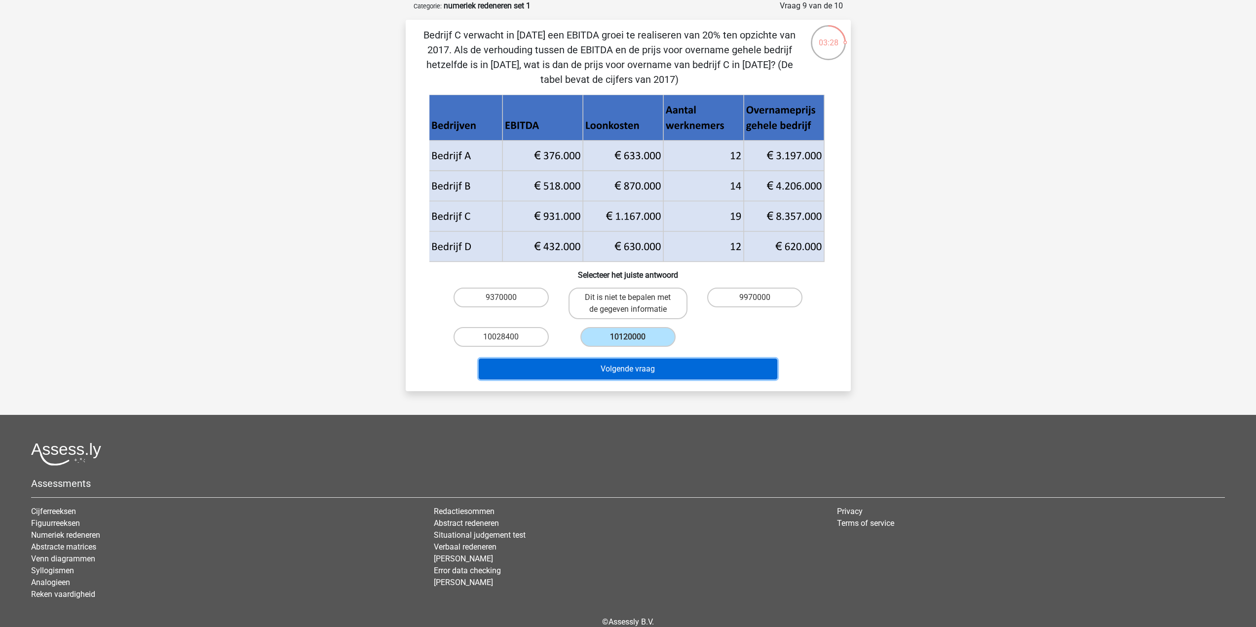
click at [606, 364] on button "Volgende vraag" at bounding box center [628, 369] width 299 height 21
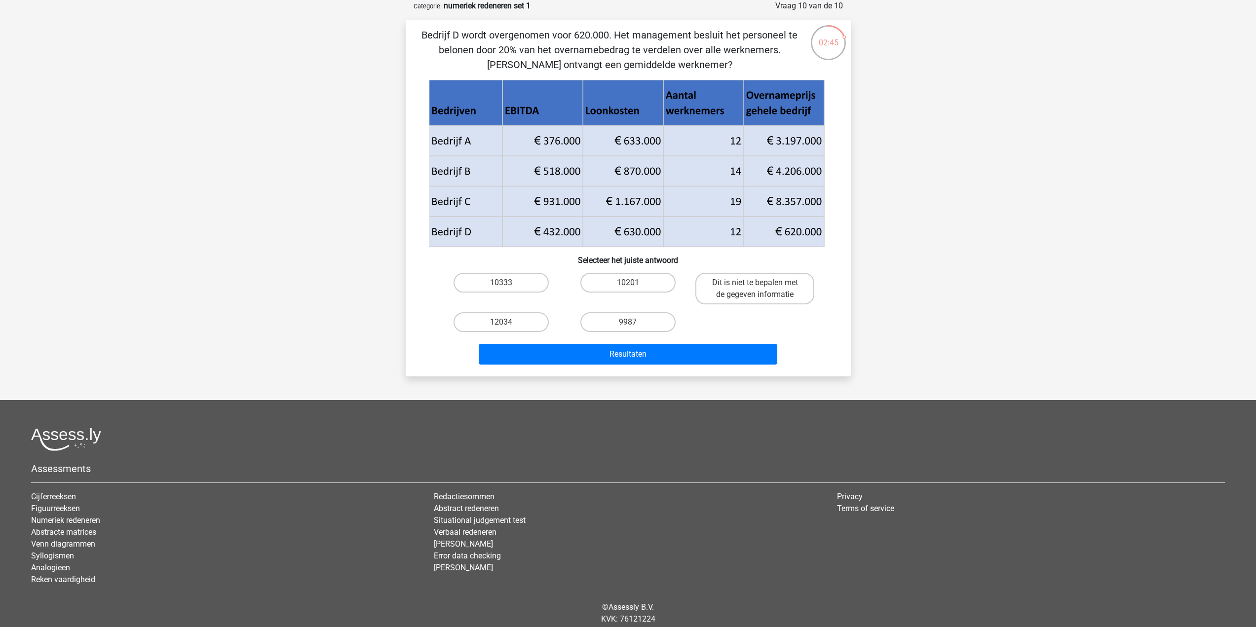
click at [504, 285] on input "10333" at bounding box center [504, 286] width 6 height 6
radio input "true"
click at [635, 352] on button "Resultaten" at bounding box center [628, 354] width 299 height 21
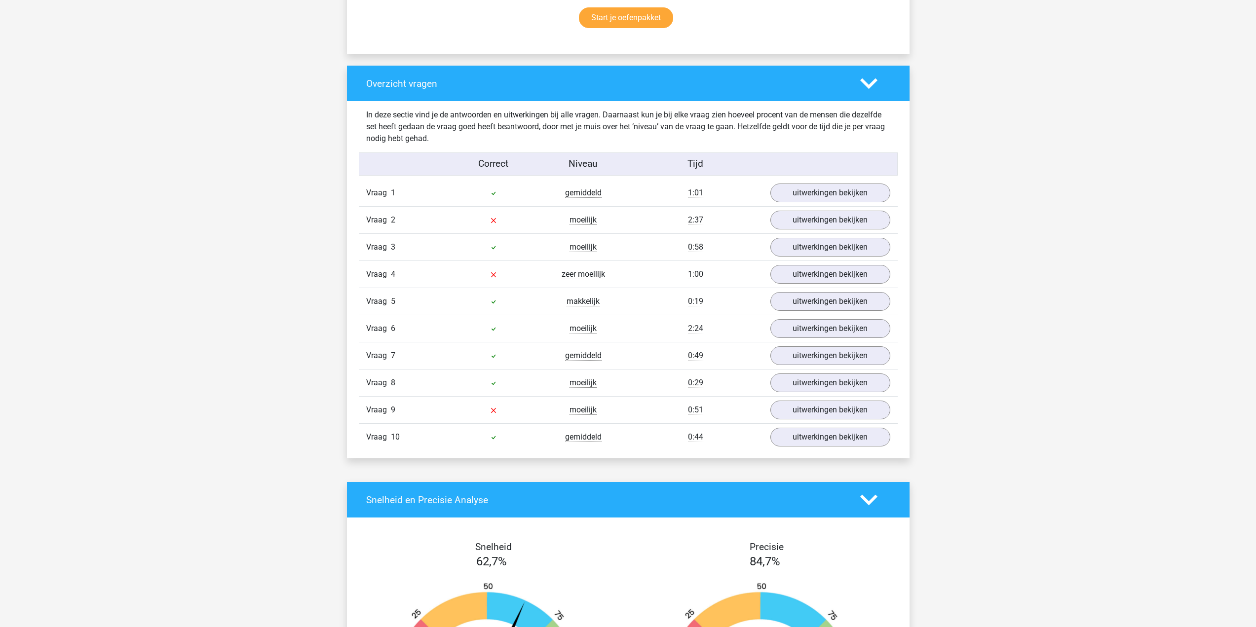
scroll to position [691, 0]
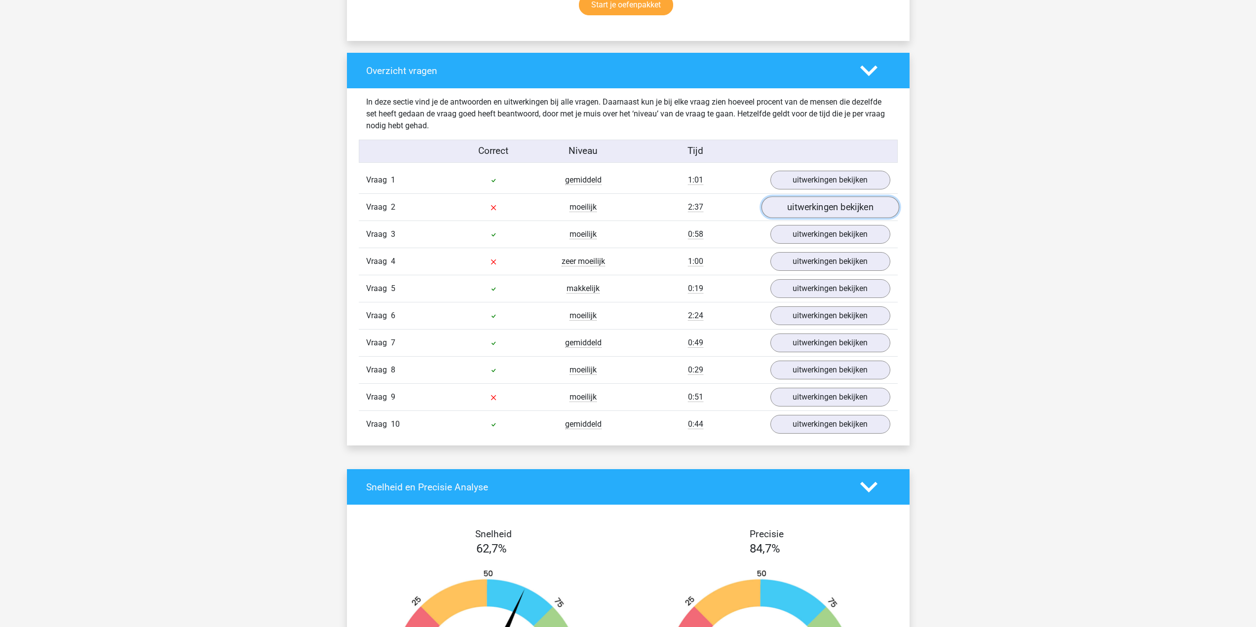
click at [818, 207] on link "uitwerkingen bekijken" at bounding box center [830, 207] width 138 height 22
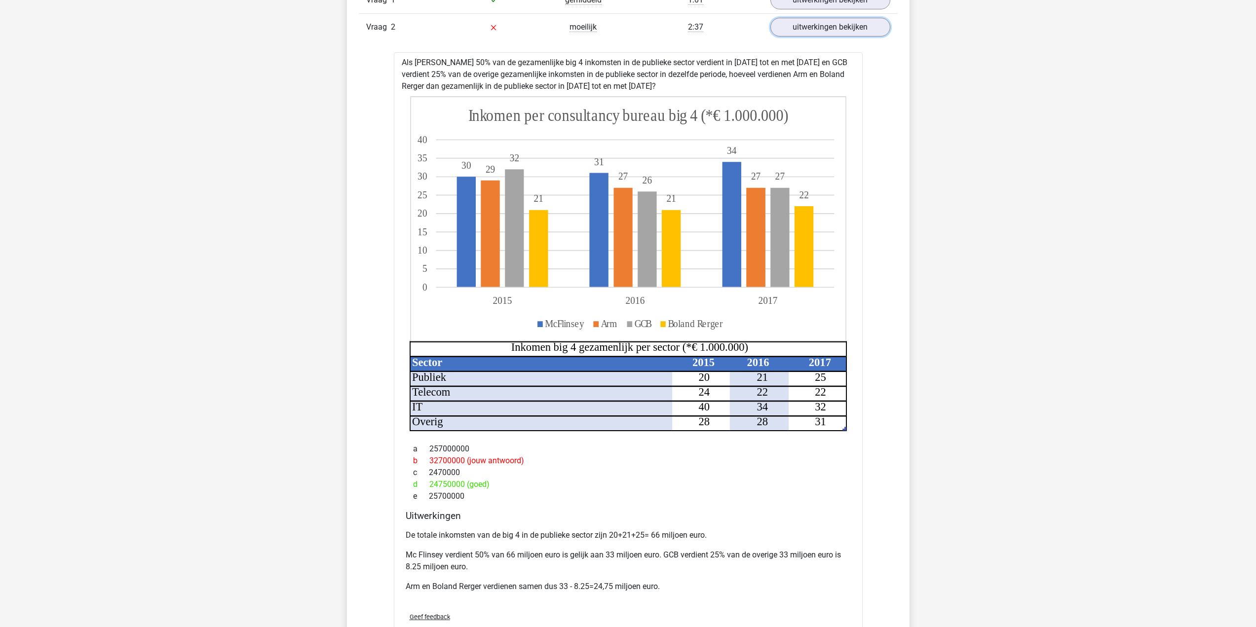
scroll to position [888, 0]
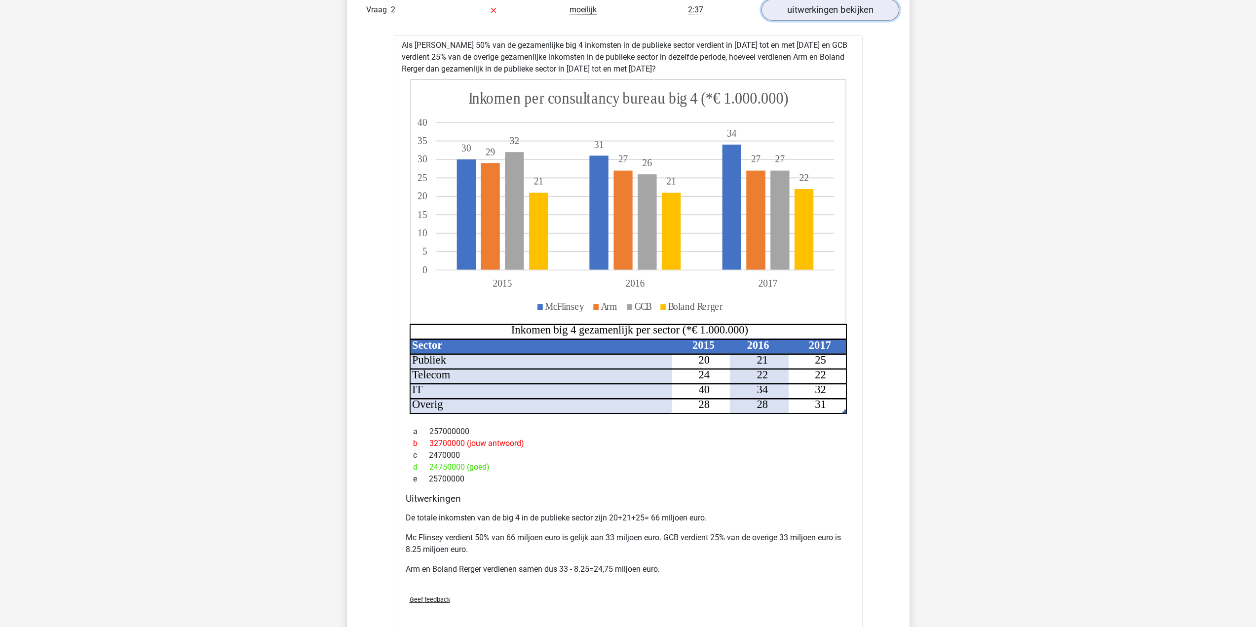
click at [812, 5] on link "uitwerkingen bekijken" at bounding box center [830, 10] width 138 height 22
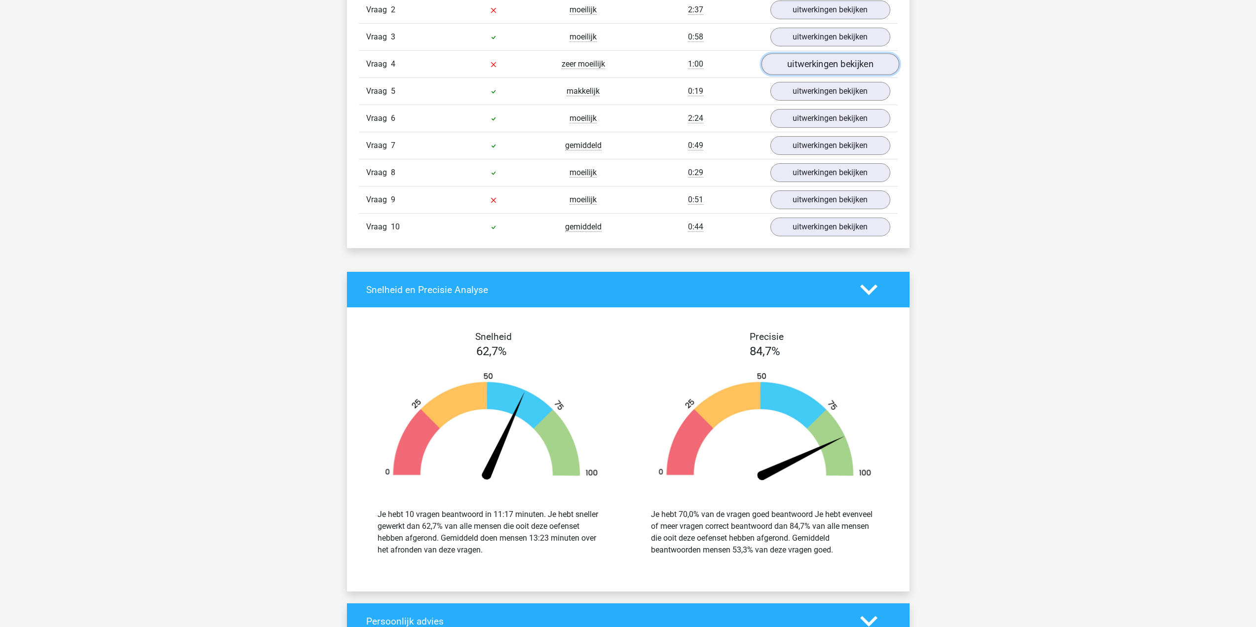
click at [822, 64] on link "uitwerkingen bekijken" at bounding box center [830, 64] width 138 height 22
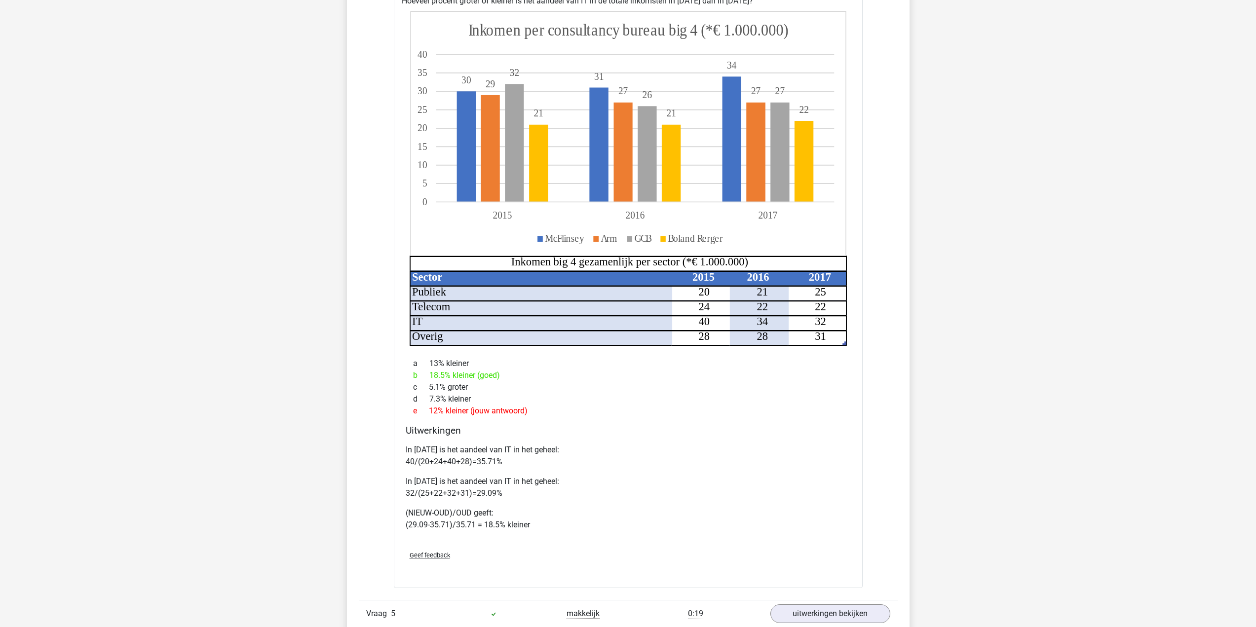
scroll to position [790, 0]
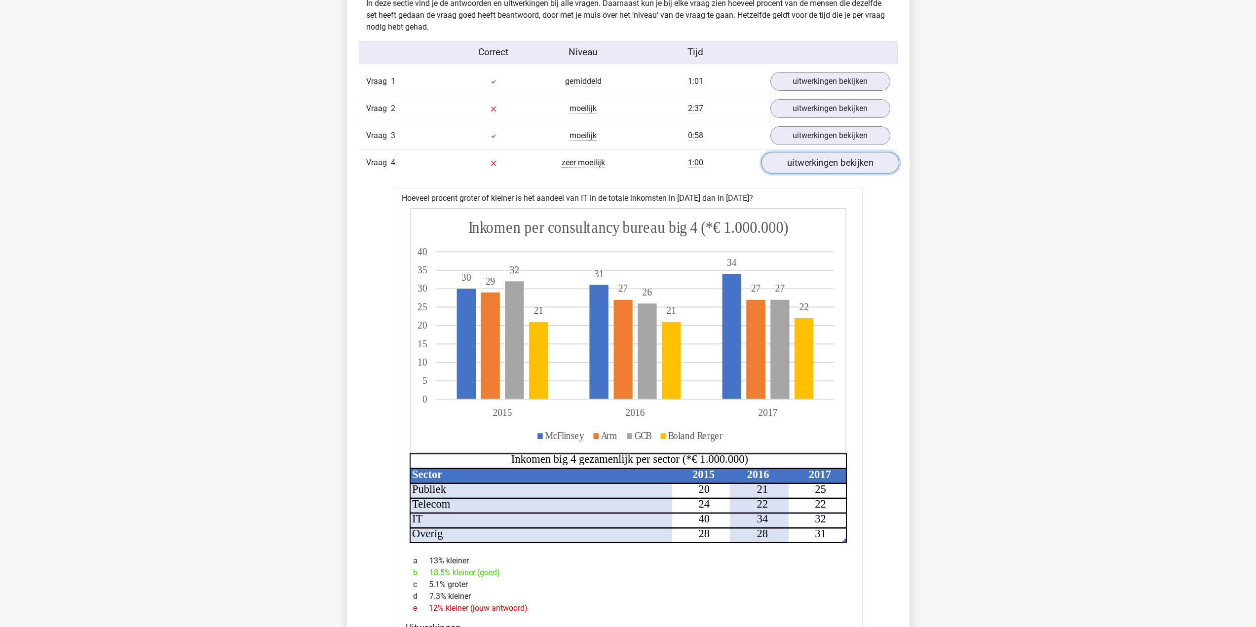
click at [842, 157] on link "uitwerkingen bekijken" at bounding box center [830, 163] width 138 height 22
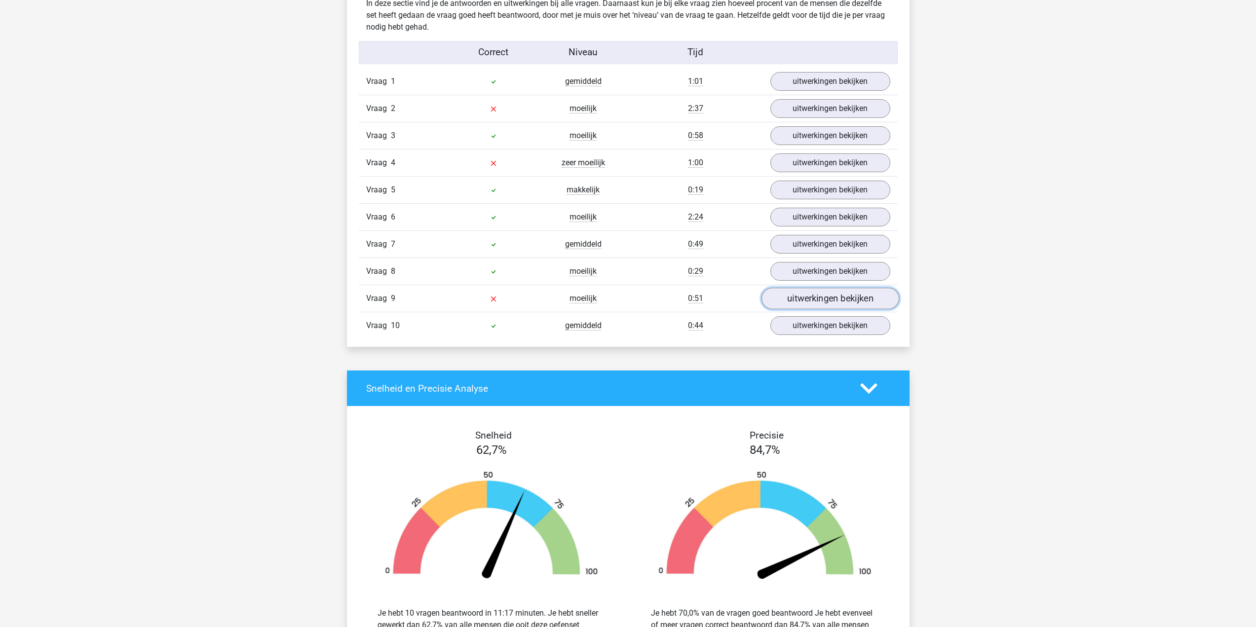
click at [820, 294] on link "uitwerkingen bekijken" at bounding box center [830, 299] width 138 height 22
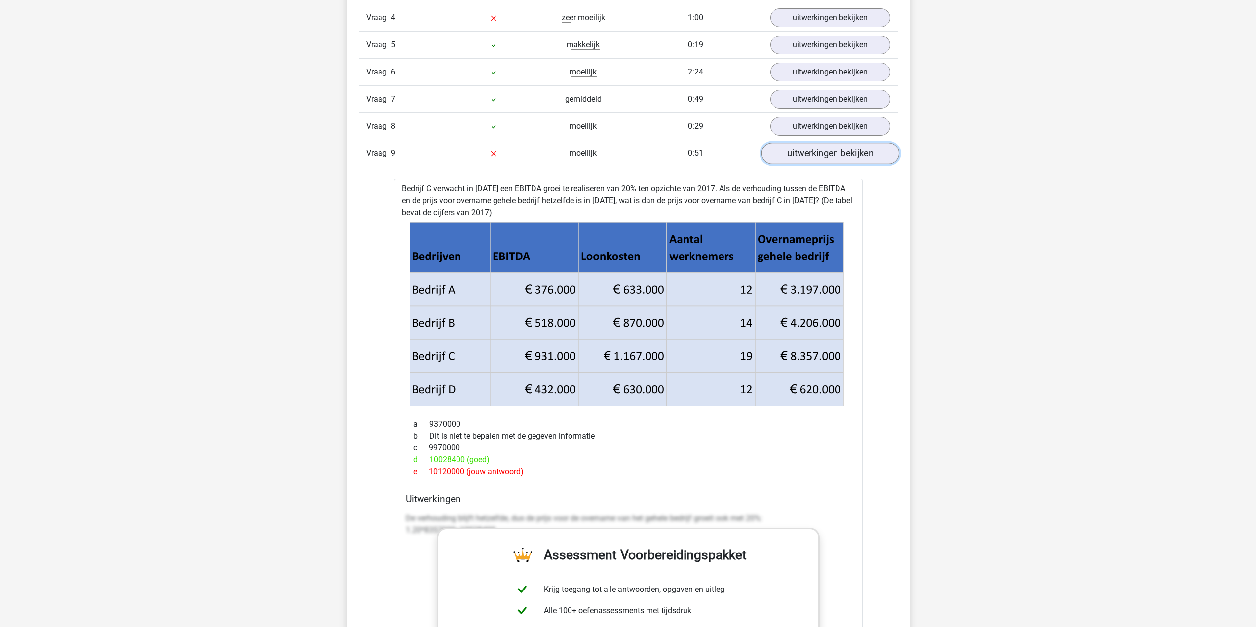
scroll to position [839, 0]
